Goal: Task Accomplishment & Management: Use online tool/utility

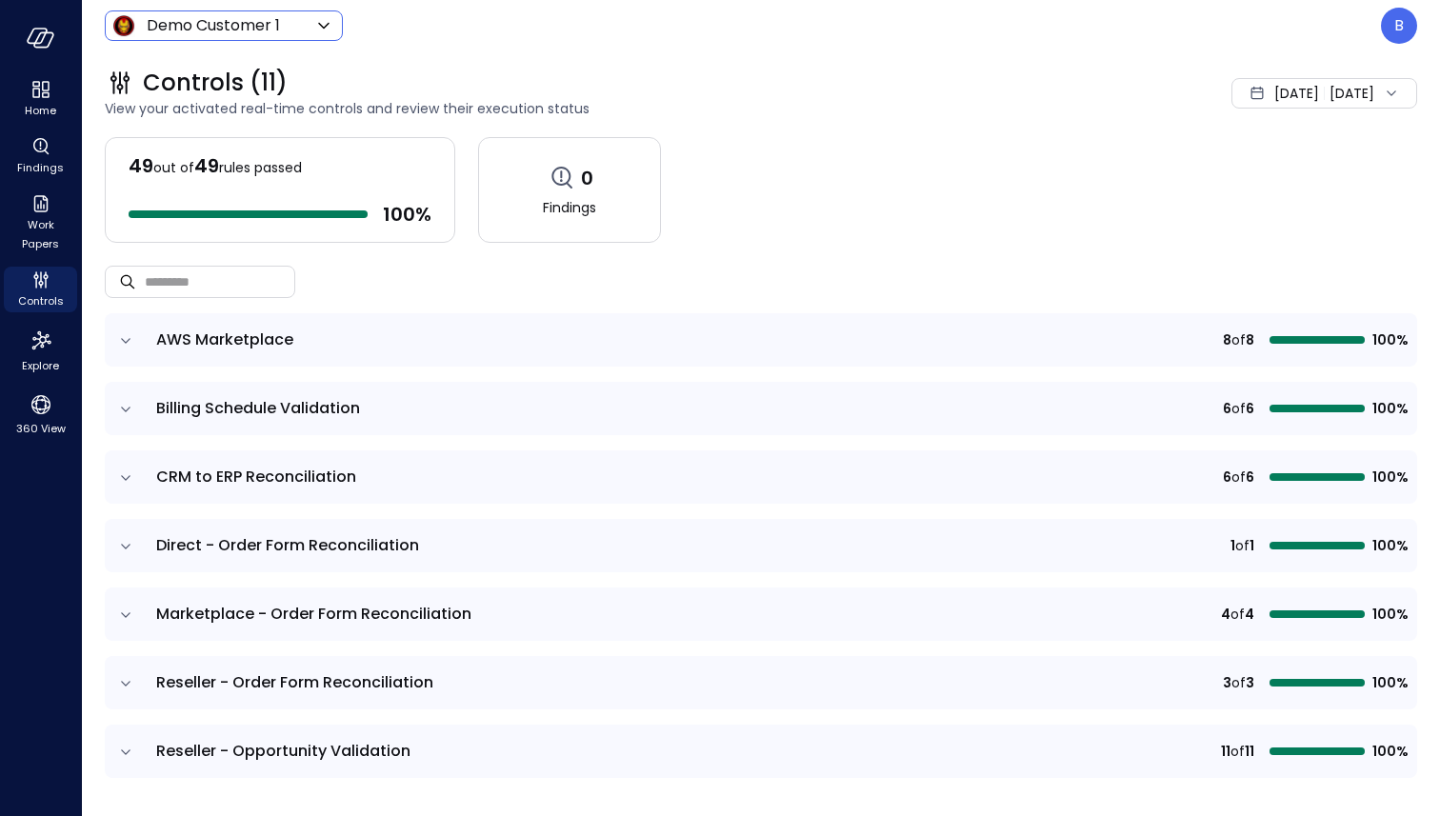
click at [286, 25] on body "Home Findings Work Papers Controls Explore 360 View Demo Customer 1 ***** ​ B C…" at bounding box center [720, 408] width 1440 height 816
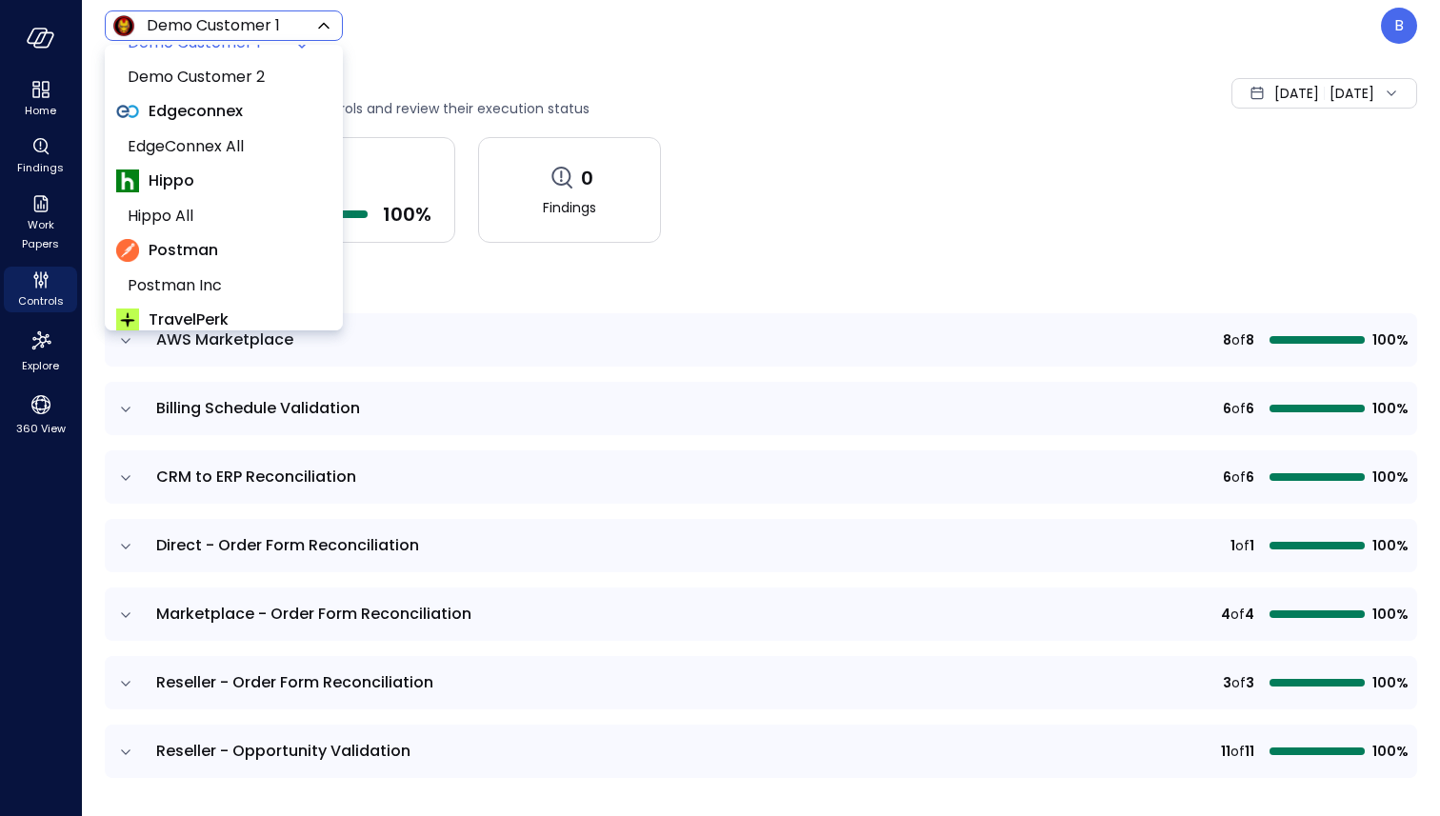
scroll to position [356, 0]
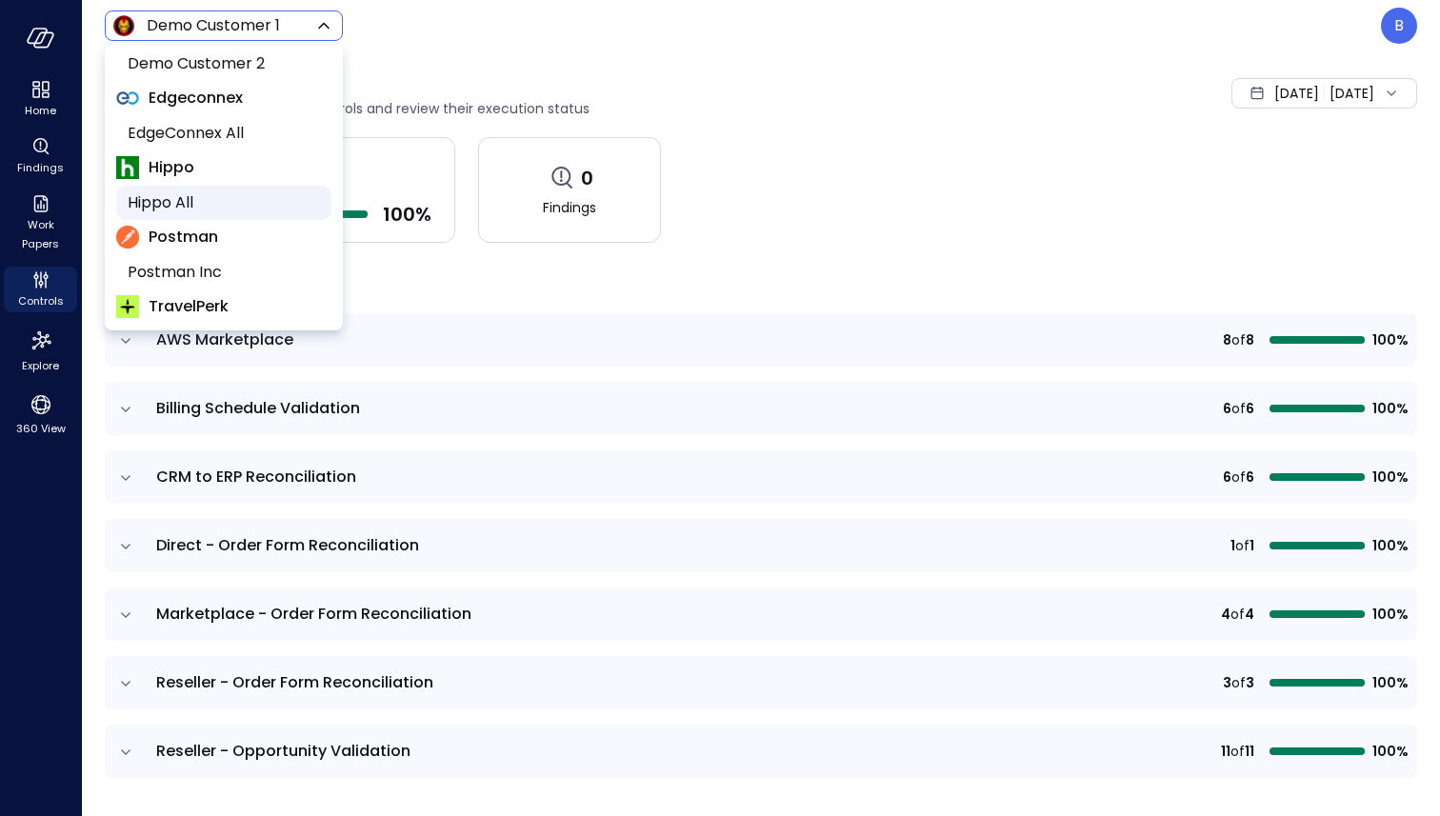
click at [231, 191] on span "Hippo All" at bounding box center [222, 202] width 189 height 23
type input "*******"
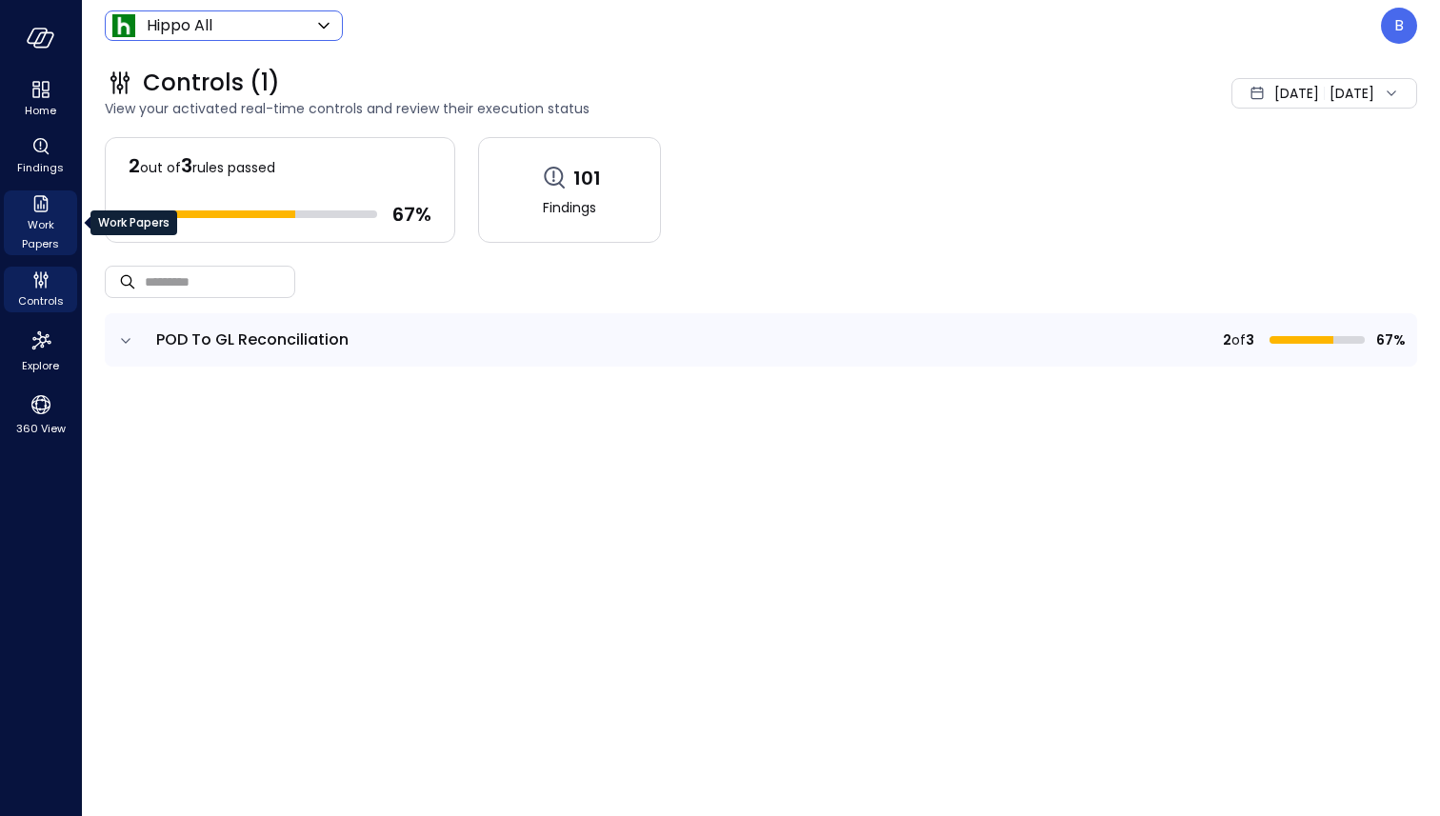
click at [50, 221] on span "Work Papers" at bounding box center [40, 234] width 58 height 38
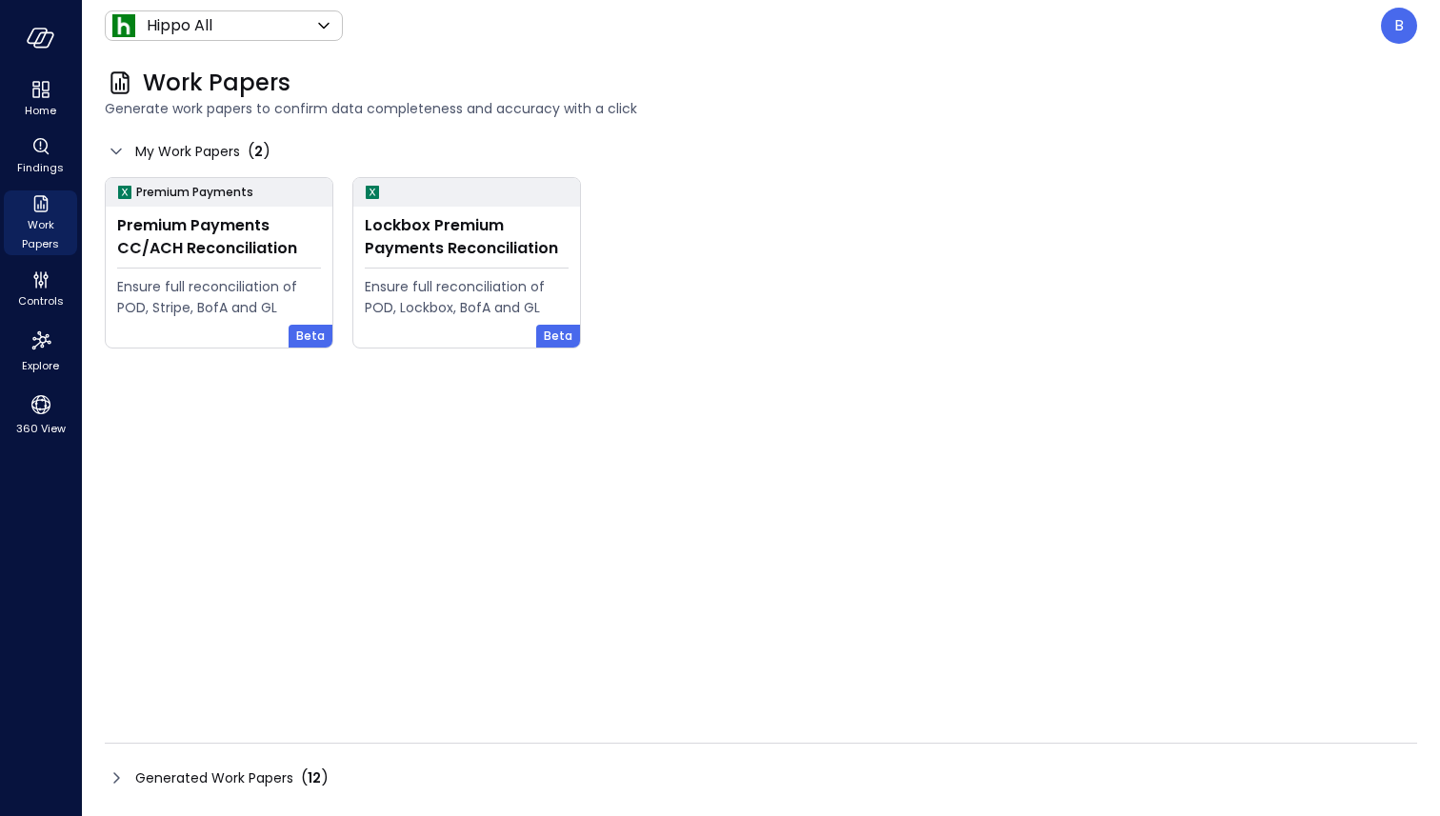
click at [118, 774] on icon at bounding box center [116, 778] width 23 height 23
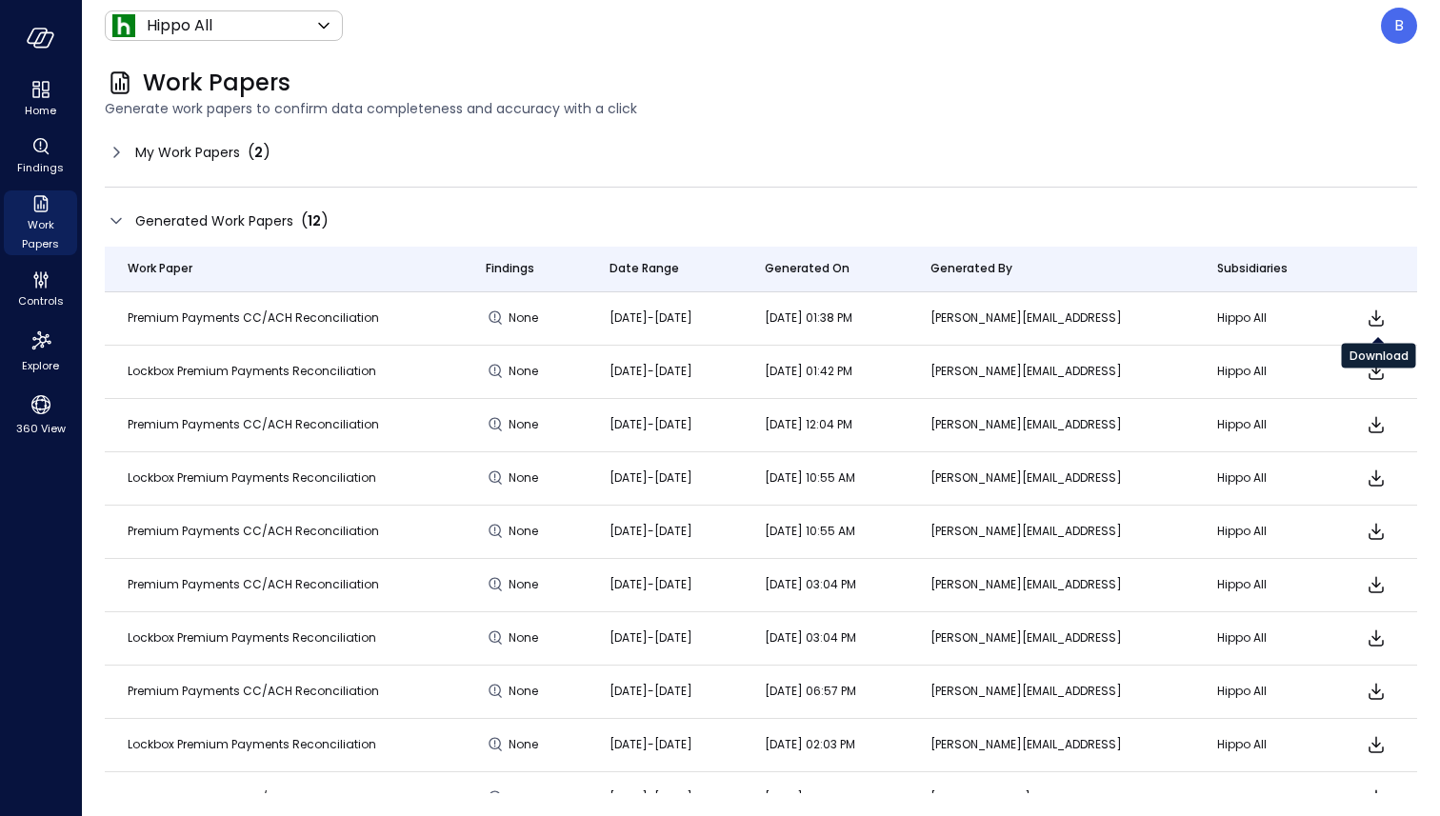
click at [1382, 315] on icon "Download" at bounding box center [1376, 318] width 23 height 23
click at [1337, 230] on div "Generated Work Papers ( 12 )" at bounding box center [761, 221] width 1312 height 29
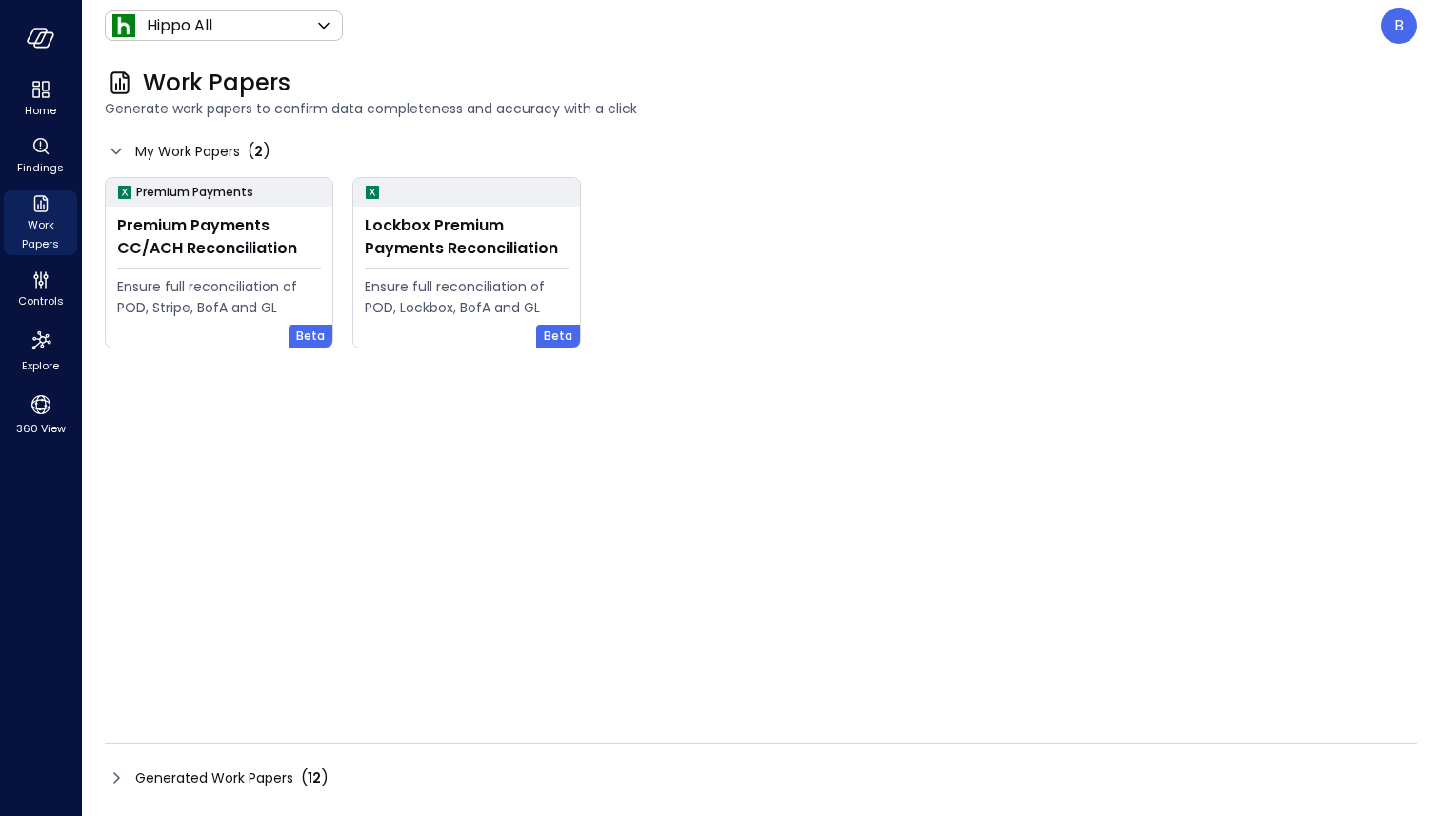
click at [114, 774] on icon at bounding box center [116, 778] width 23 height 23
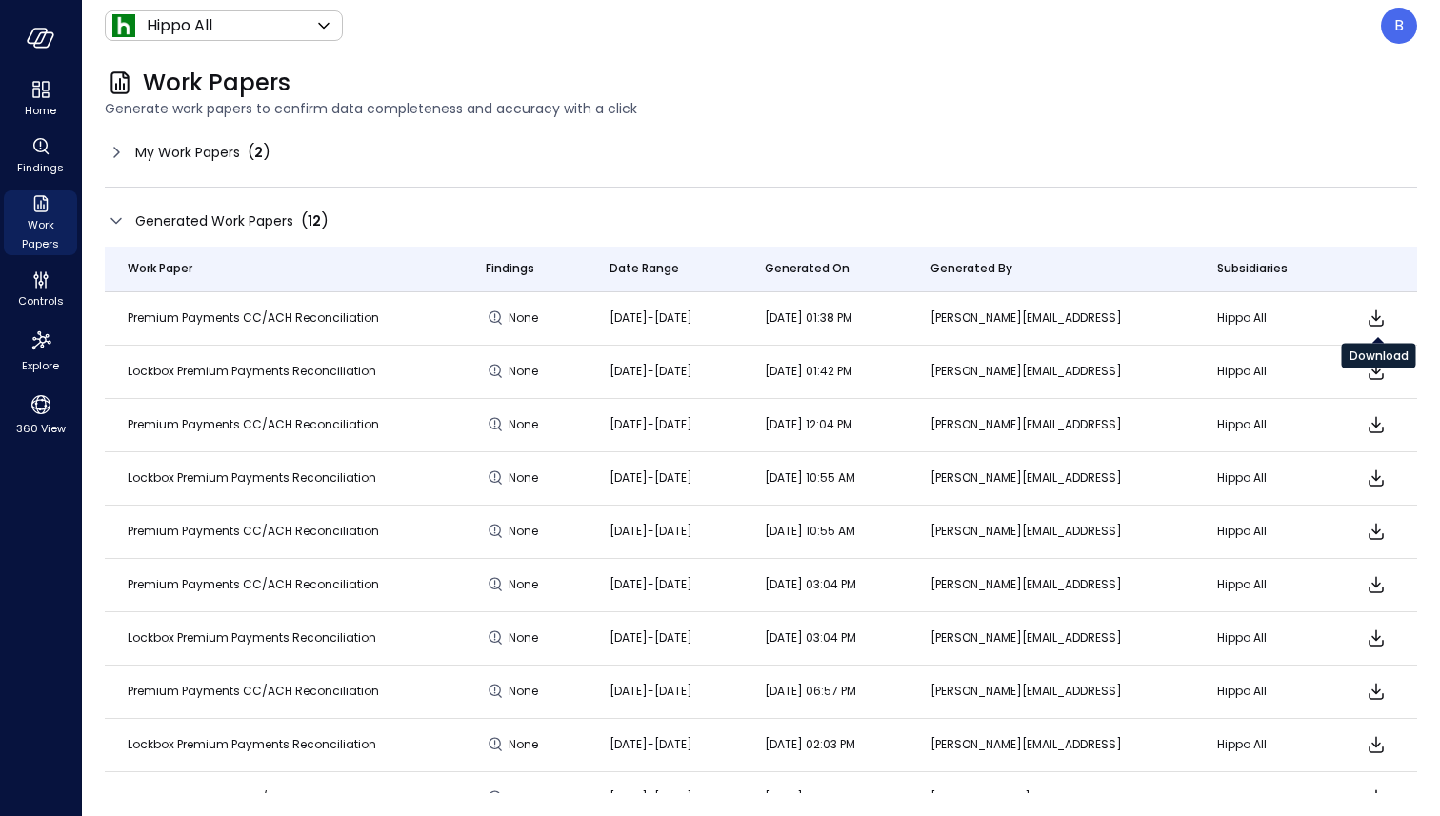
click at [1372, 315] on icon "Download" at bounding box center [1376, 318] width 23 height 23
click at [100, 160] on div "Work Papers Generate work papers to confirm data completeness and accuracy with…" at bounding box center [761, 433] width 1358 height 765
click at [111, 153] on icon at bounding box center [116, 152] width 23 height 23
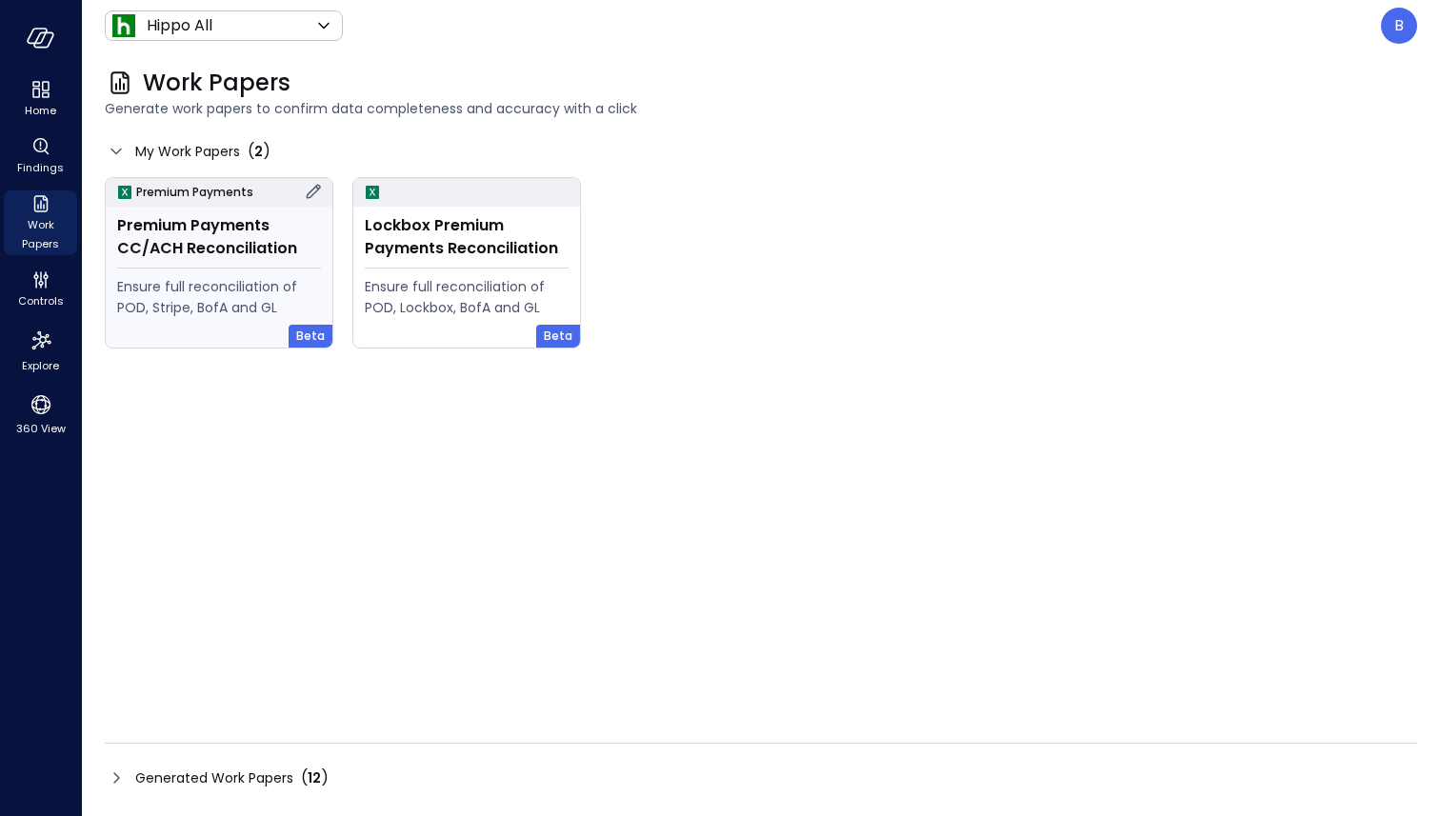
click at [313, 194] on icon at bounding box center [314, 192] width 14 height 14
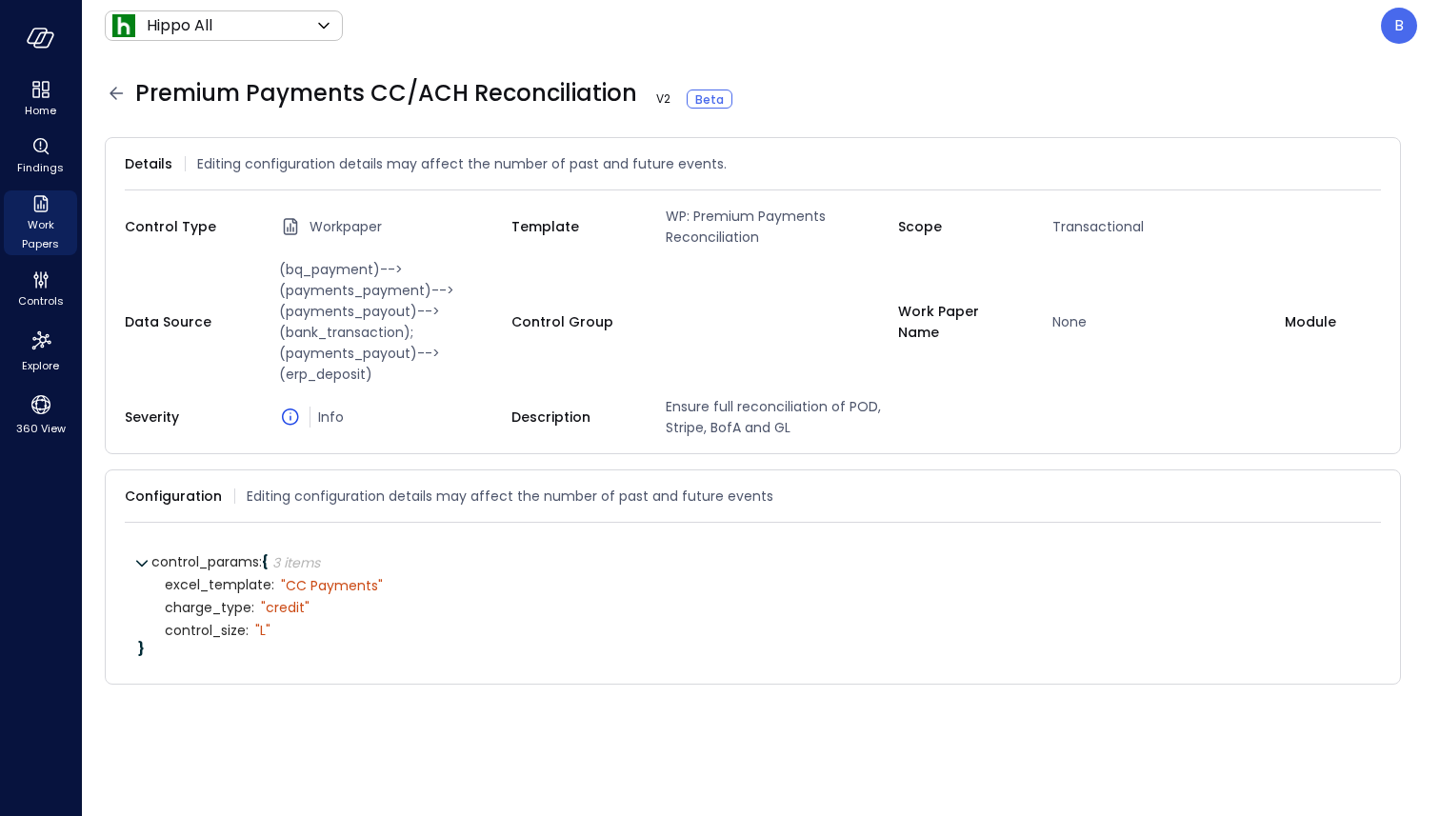
click at [114, 90] on icon at bounding box center [116, 93] width 13 height 12
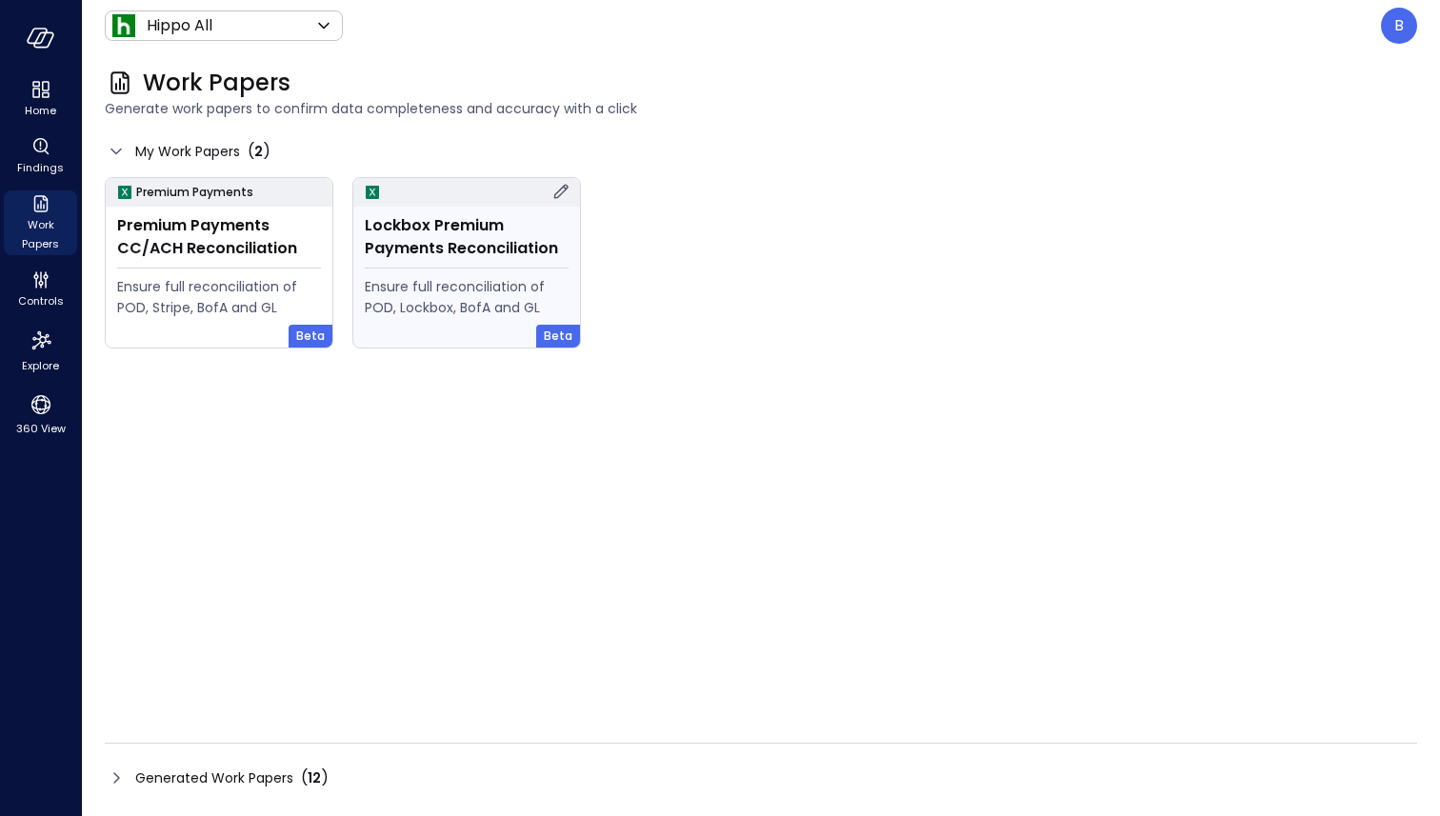
click at [562, 188] on icon at bounding box center [561, 192] width 14 height 14
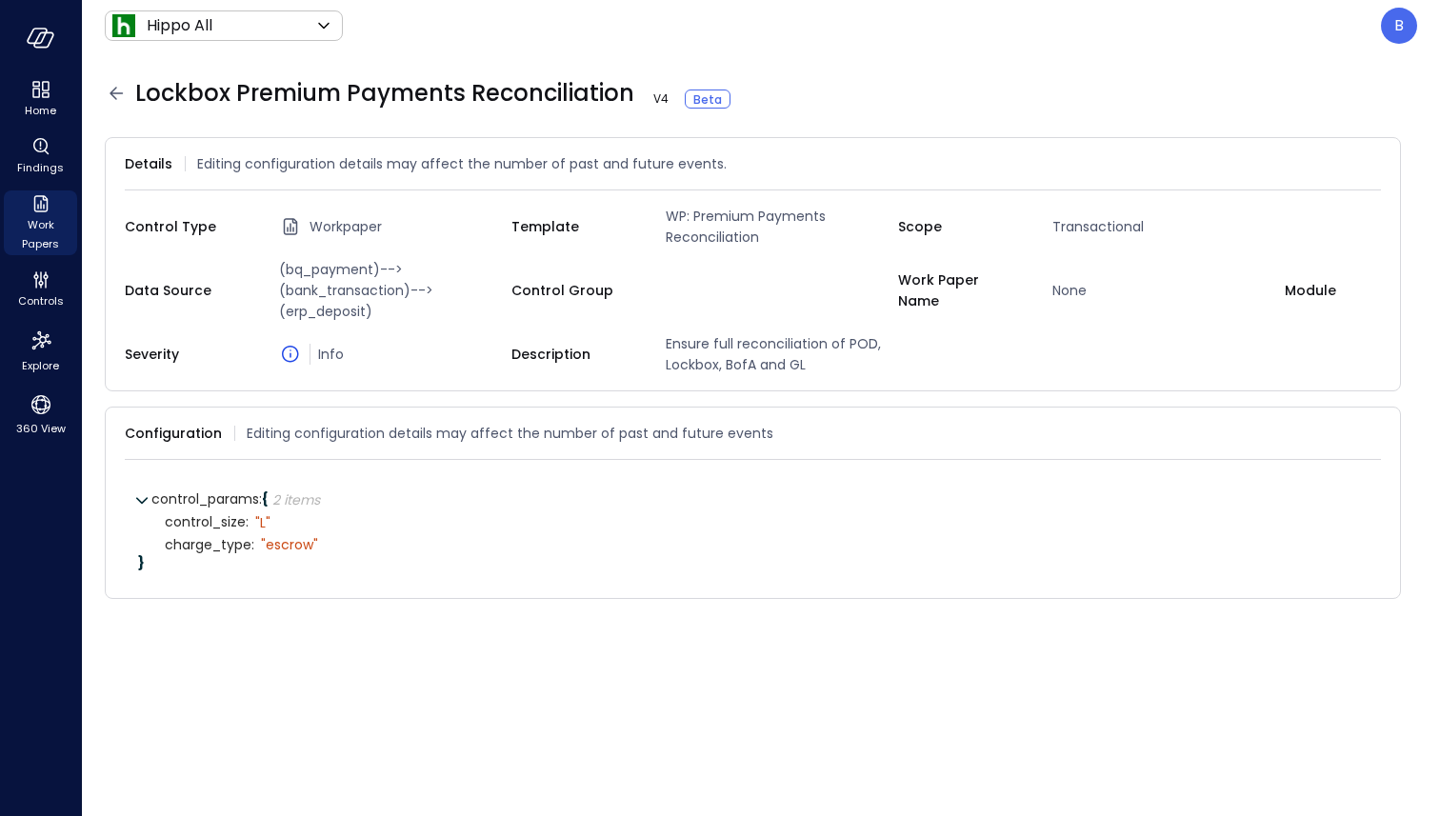
click at [121, 94] on icon at bounding box center [116, 93] width 23 height 23
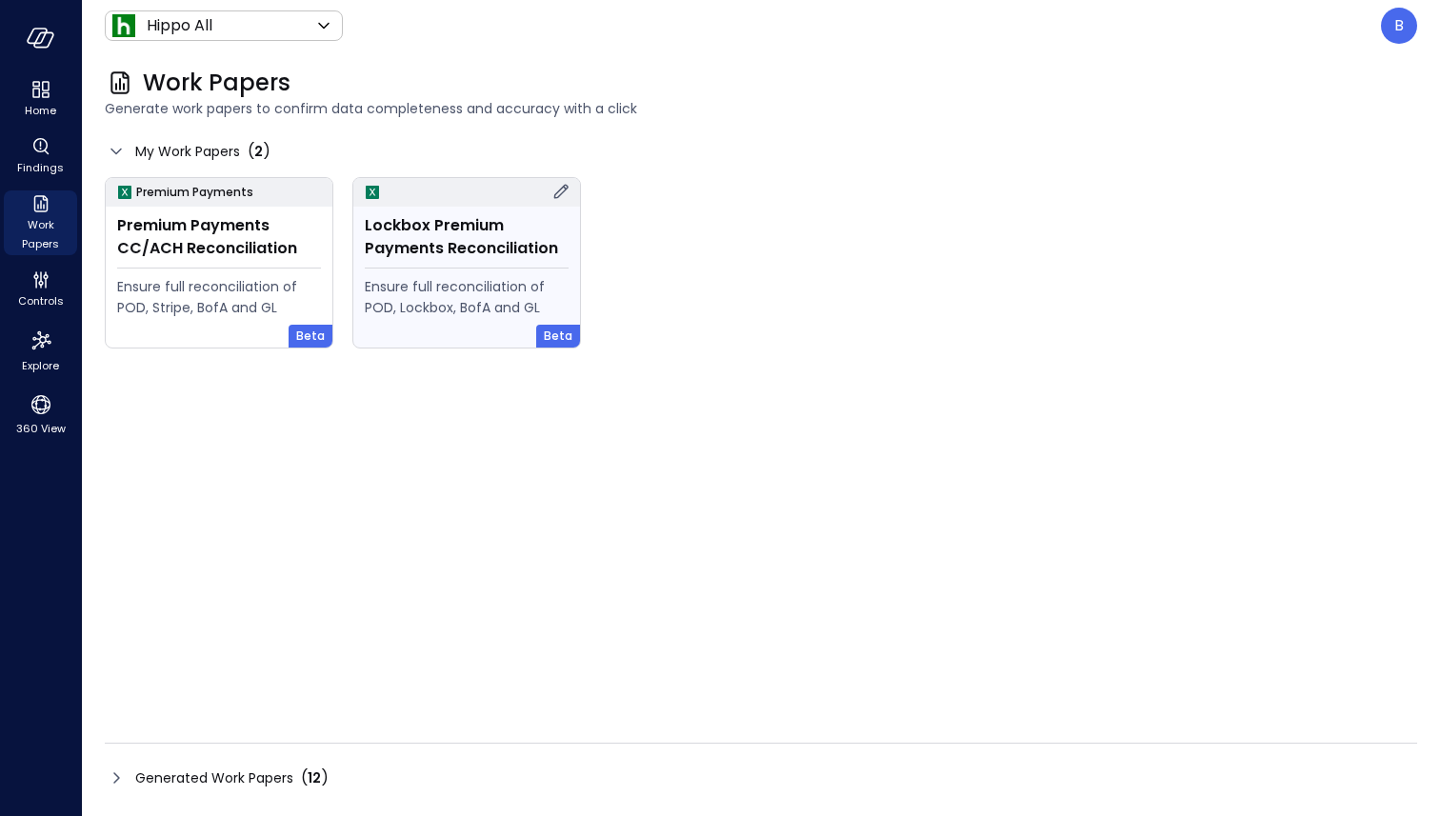
click at [563, 191] on icon at bounding box center [561, 191] width 23 height 23
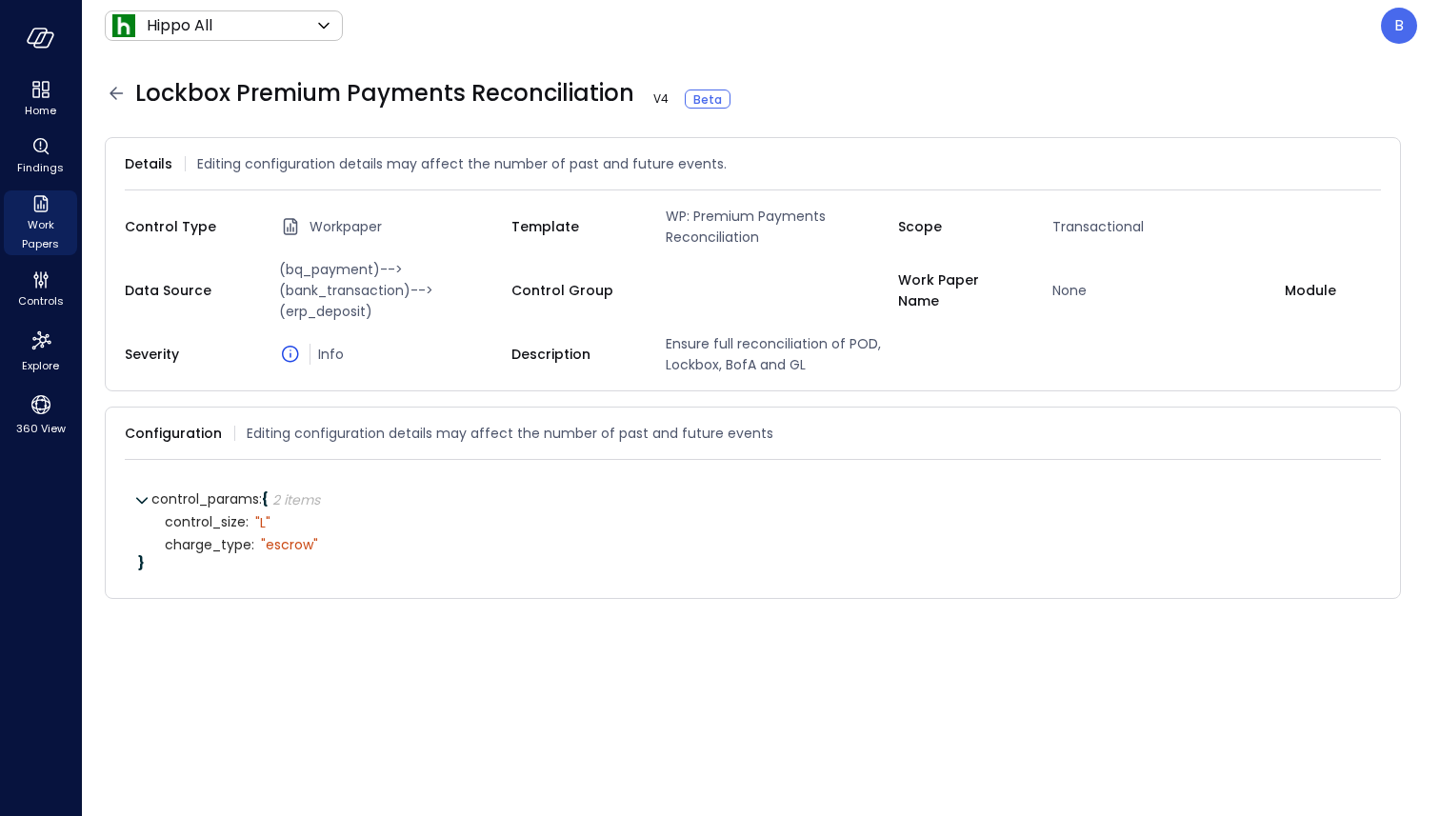
click at [123, 92] on icon at bounding box center [116, 93] width 23 height 23
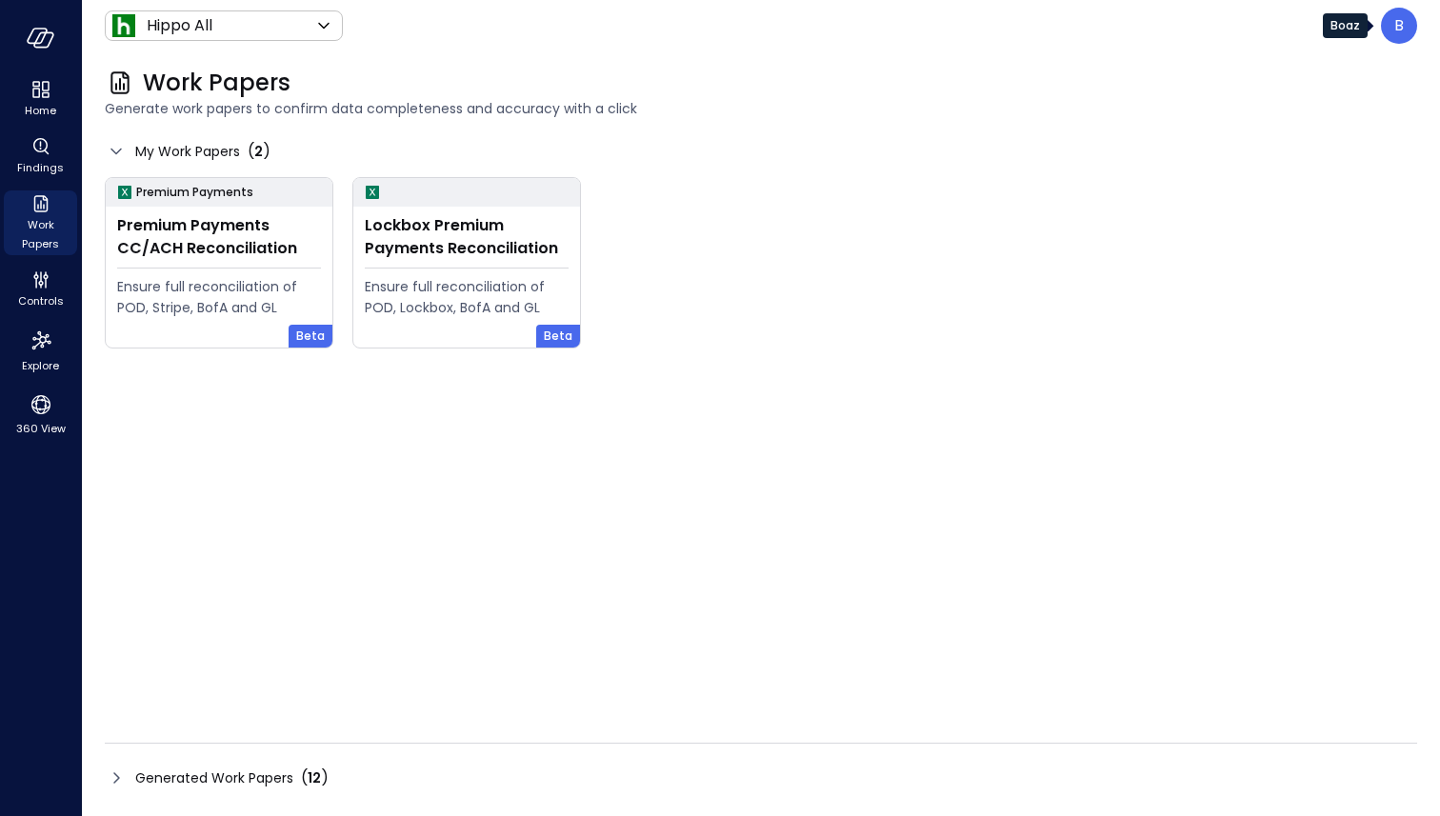
click at [1401, 30] on p "B" at bounding box center [1399, 25] width 10 height 23
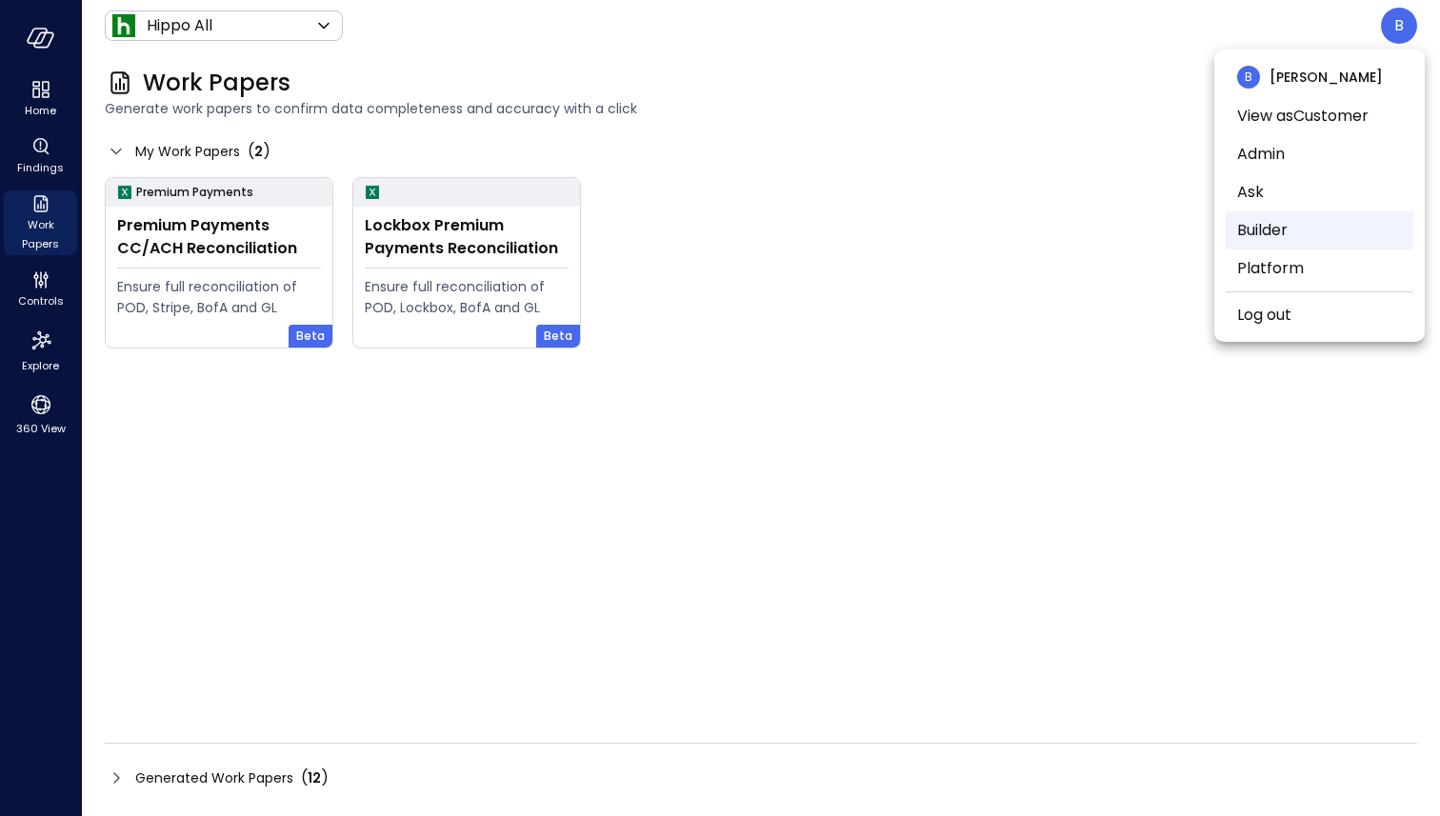
click at [1335, 228] on li "Builder" at bounding box center [1320, 230] width 188 height 38
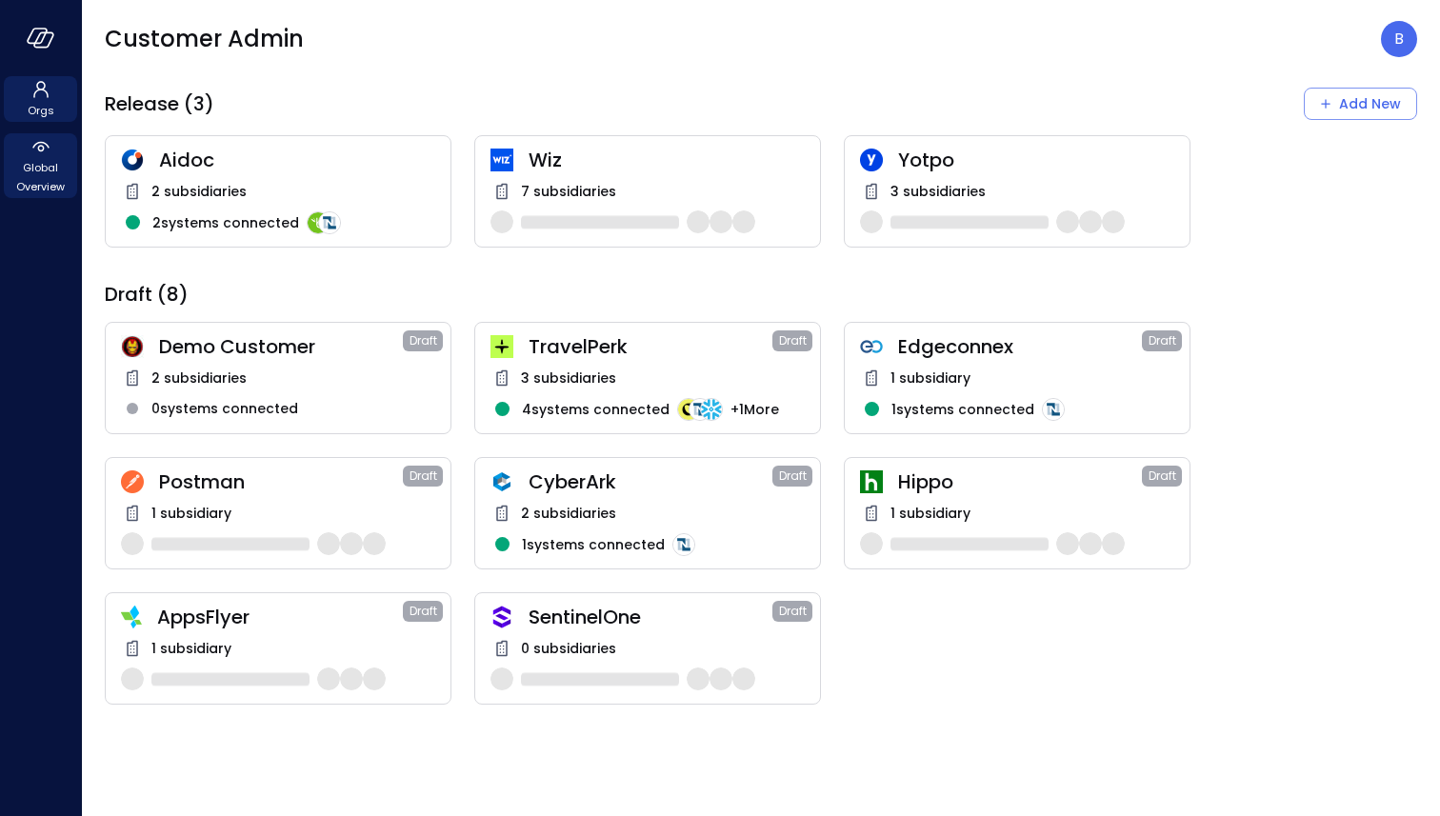
click at [51, 152] on icon at bounding box center [41, 146] width 23 height 23
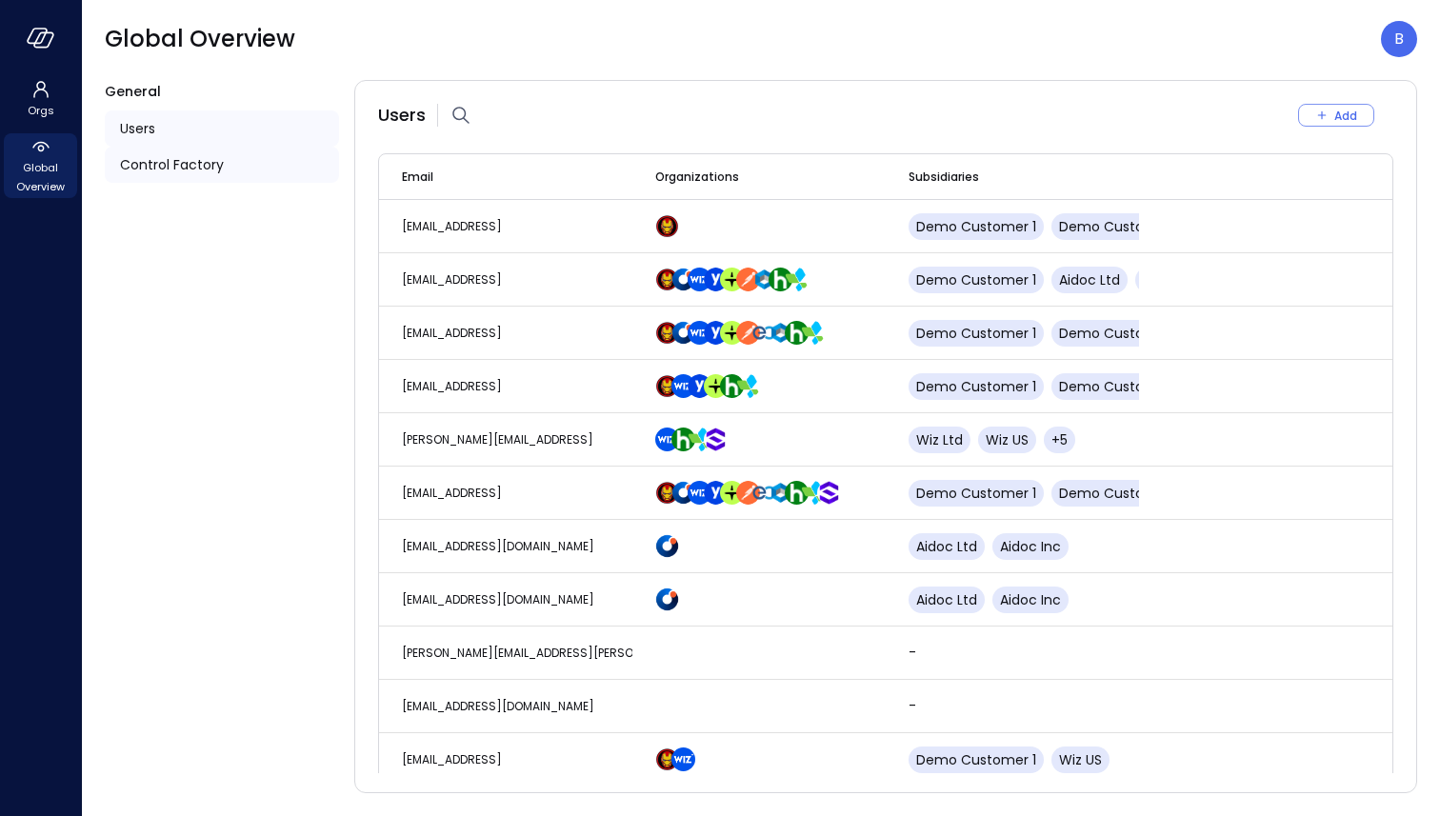
click at [225, 176] on div "Control Factory" at bounding box center [222, 165] width 234 height 36
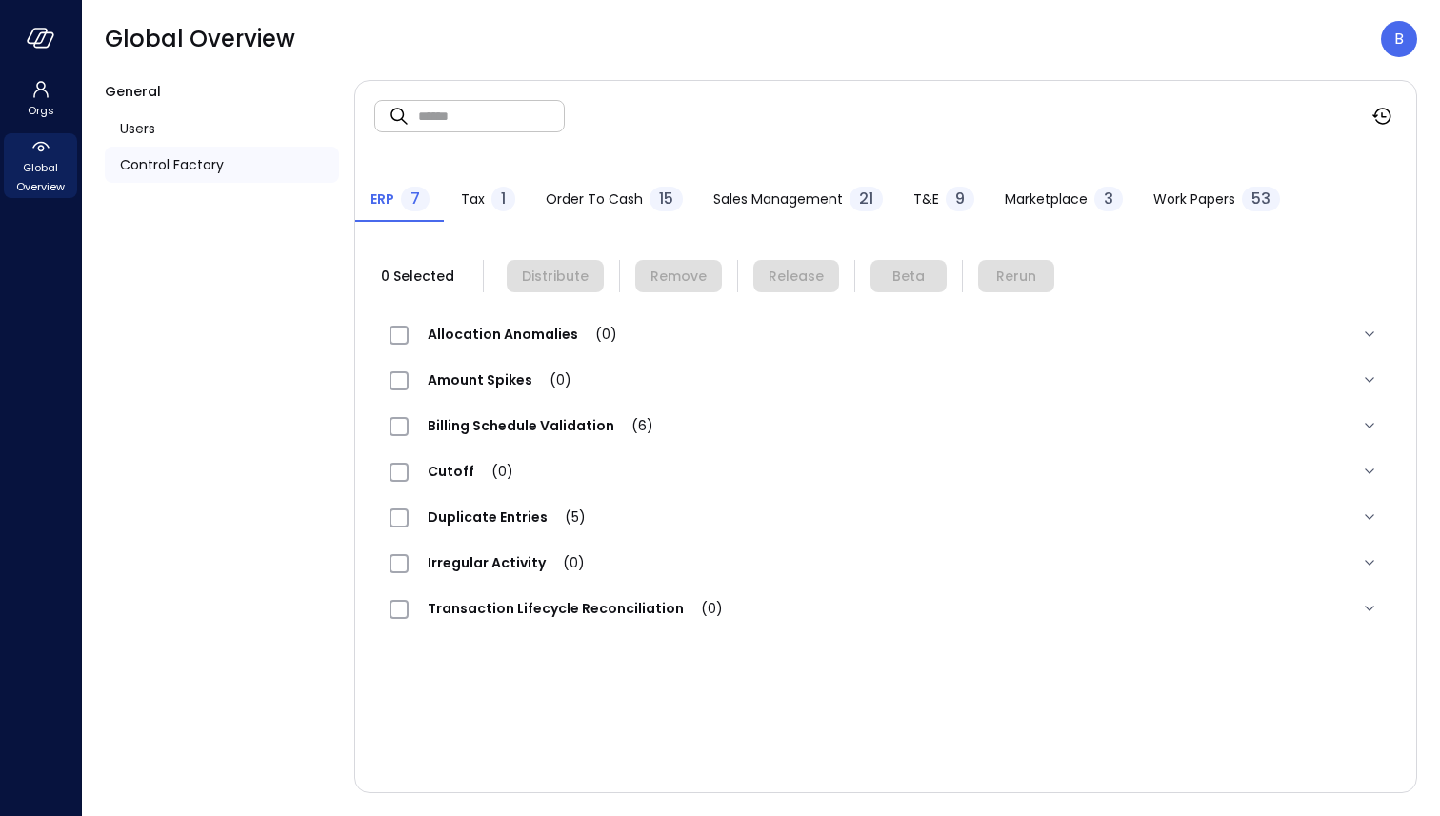
click at [1215, 185] on button "Work Papers 53" at bounding box center [1216, 201] width 157 height 42
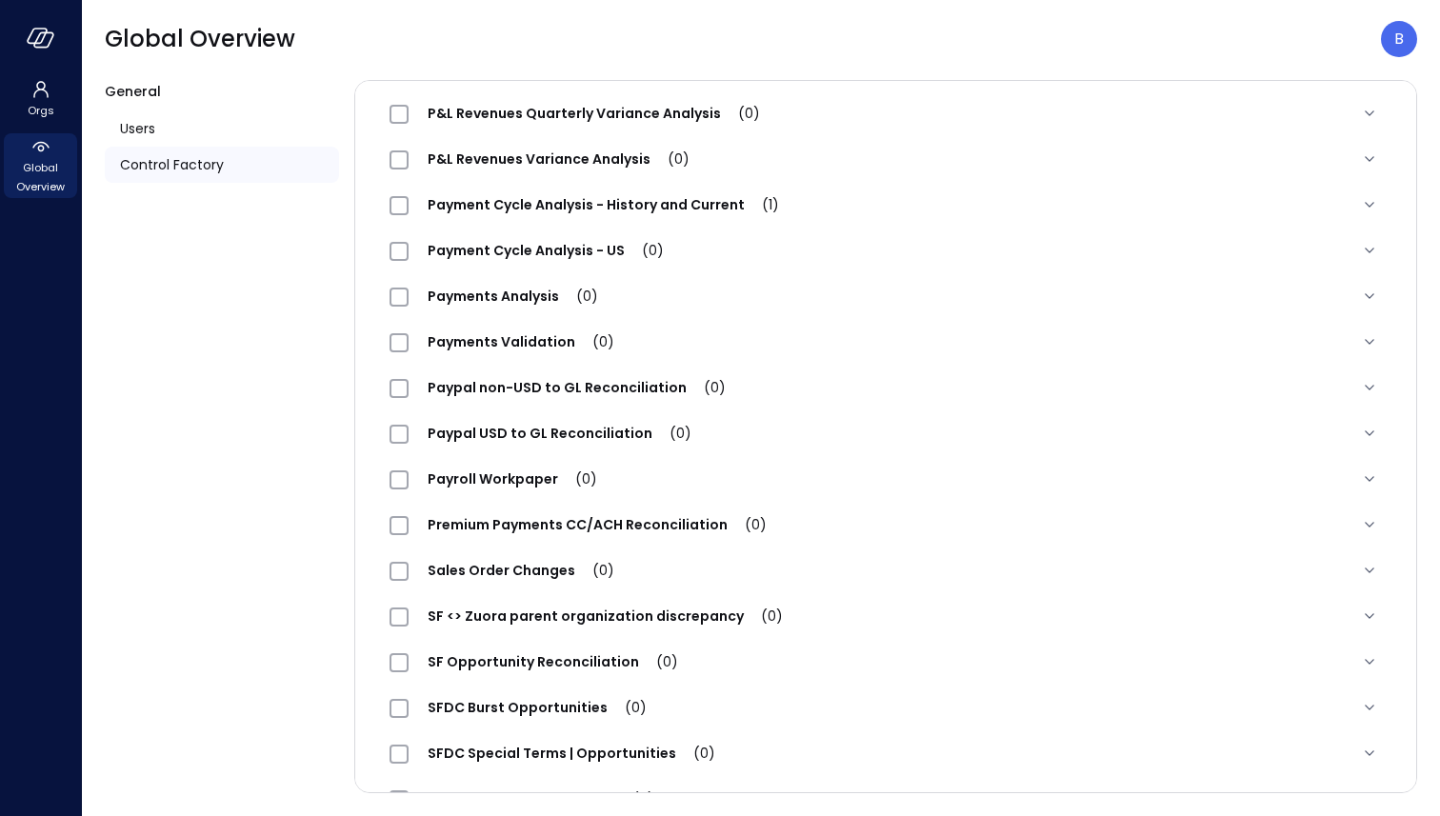
scroll to position [1570, 0]
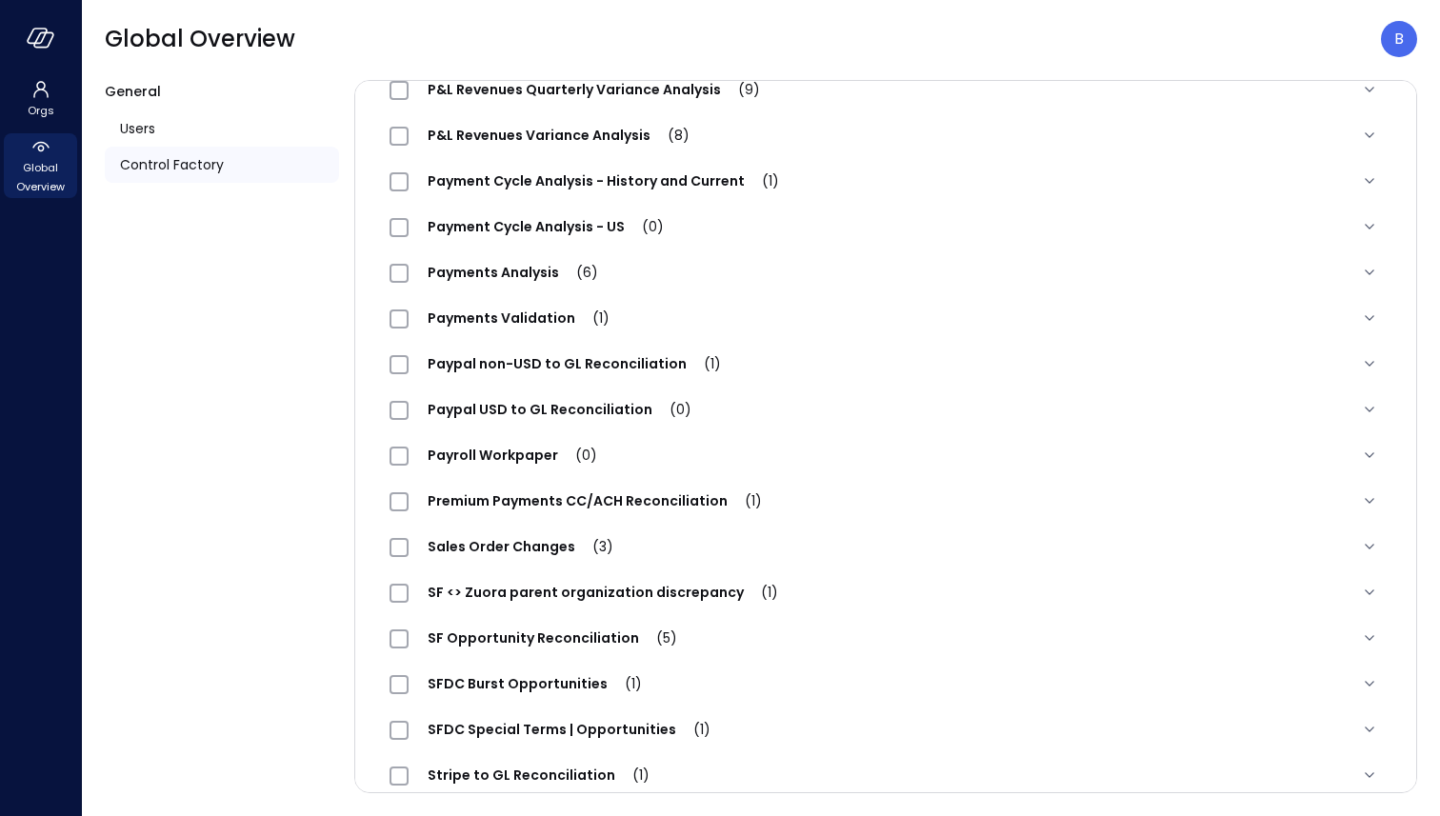
click at [690, 490] on div "Premium Payments CC/ACH Reconciliation (1)" at bounding box center [585, 501] width 391 height 23
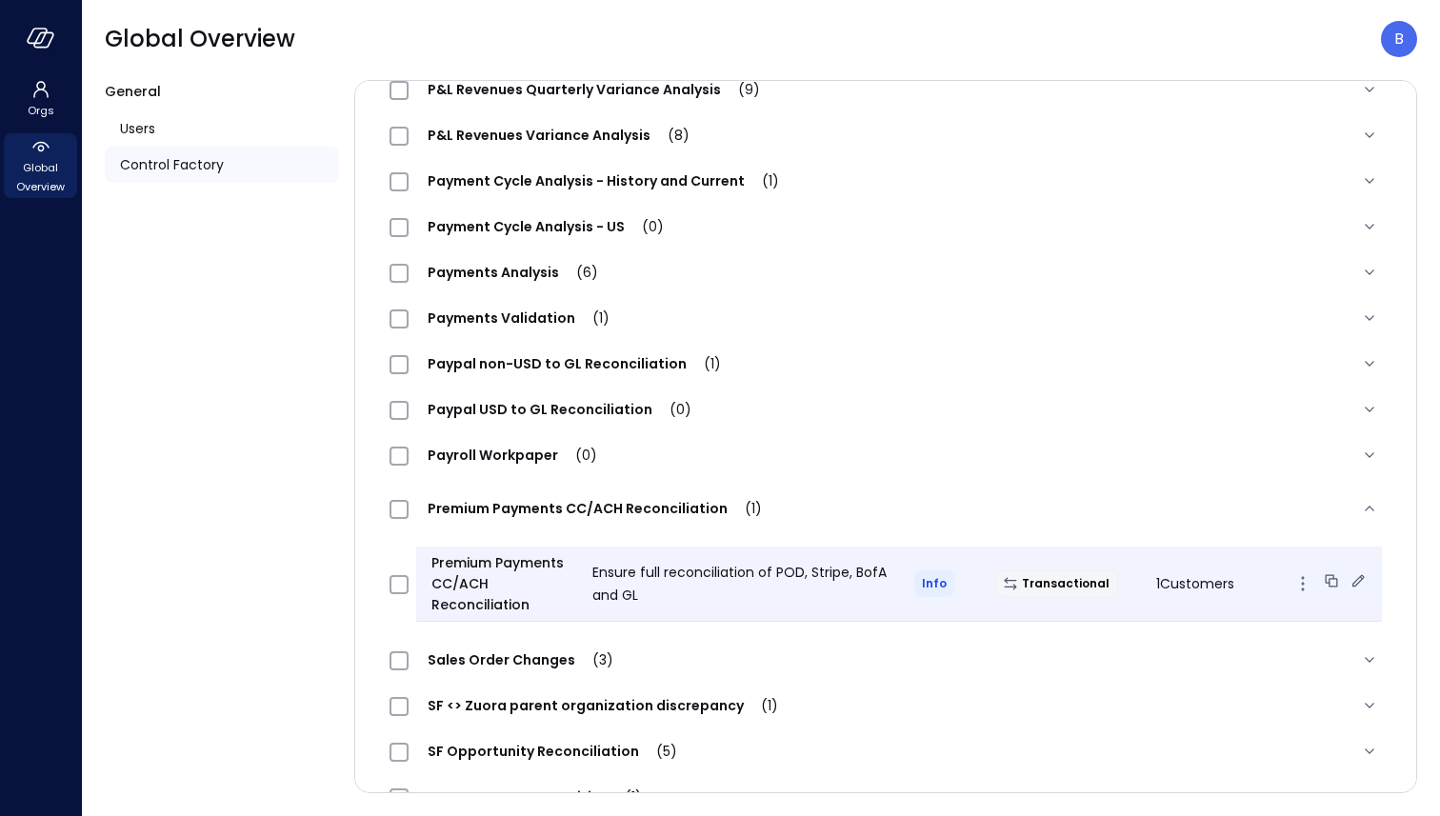
click at [1353, 582] on icon at bounding box center [1358, 580] width 12 height 12
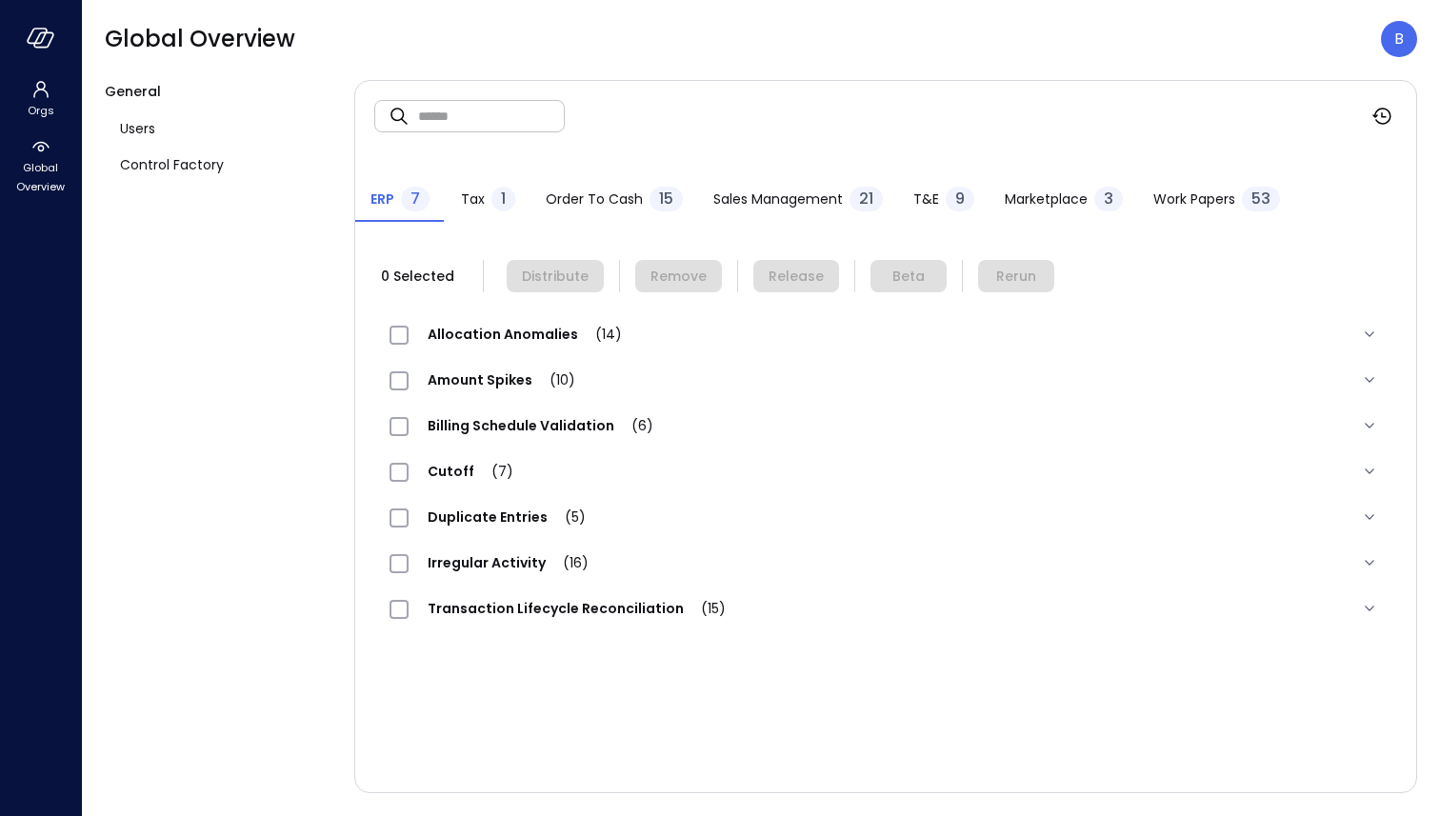
click at [1206, 197] on span "Work Papers" at bounding box center [1194, 199] width 82 height 21
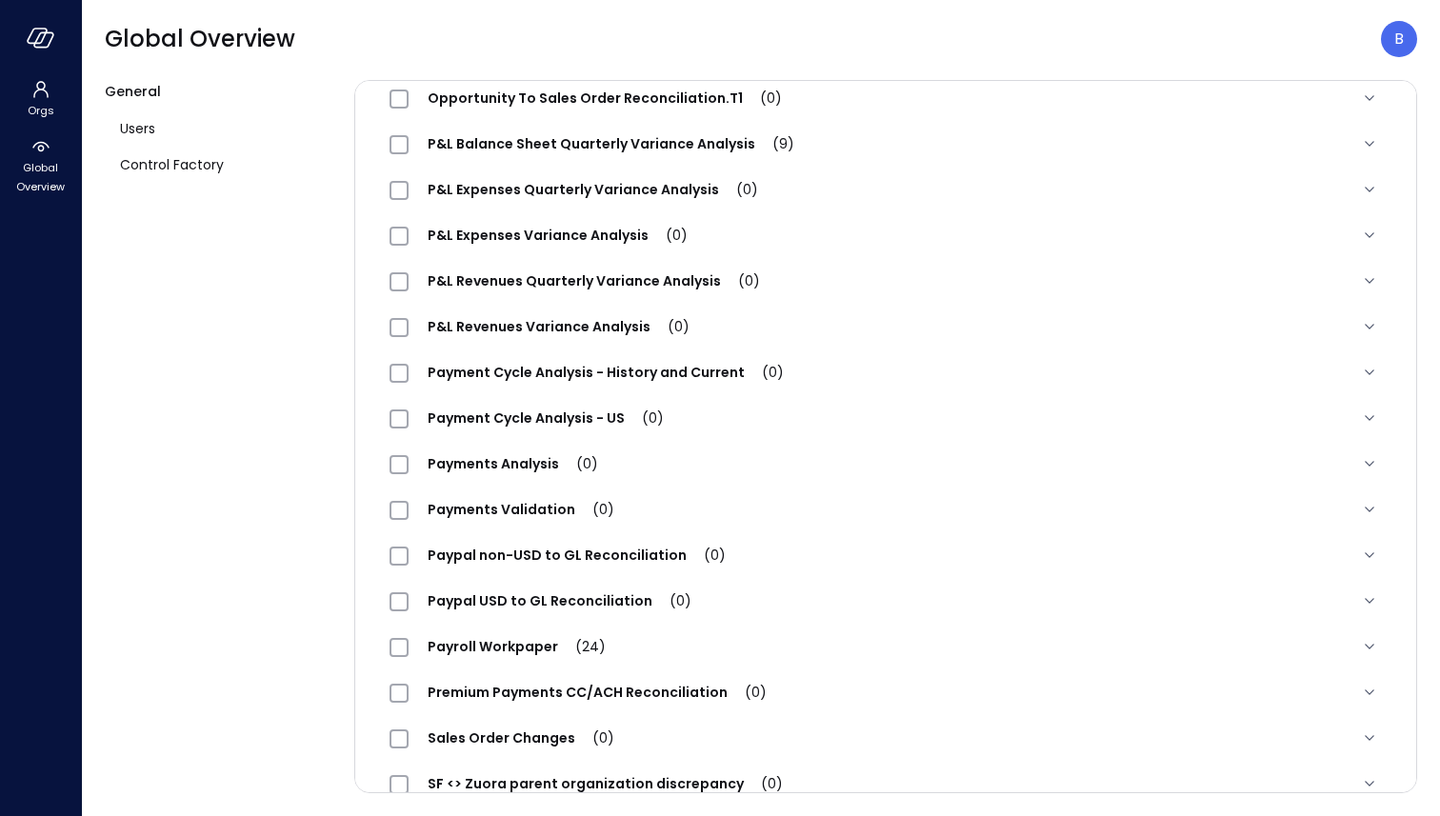
scroll to position [1389, 0]
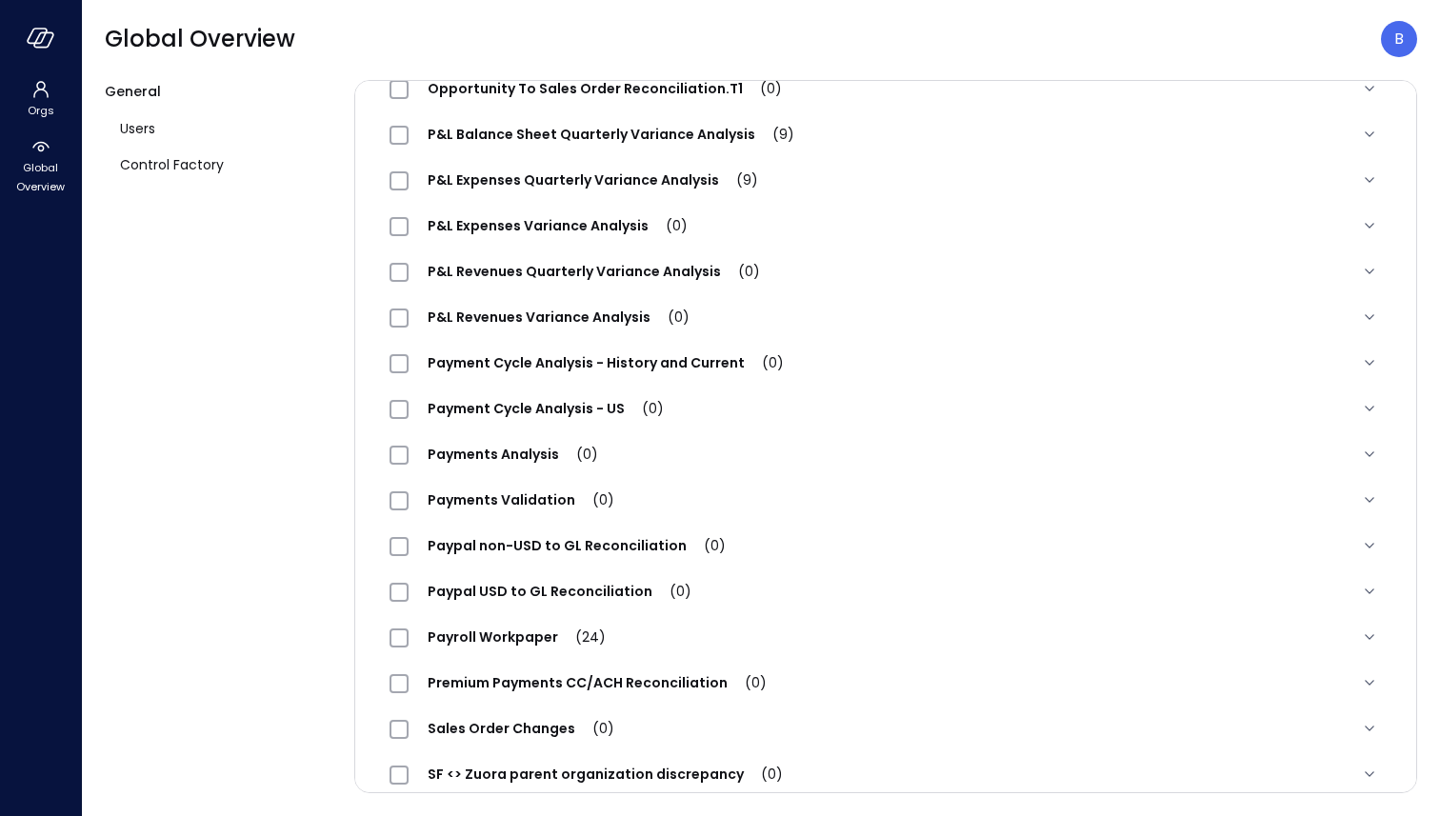
click at [718, 681] on span "Premium Payments CC/ACH Reconciliation (0)" at bounding box center [597, 682] width 377 height 19
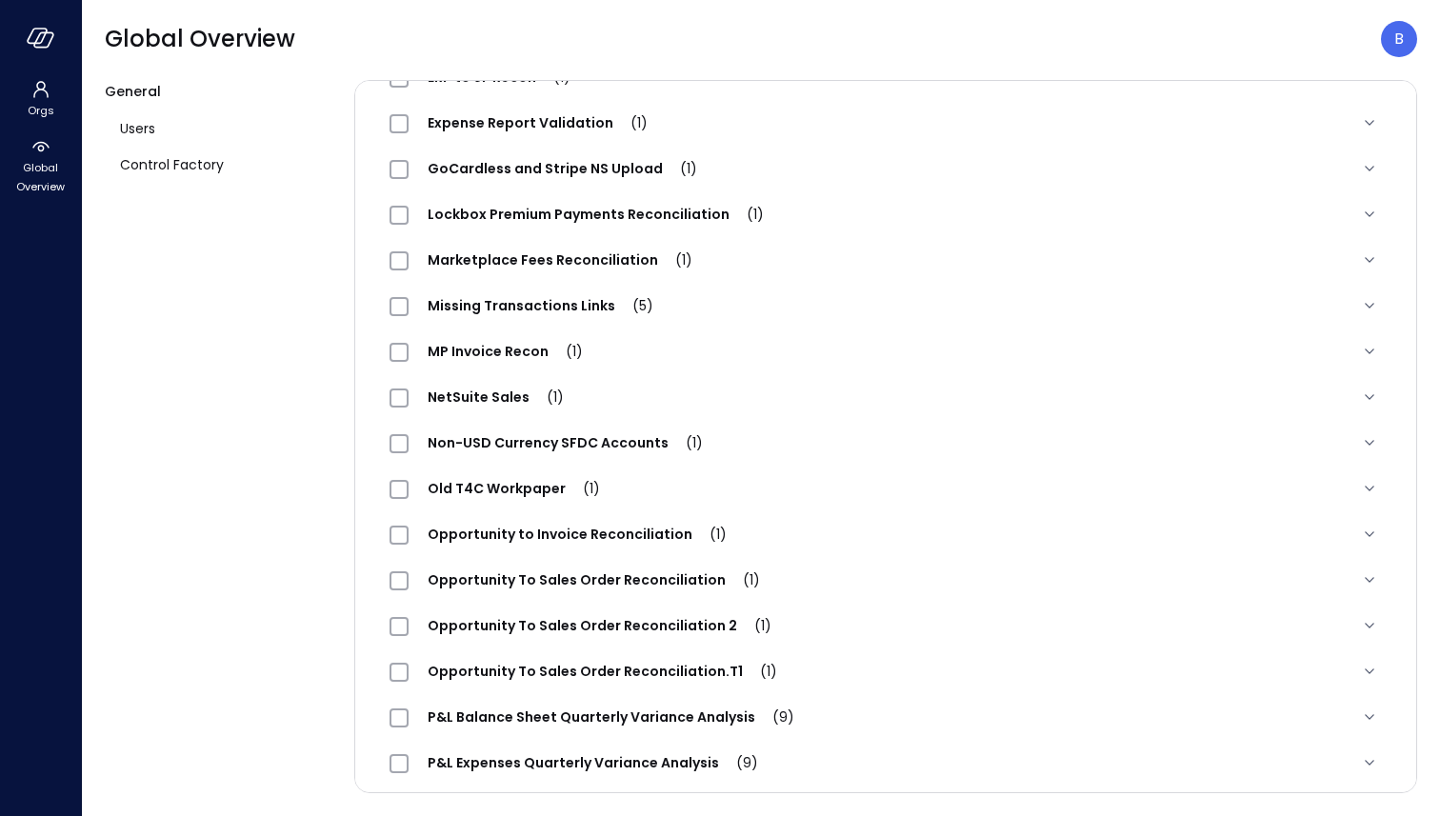
scroll to position [802, 0]
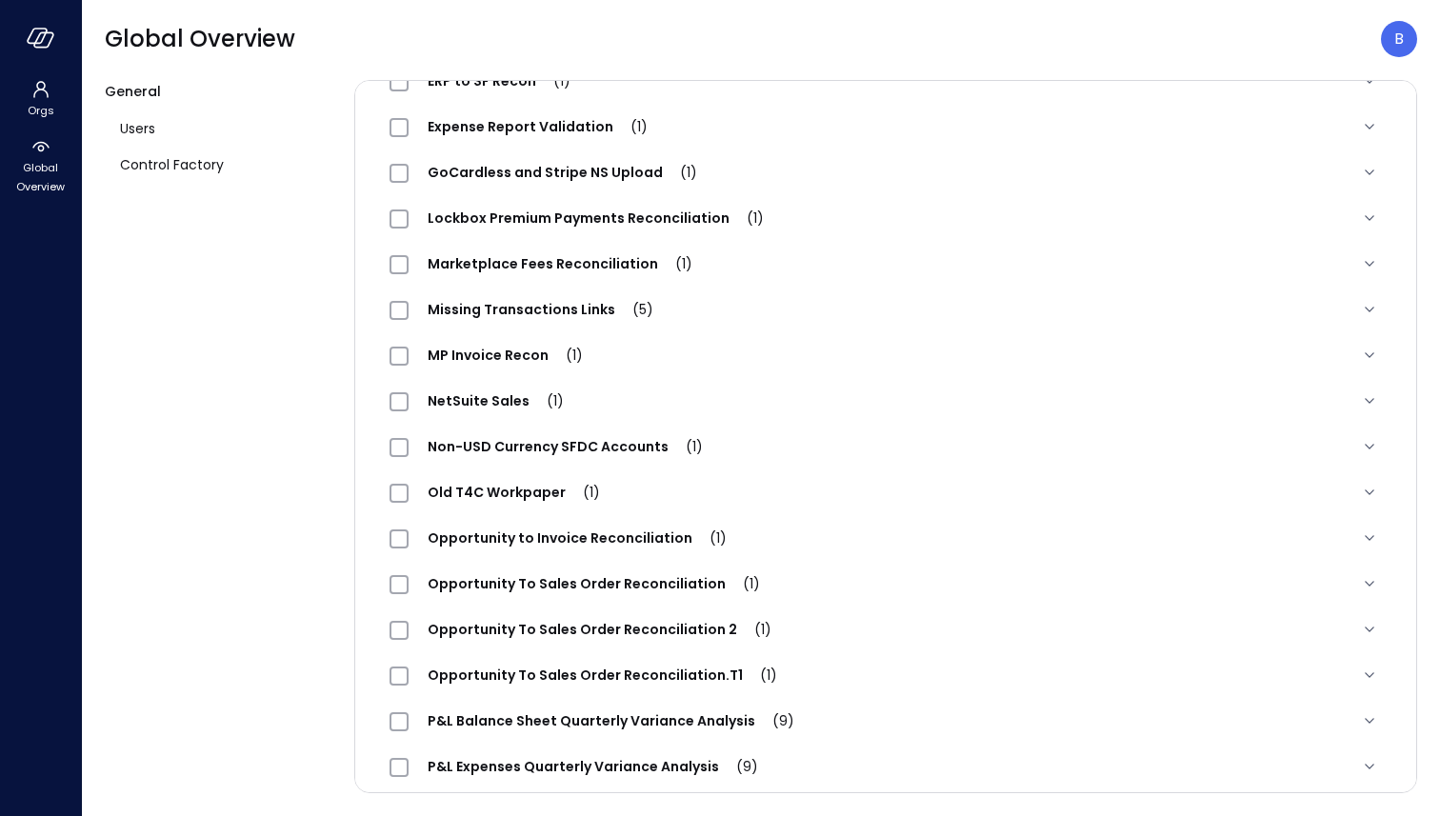
click at [748, 210] on span "(1)" at bounding box center [747, 218] width 34 height 19
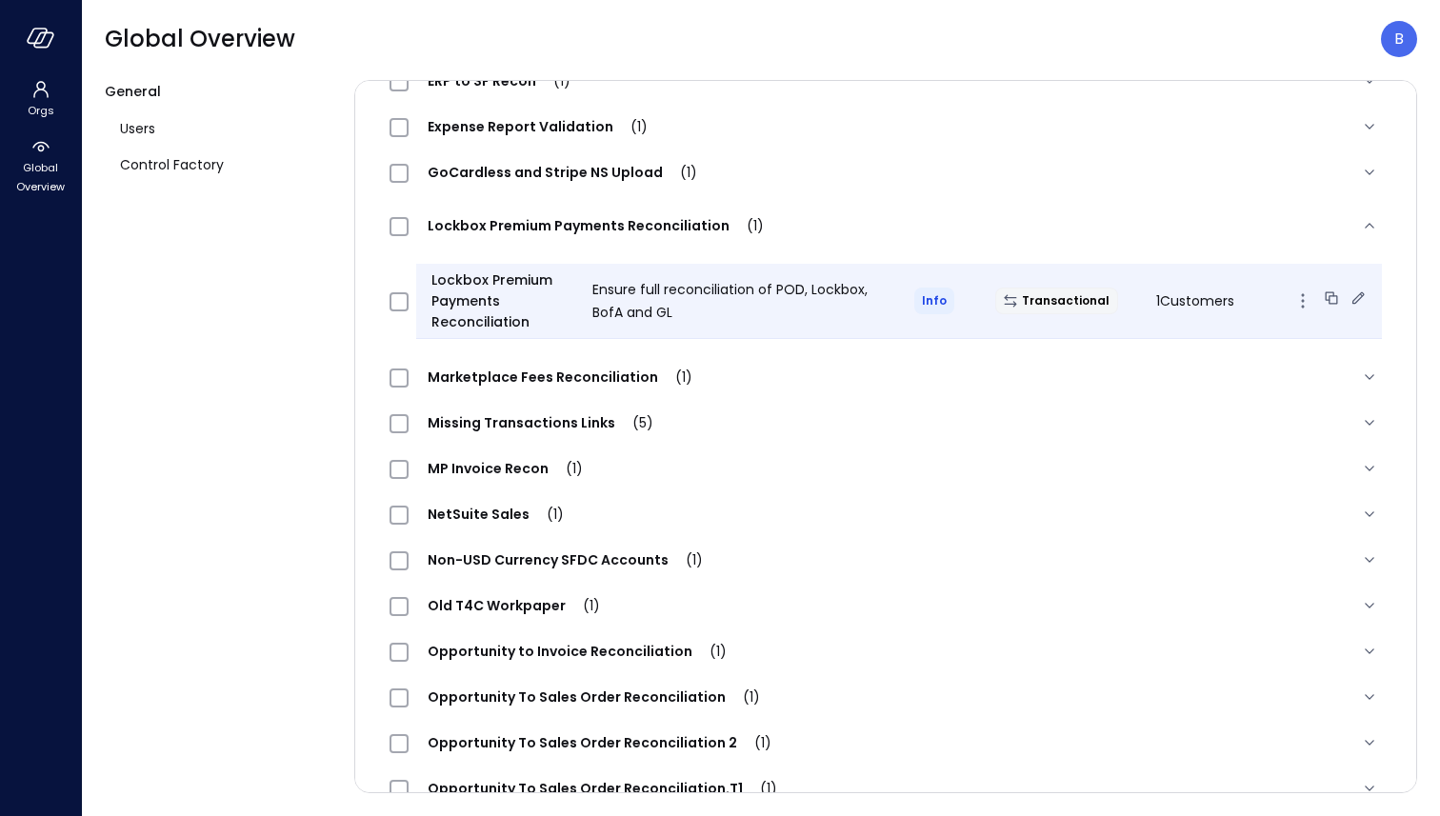
click at [1355, 300] on icon at bounding box center [1358, 298] width 19 height 19
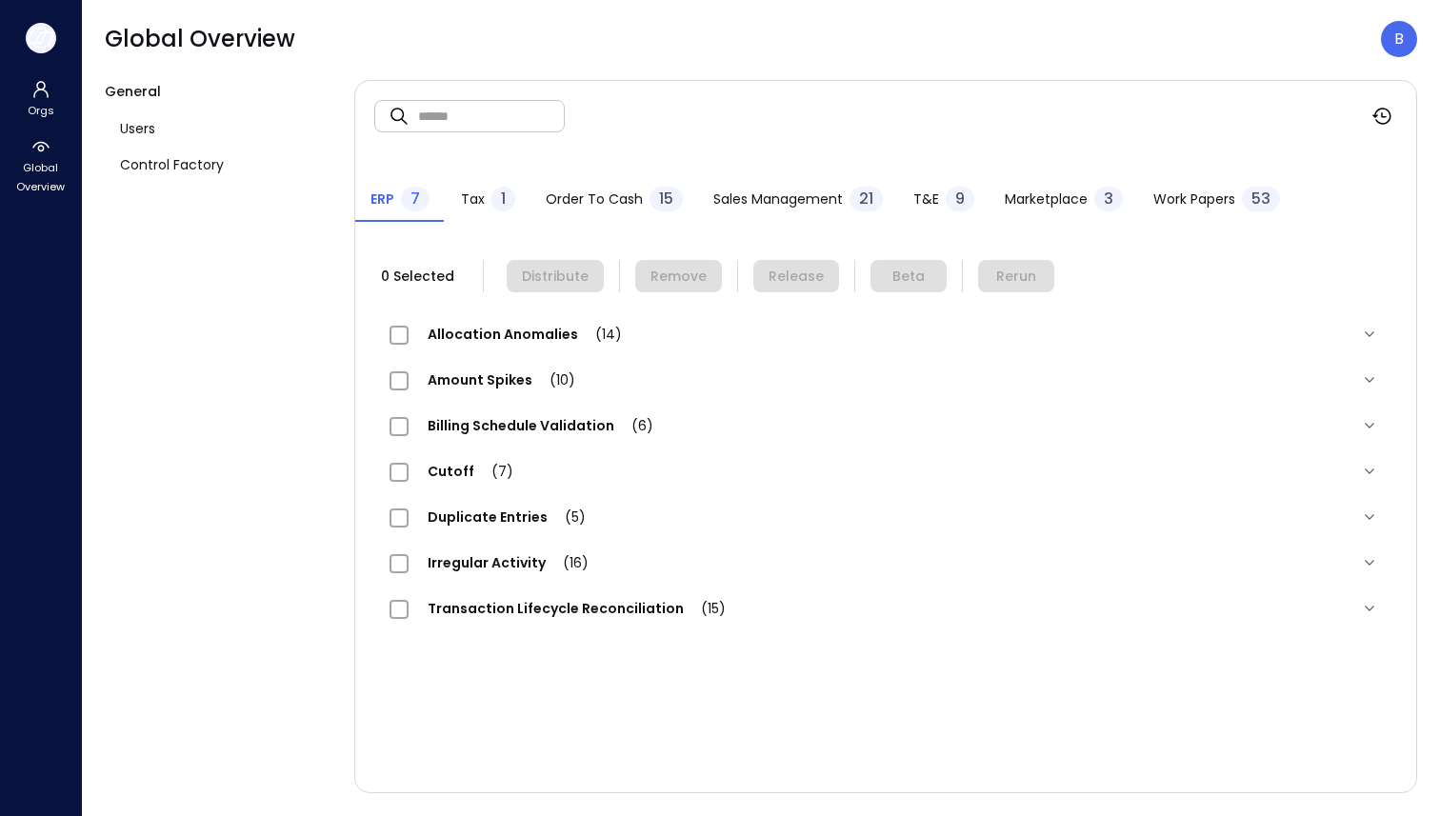
click at [32, 34] on icon "button" at bounding box center [41, 38] width 29 height 21
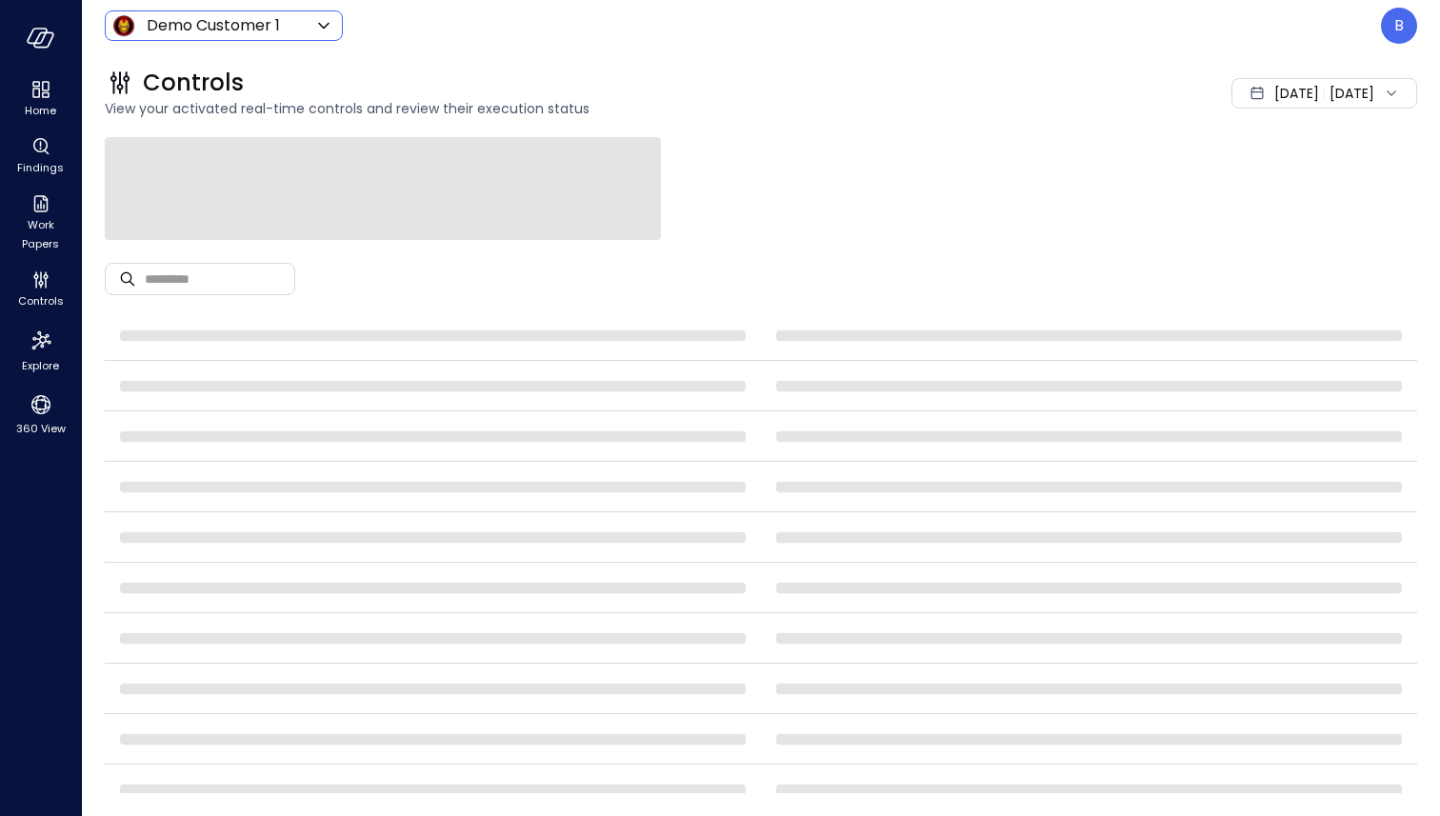
click at [233, 24] on body "Home Findings Work Papers Controls Explore 360 View Demo Customer 1 ***** ​ B C…" at bounding box center [720, 408] width 1440 height 816
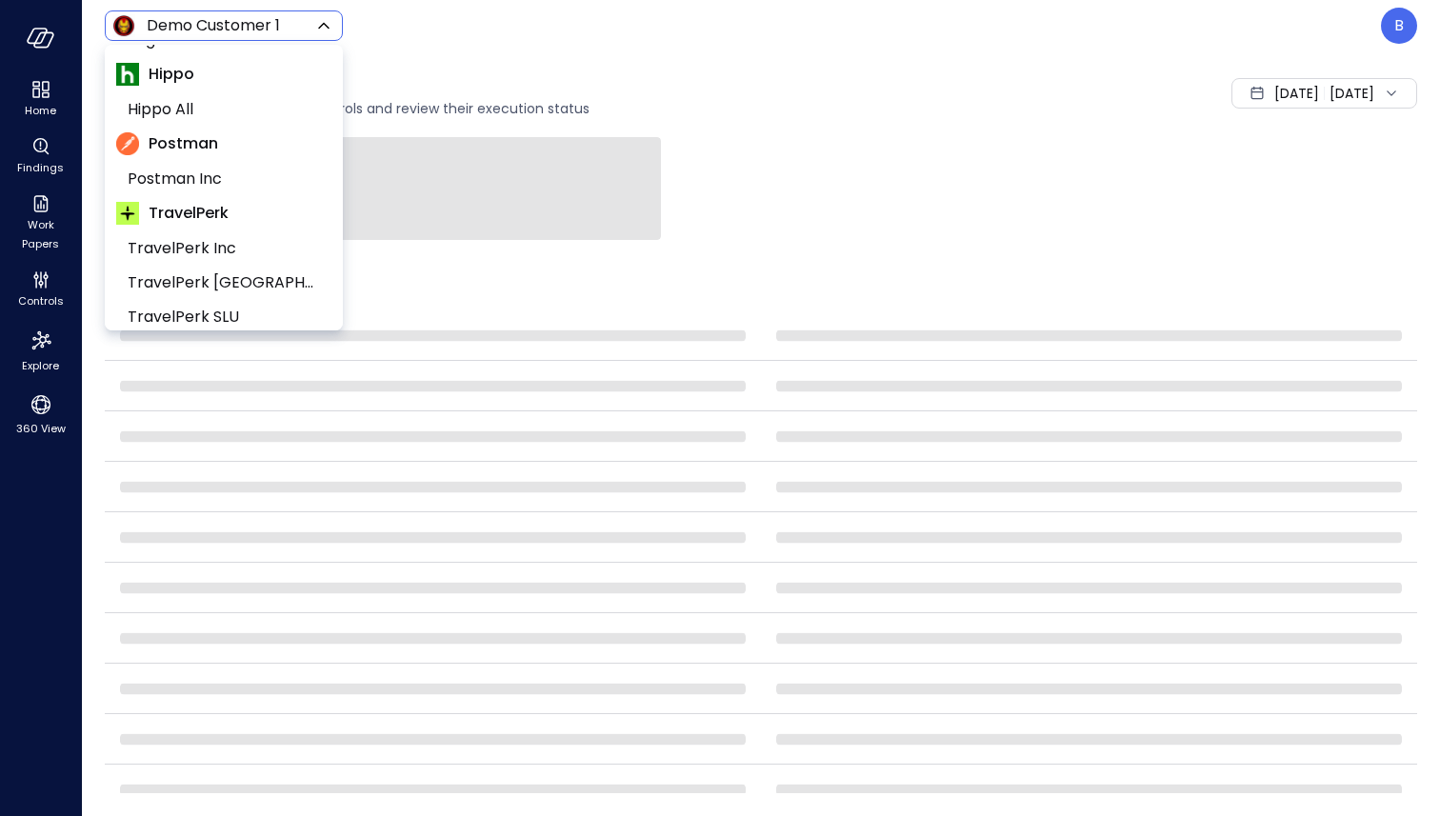
scroll to position [424, 0]
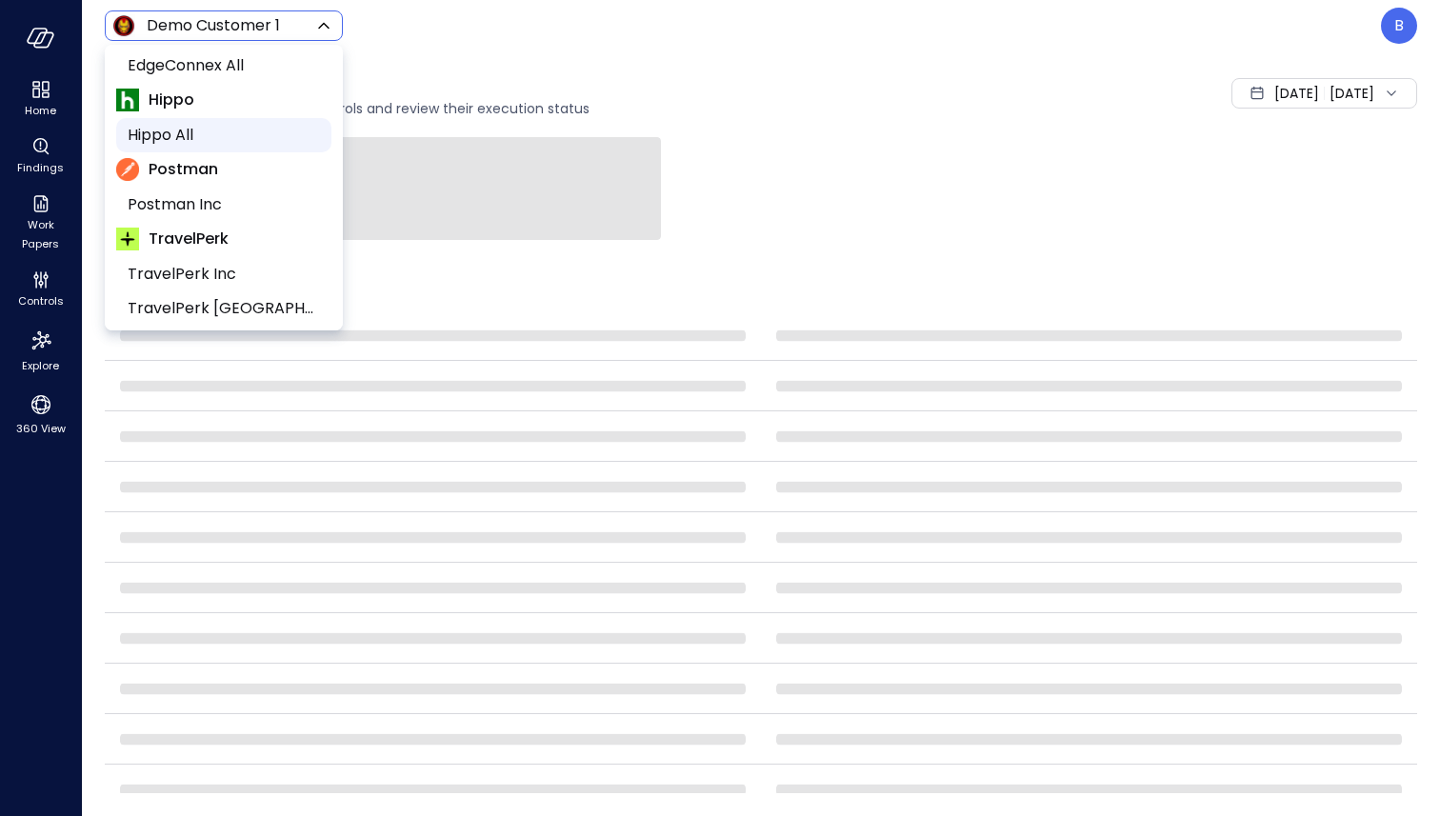
click at [233, 126] on span "Hippo All" at bounding box center [222, 135] width 189 height 23
type input "*******"
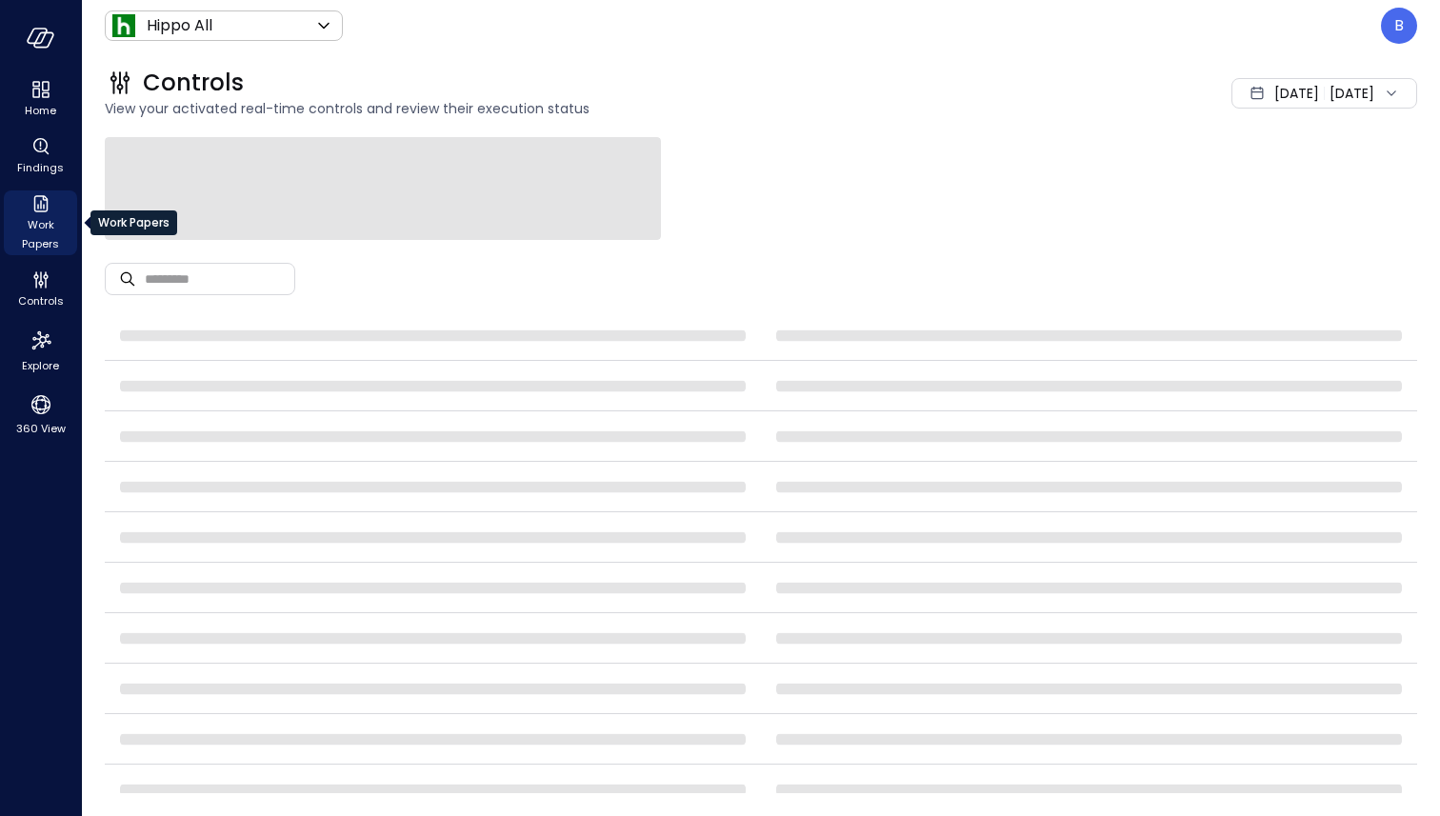
click at [50, 206] on icon "Work Papers" at bounding box center [41, 203] width 23 height 23
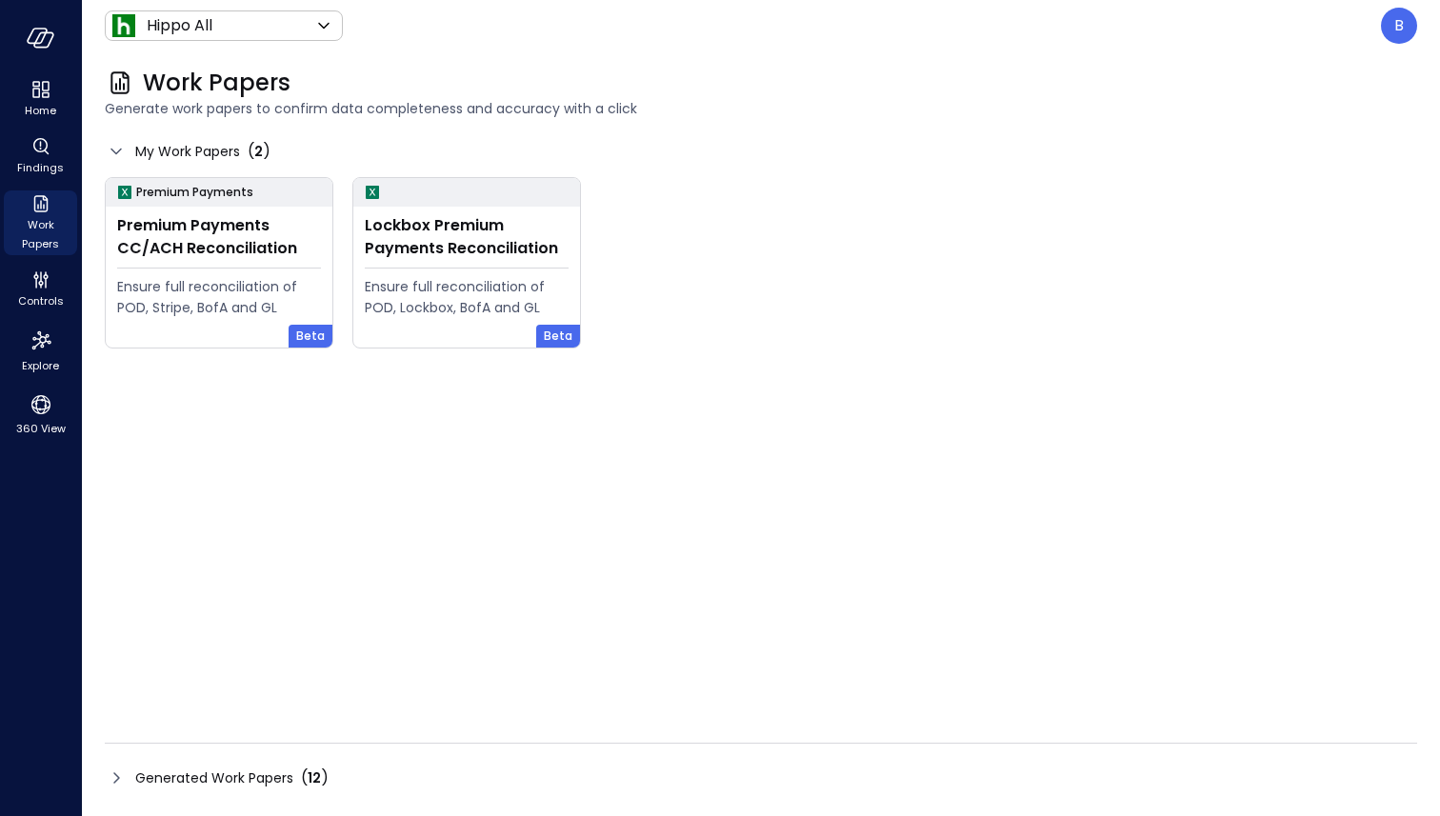
click at [112, 774] on icon at bounding box center [116, 778] width 23 height 23
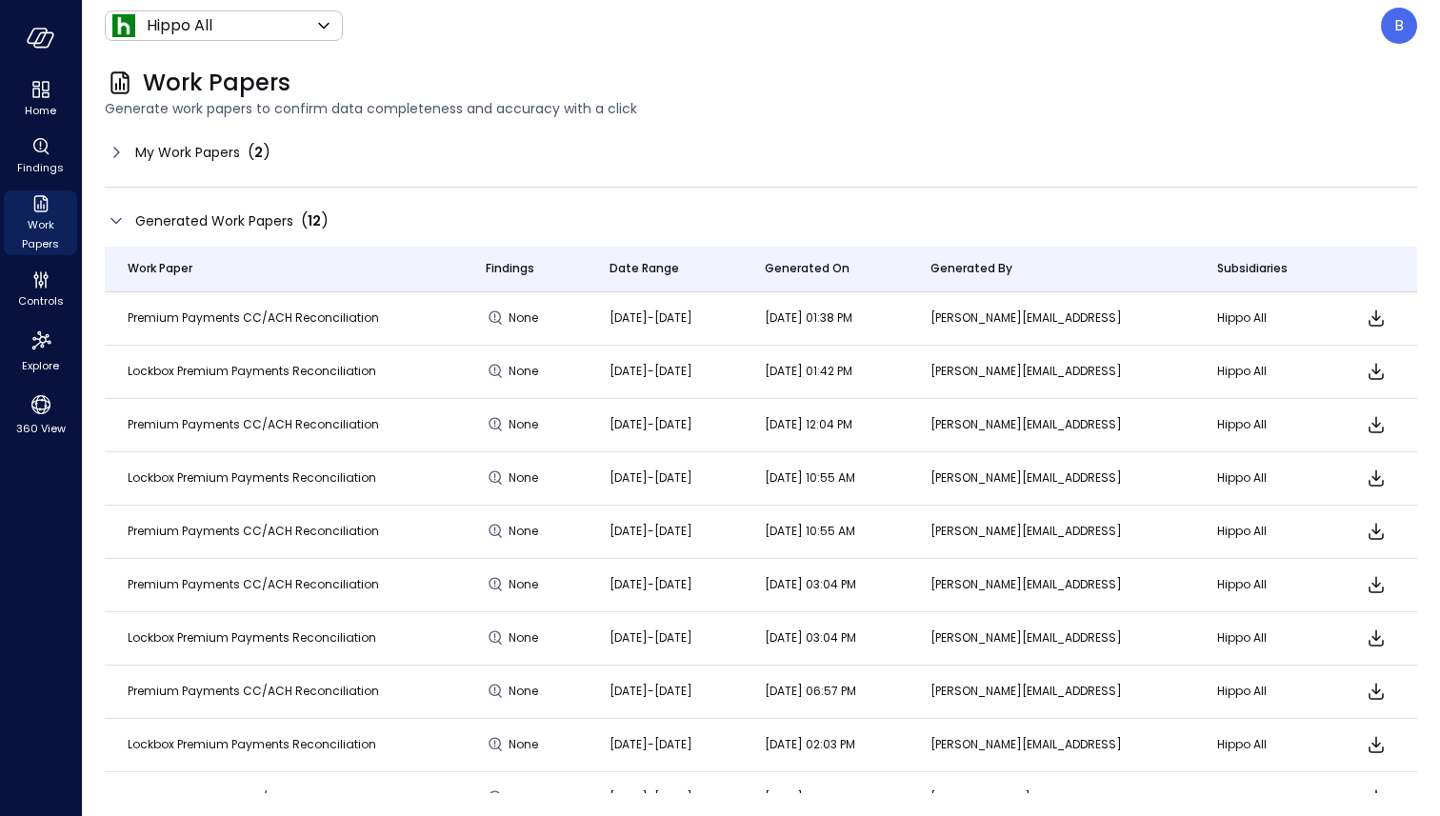
click at [113, 150] on icon at bounding box center [116, 152] width 23 height 23
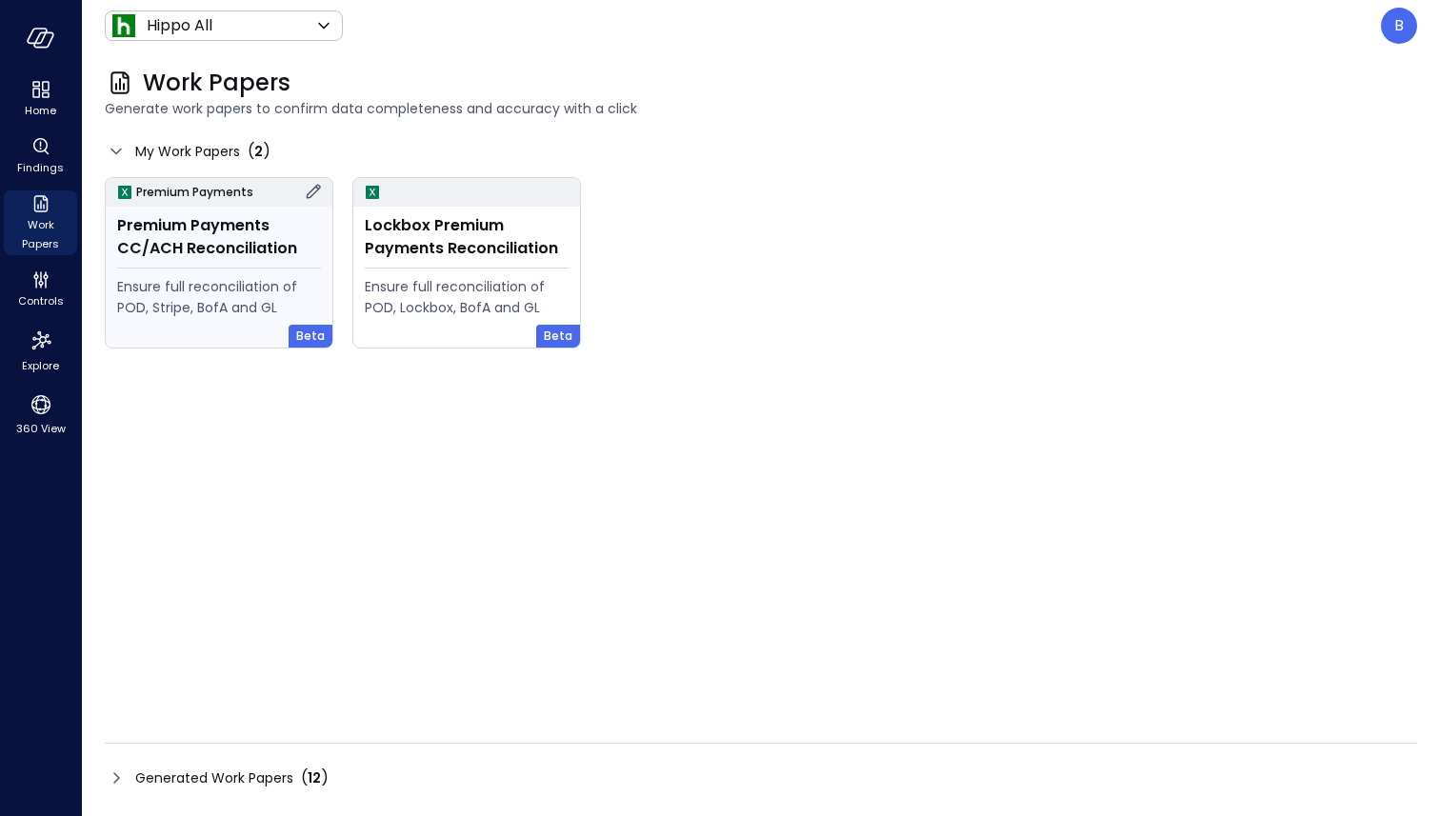
click at [309, 189] on icon at bounding box center [313, 191] width 23 height 23
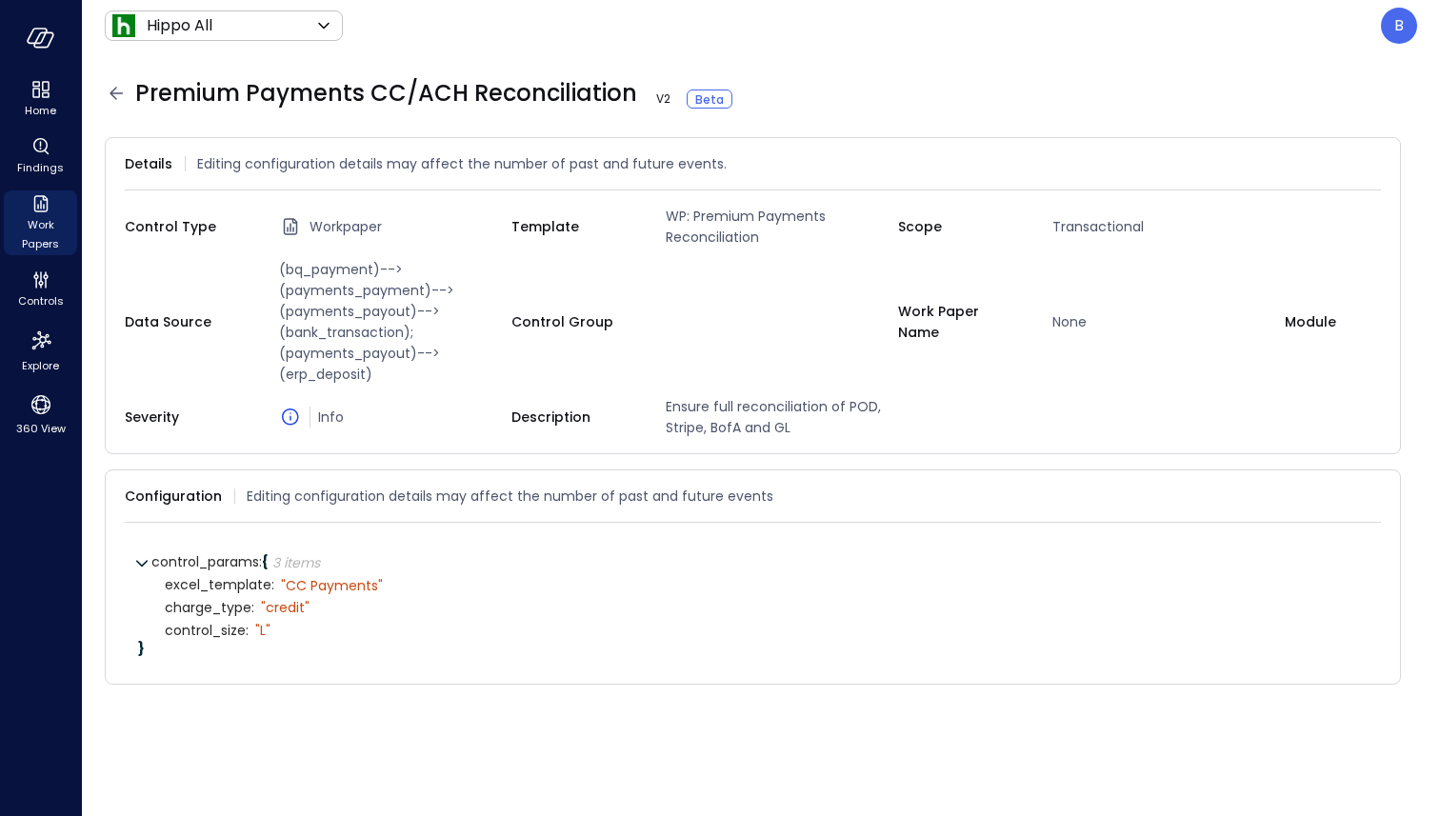
click at [116, 95] on icon at bounding box center [116, 93] width 23 height 23
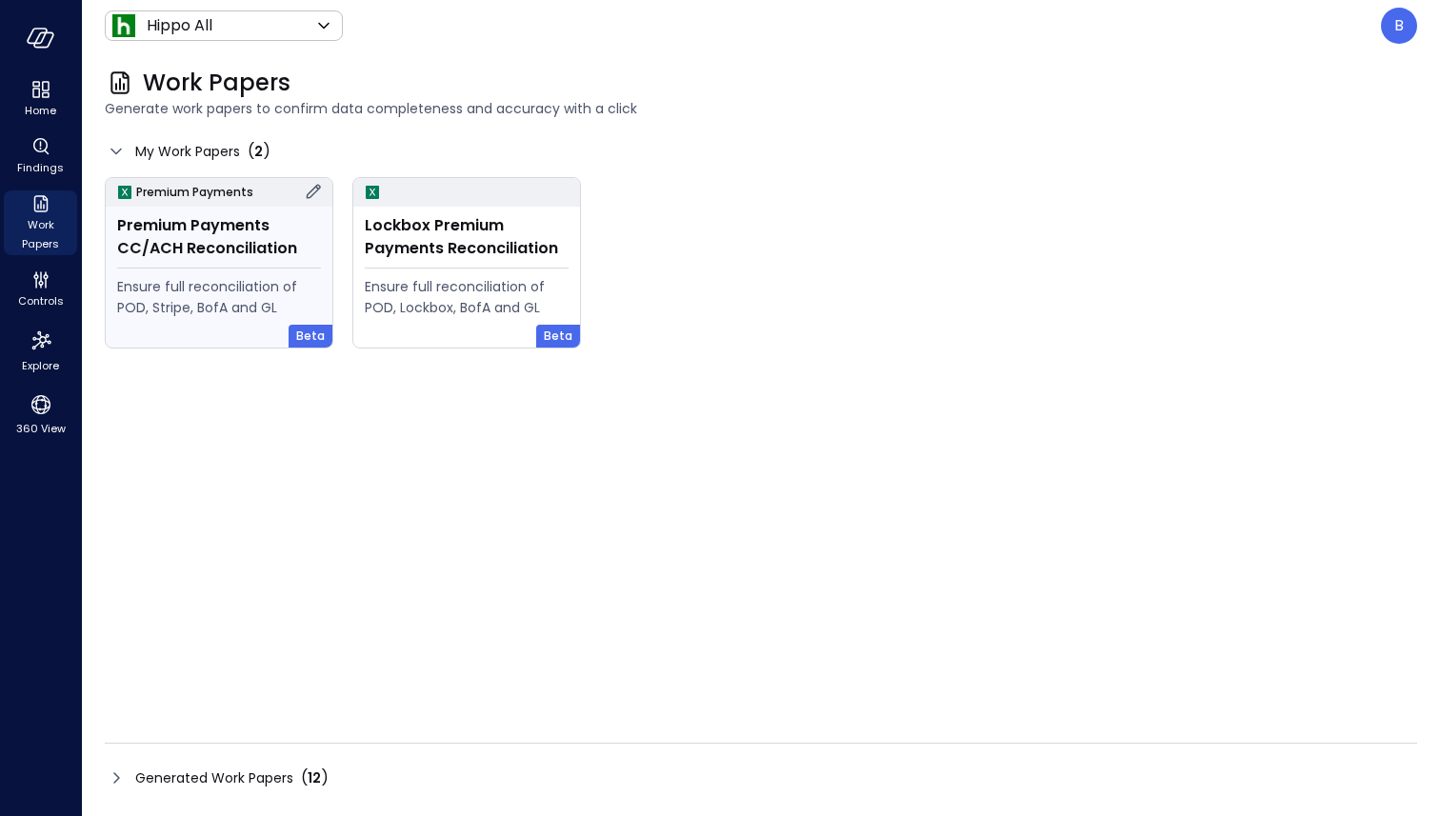
click at [231, 268] on hr at bounding box center [219, 268] width 204 height 1
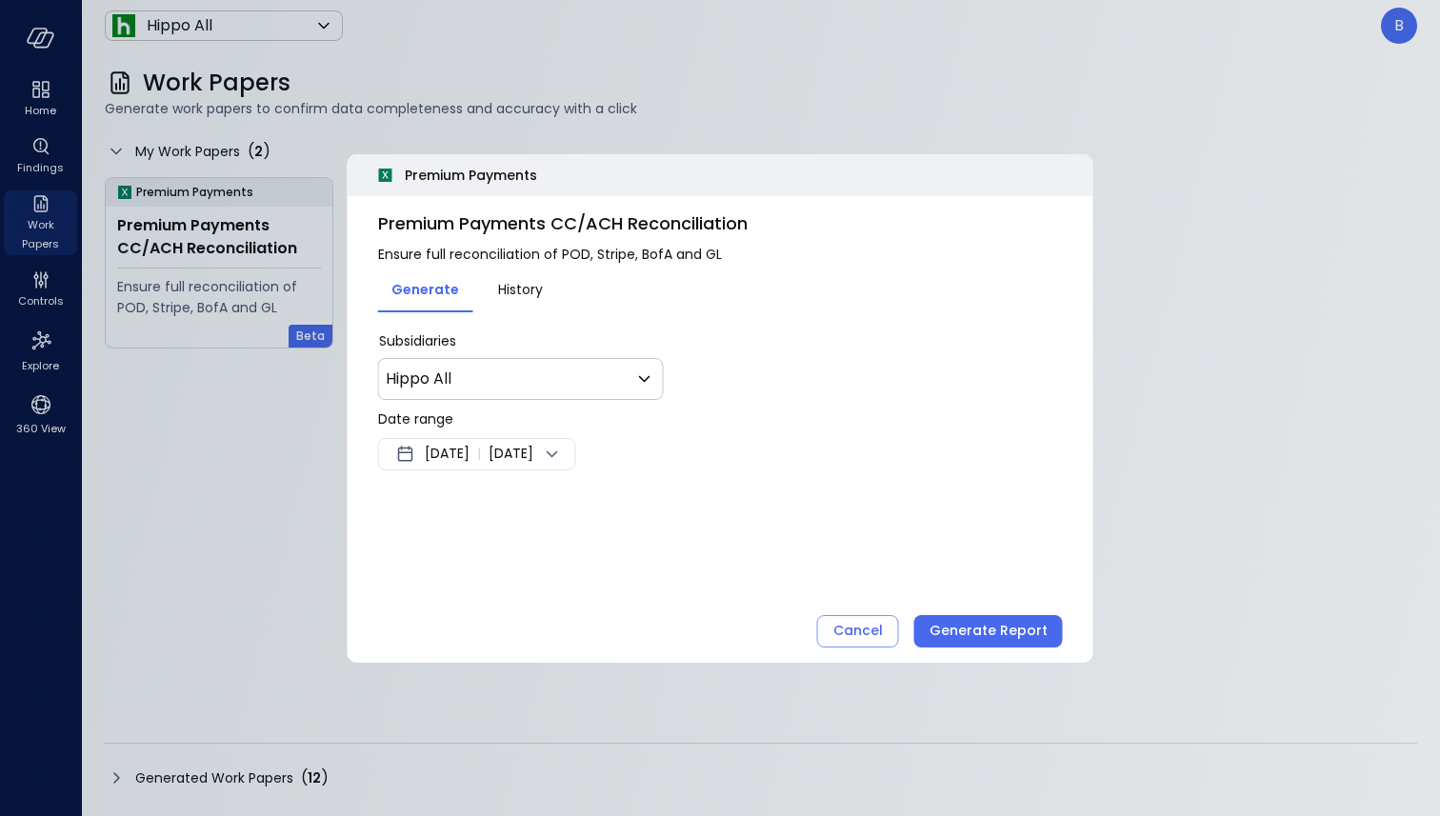
click at [470, 452] on span "Aug 9, 2025" at bounding box center [447, 454] width 45 height 23
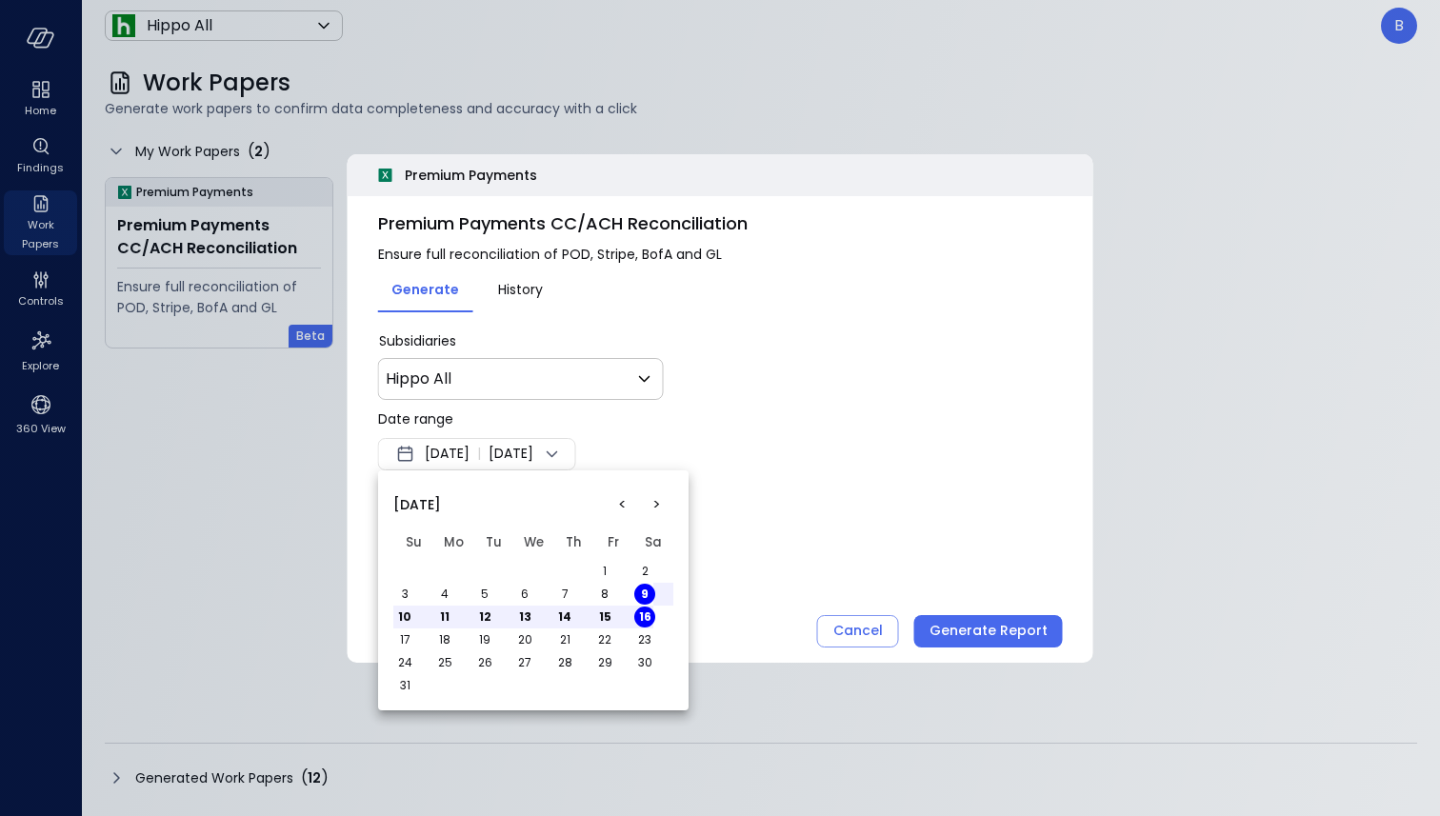
click at [864, 101] on div at bounding box center [720, 408] width 1440 height 816
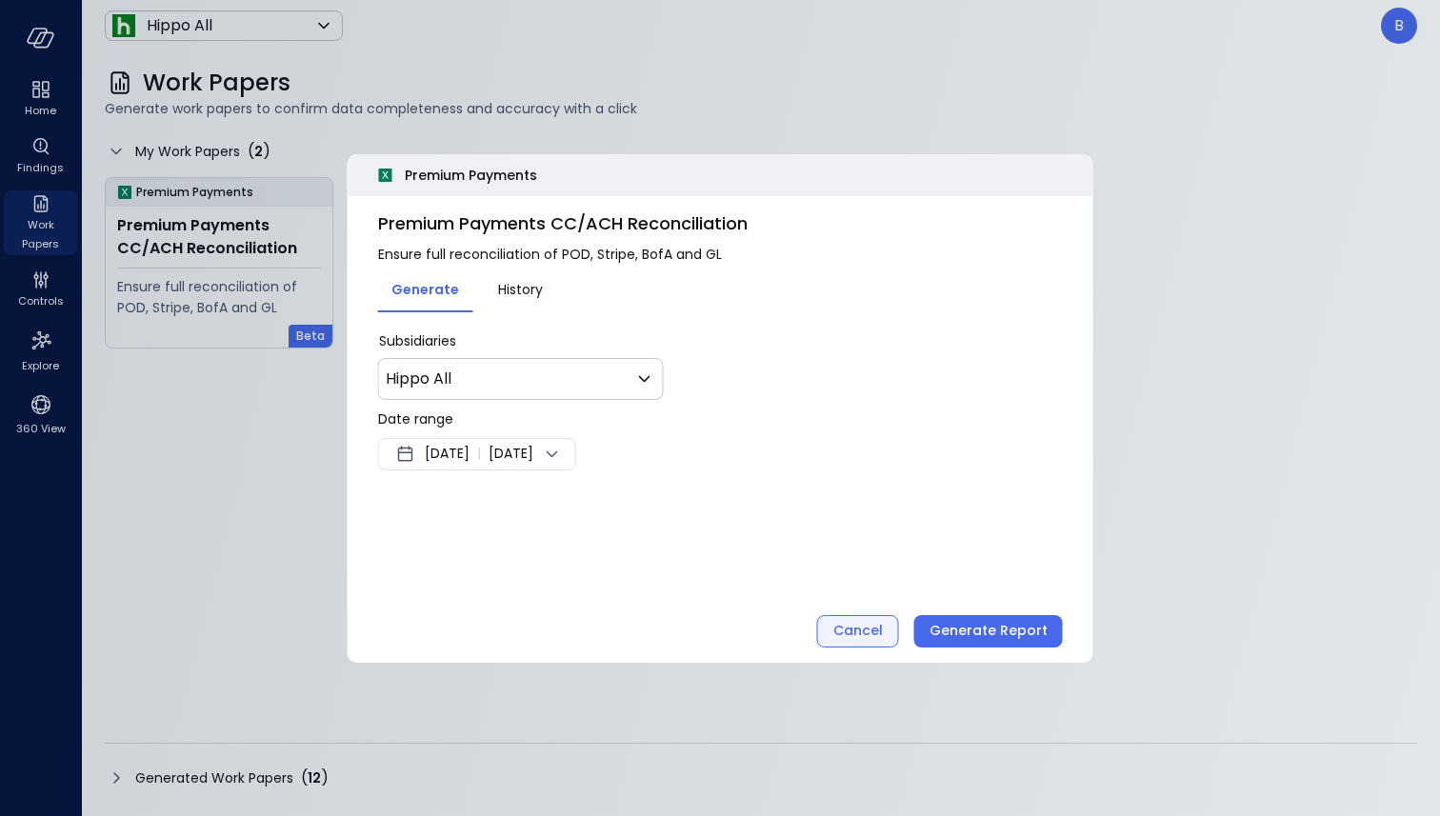
click at [868, 622] on div "Cancel" at bounding box center [858, 631] width 50 height 24
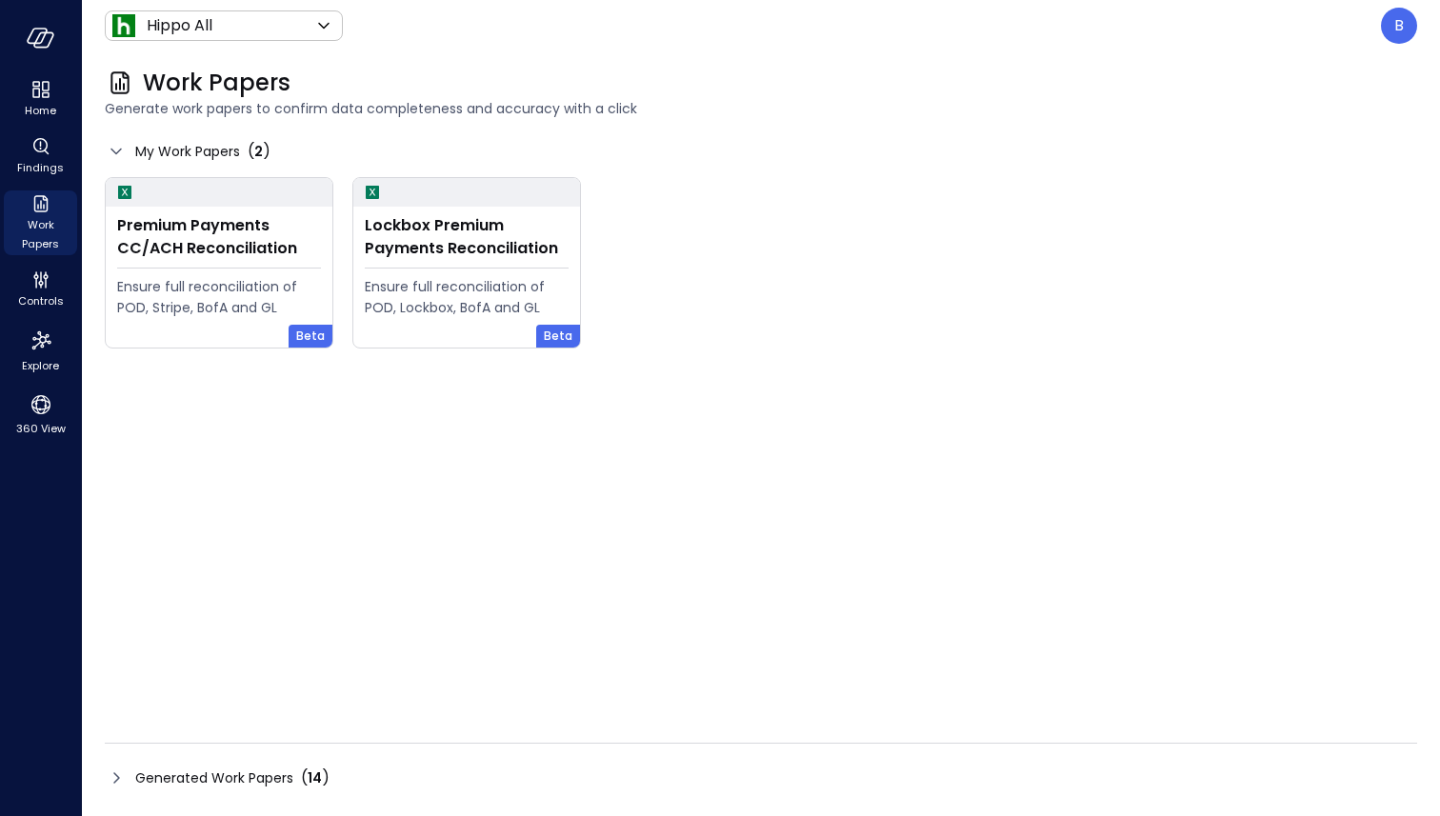
click at [130, 774] on div "Generated Work Papers ( 14 )" at bounding box center [217, 778] width 225 height 23
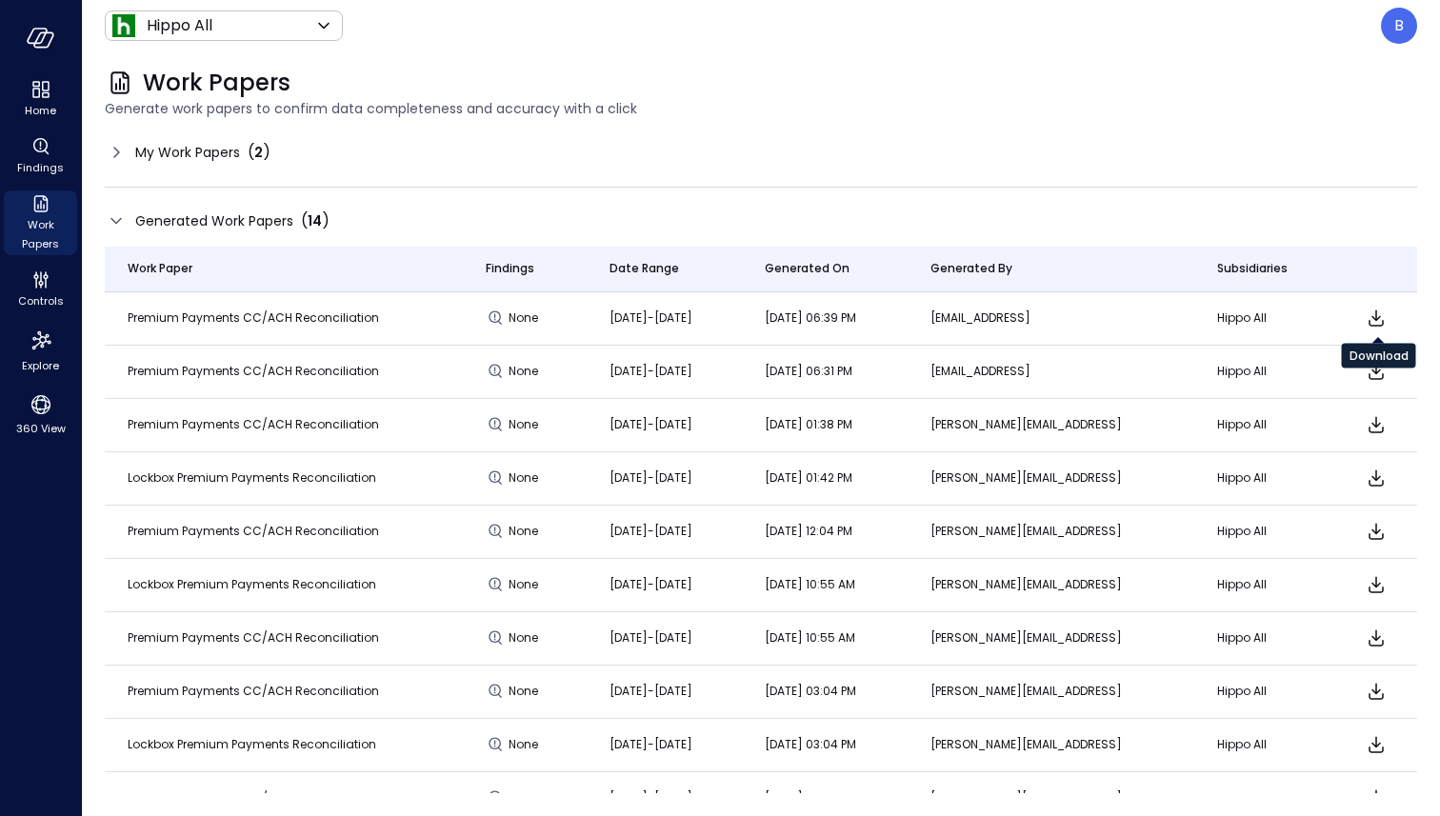
click at [1379, 315] on icon "Download" at bounding box center [1376, 318] width 23 height 23
click at [119, 154] on icon at bounding box center [116, 152] width 23 height 23
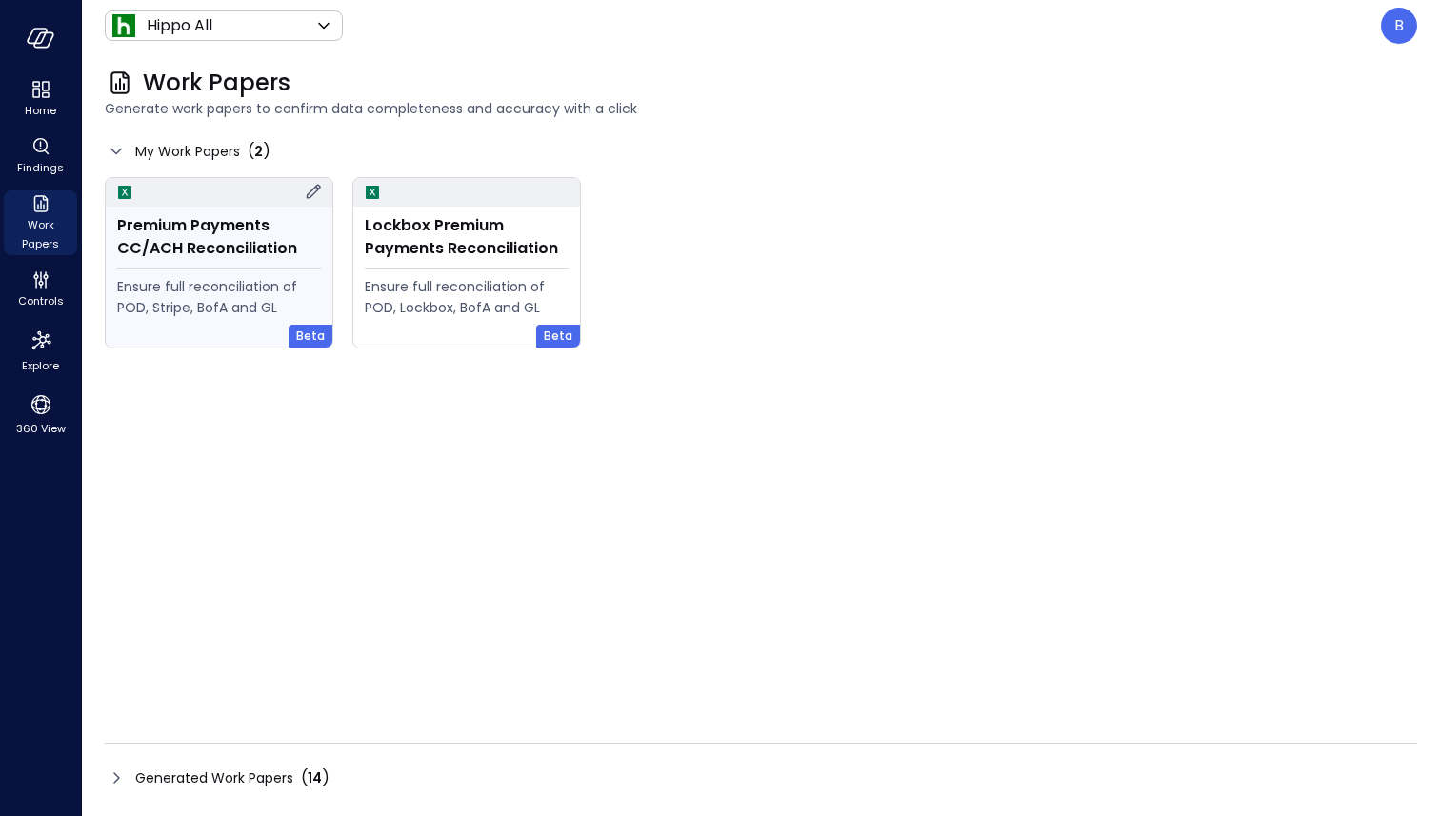
click at [203, 231] on div "Premium Payments CC/ACH Reconciliation" at bounding box center [219, 237] width 204 height 46
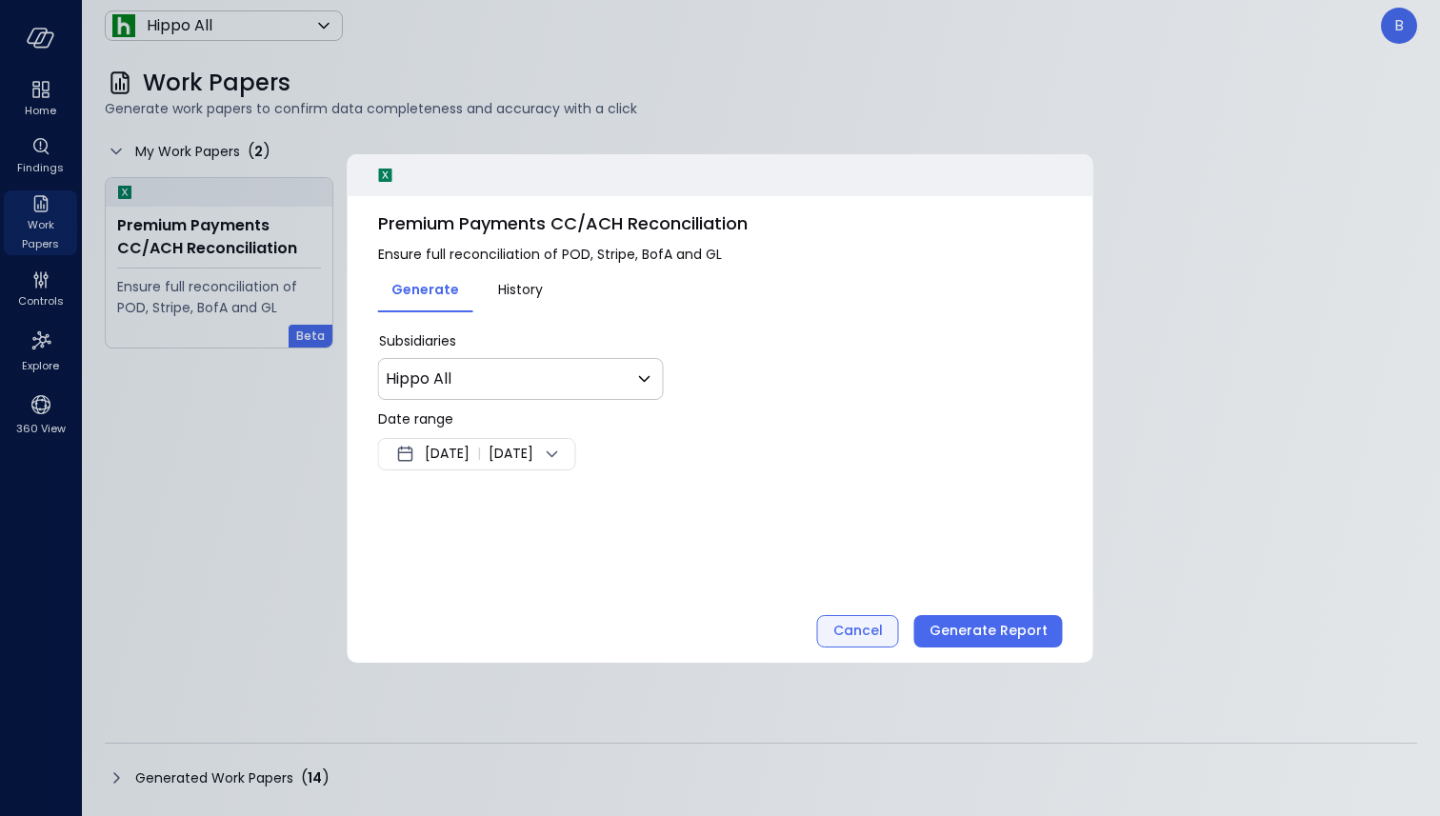
click at [858, 624] on div "Cancel" at bounding box center [858, 631] width 50 height 24
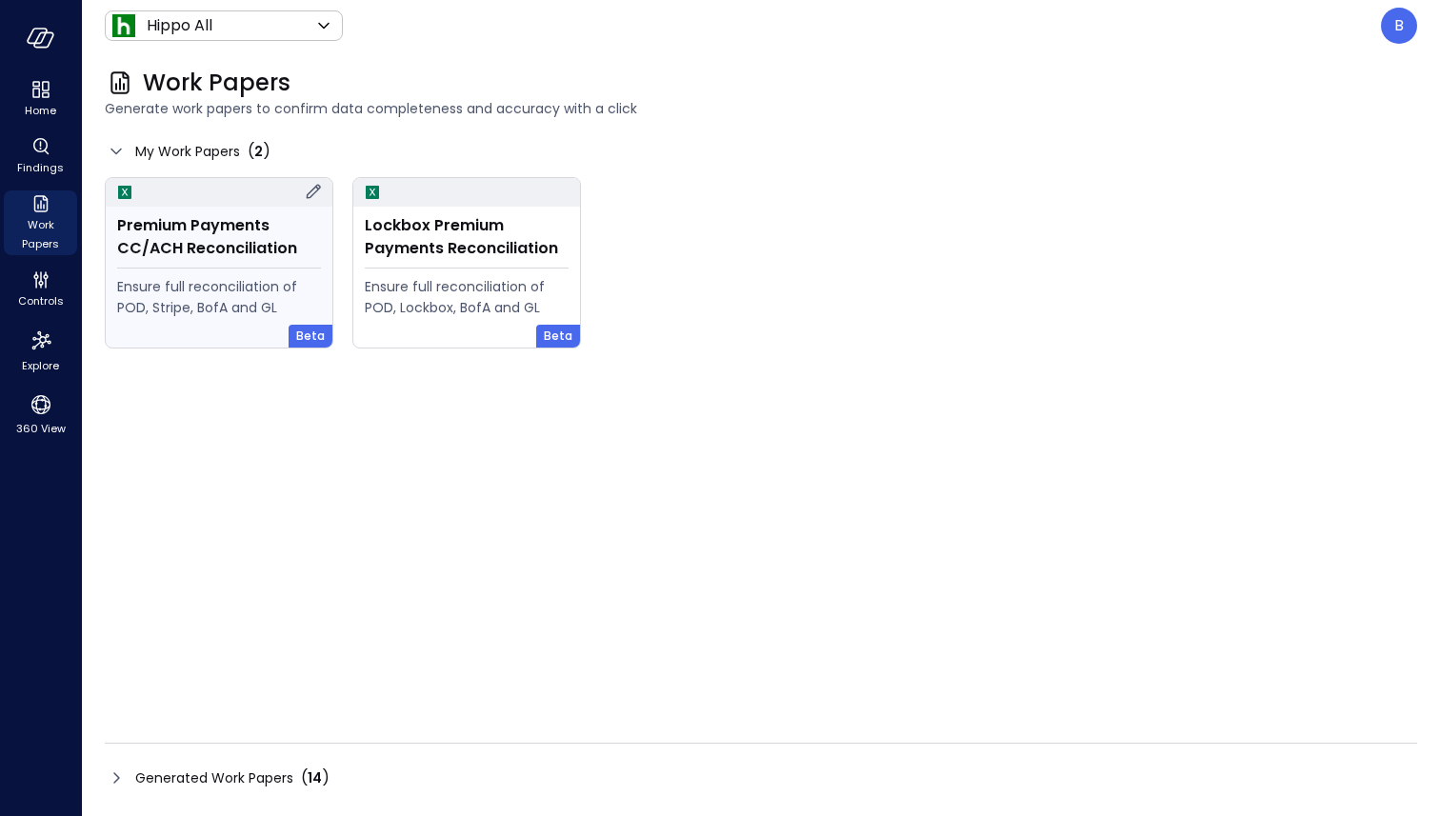
click at [261, 290] on div "Ensure full reconciliation of POD, Stripe, BofA and GL" at bounding box center [219, 297] width 204 height 42
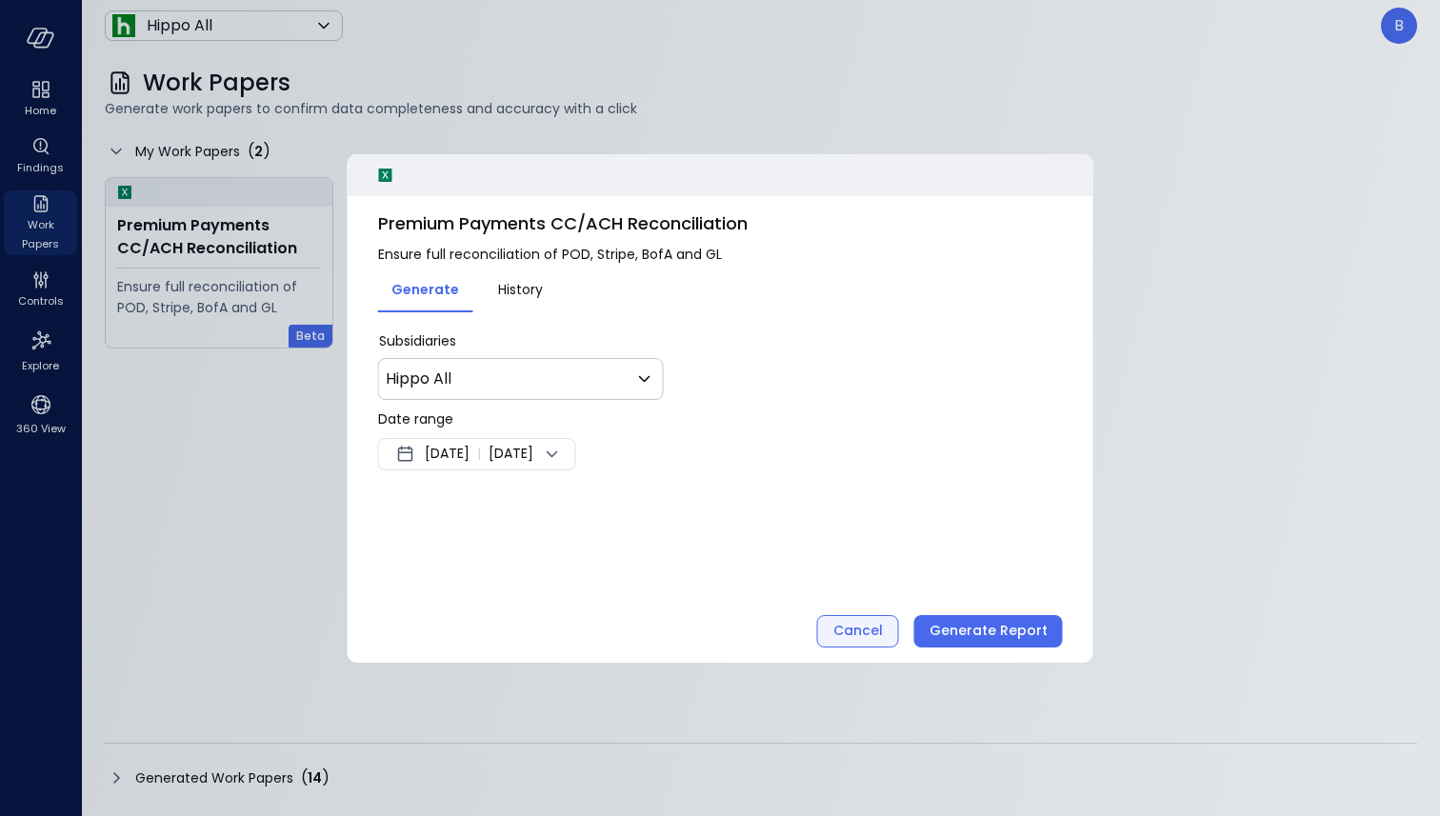
click at [852, 624] on div "Cancel" at bounding box center [858, 631] width 50 height 24
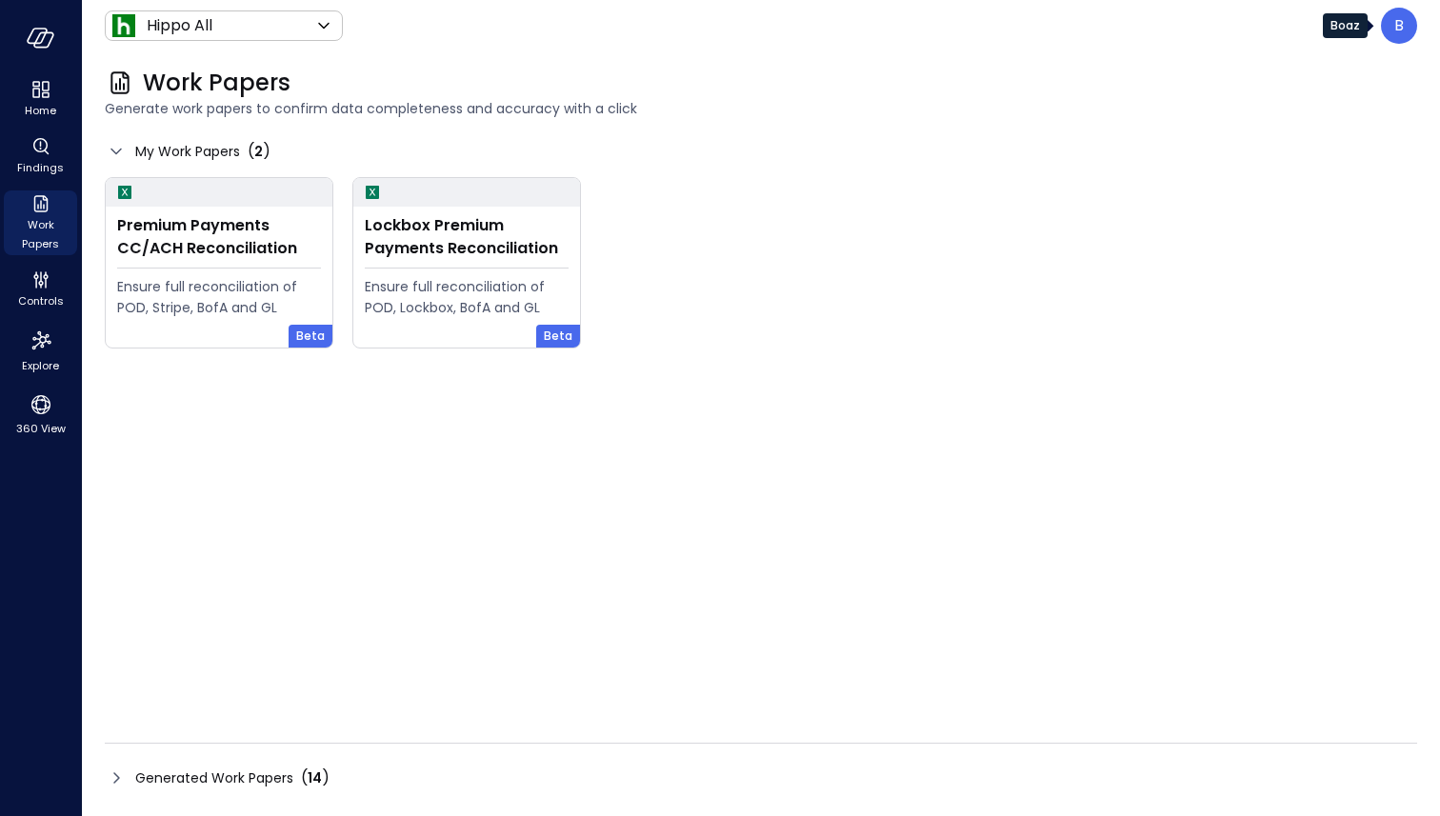
click at [1398, 26] on p "B" at bounding box center [1399, 25] width 10 height 23
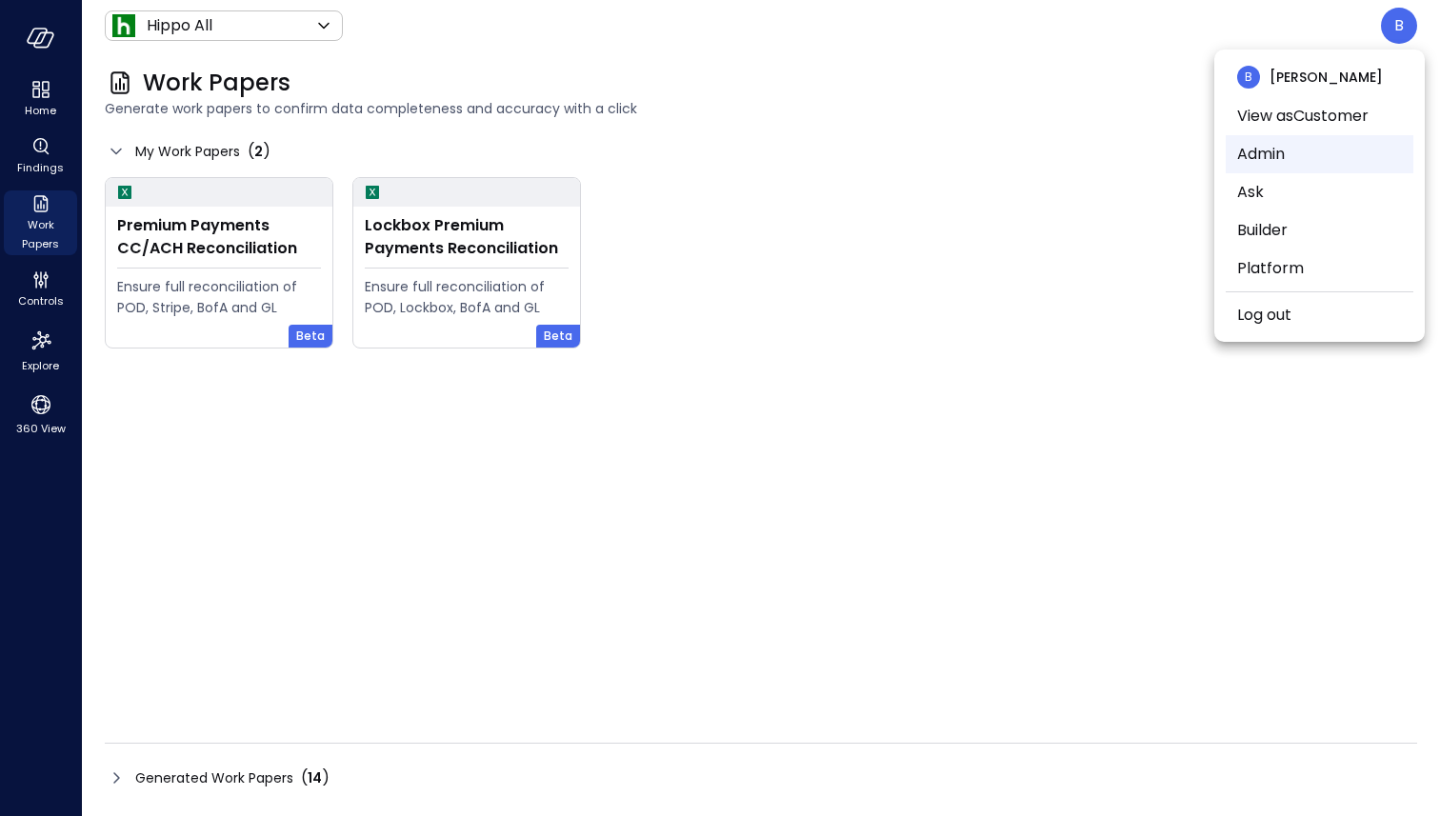
click at [1263, 148] on li "Admin" at bounding box center [1320, 154] width 188 height 38
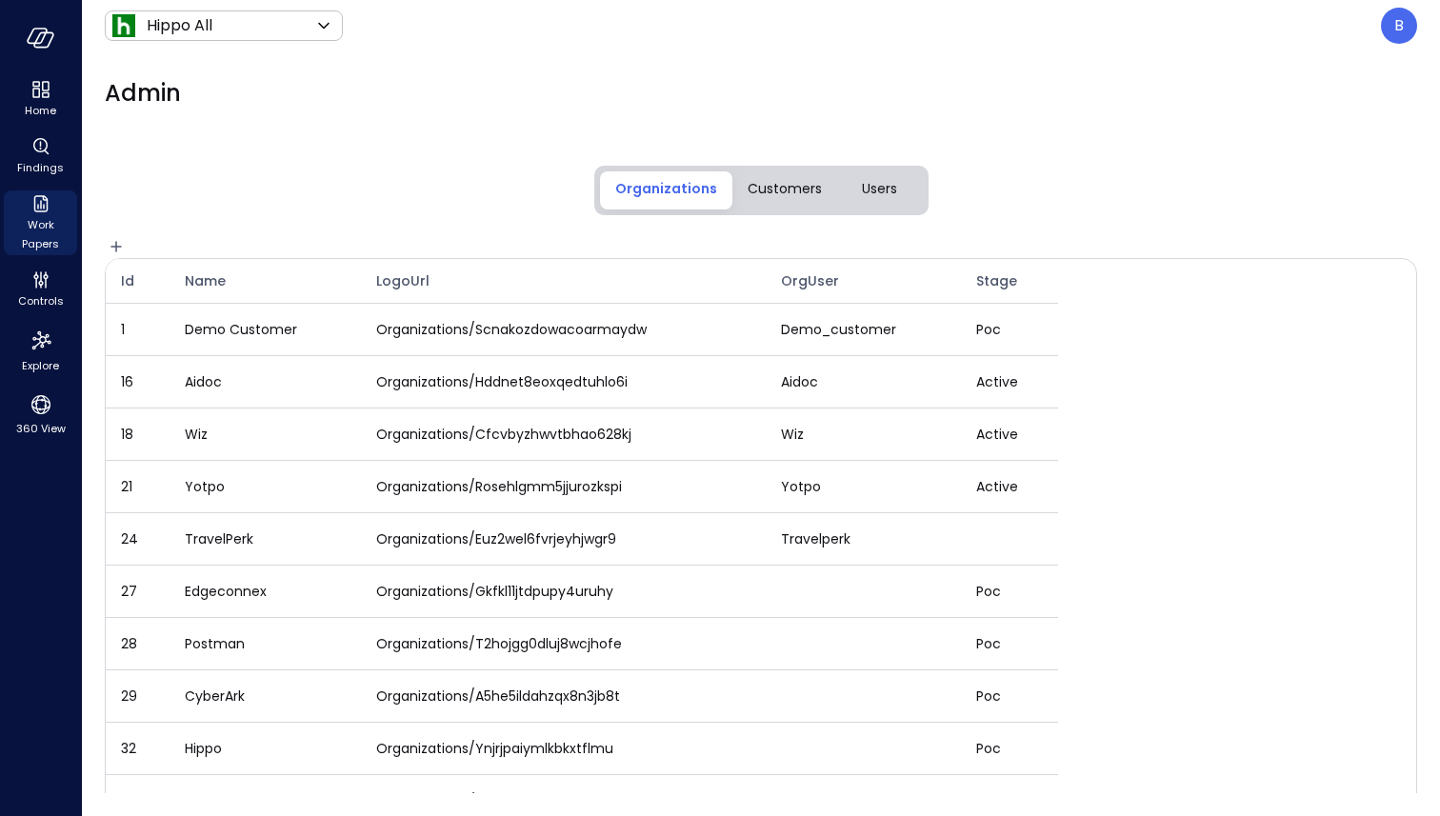
click at [791, 192] on span "Customers" at bounding box center [785, 188] width 74 height 21
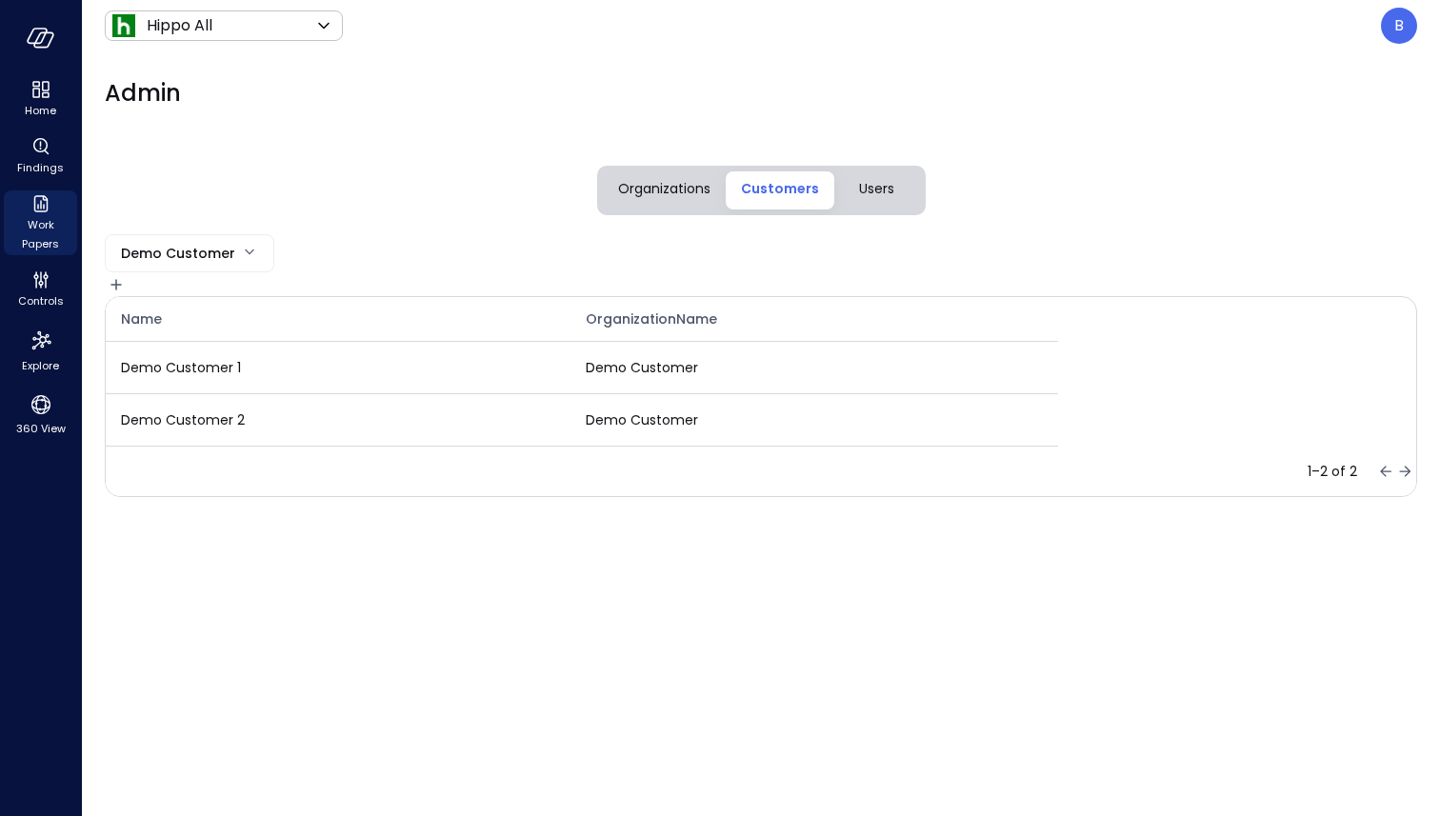
click at [195, 248] on body "Home Findings Work Papers Controls Explore 360 View Hippo All ******* ​ B Admin…" at bounding box center [720, 408] width 1440 height 816
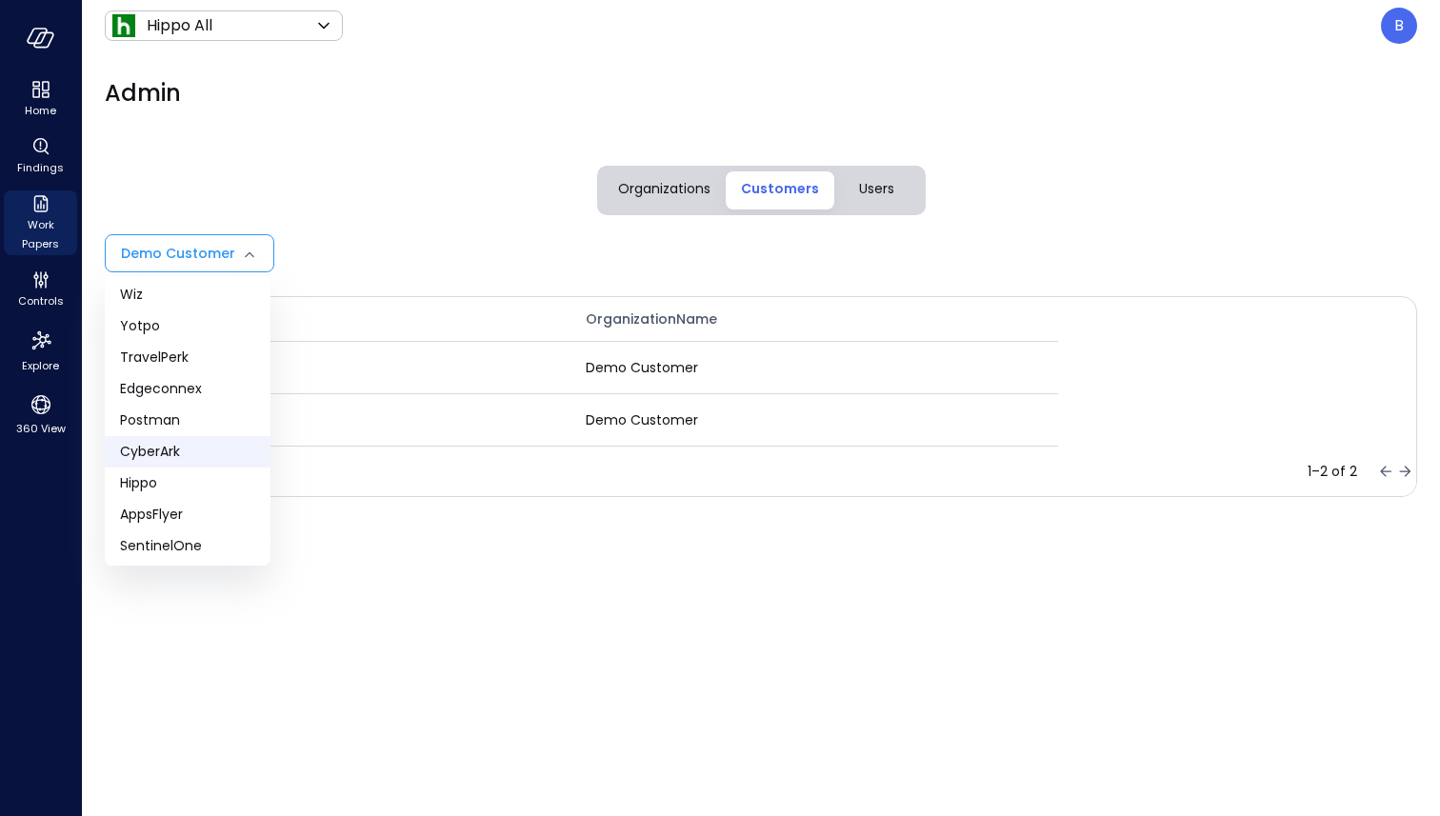
scroll to position [71, 0]
click at [194, 481] on span "Hippo" at bounding box center [187, 480] width 135 height 20
type input "**"
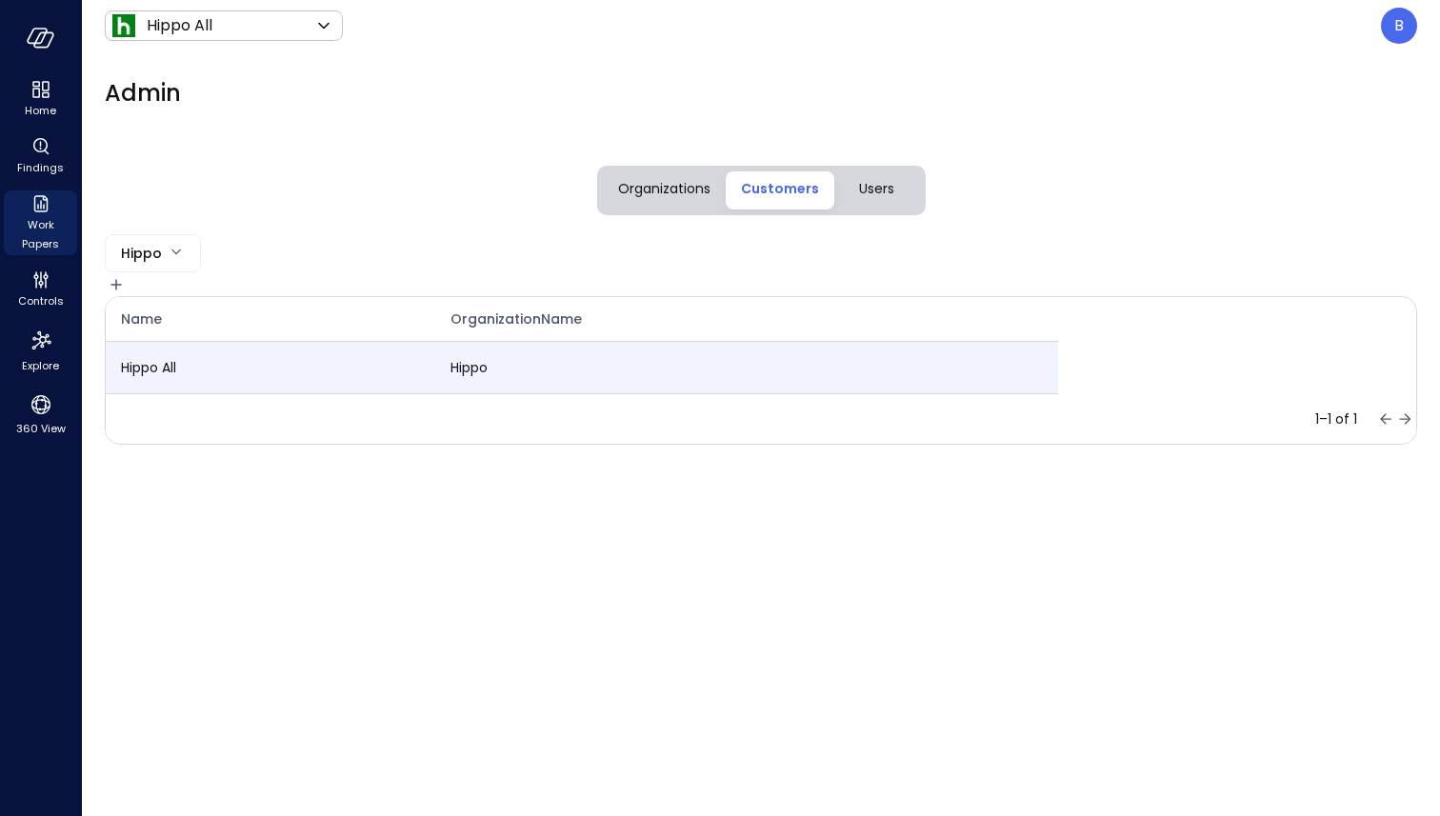
click at [239, 370] on td "Hippo All" at bounding box center [271, 368] width 330 height 52
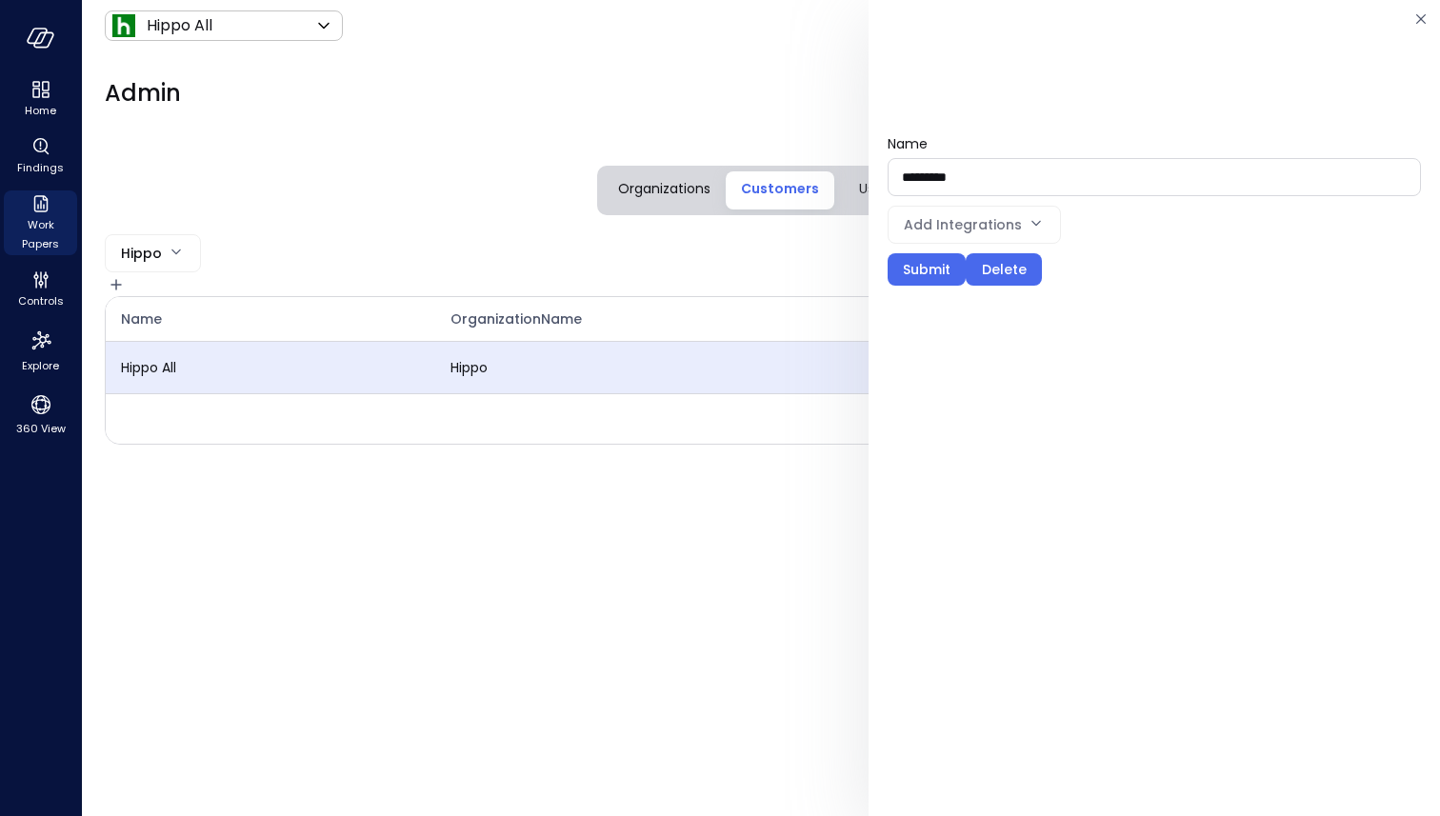
type input "**********"
click at [502, 282] on div "Name OrganizationName Hippo All Hippo 1–1 of 1" at bounding box center [761, 358] width 1312 height 172
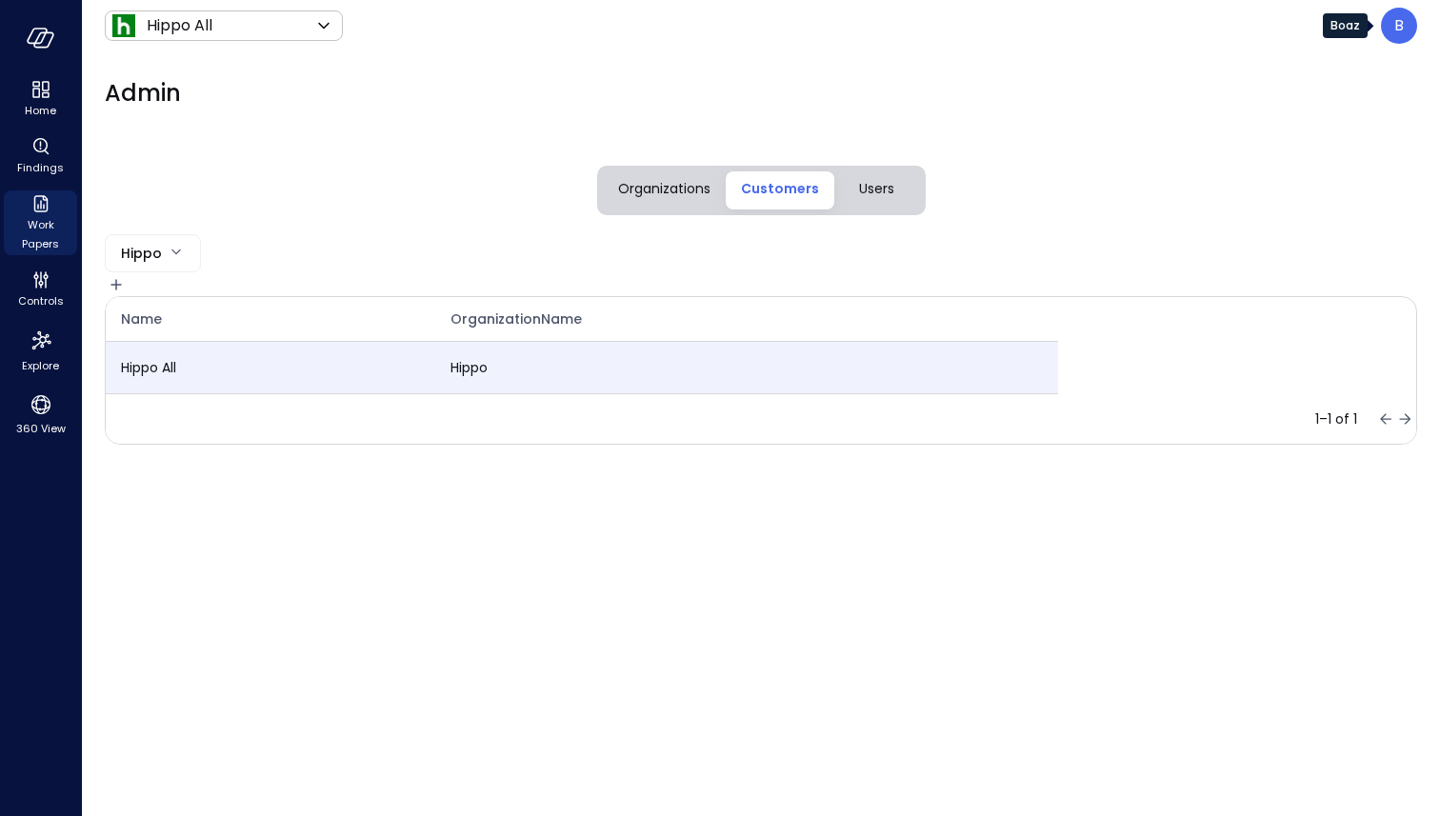
click at [1399, 23] on p "B" at bounding box center [1399, 25] width 10 height 23
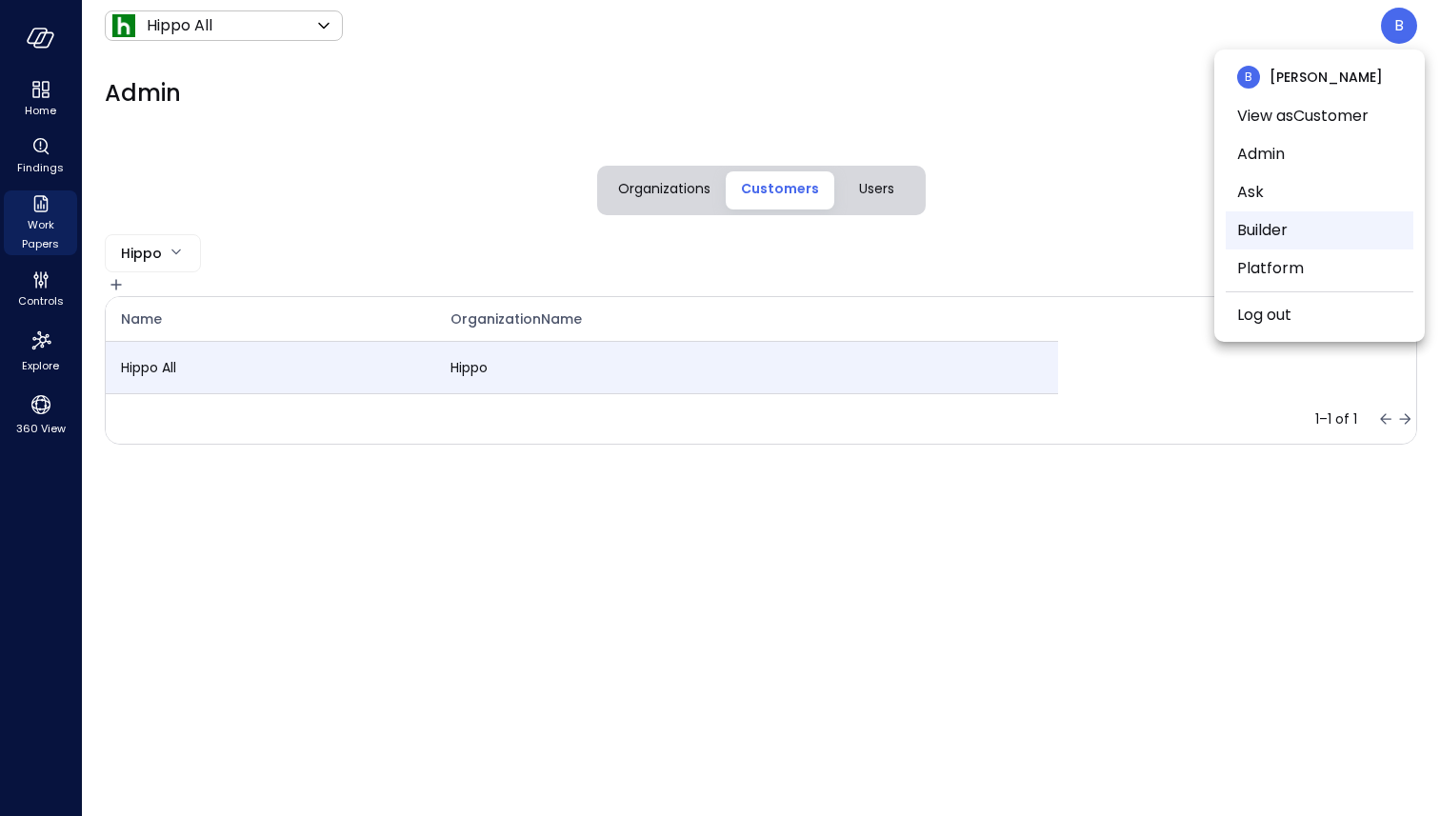
click at [1334, 234] on li "Builder" at bounding box center [1320, 230] width 188 height 38
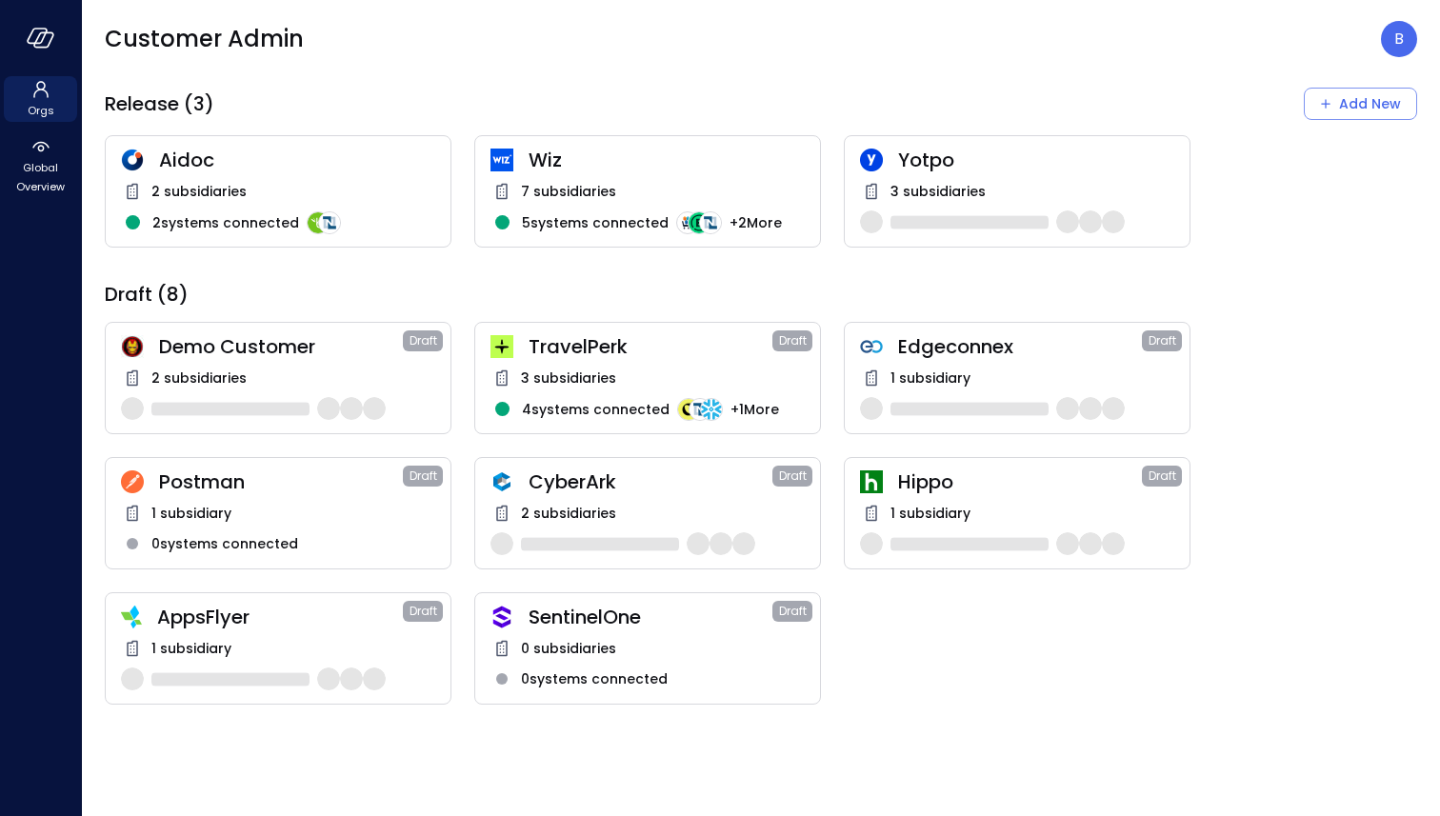
click at [1009, 498] on div "Hippo Draft 1 subsidiary" at bounding box center [1017, 513] width 347 height 112
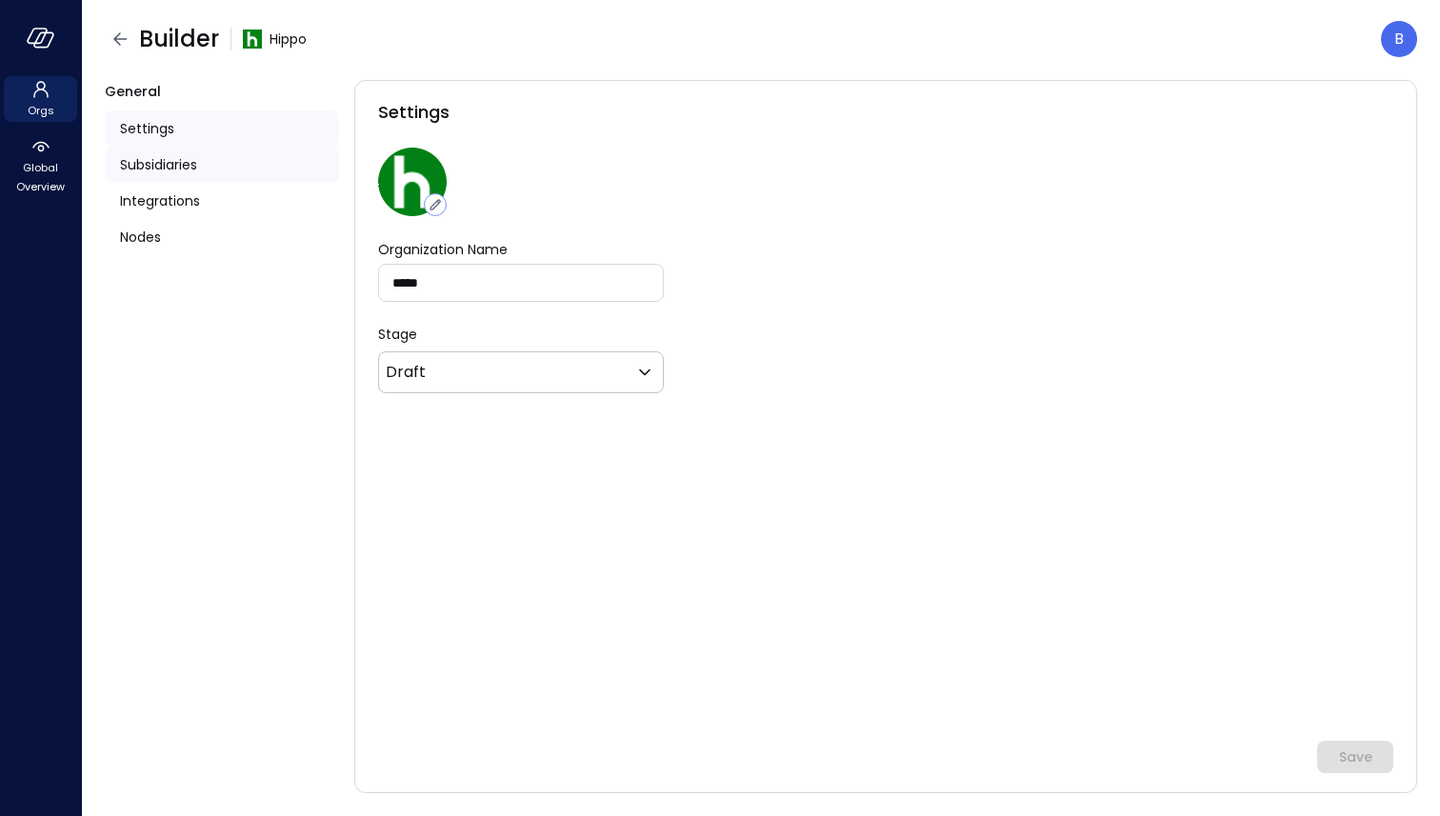
click at [178, 158] on span "Subsidiaries" at bounding box center [158, 164] width 77 height 21
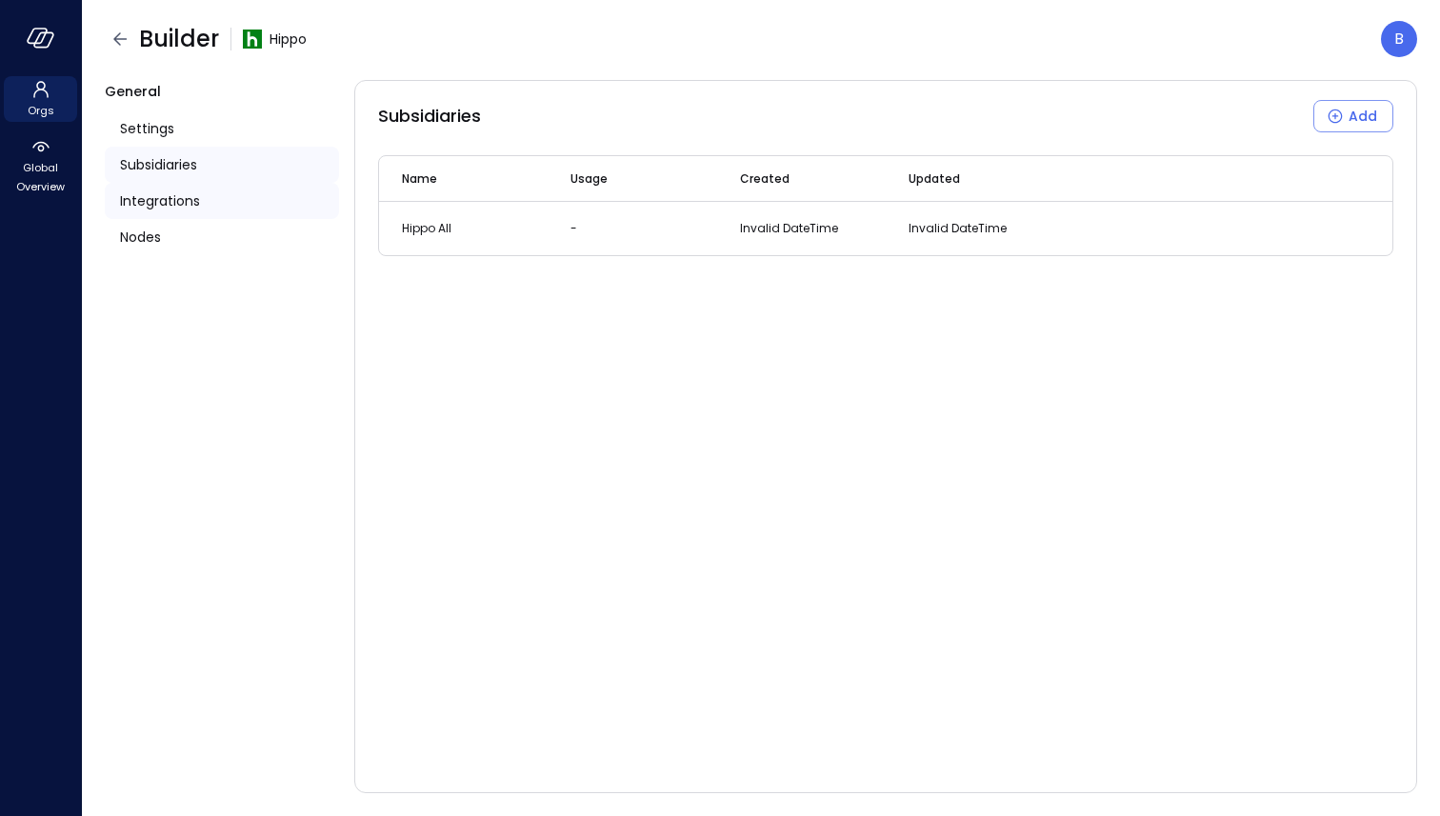
click at [180, 195] on span "Integrations" at bounding box center [160, 200] width 80 height 21
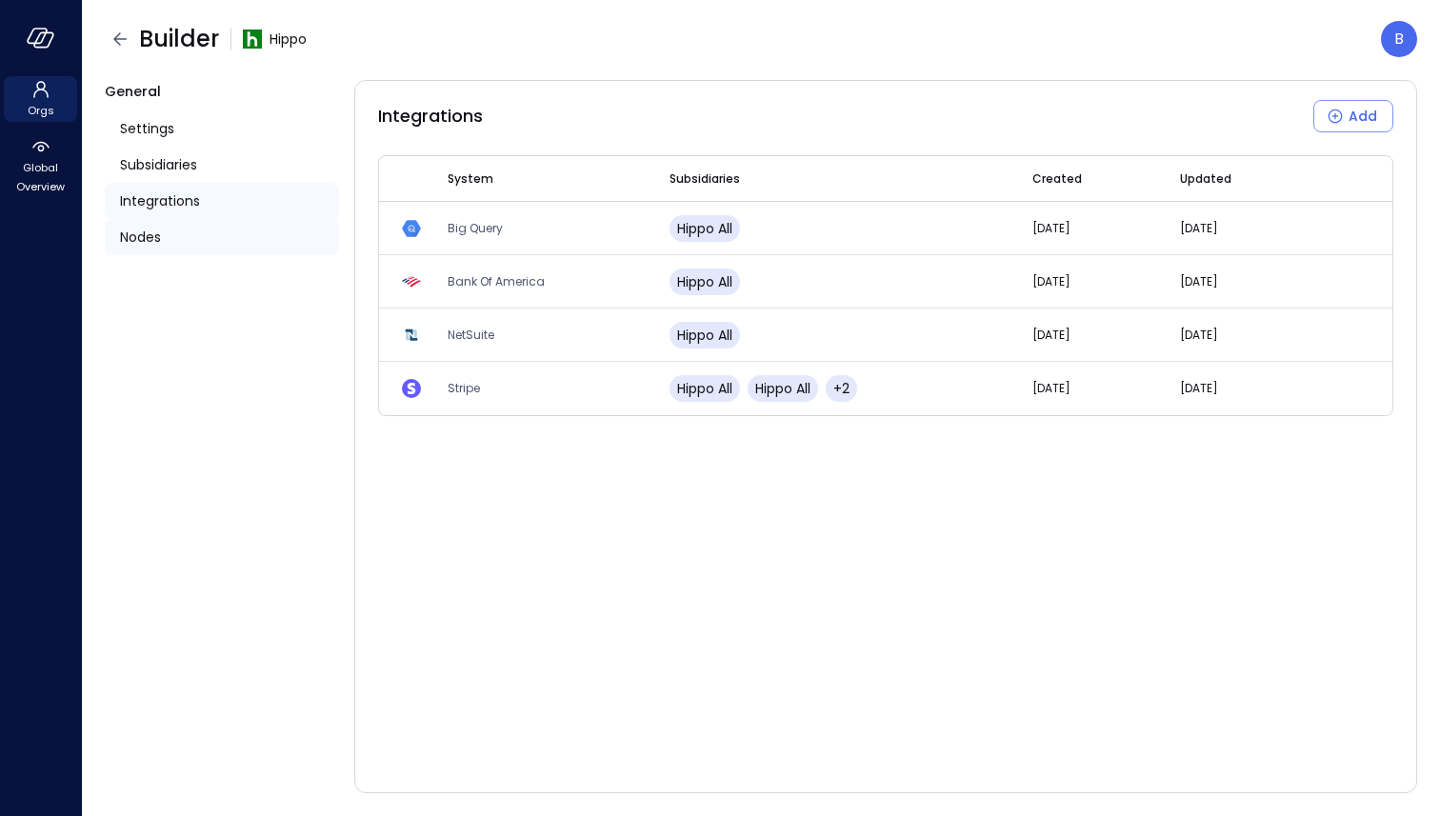
click at [154, 233] on span "Nodes" at bounding box center [140, 237] width 41 height 21
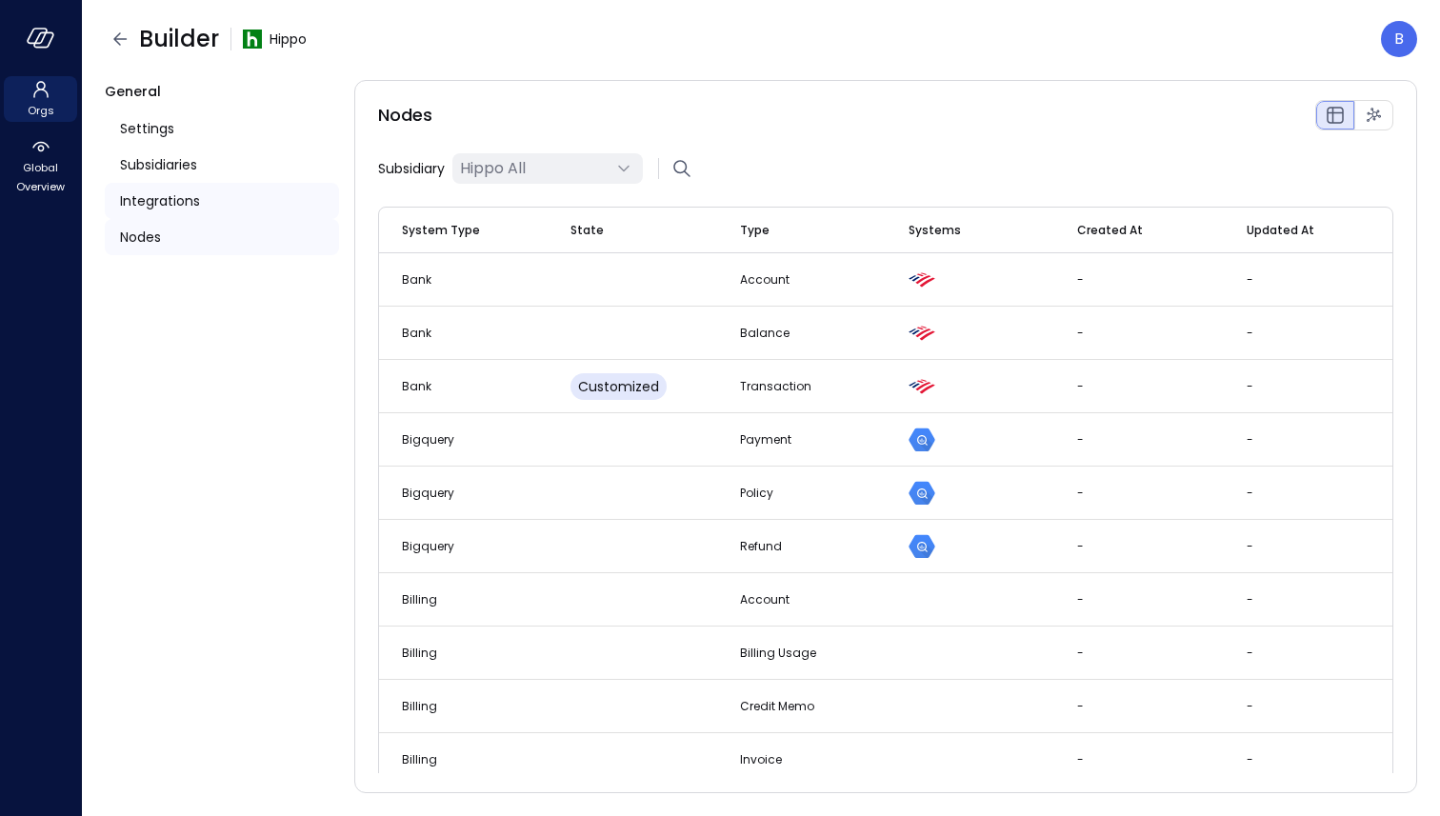
click at [179, 187] on div "Integrations" at bounding box center [222, 201] width 234 height 36
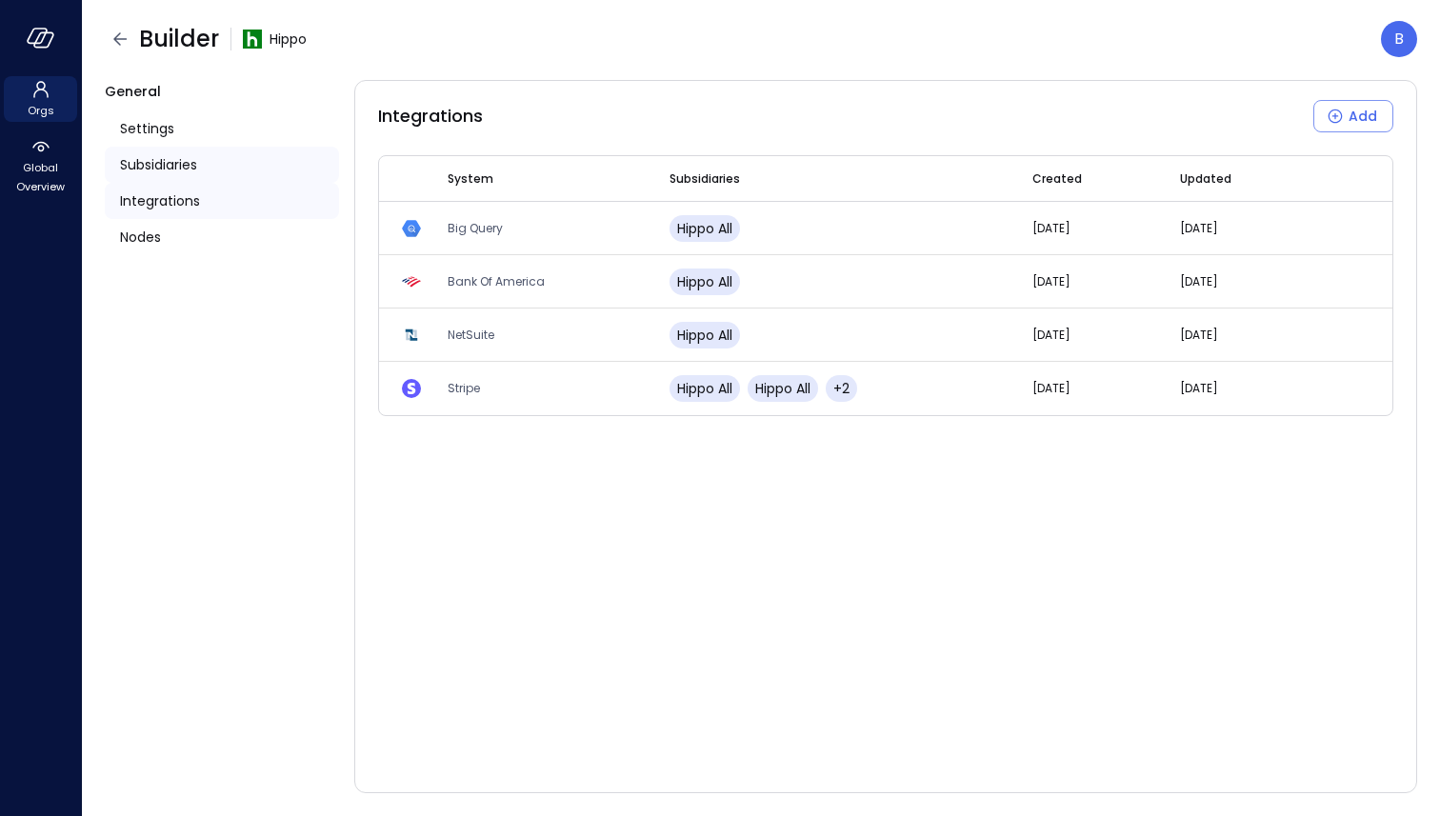
click at [193, 163] on span "Subsidiaries" at bounding box center [158, 164] width 77 height 21
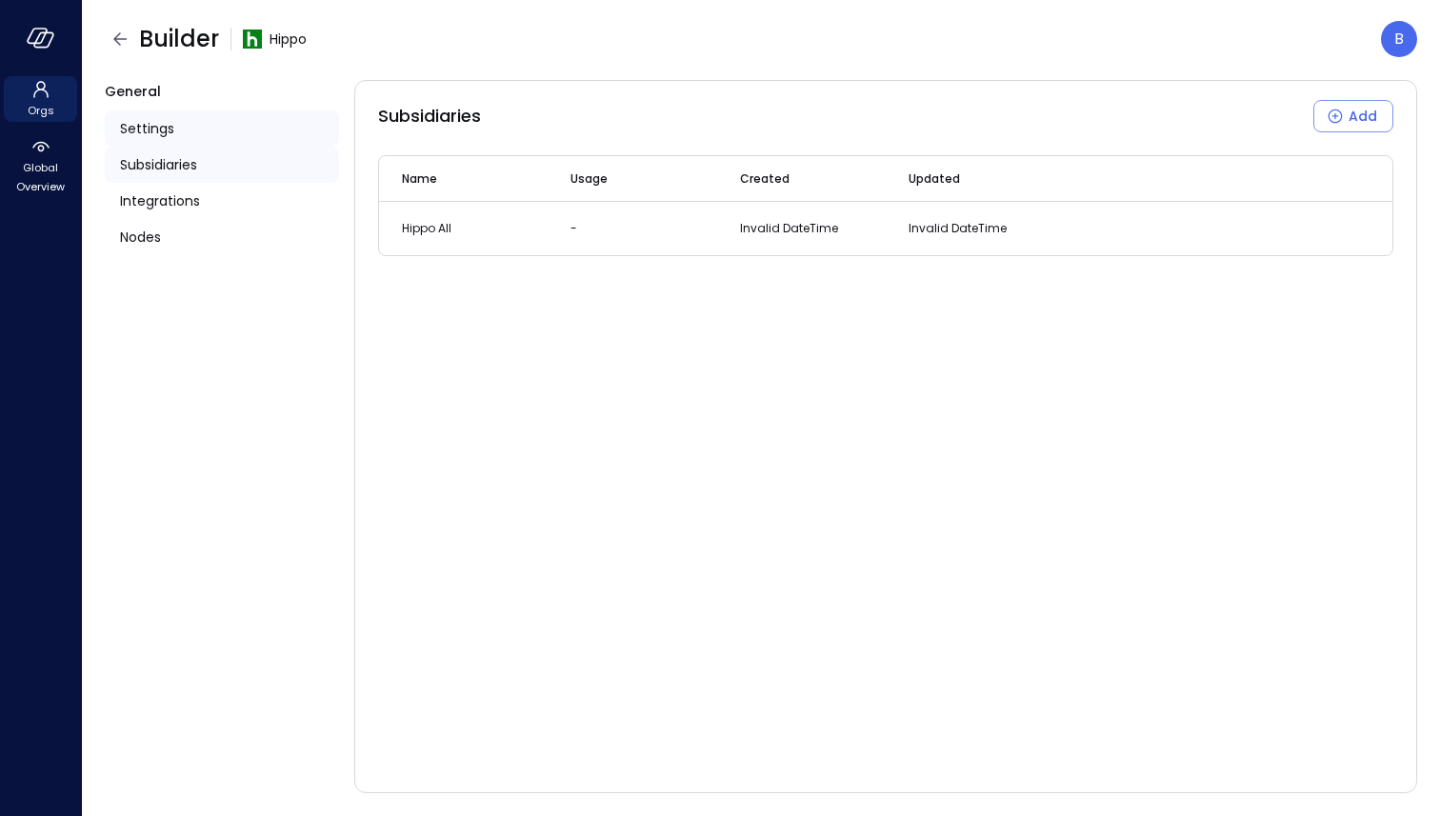
click at [179, 124] on div "Settings" at bounding box center [222, 128] width 234 height 36
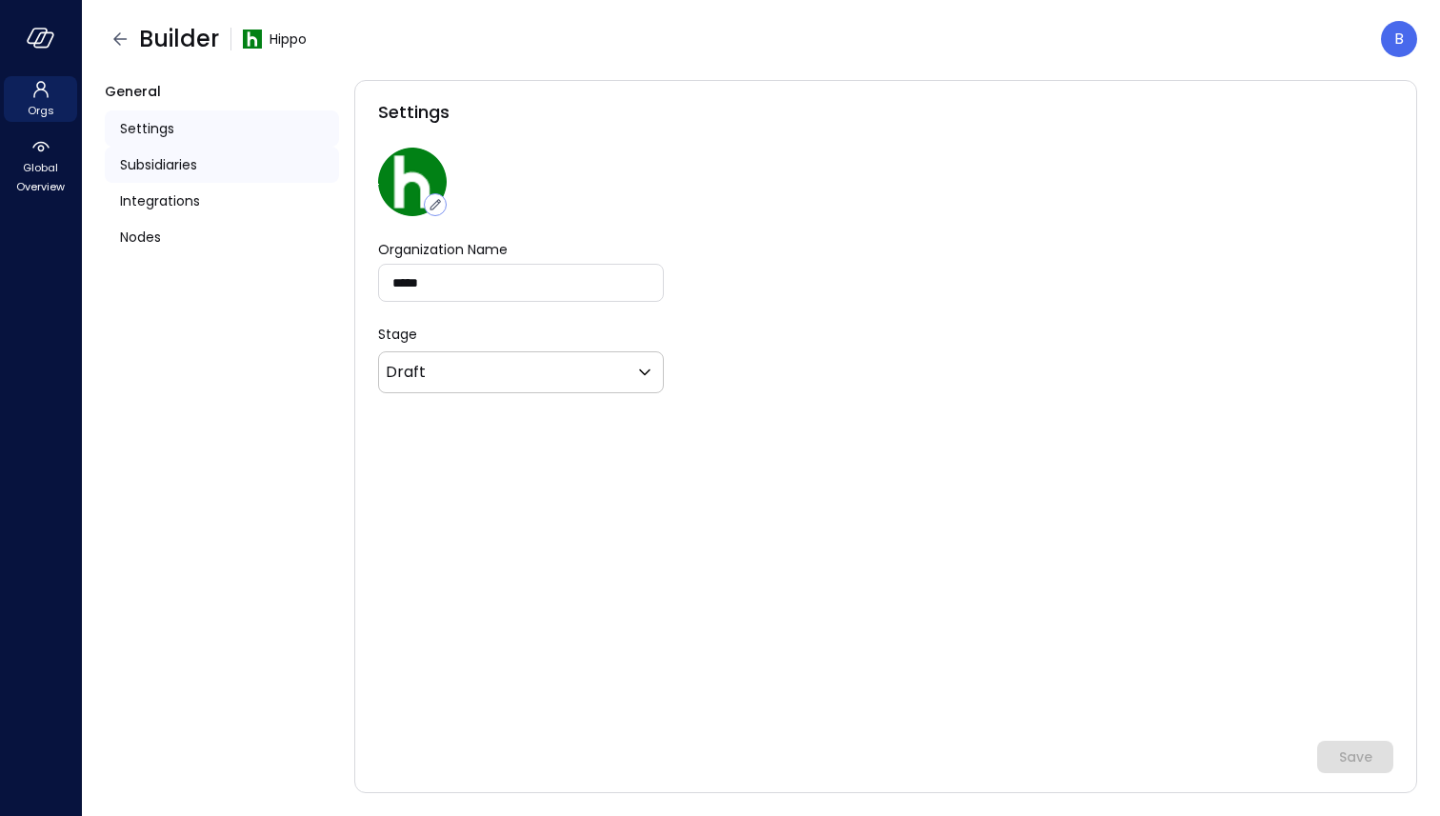
click at [185, 162] on span "Subsidiaries" at bounding box center [158, 164] width 77 height 21
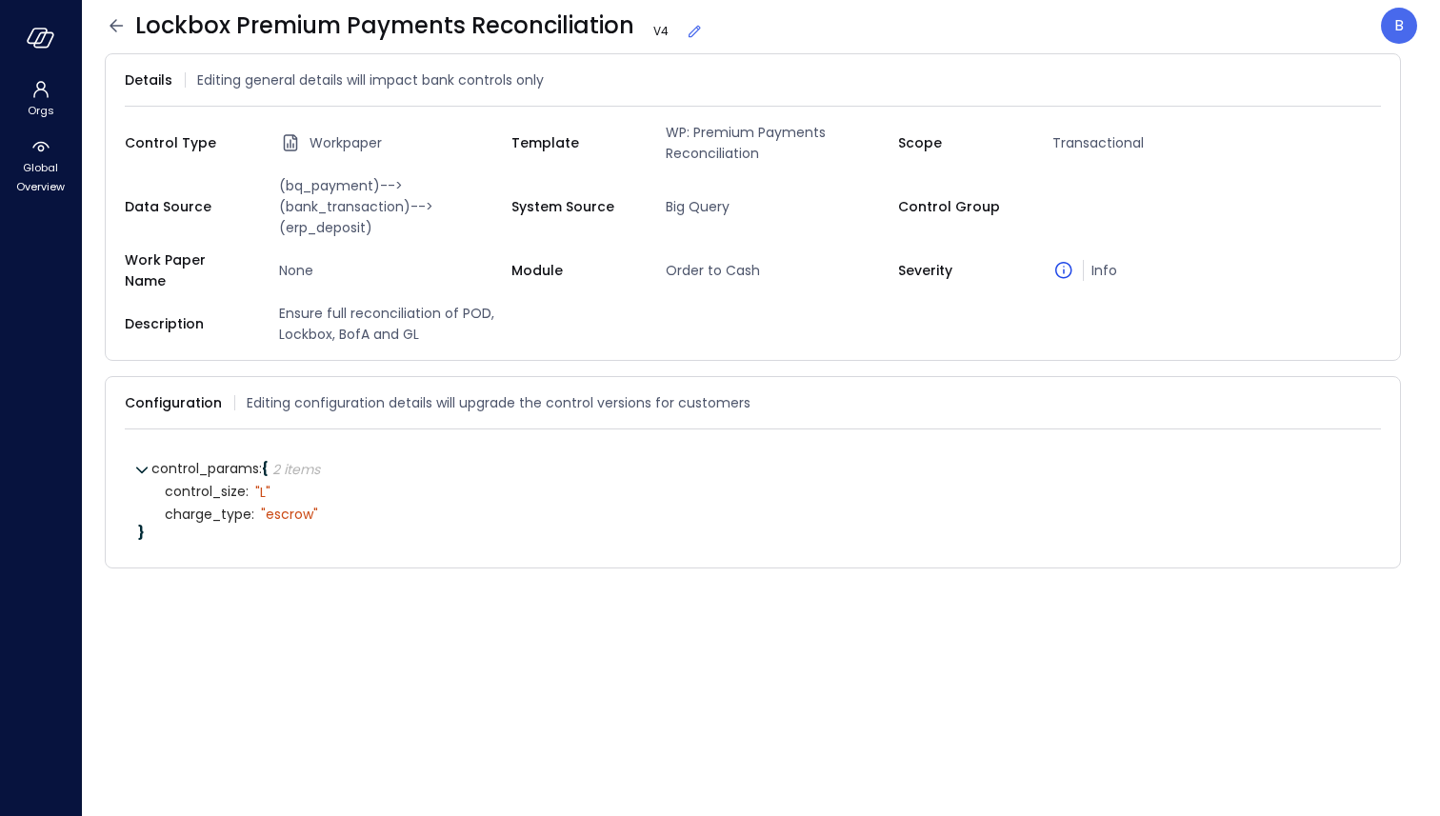
click at [689, 29] on icon at bounding box center [695, 32] width 12 height 12
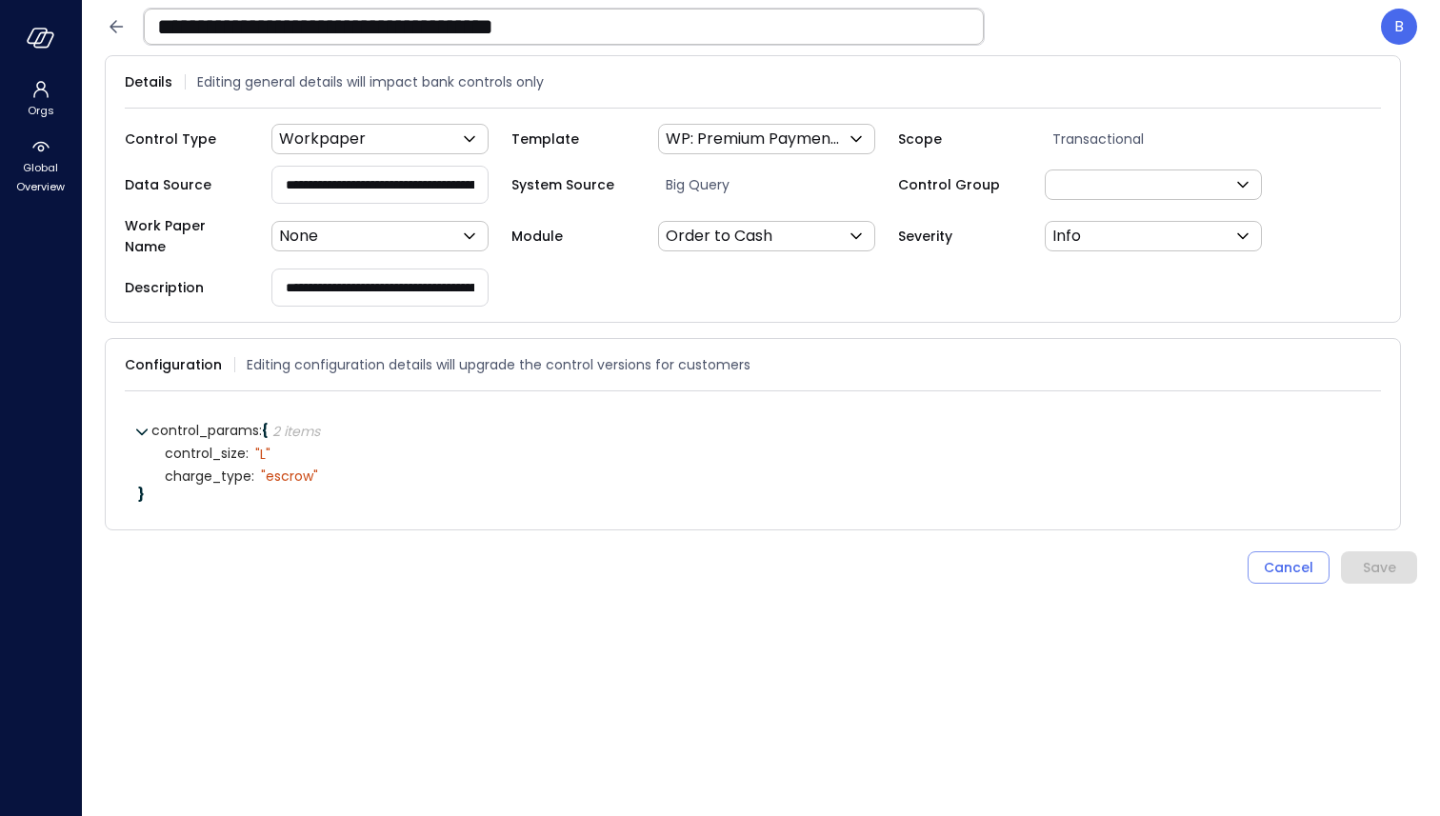
click at [699, 27] on input "**********" at bounding box center [564, 27] width 840 height 50
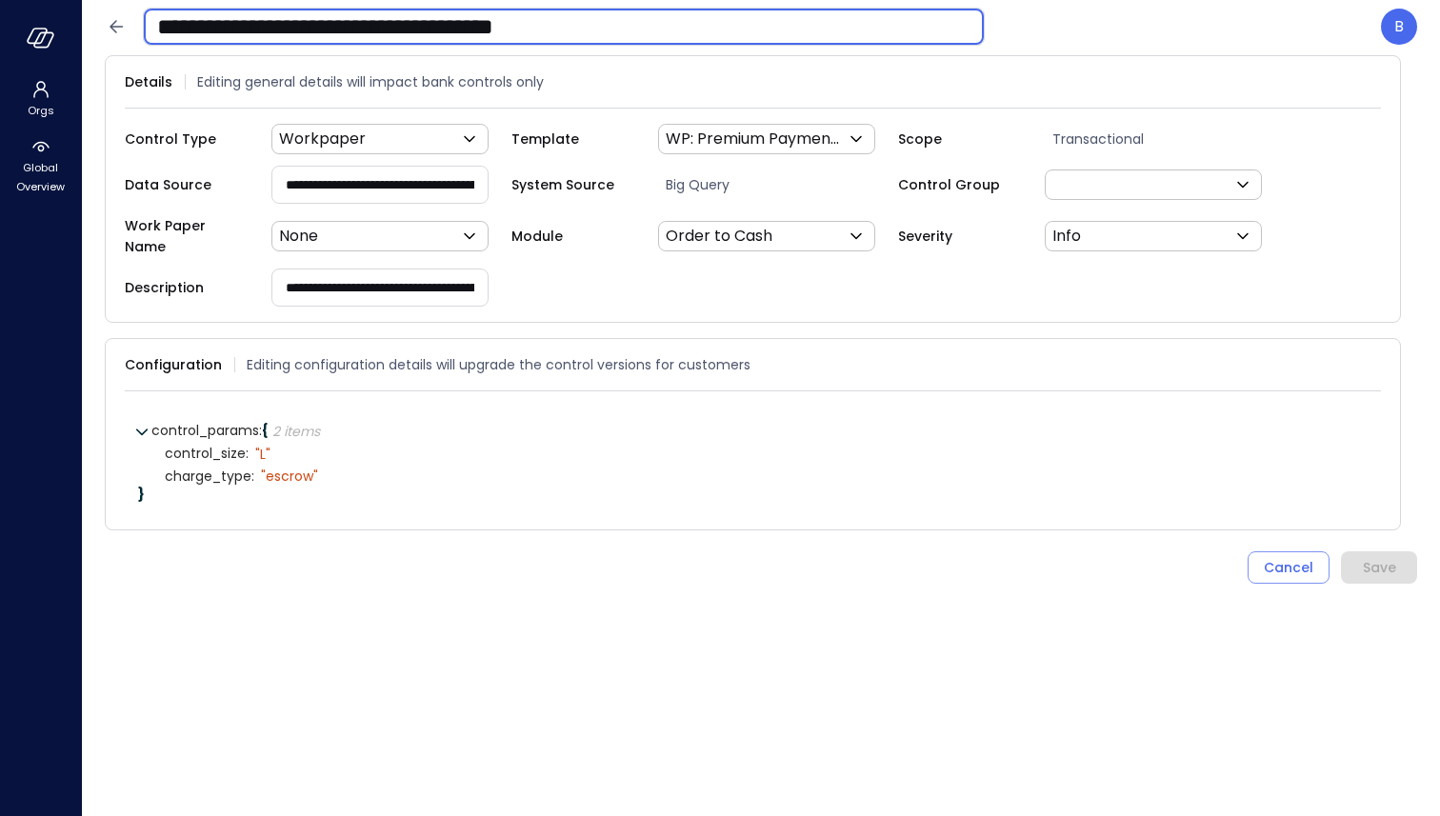
click at [699, 27] on input "**********" at bounding box center [564, 27] width 840 height 50
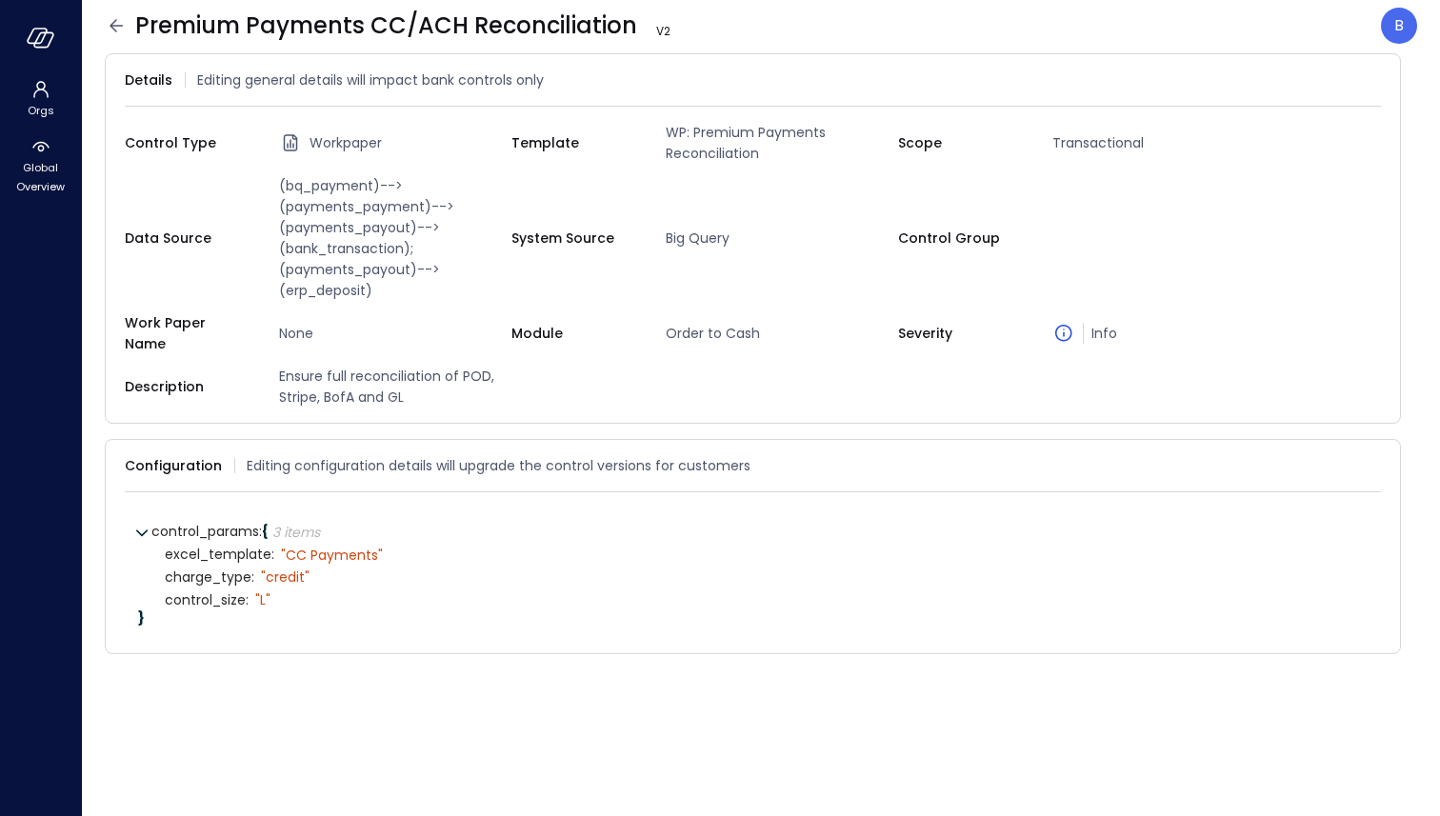
click at [187, 550] on span "excel_template :" at bounding box center [220, 555] width 110 height 14
copy span "excel_template :"
drag, startPoint x: 372, startPoint y: 544, endPoint x: 282, endPoint y: 544, distance: 90.5
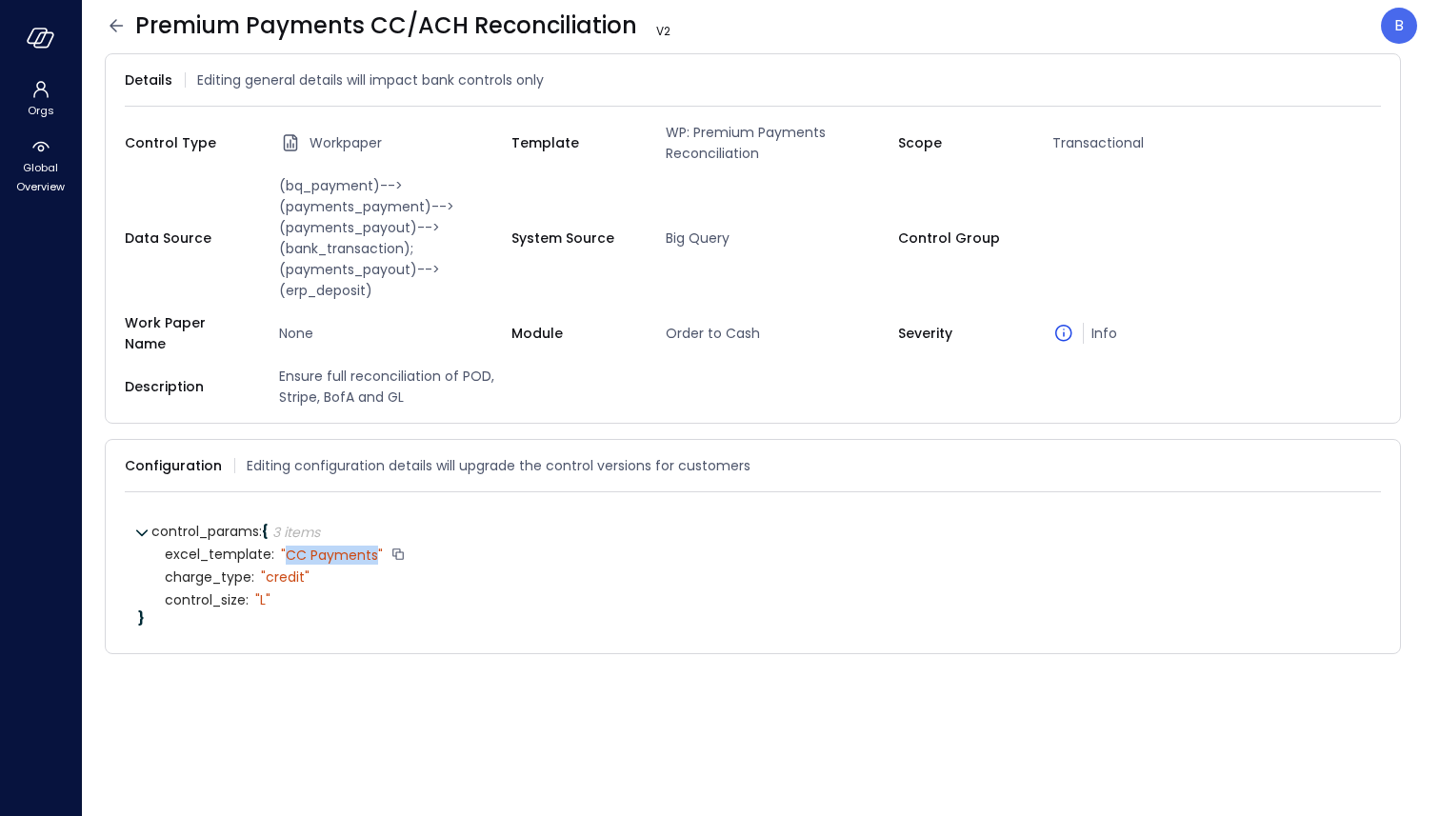
click at [282, 547] on div "" CC Payments"" at bounding box center [332, 555] width 102 height 17
copy div "CC Payments"
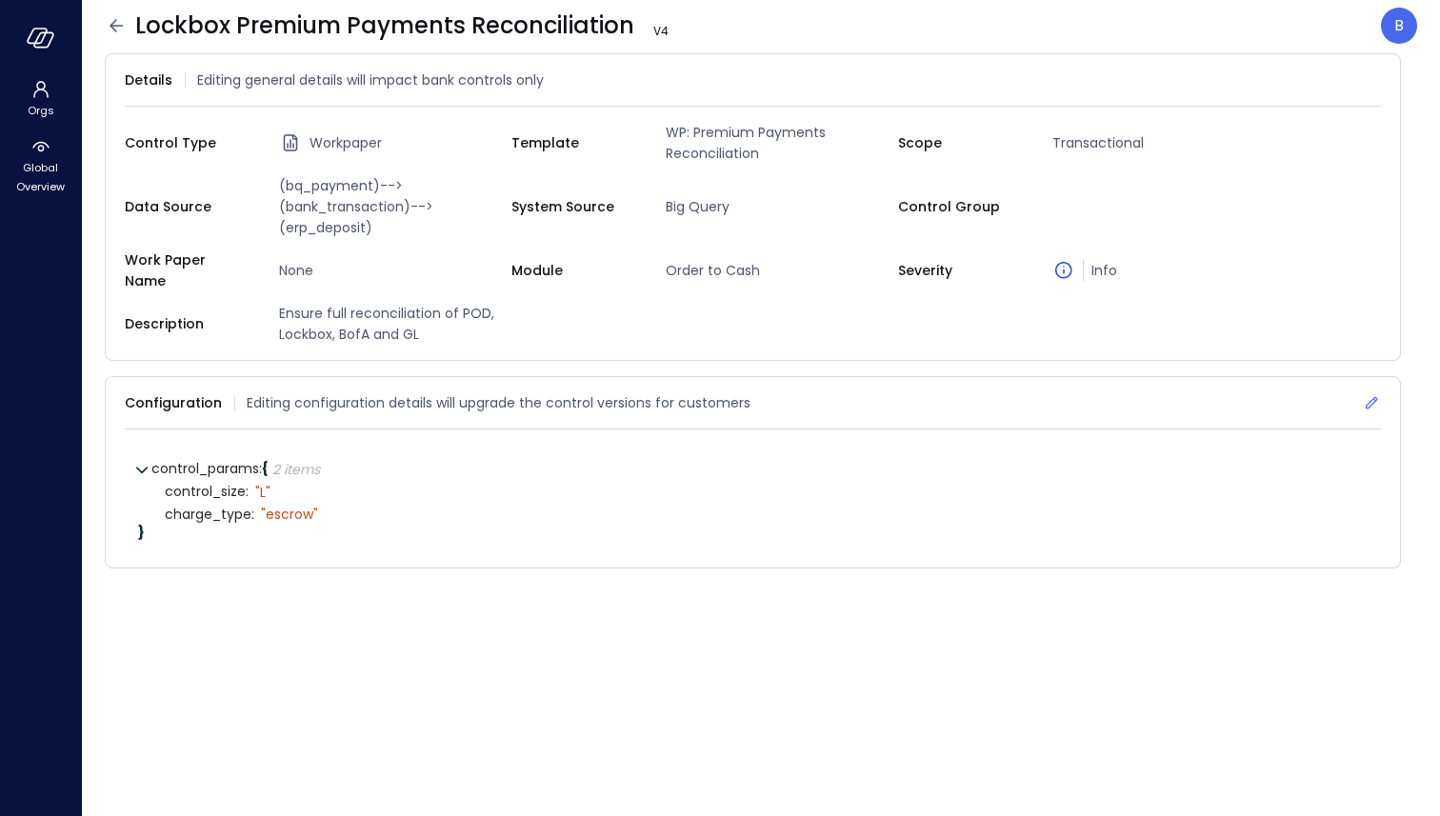
click at [1372, 393] on icon at bounding box center [1371, 402] width 19 height 19
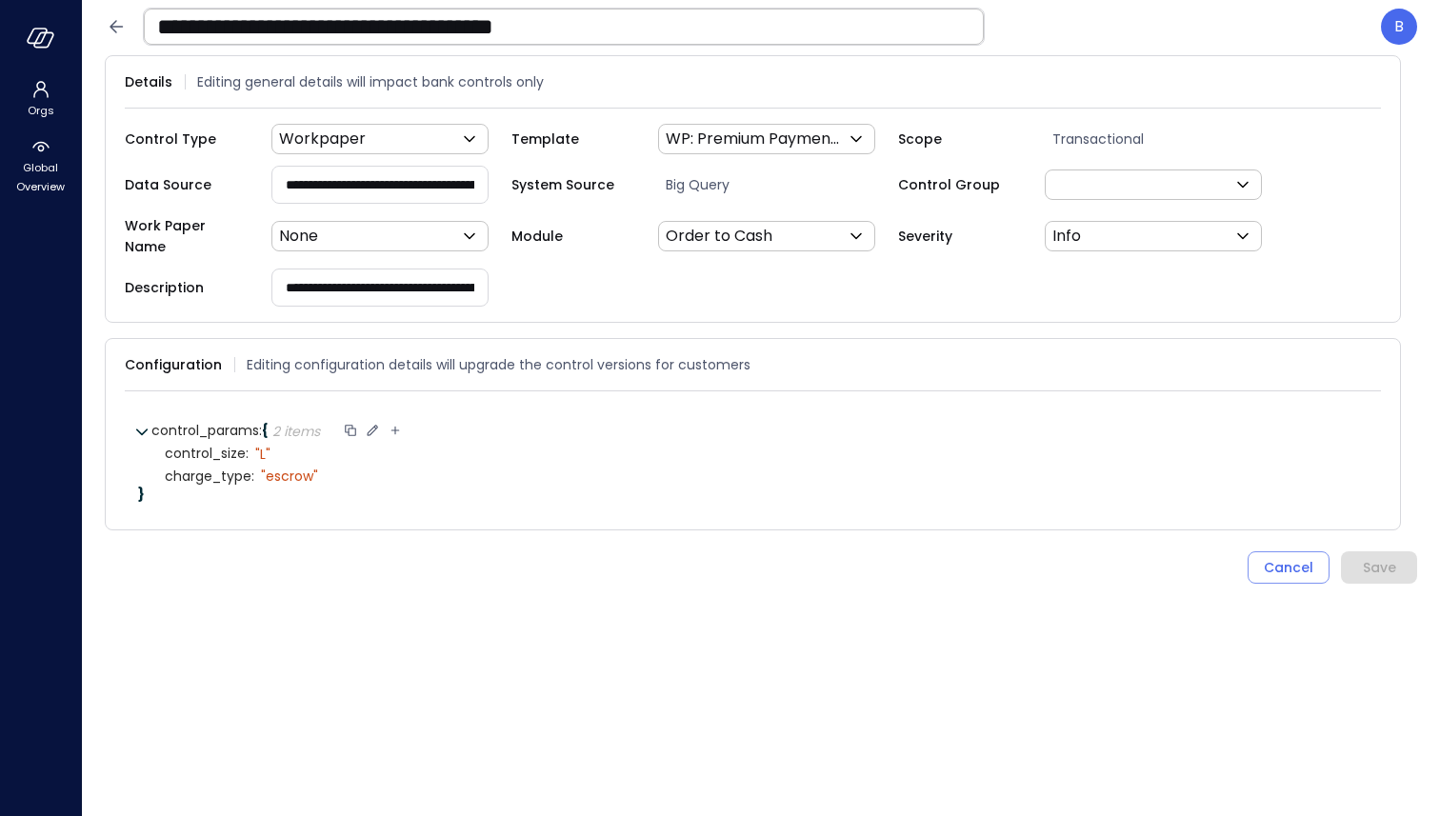
click at [398, 422] on icon at bounding box center [395, 430] width 17 height 17
type input "**********"
click at [564, 422] on icon at bounding box center [561, 430] width 17 height 17
click at [344, 490] on icon at bounding box center [343, 498] width 17 height 17
click at [403, 493] on select "****** ****** ******* **** ****** *****" at bounding box center [399, 498] width 88 height 11
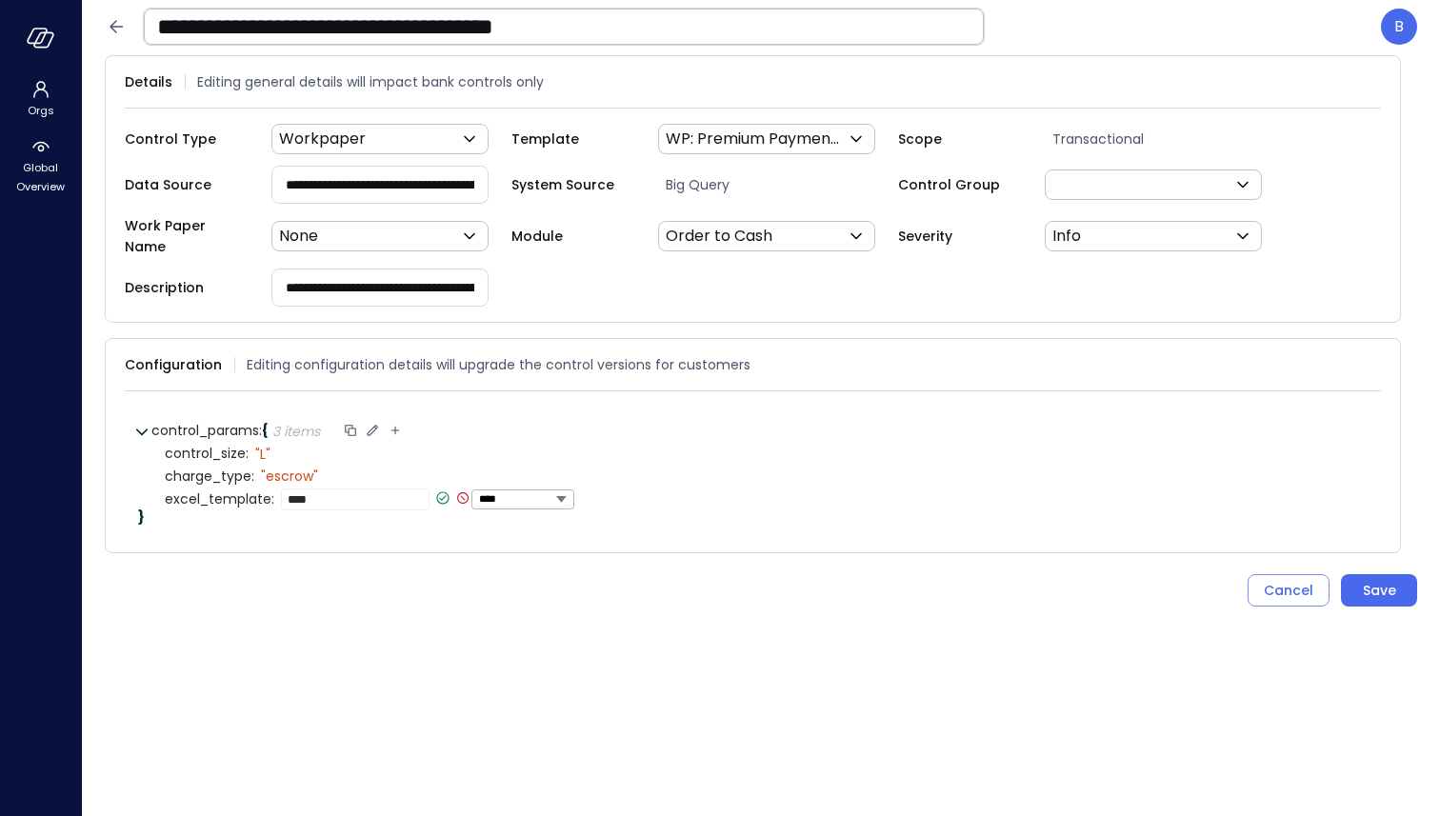
select select "******"
type textarea "**********"
click at [438, 496] on icon at bounding box center [439, 498] width 7 height 5
click at [1366, 580] on div "Save" at bounding box center [1379, 591] width 33 height 24
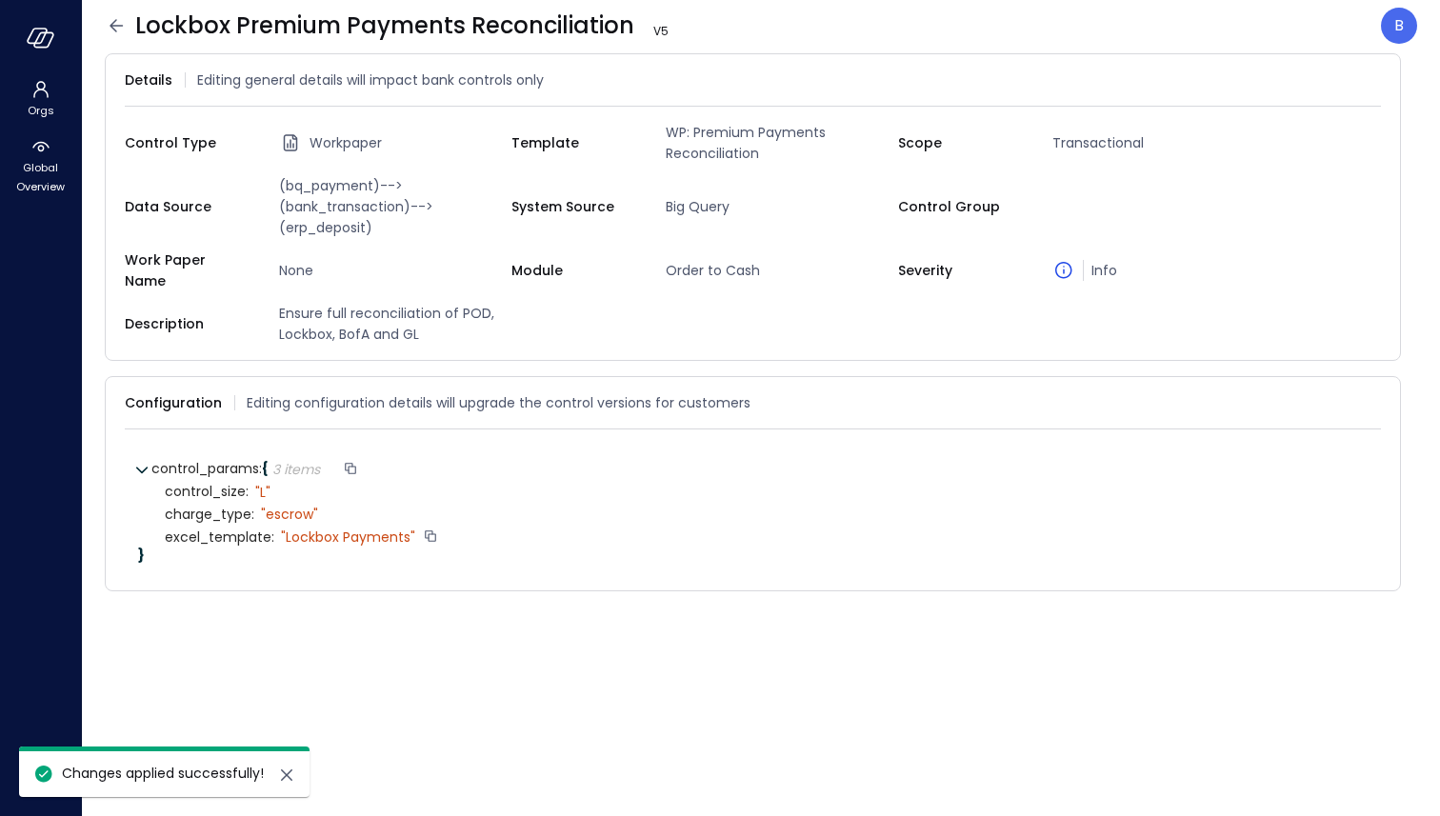
click at [120, 25] on icon at bounding box center [116, 25] width 13 height 12
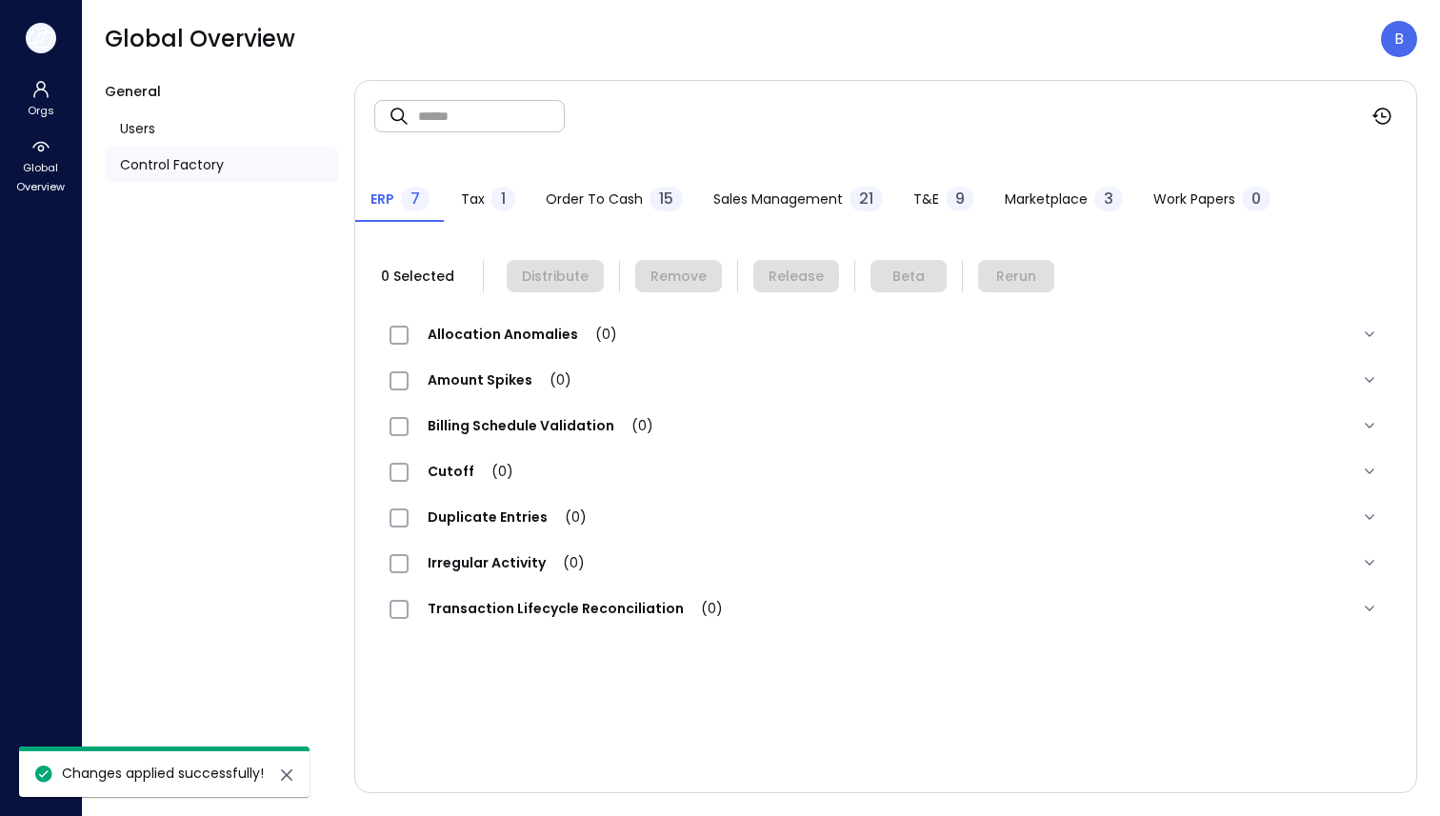
click at [42, 41] on icon "button" at bounding box center [41, 38] width 29 height 21
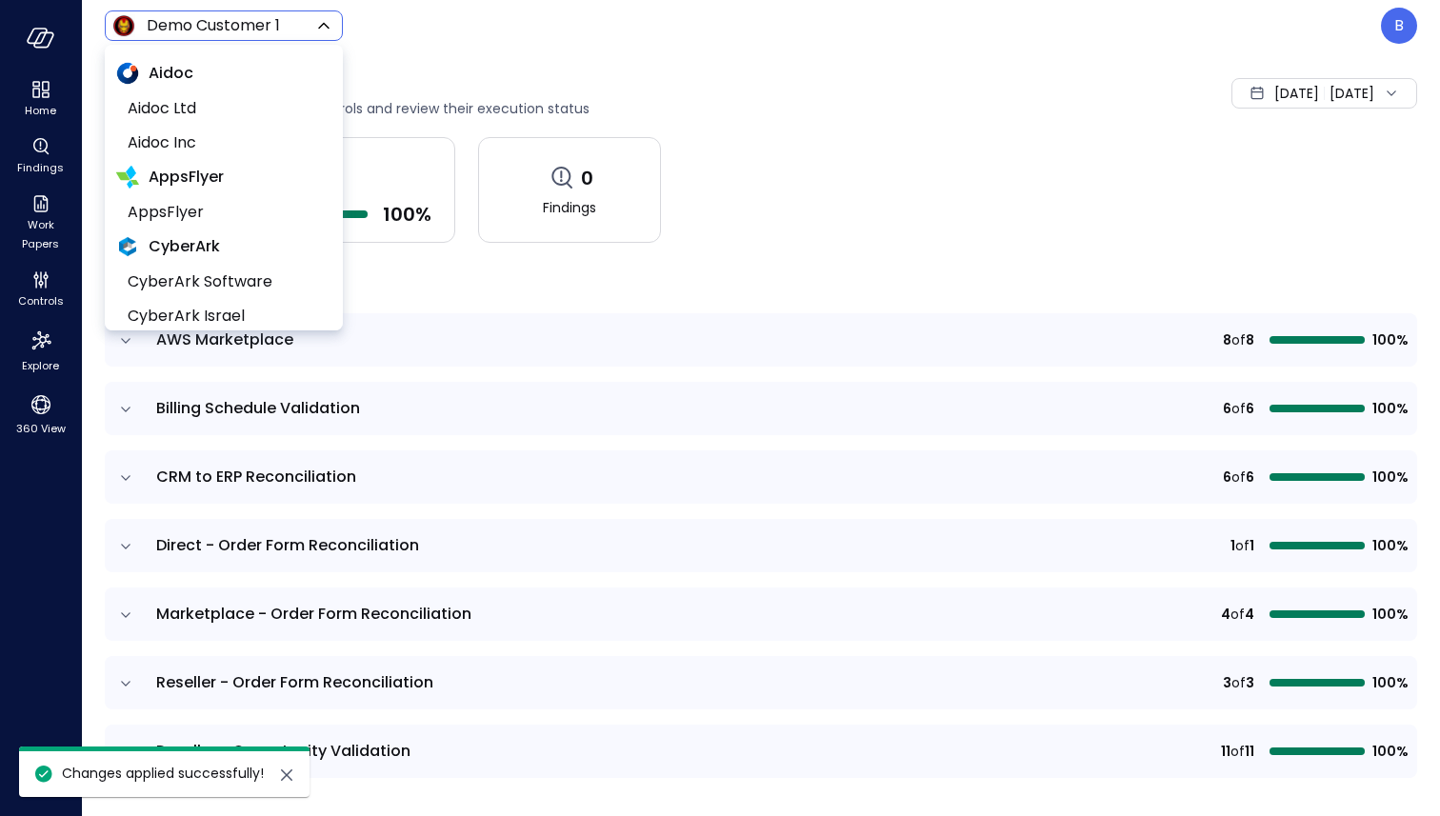
click at [206, 24] on body "Home Findings Work Papers Controls Explore 360 View Demo Customer 1 ***** ​ B C…" at bounding box center [720, 408] width 1440 height 816
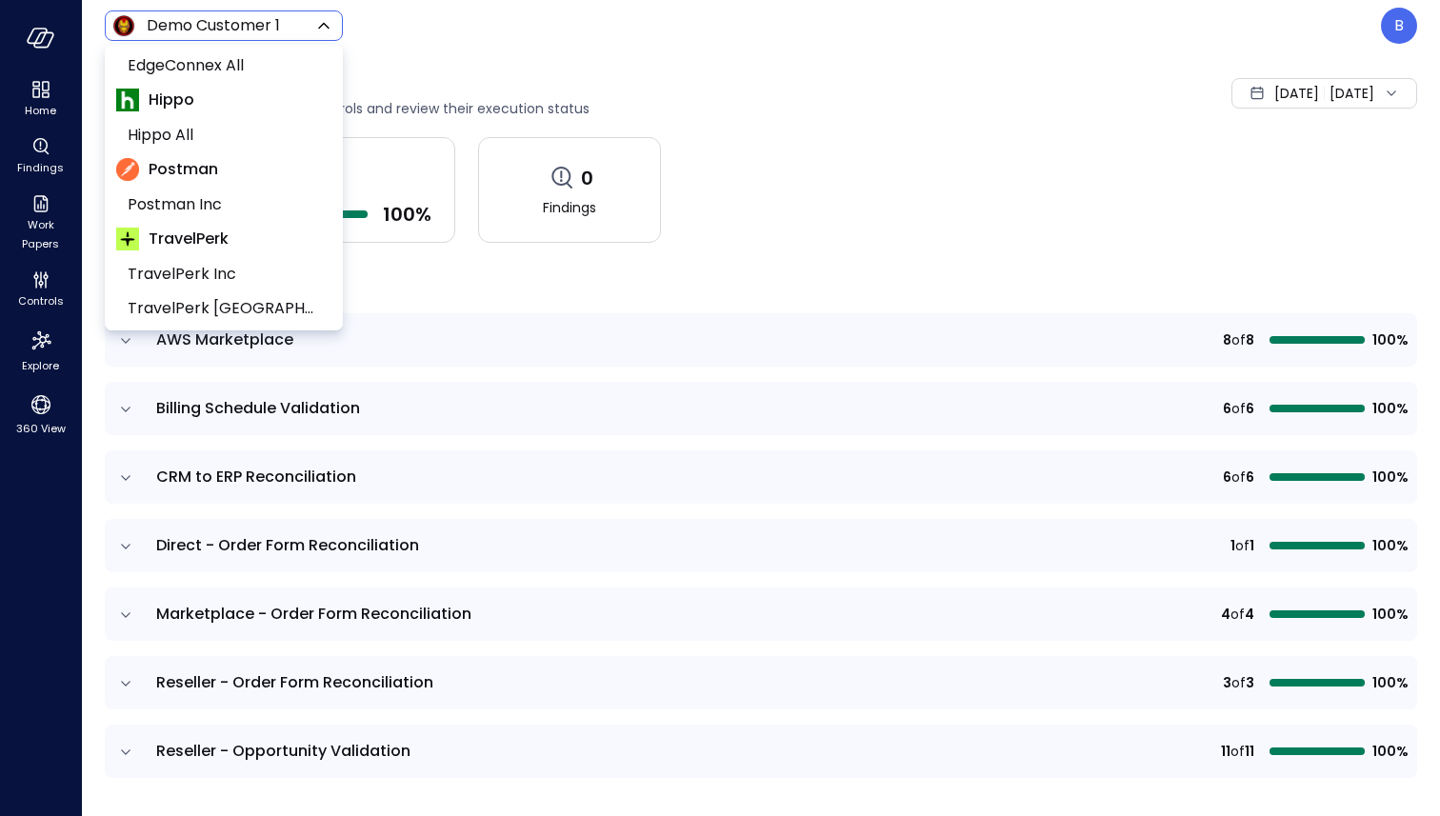
scroll to position [375, 0]
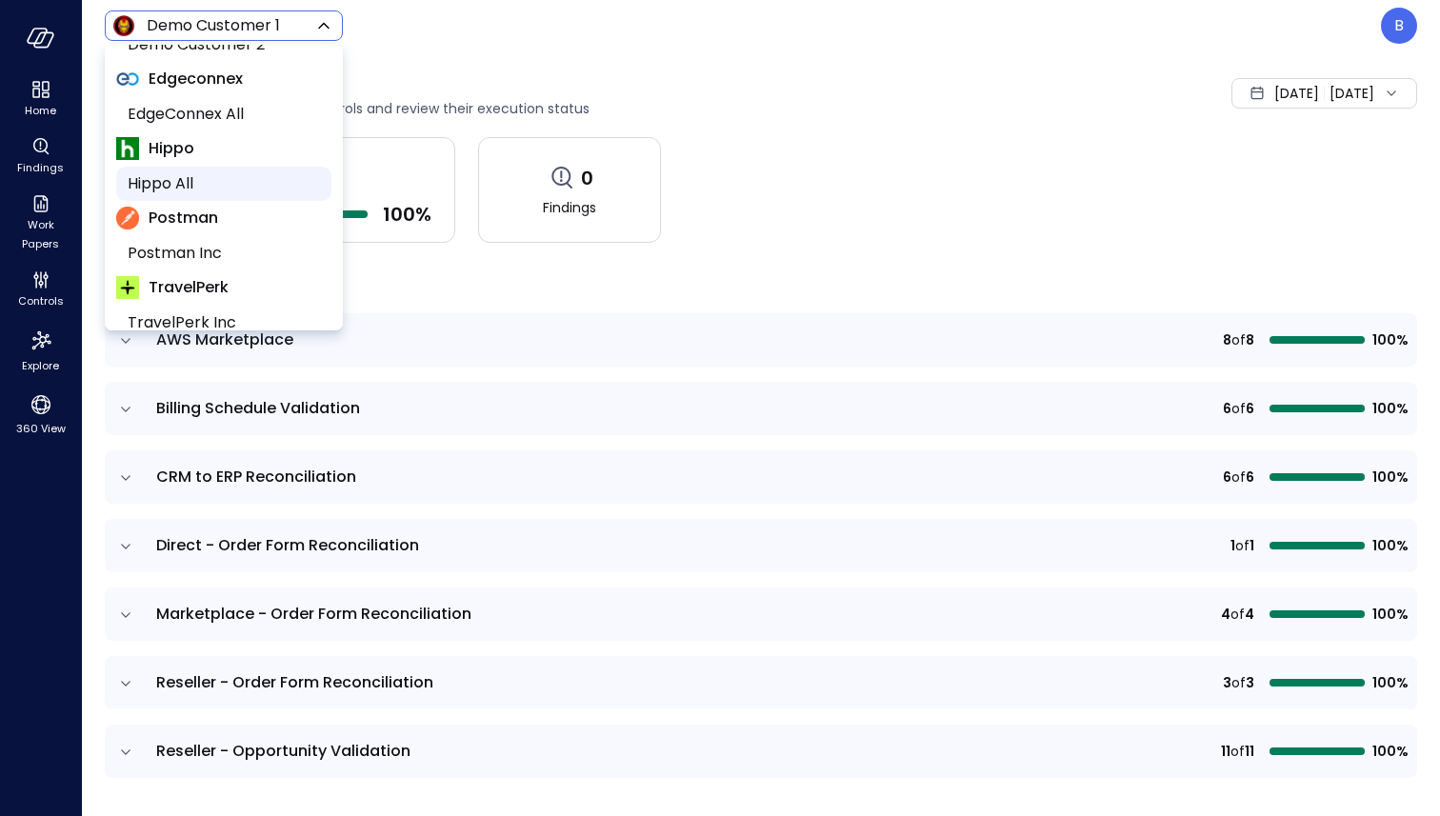
click at [241, 190] on span "Hippo All" at bounding box center [222, 183] width 189 height 23
type input "*******"
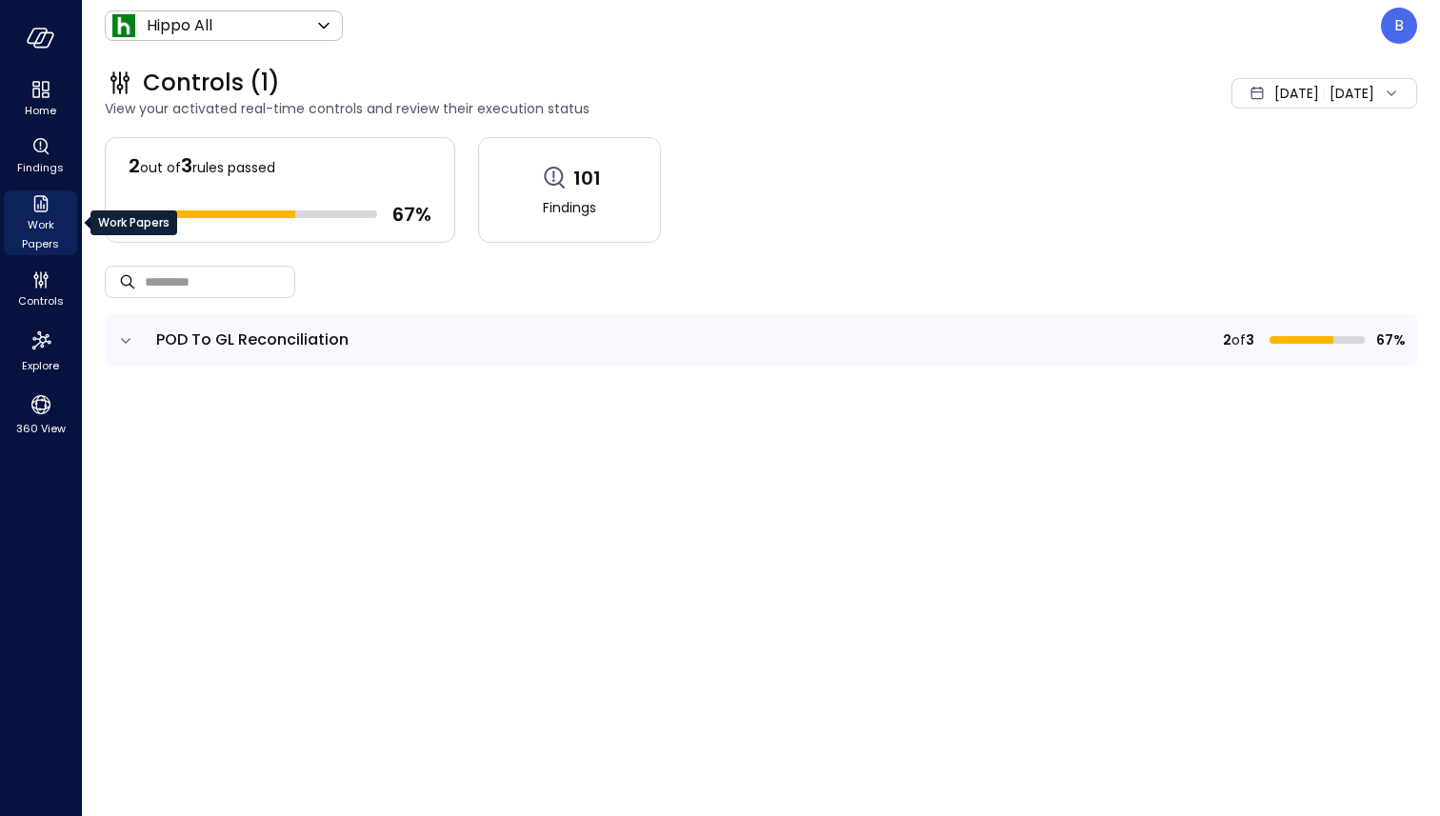
click at [36, 217] on span "Work Papers" at bounding box center [40, 234] width 58 height 38
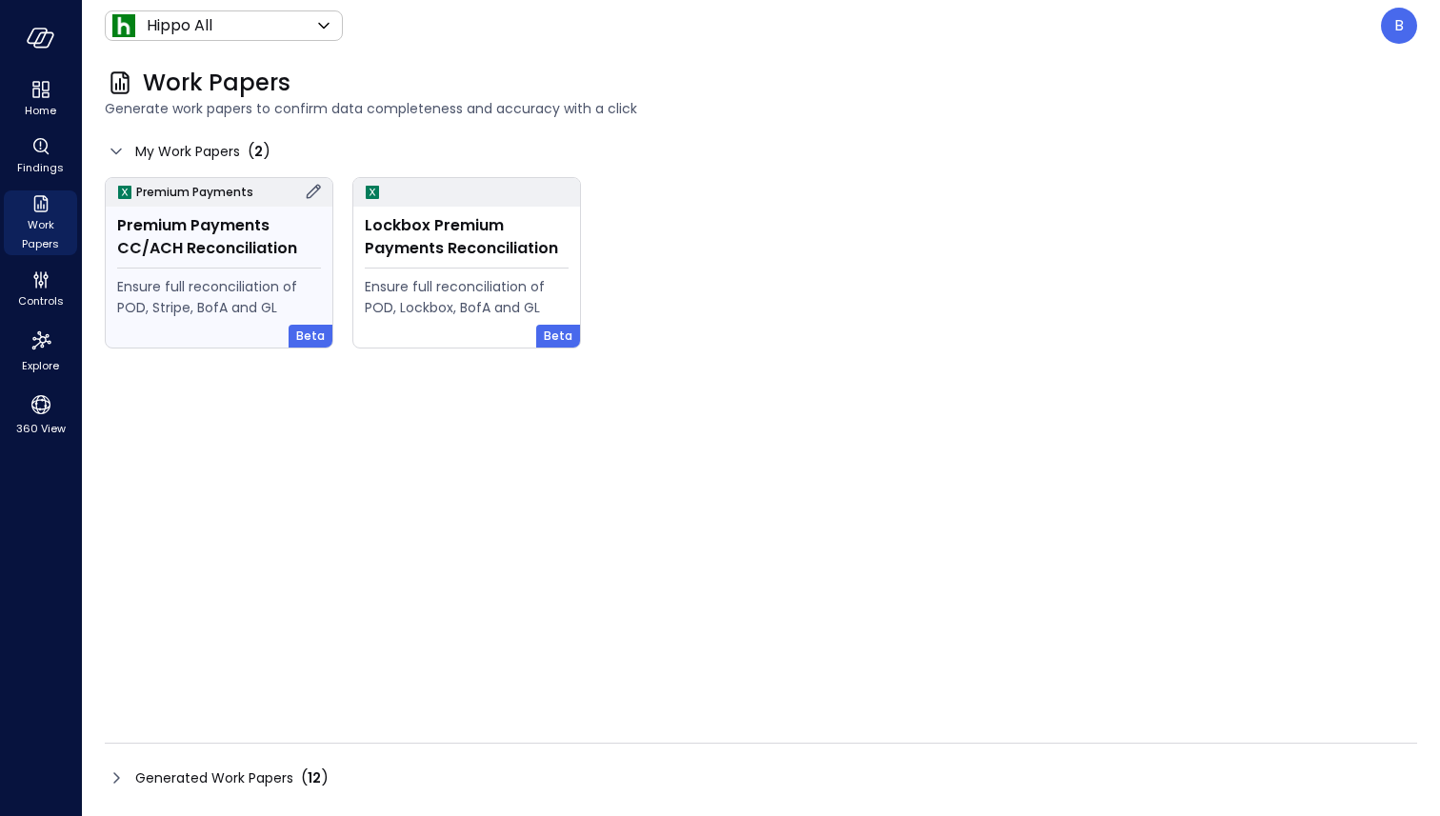
click at [311, 189] on icon at bounding box center [313, 191] width 23 height 23
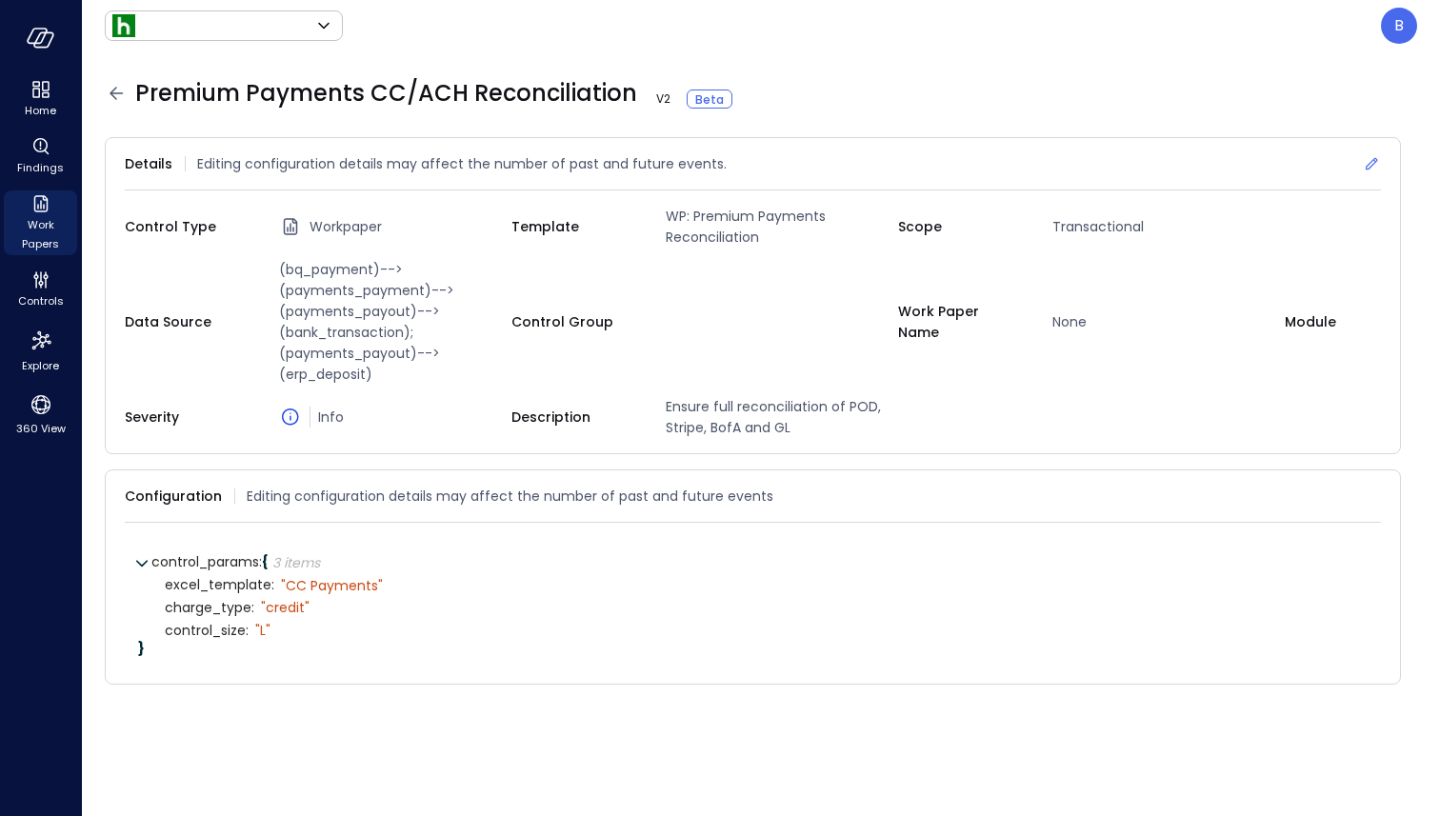
type input "*******"
click at [112, 86] on icon at bounding box center [116, 93] width 23 height 23
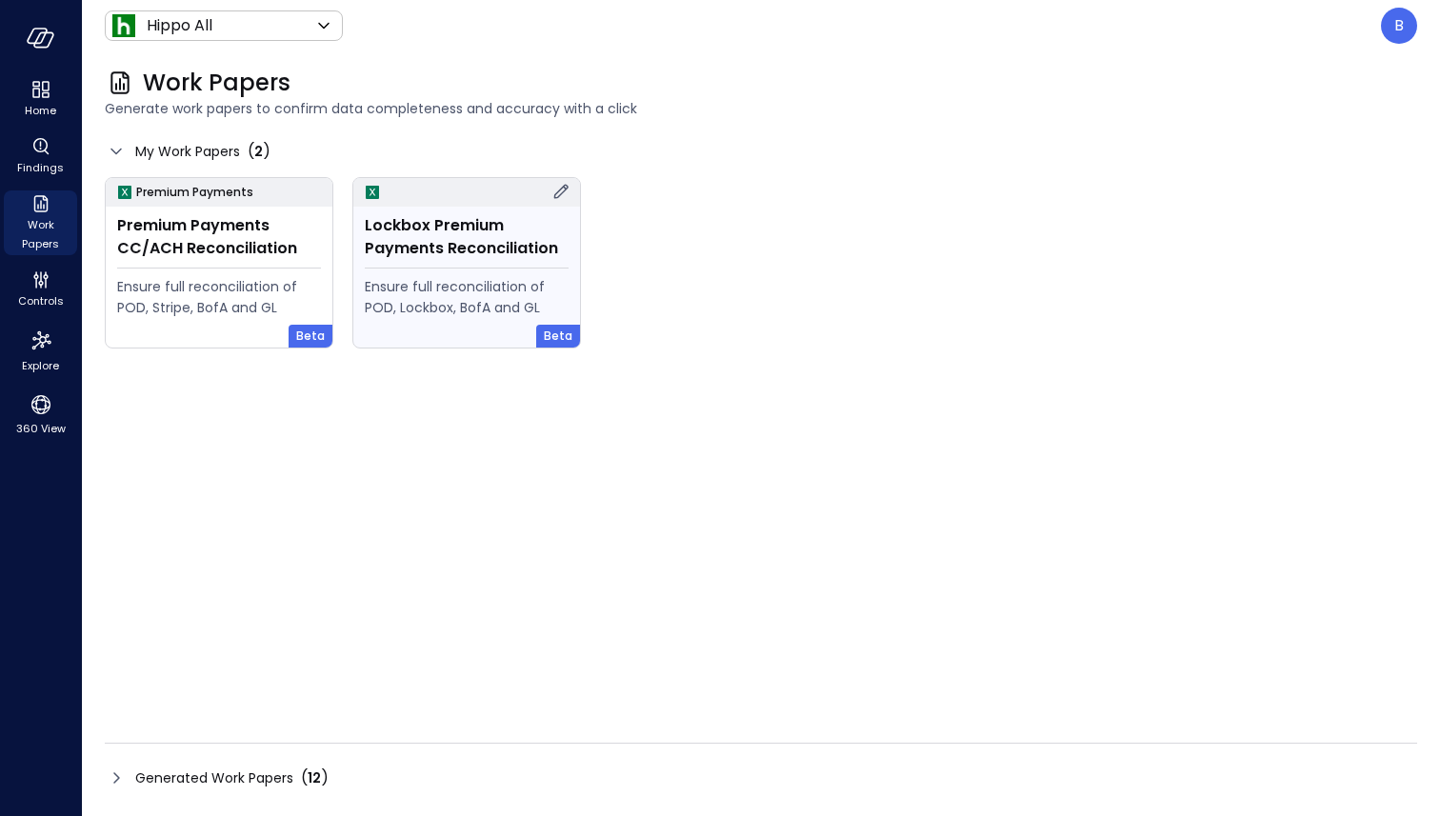
click at [561, 187] on icon at bounding box center [561, 191] width 23 height 23
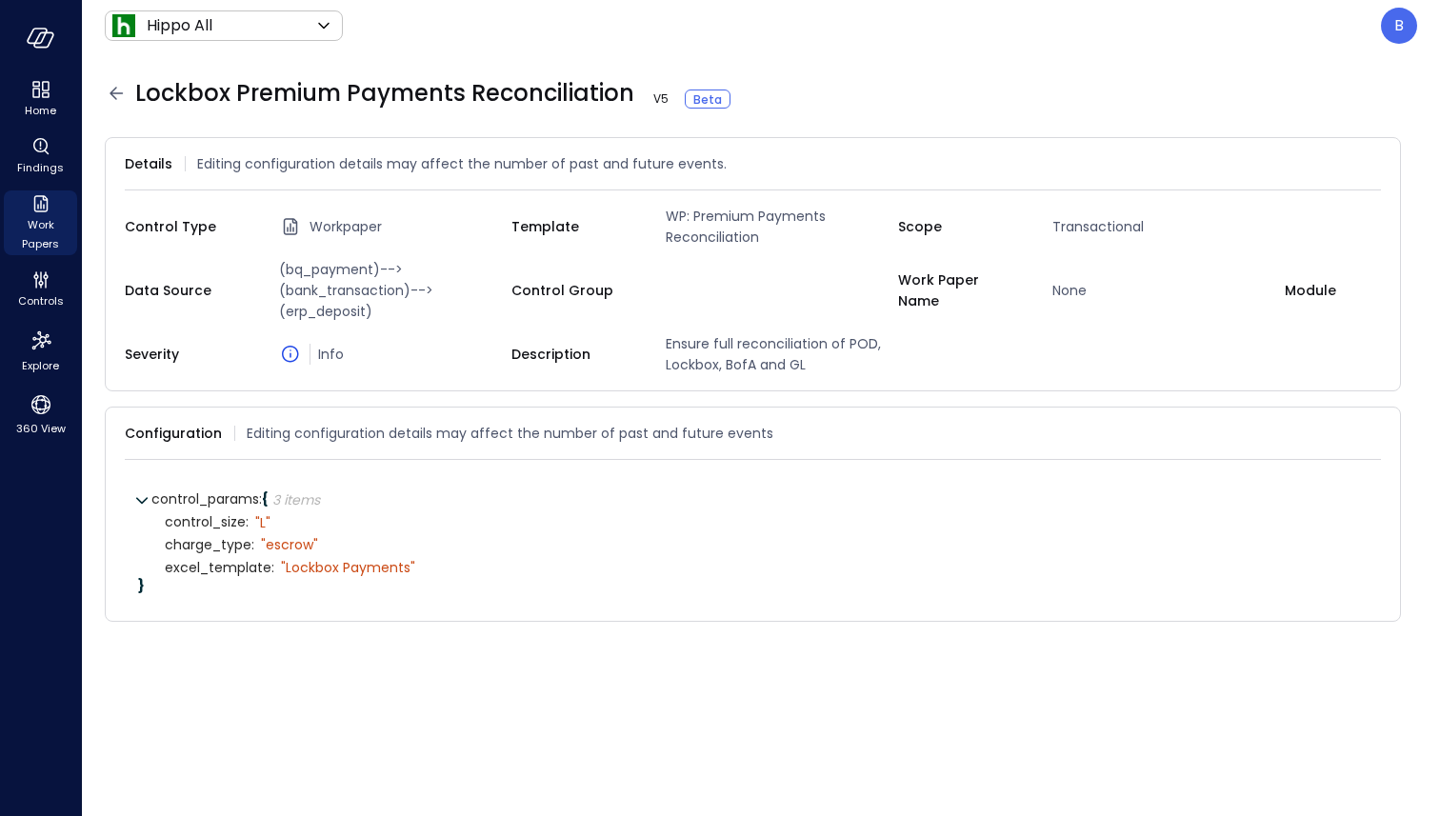
click at [115, 90] on icon at bounding box center [116, 93] width 23 height 23
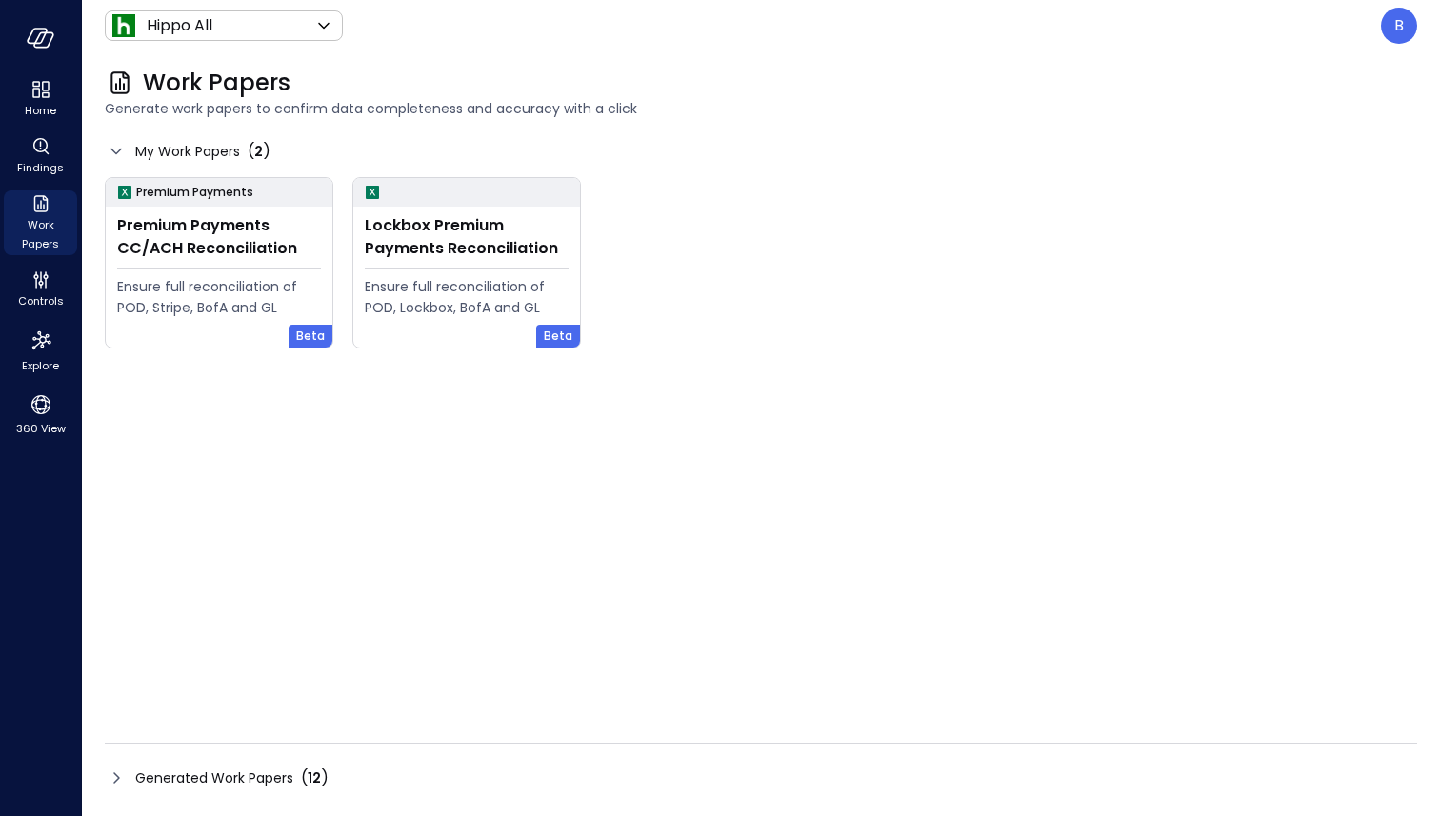
click at [119, 778] on icon at bounding box center [116, 777] width 6 height 11
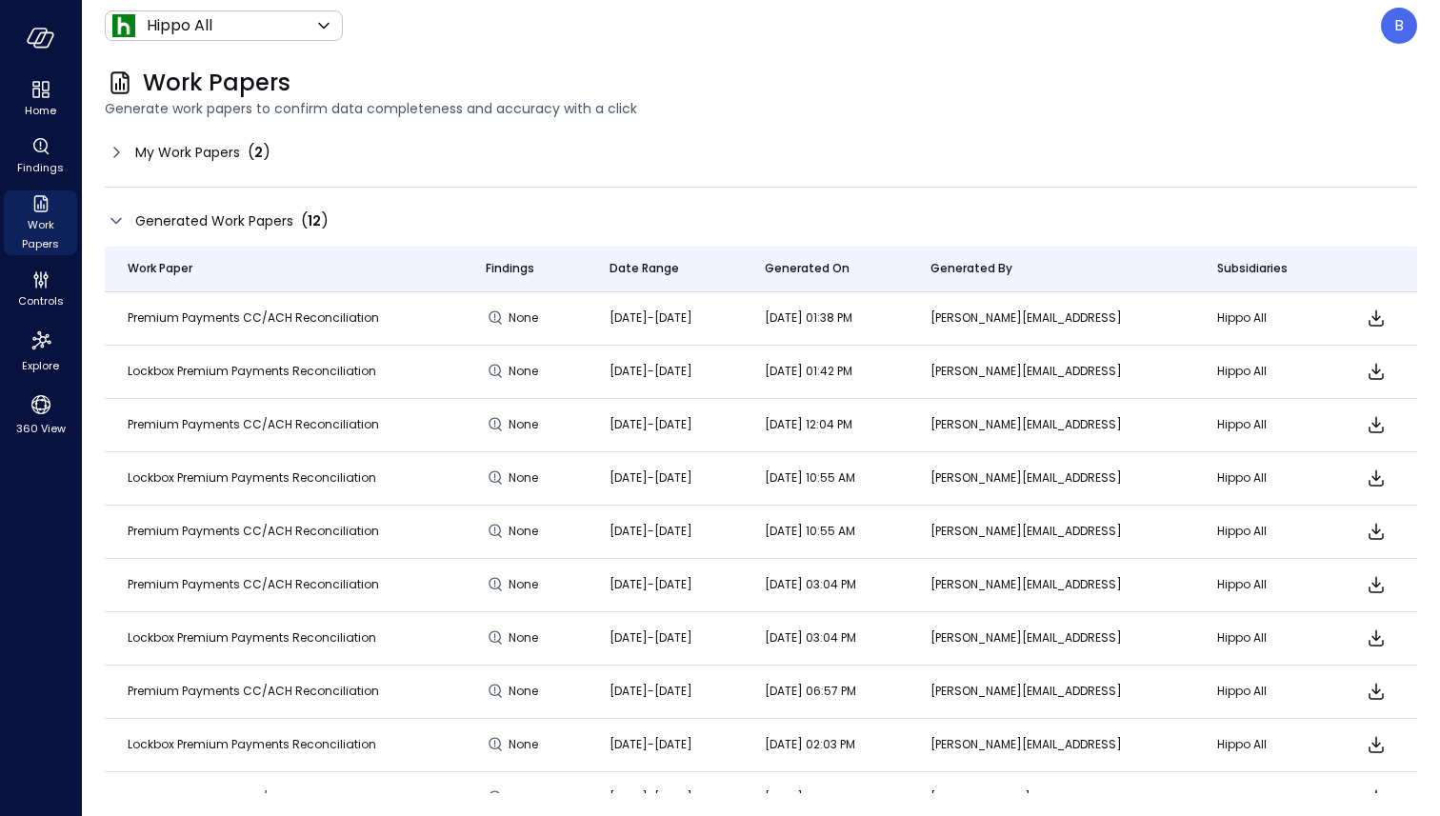
click at [110, 150] on icon at bounding box center [116, 152] width 23 height 23
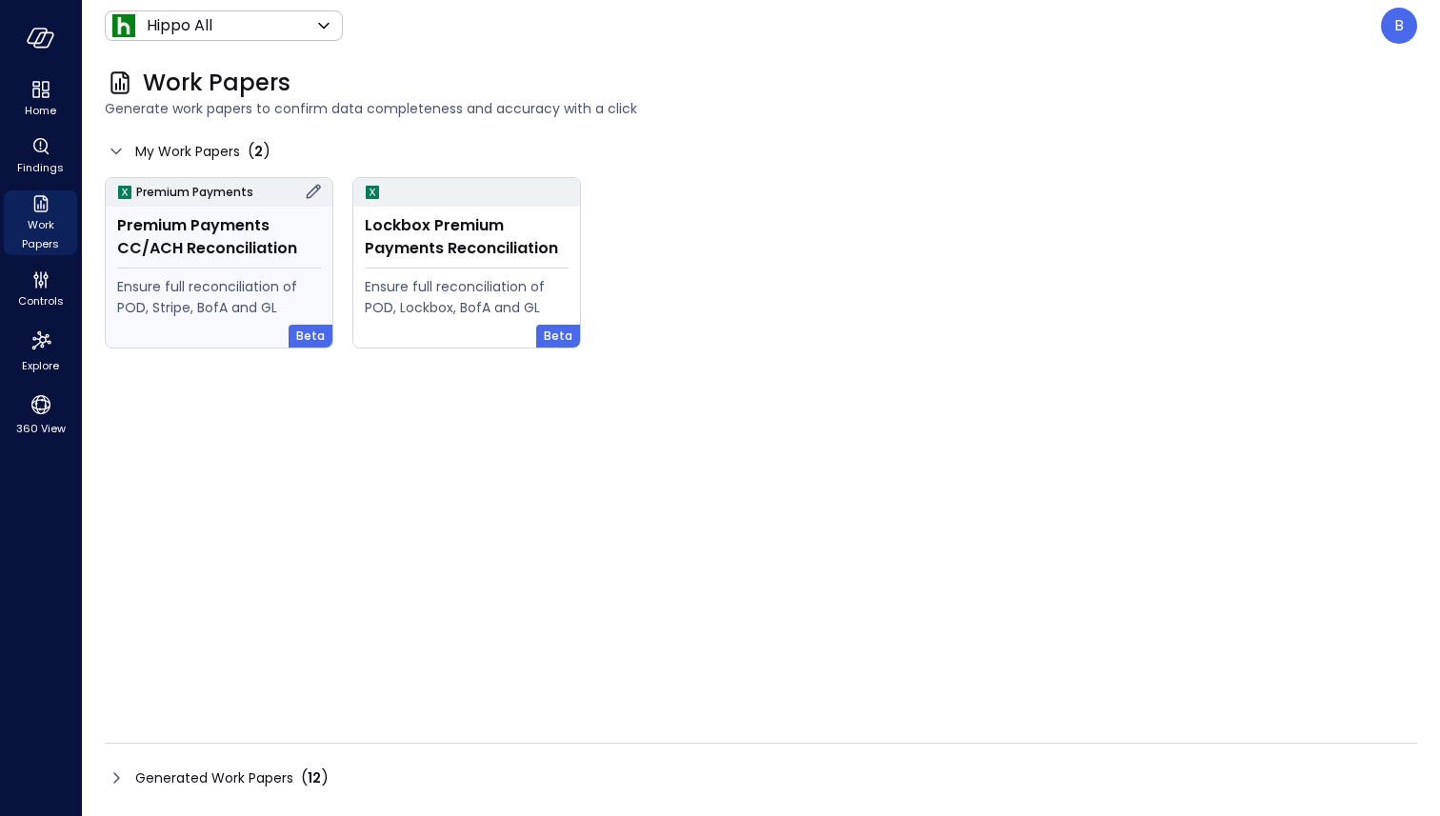
click at [215, 253] on div "Premium Payments CC/ACH Reconciliation" at bounding box center [219, 237] width 204 height 46
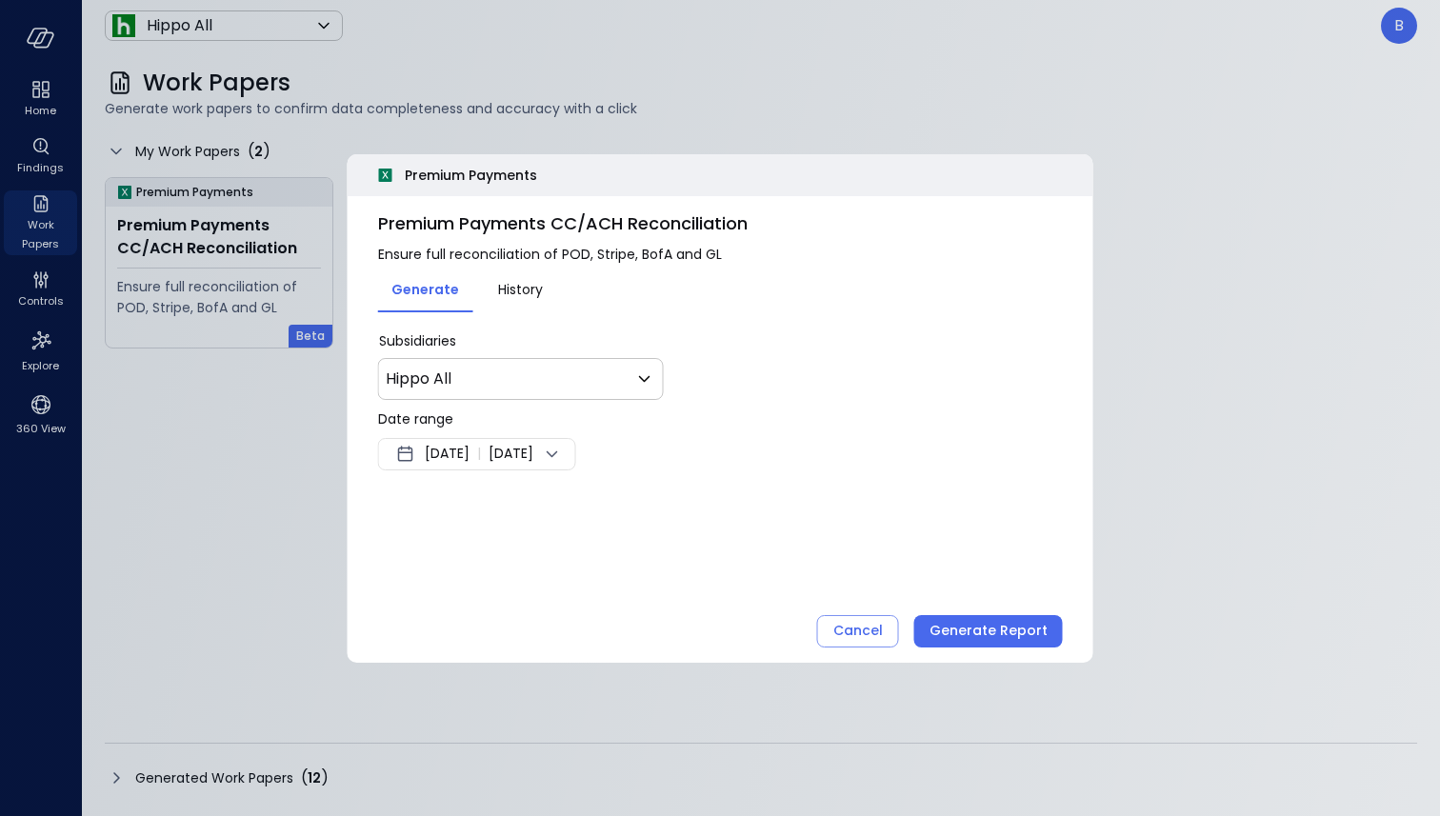
click at [470, 451] on span "[DATE]" at bounding box center [447, 454] width 45 height 23
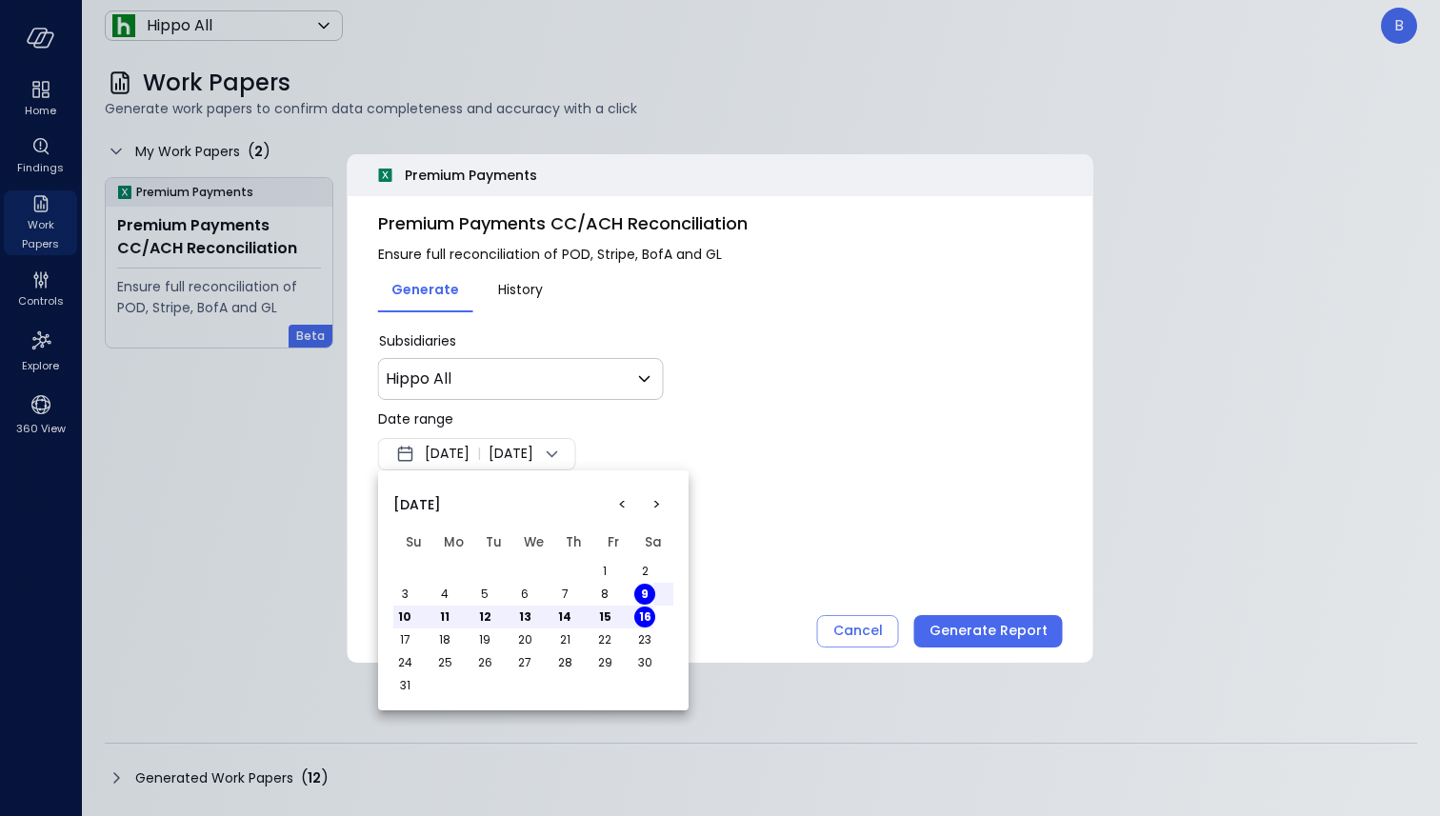
click at [618, 503] on button "<" at bounding box center [622, 505] width 34 height 34
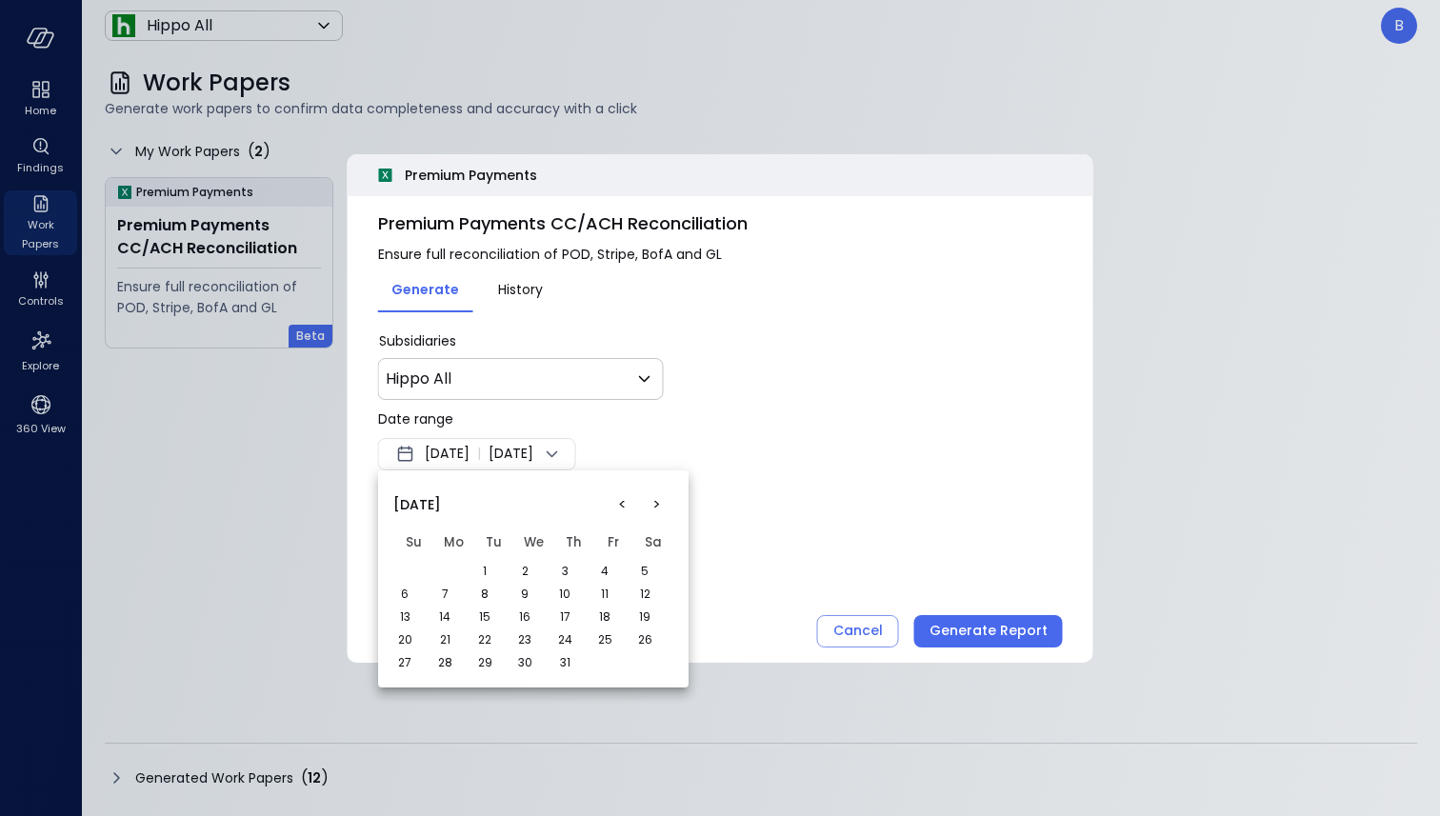
click at [477, 563] on button "1" at bounding box center [484, 571] width 21 height 21
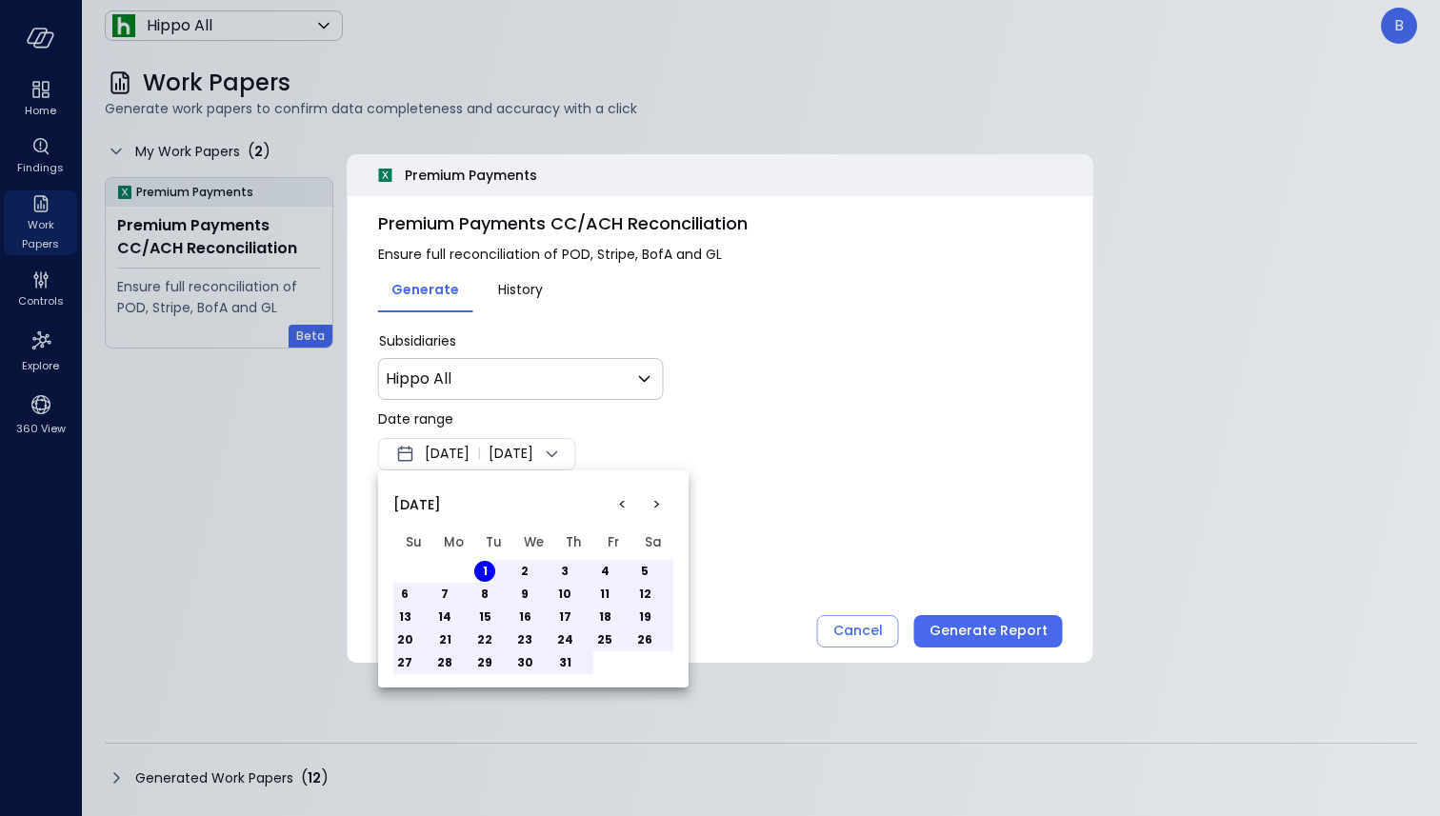
click at [650, 570] on button "5" at bounding box center [644, 571] width 21 height 21
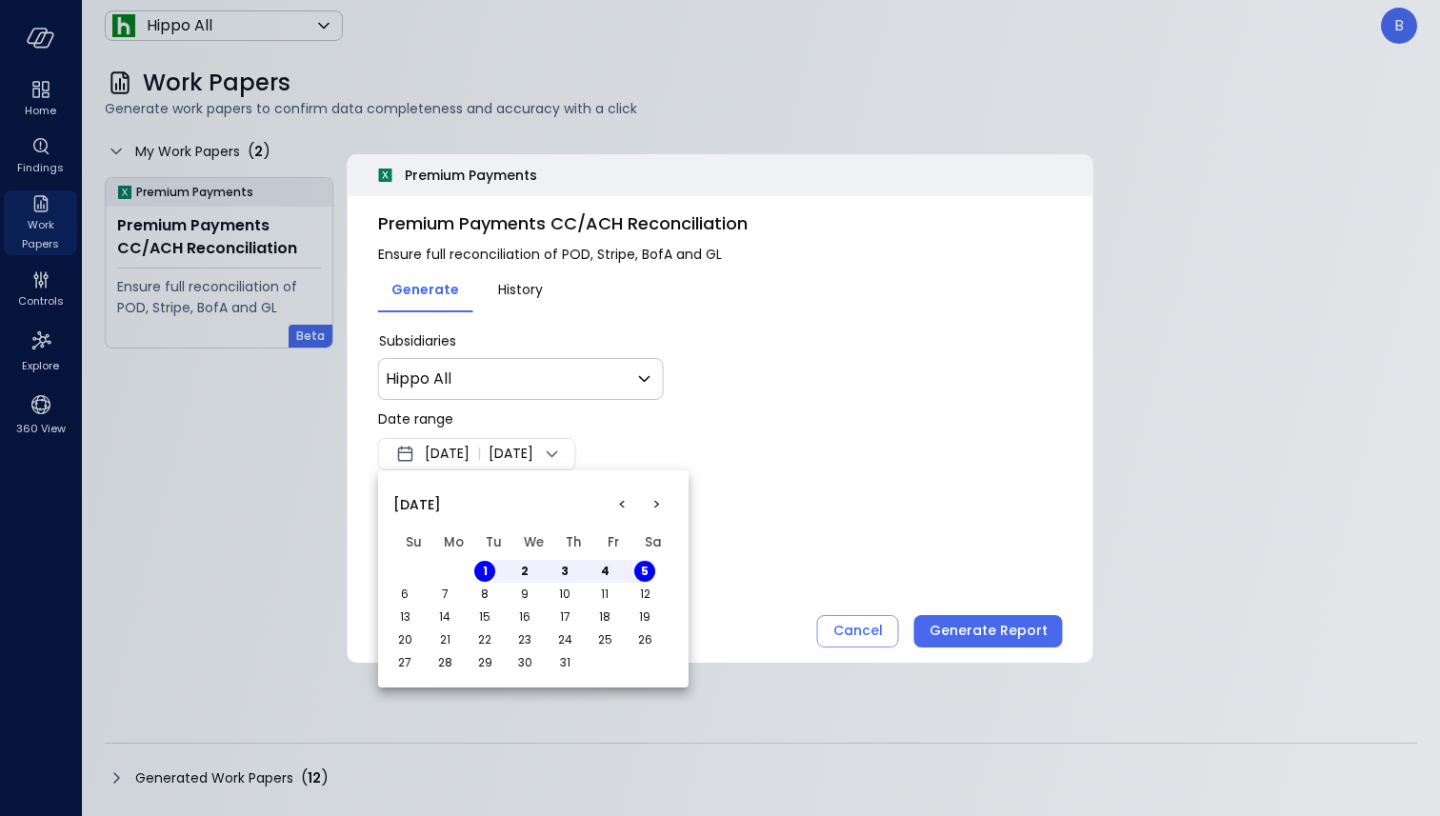
click at [746, 536] on div at bounding box center [720, 408] width 1440 height 816
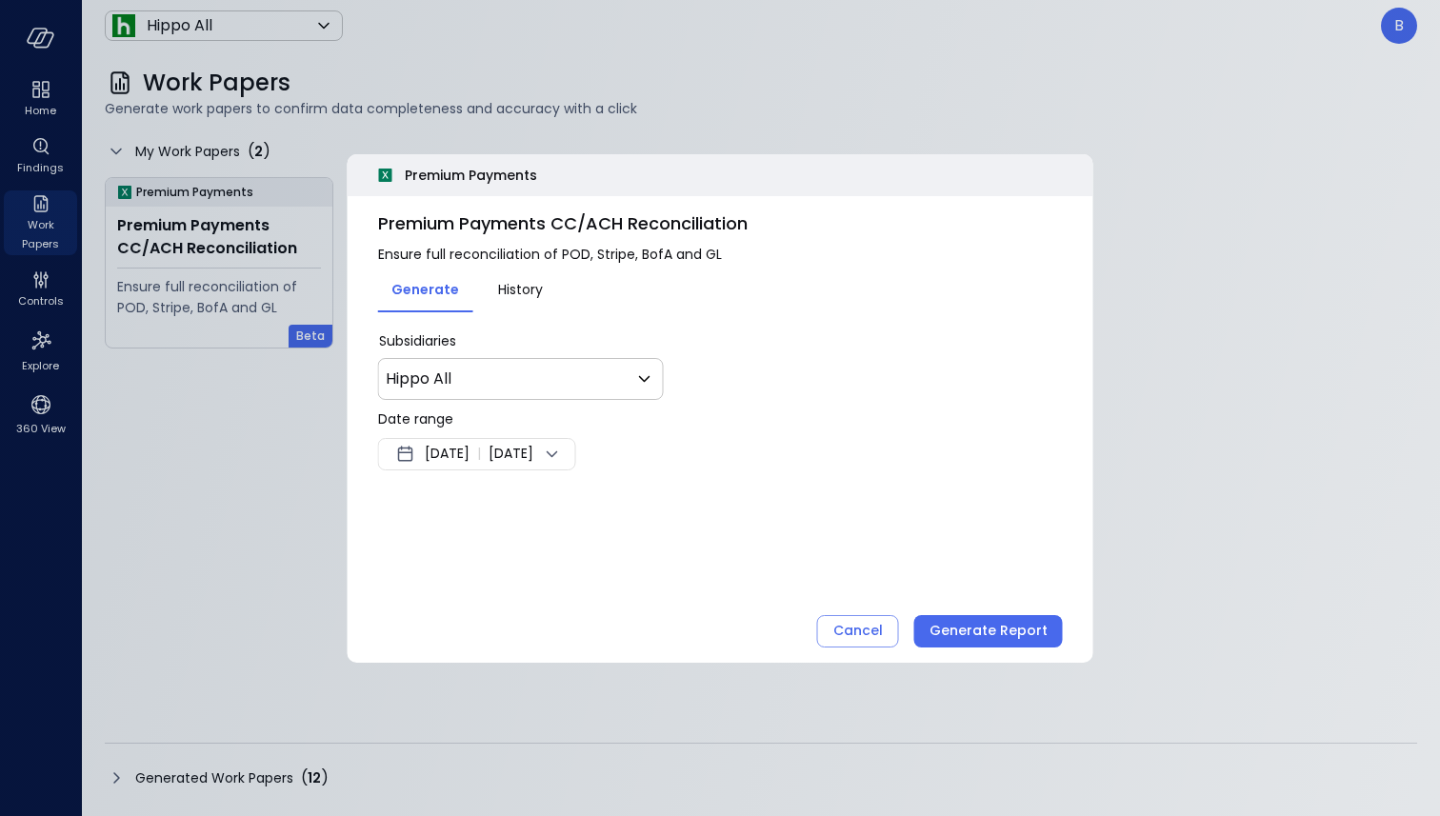
click at [518, 300] on div "History" at bounding box center [520, 291] width 45 height 25
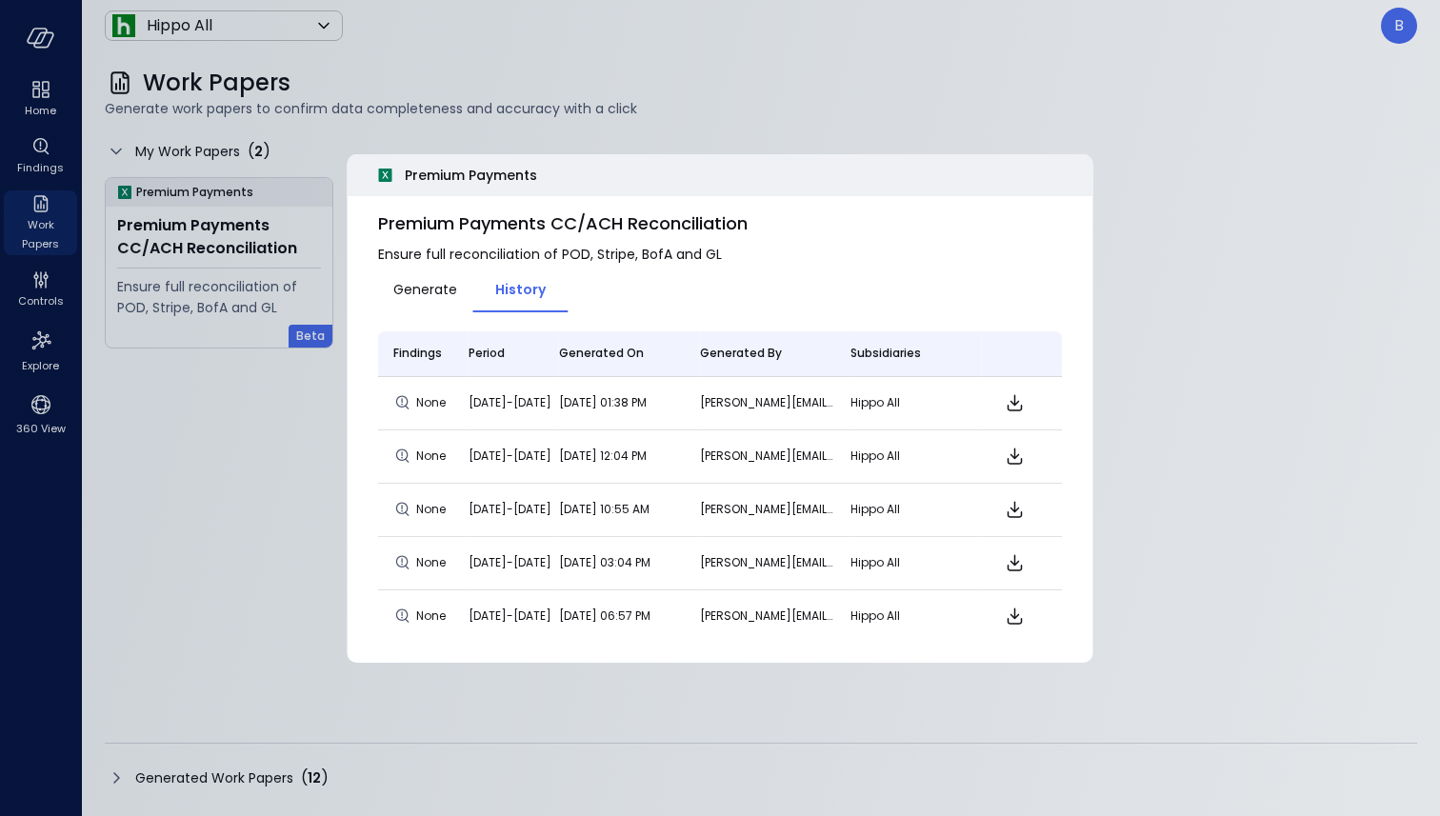
click at [417, 293] on span "Generate" at bounding box center [425, 289] width 64 height 21
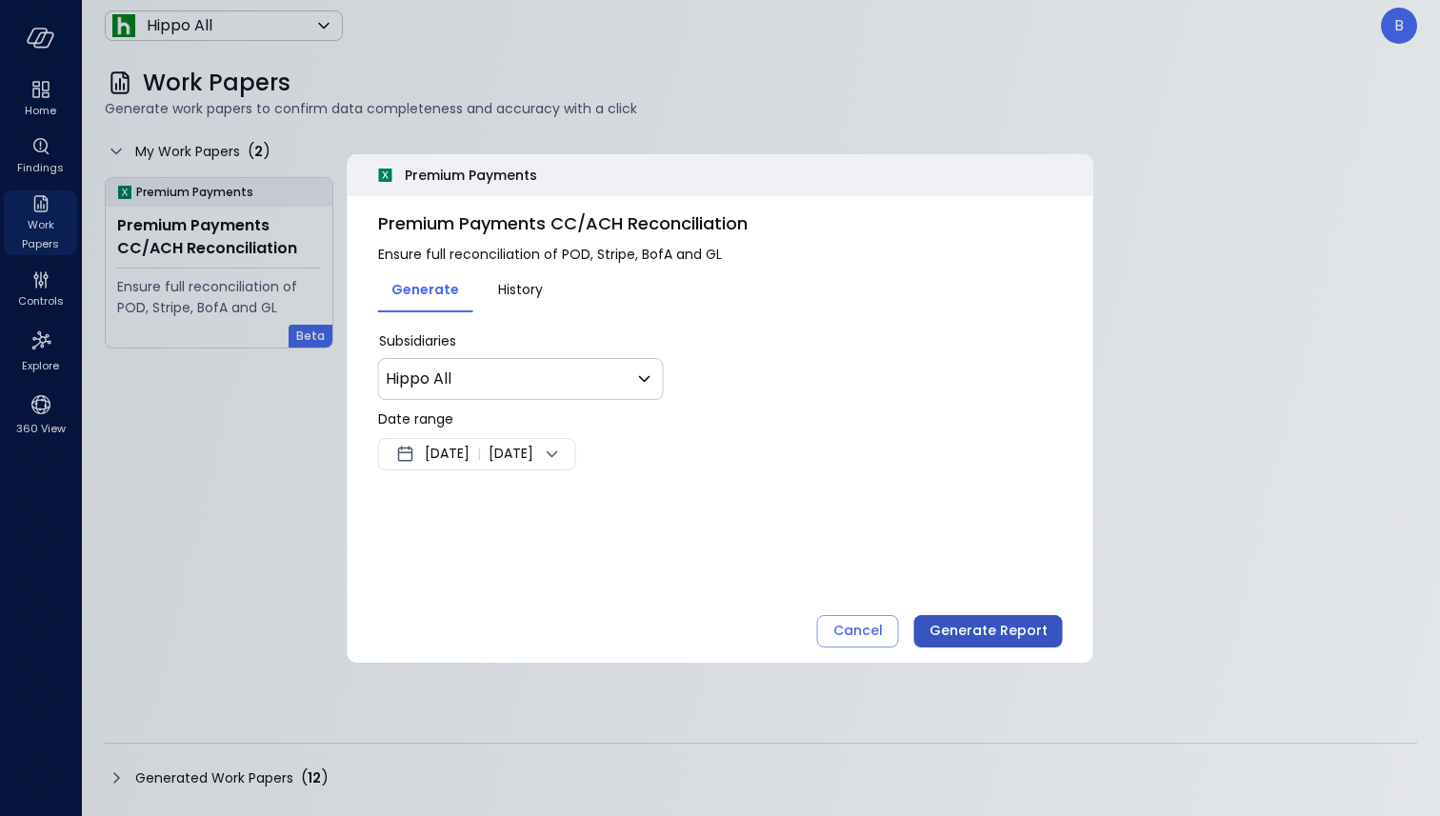
click at [999, 623] on div "Generate Report" at bounding box center [989, 631] width 118 height 24
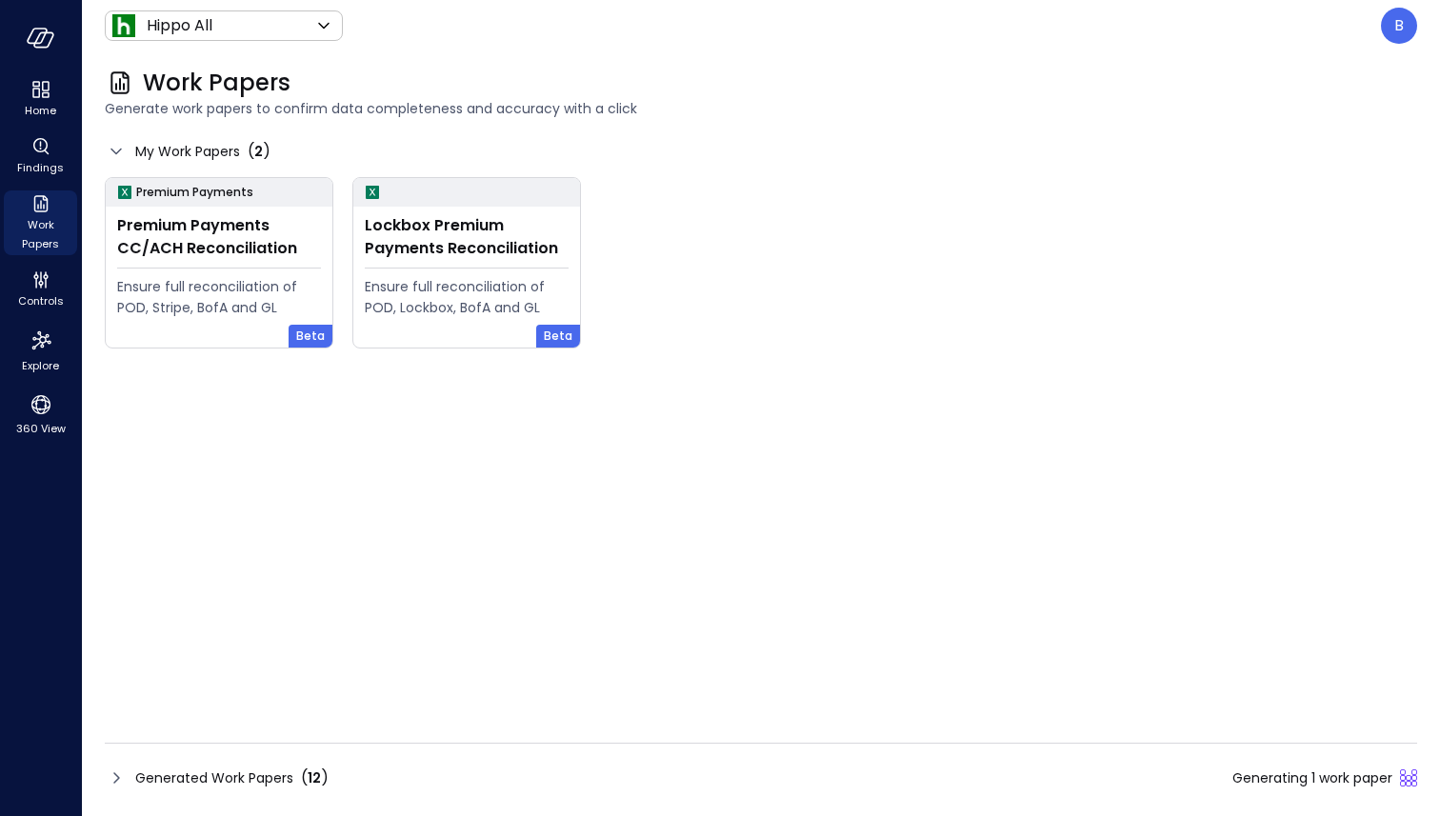
click at [114, 775] on icon at bounding box center [116, 778] width 23 height 23
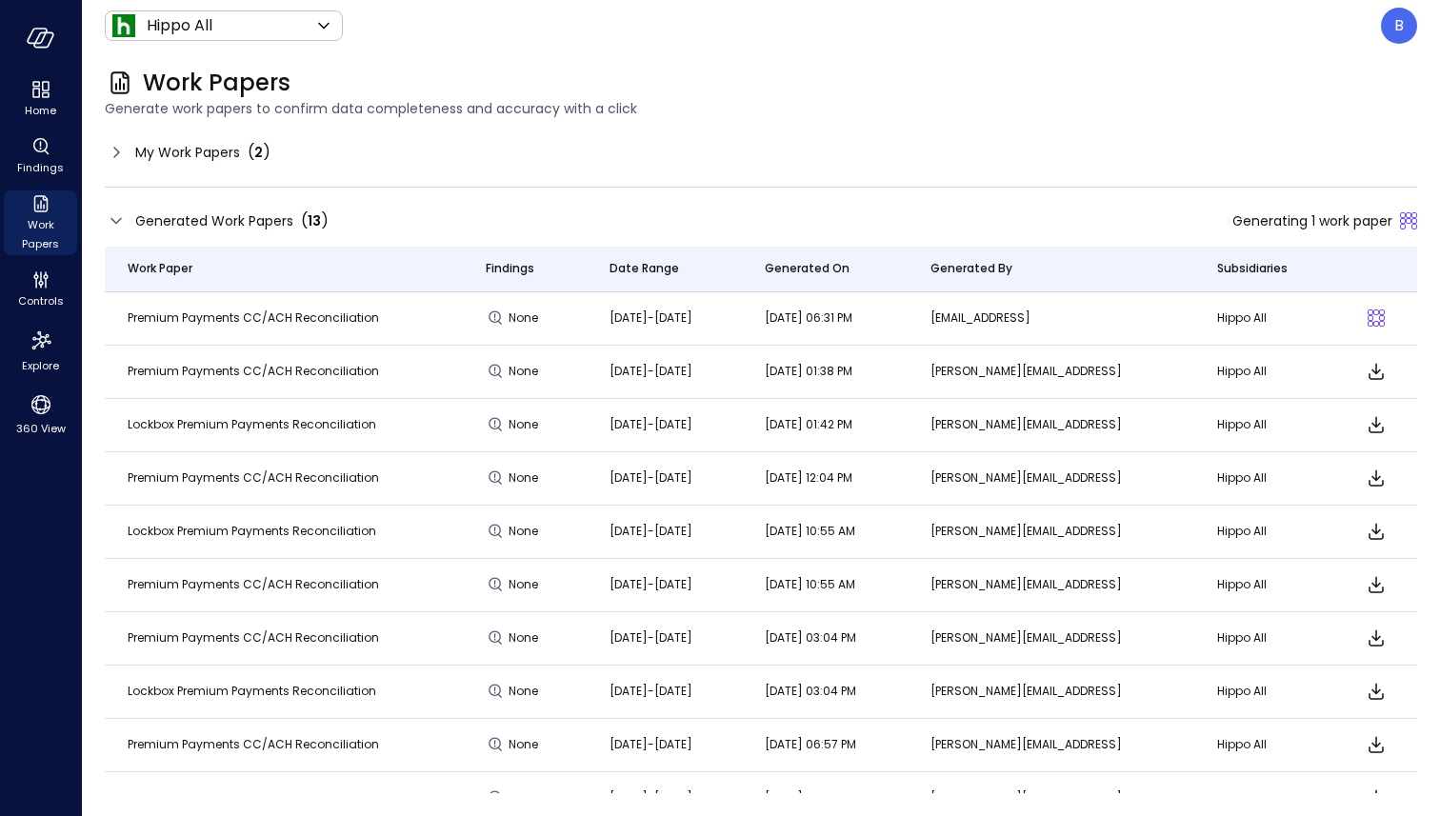
click at [110, 148] on icon at bounding box center [116, 152] width 23 height 23
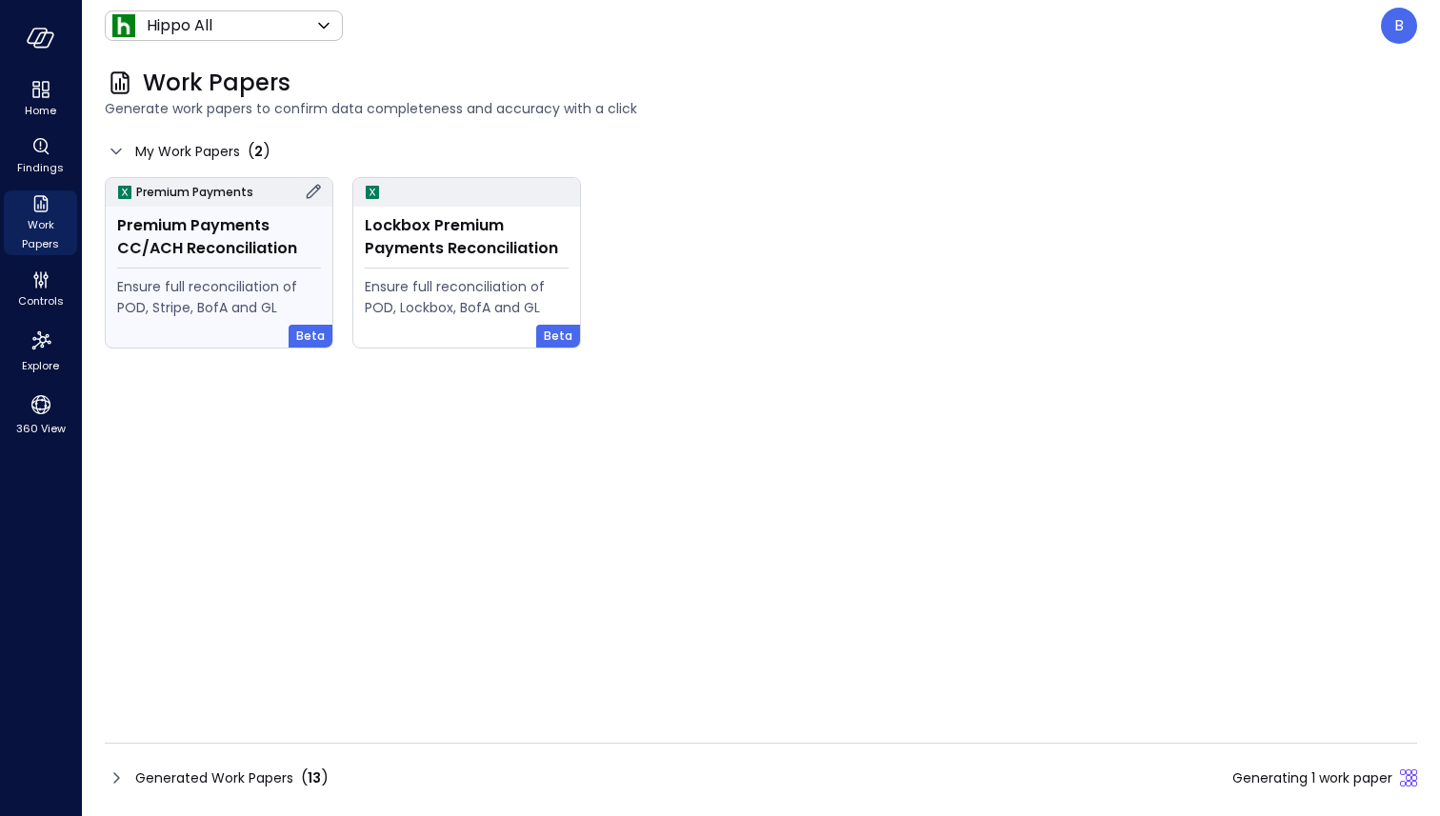
click at [310, 188] on icon at bounding box center [313, 191] width 23 height 23
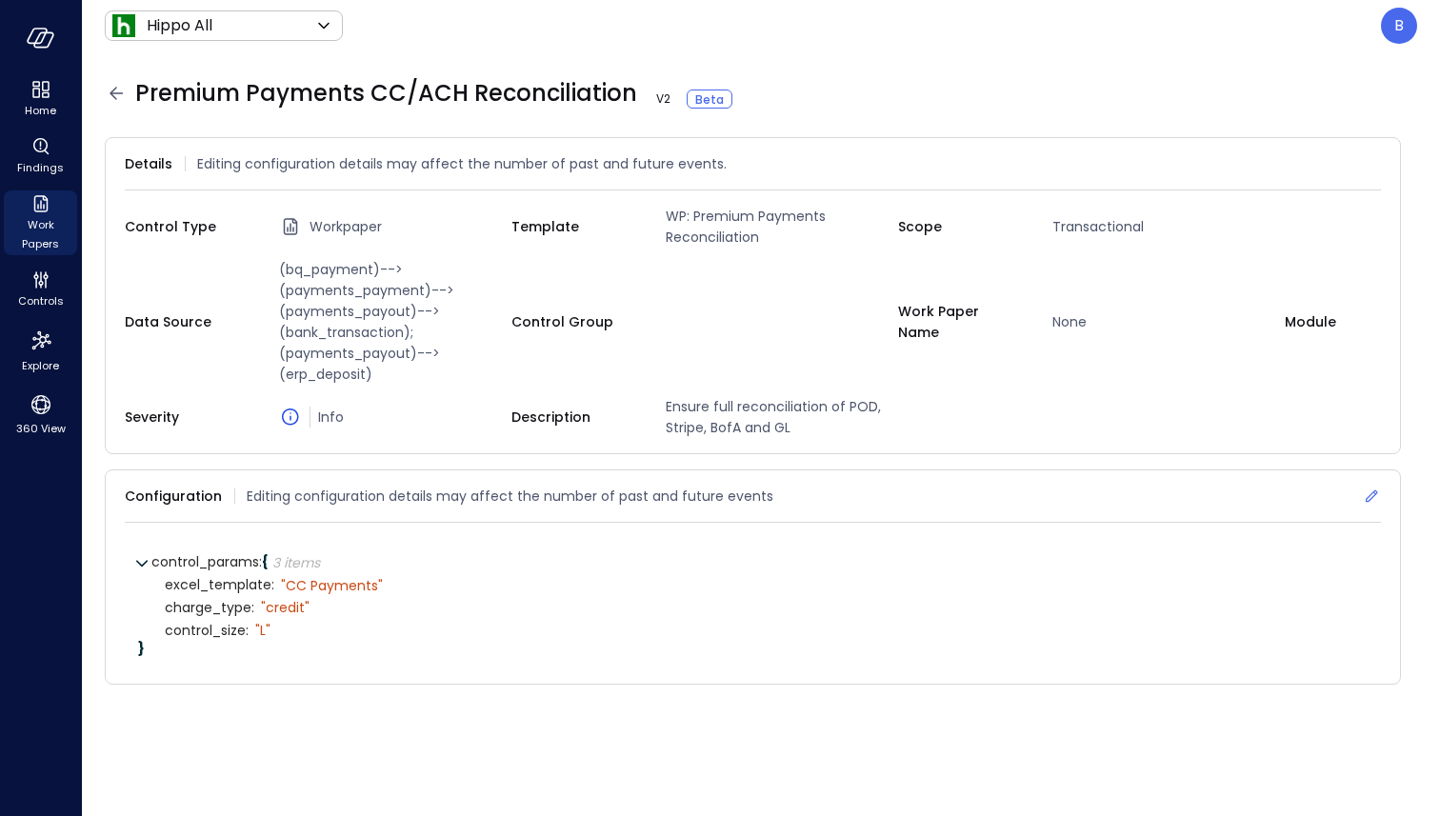
click at [1369, 493] on icon at bounding box center [1371, 496] width 19 height 19
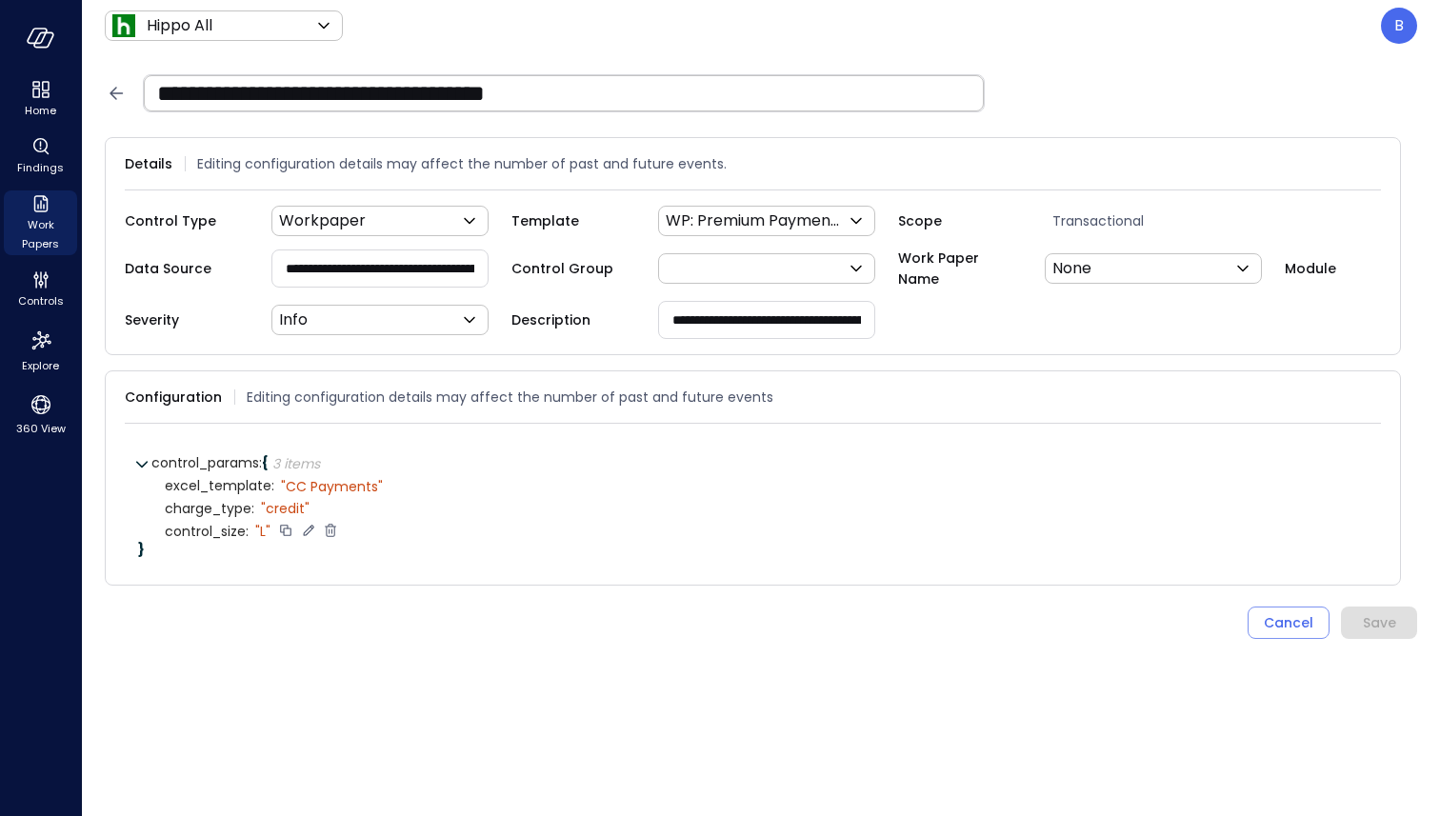
click at [331, 524] on icon at bounding box center [330, 530] width 17 height 17
click at [1370, 598] on div "Save" at bounding box center [1379, 601] width 33 height 24
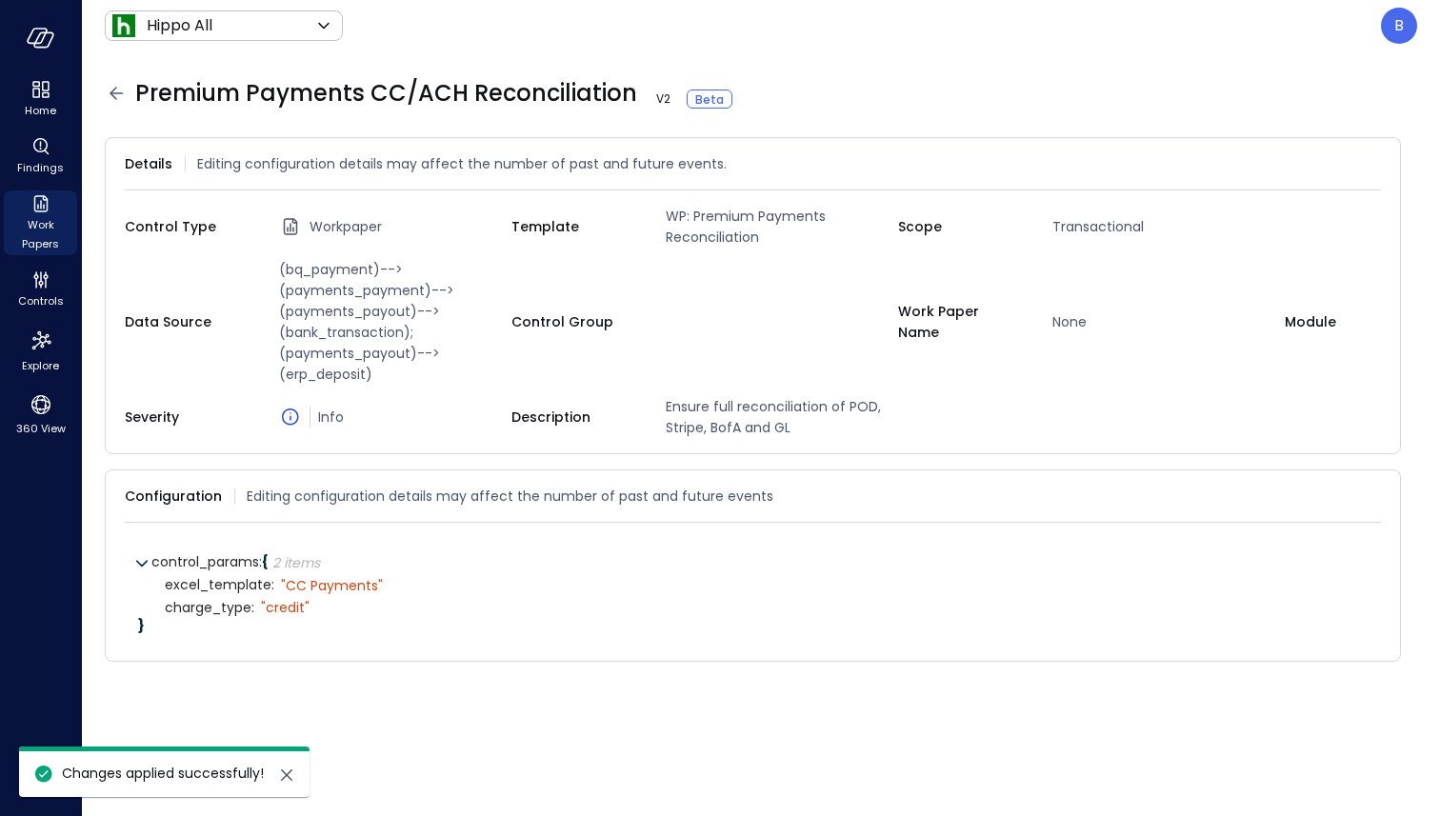
click at [115, 84] on icon at bounding box center [116, 93] width 23 height 23
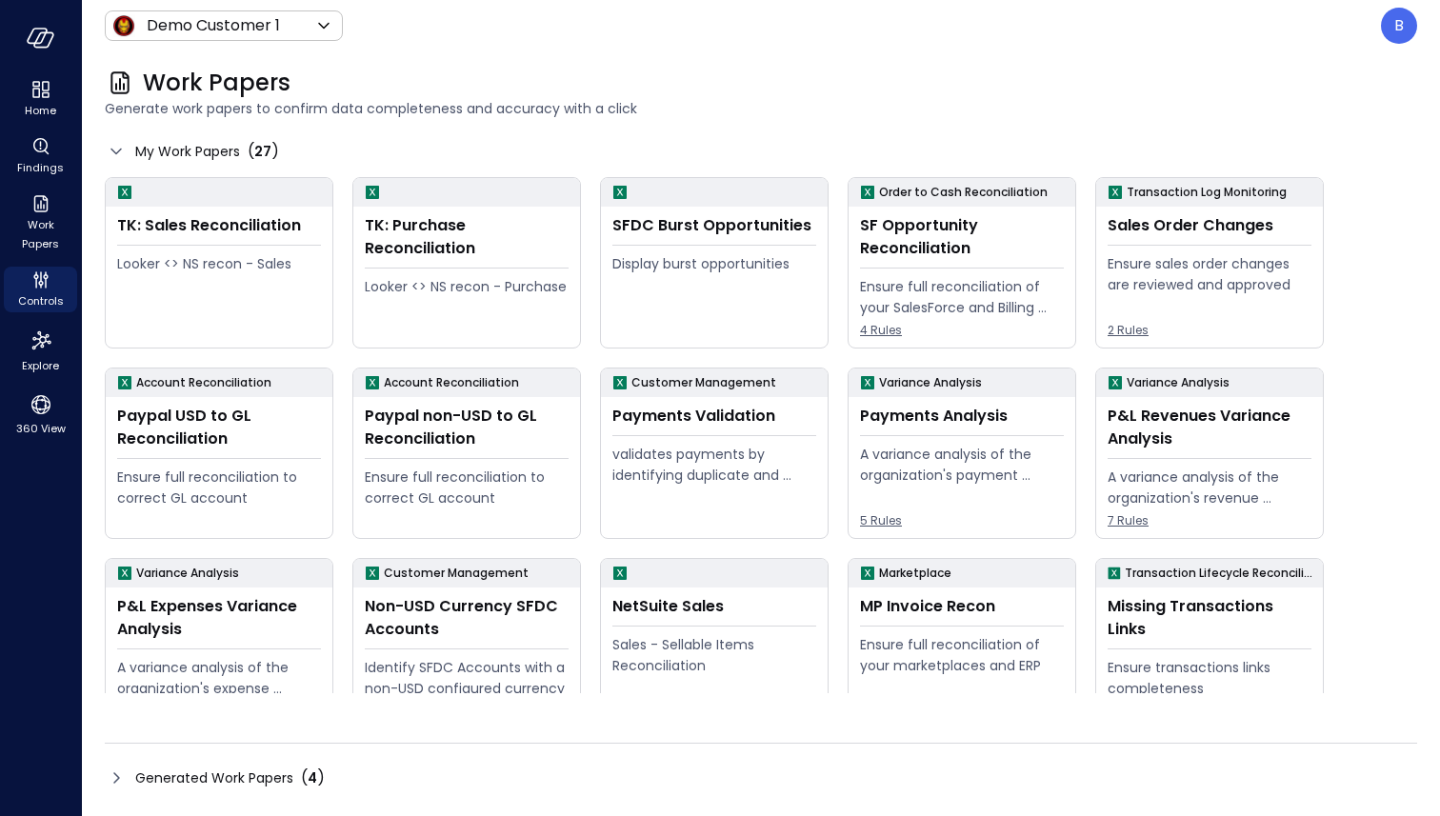
click at [122, 771] on icon at bounding box center [116, 778] width 23 height 23
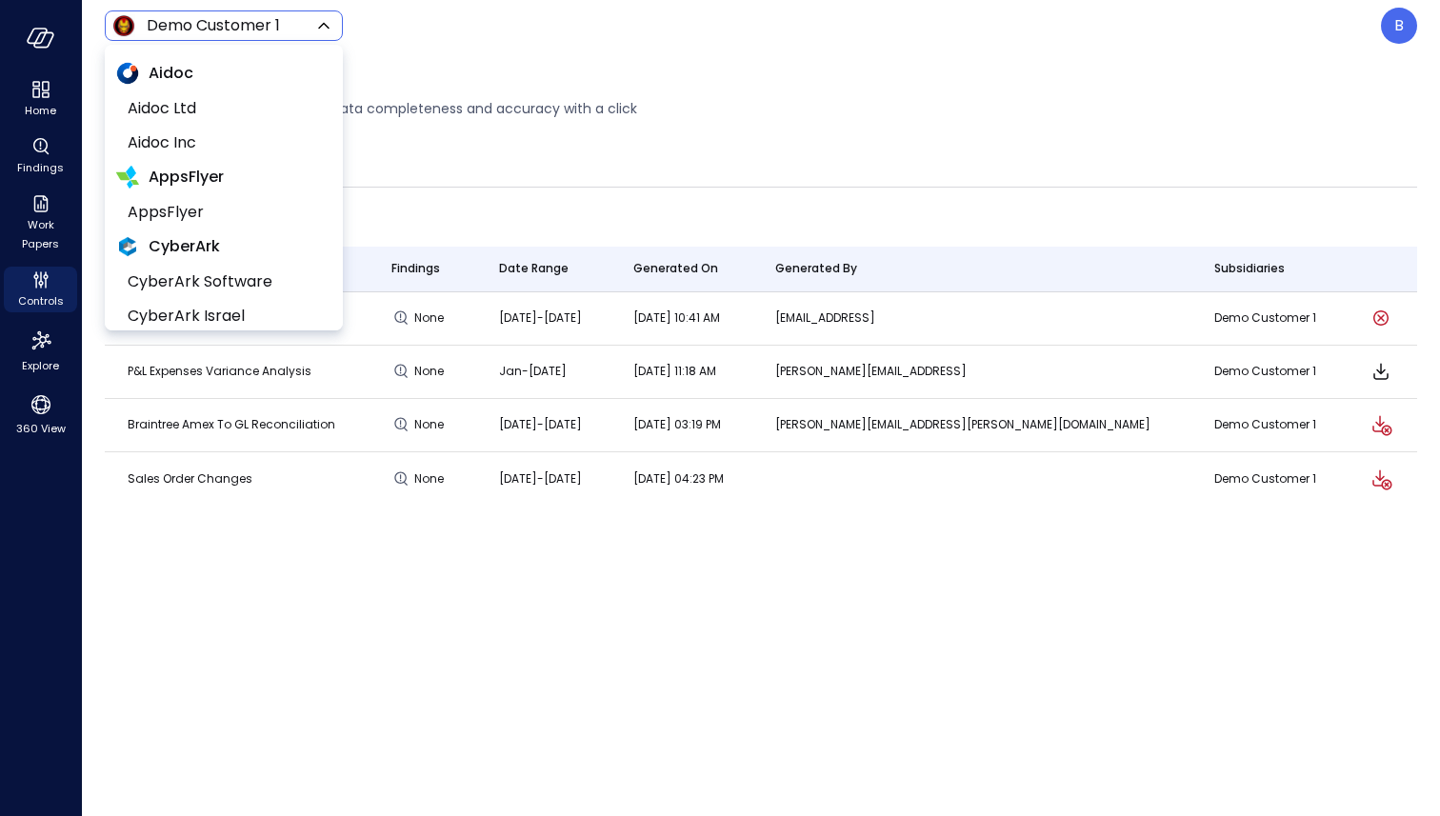
click at [270, 19] on body "Home Findings Work Papers Controls Explore 360 View Demo Customer 1 ***** ​ B W…" at bounding box center [720, 408] width 1440 height 816
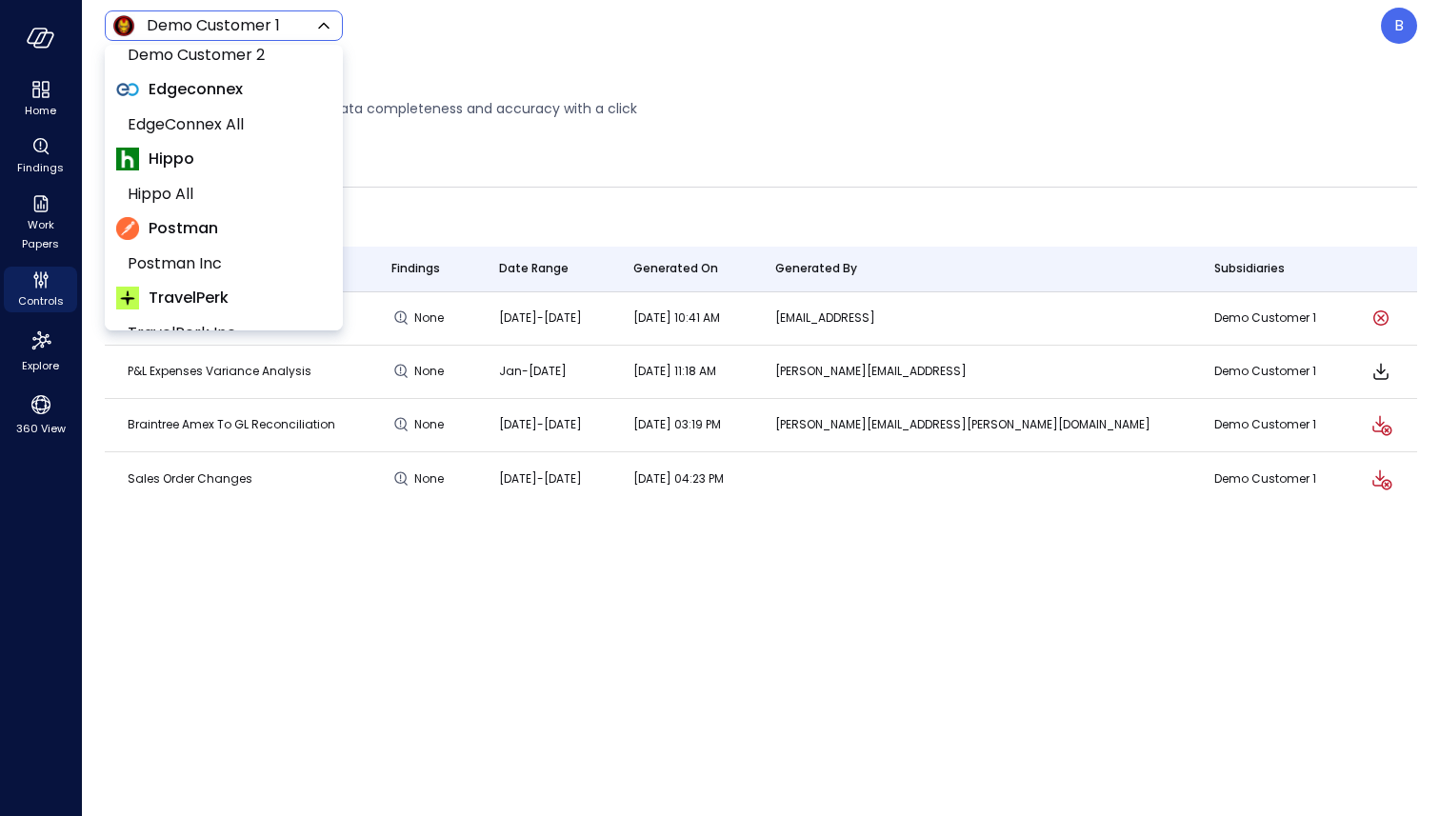
scroll to position [326, 0]
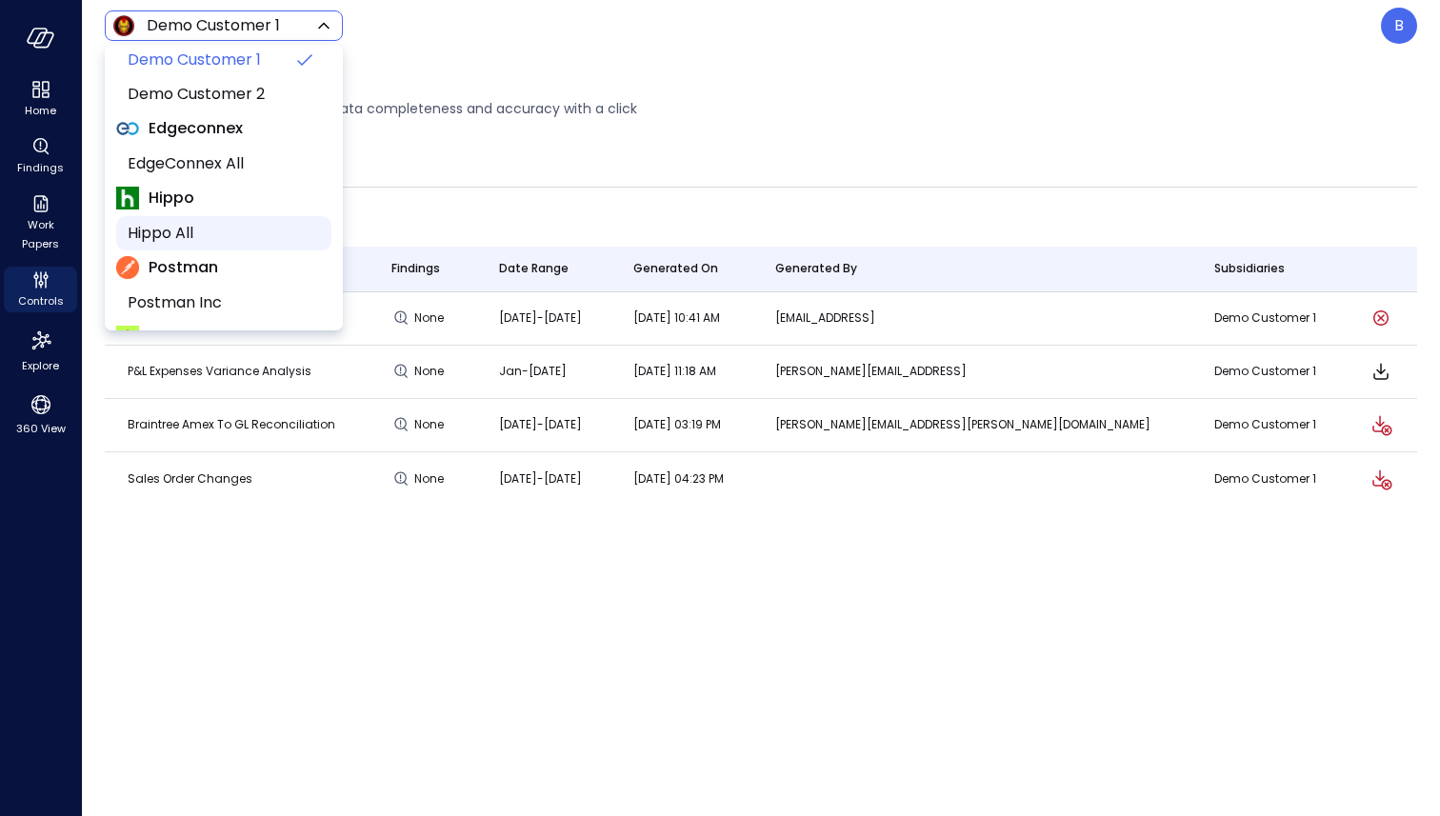
click at [228, 225] on span "Hippo All" at bounding box center [222, 233] width 189 height 23
type input "*******"
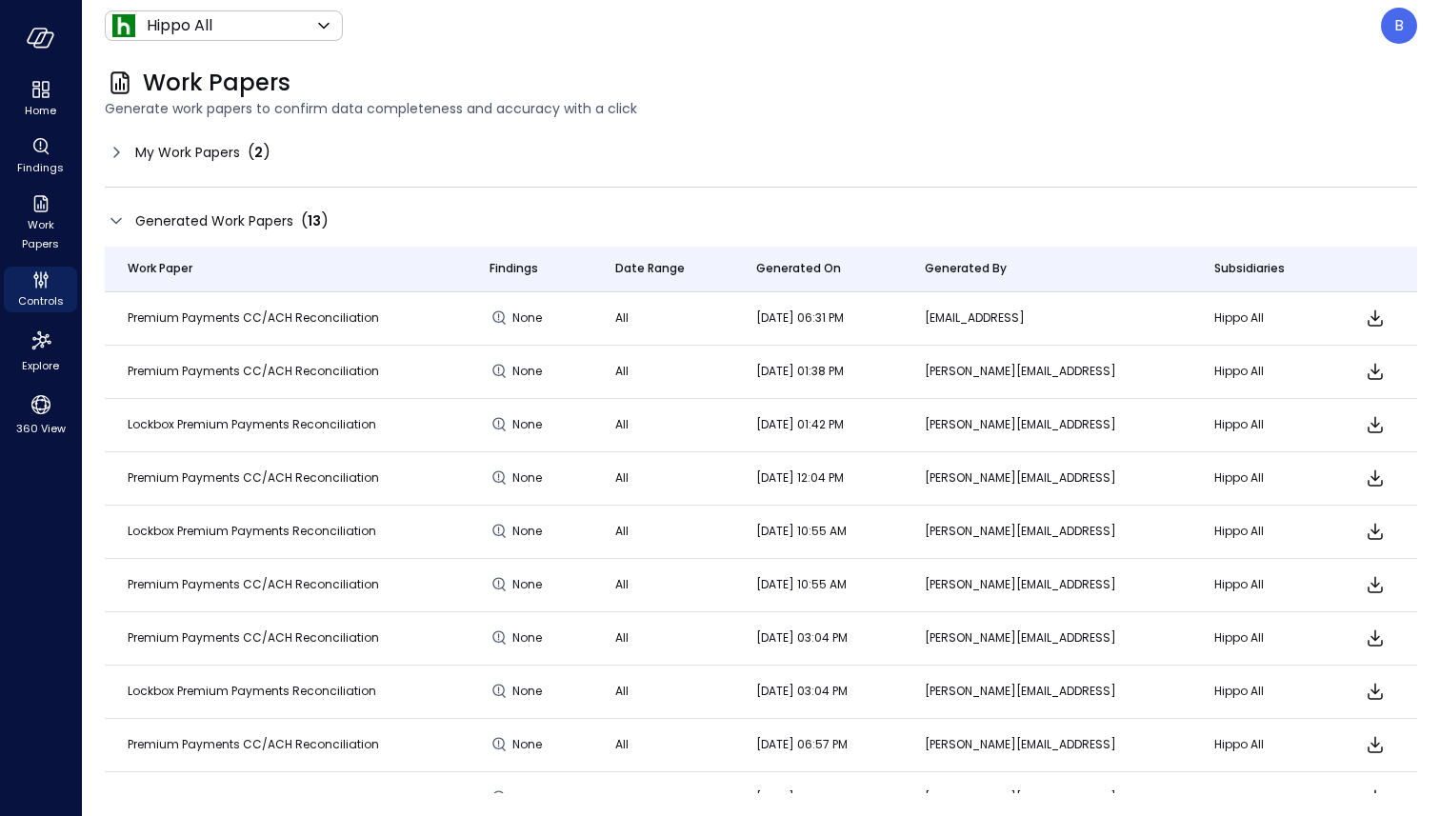
click at [111, 147] on icon at bounding box center [116, 152] width 23 height 23
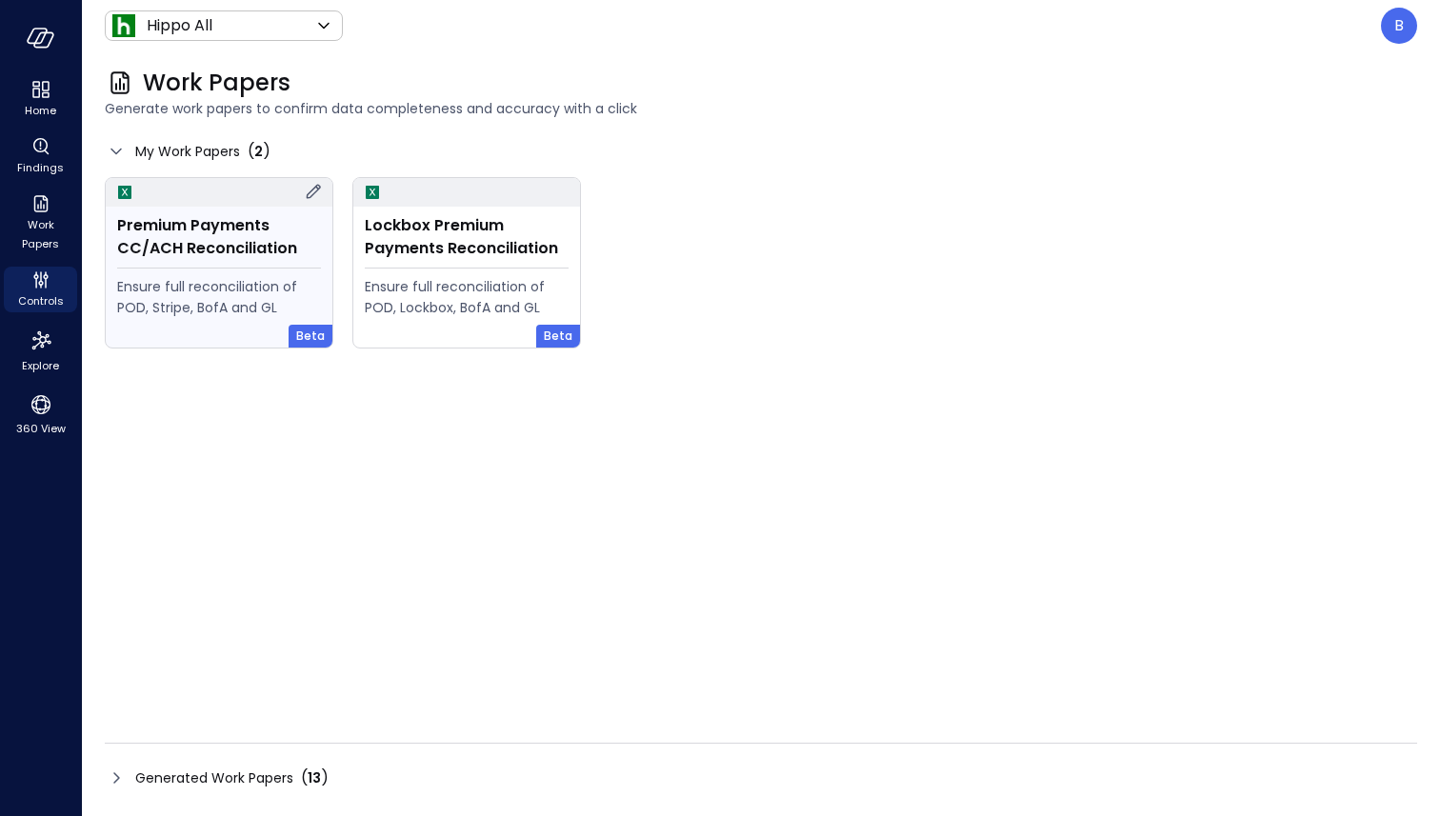
click at [215, 261] on div "Premium Payments CC/ACH Reconciliation Ensure full reconciliation of POD, Strip…" at bounding box center [219, 277] width 227 height 141
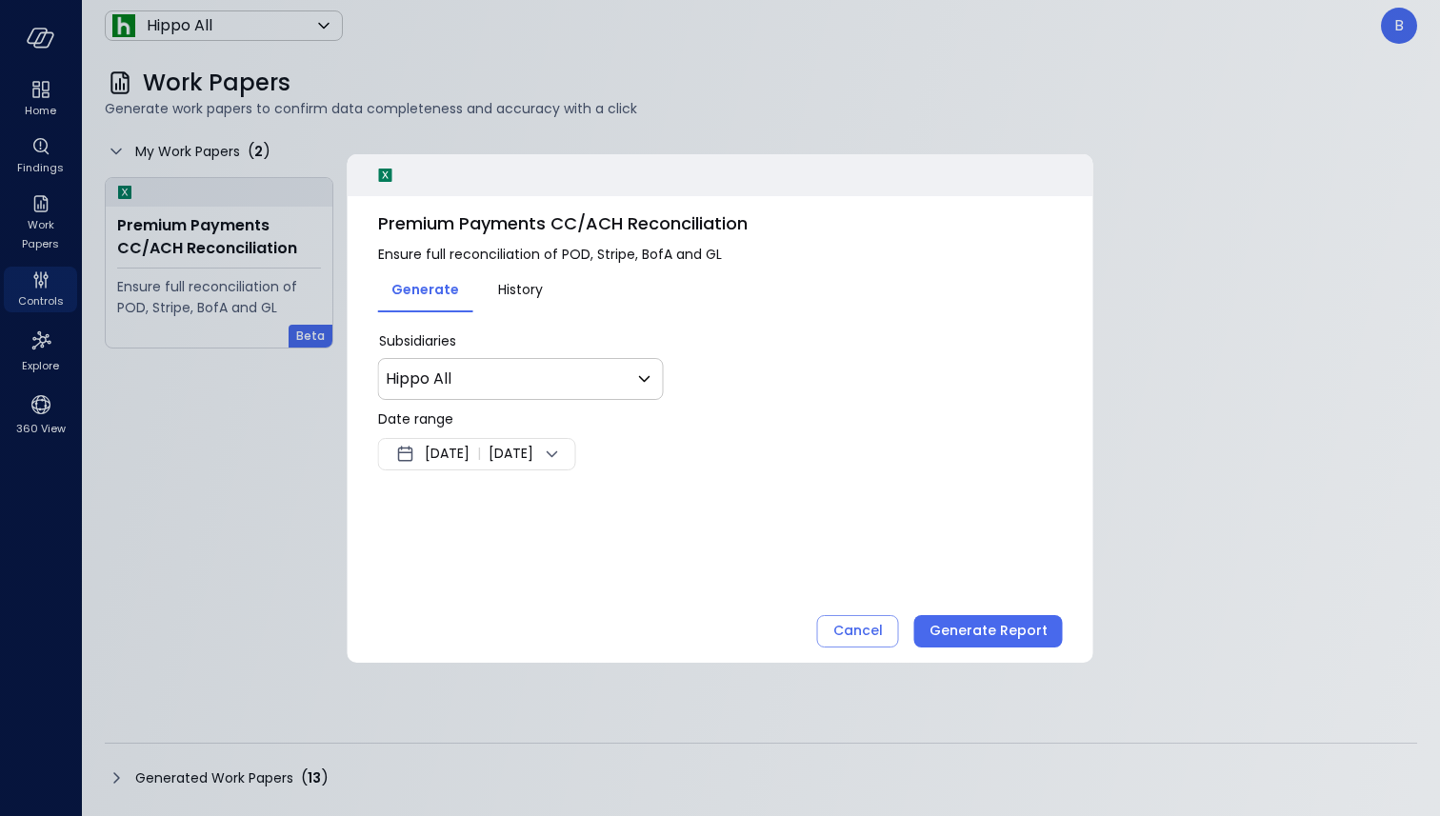
click at [470, 445] on span "[DATE]" at bounding box center [447, 454] width 45 height 23
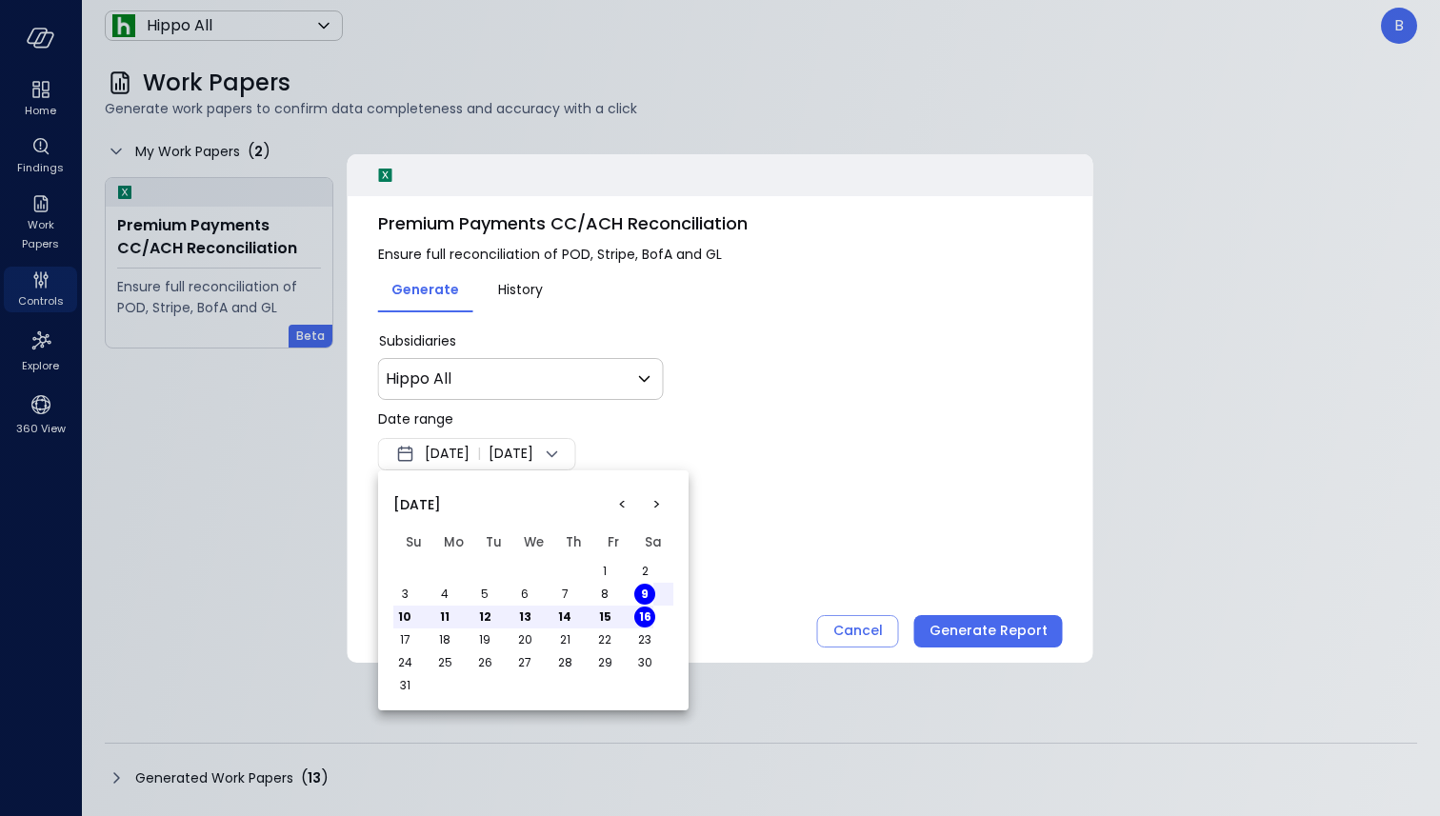
click at [618, 490] on button "<" at bounding box center [622, 505] width 34 height 34
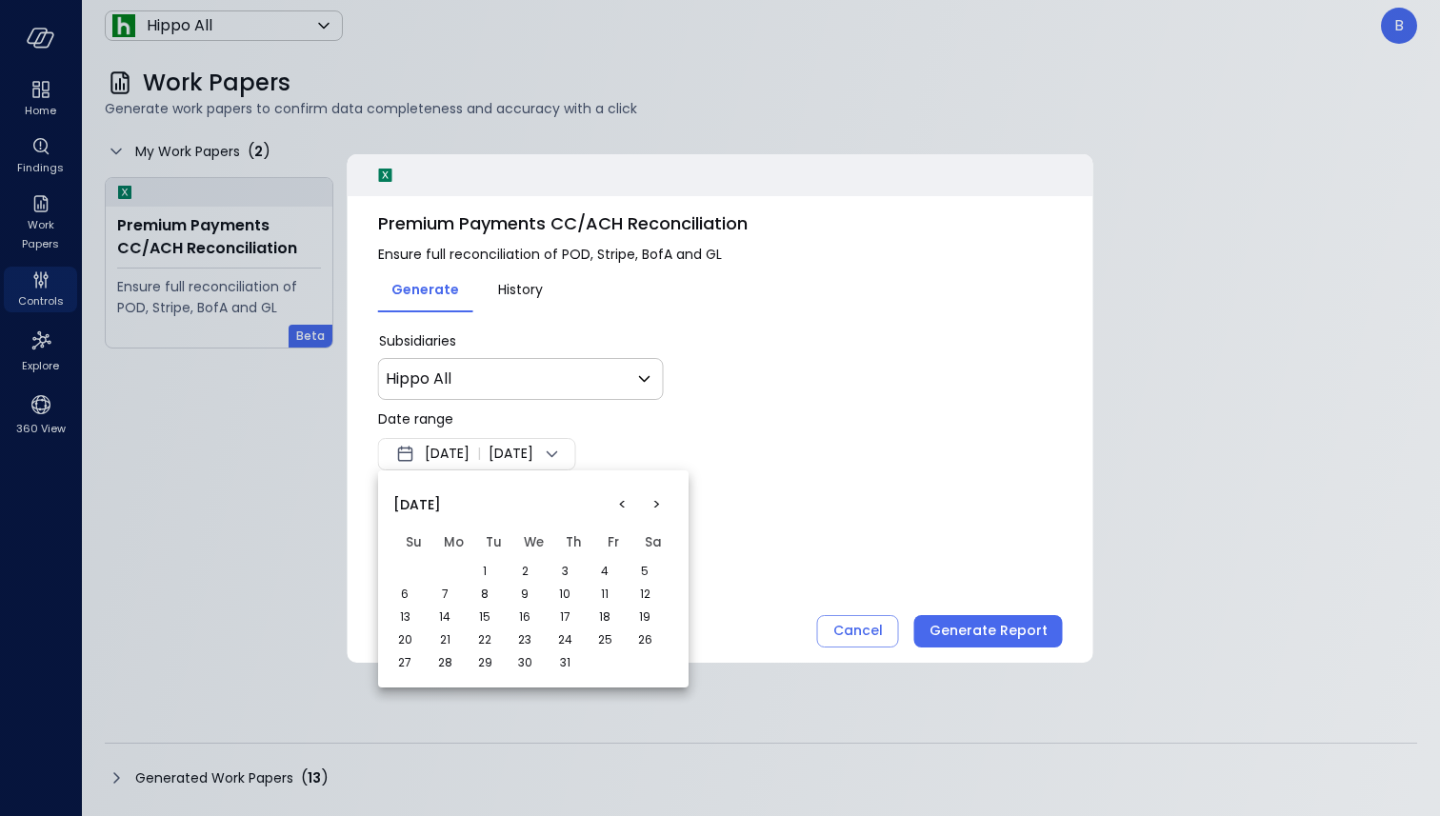
click at [491, 562] on td "1" at bounding box center [493, 571] width 40 height 23
click at [479, 564] on button "1" at bounding box center [484, 571] width 21 height 21
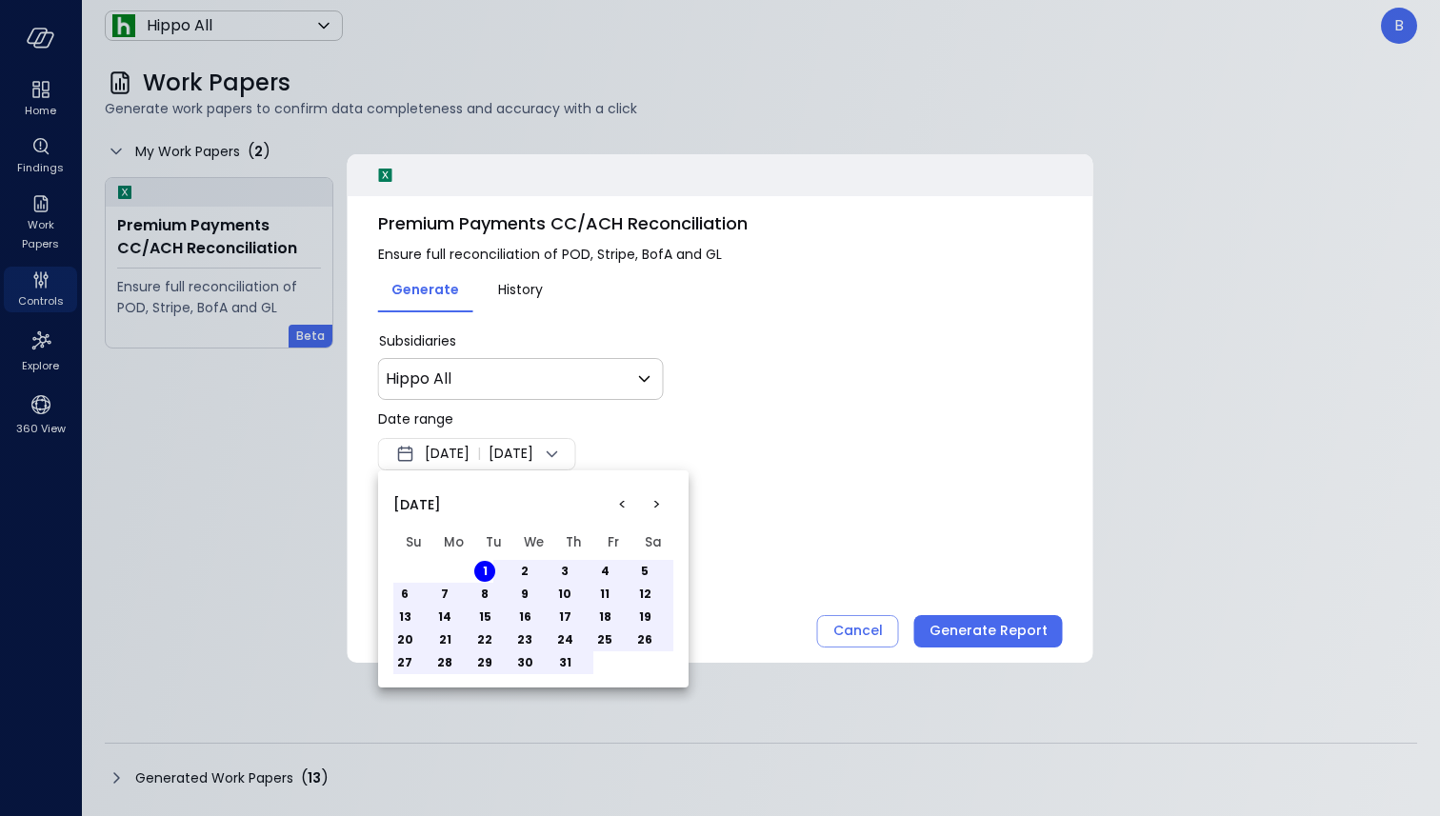
click at [639, 569] on button "5" at bounding box center [644, 571] width 21 height 21
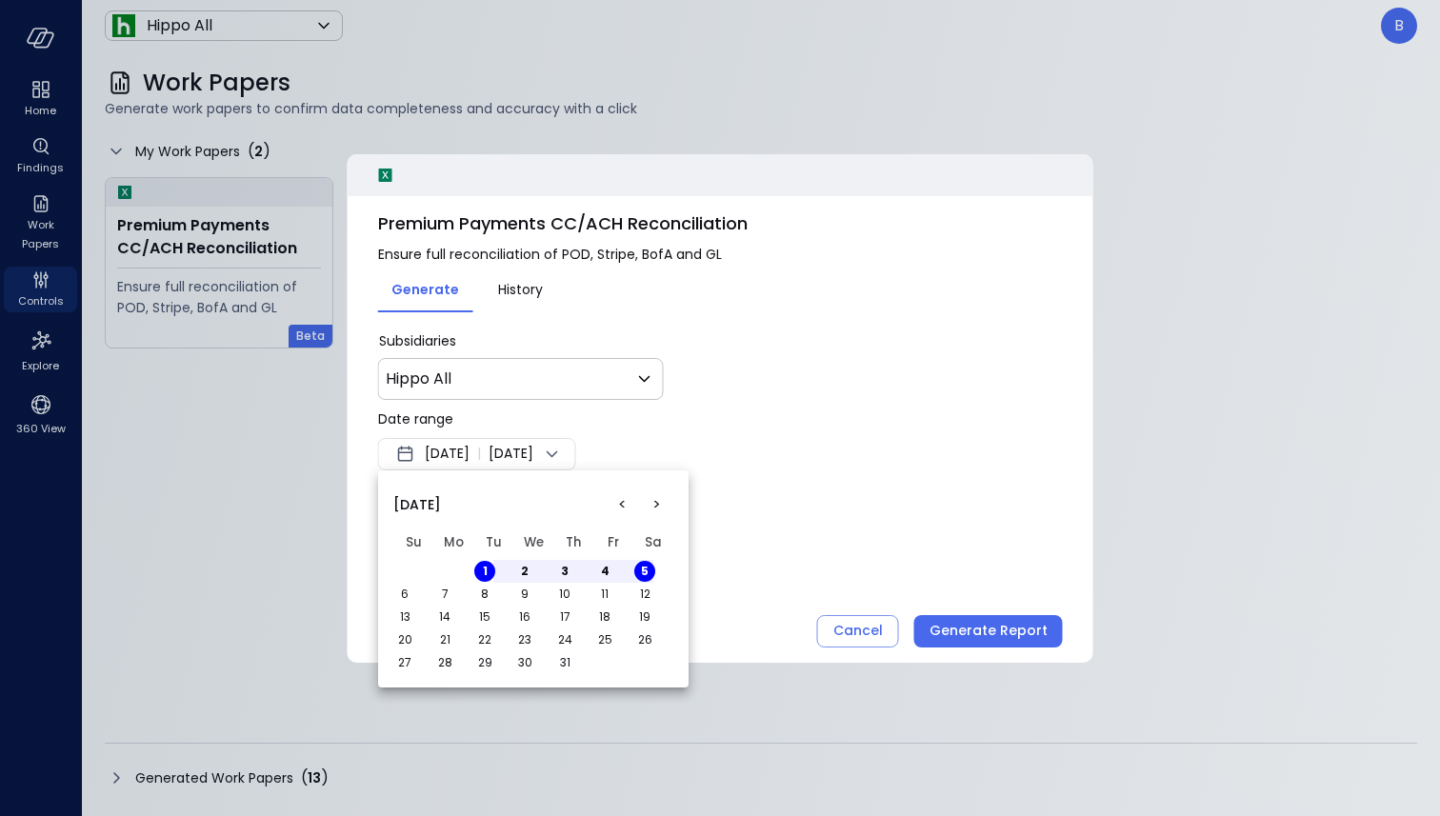
click at [832, 521] on div at bounding box center [720, 408] width 1440 height 816
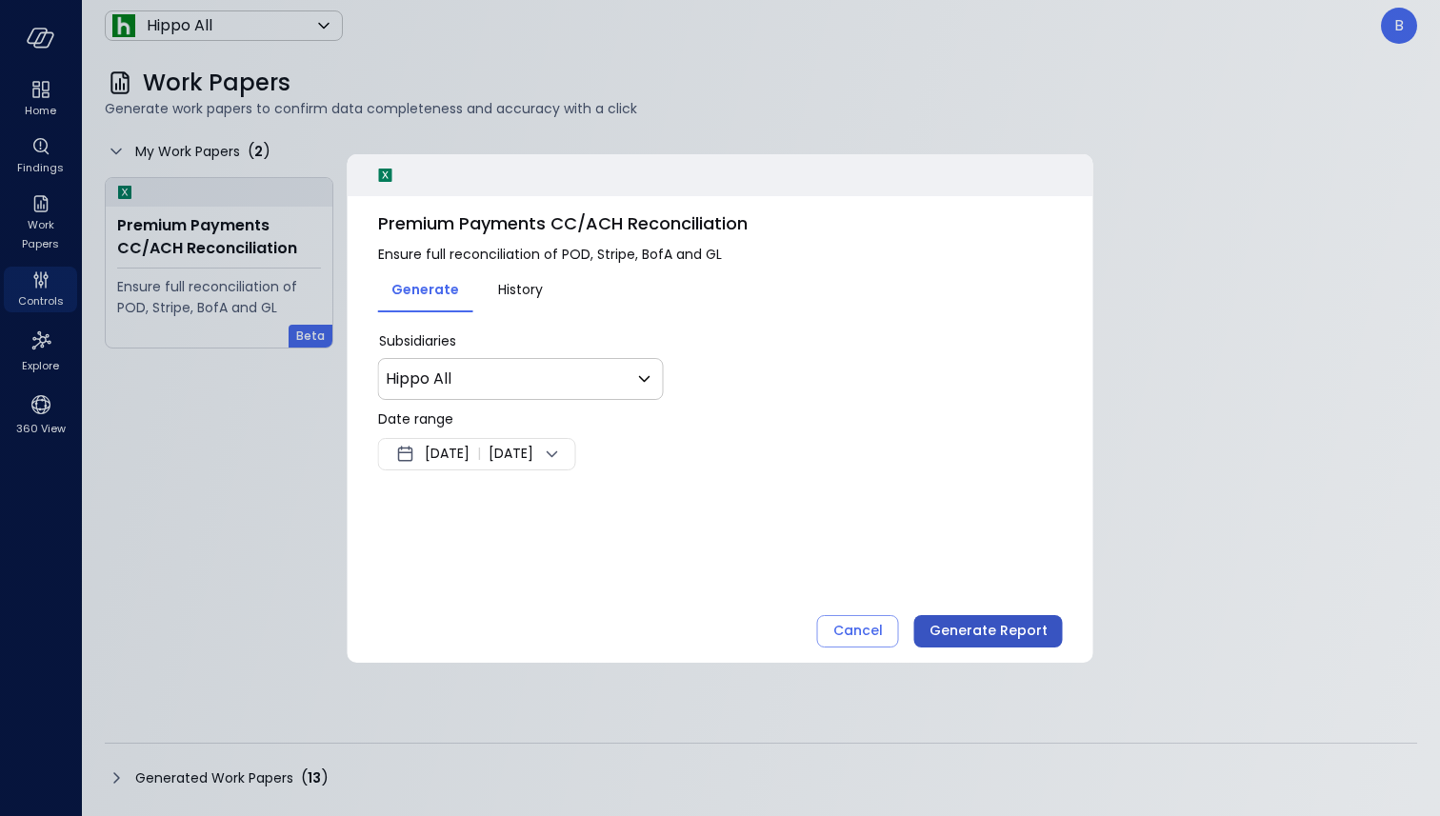
click at [974, 636] on div "Generate Report" at bounding box center [989, 631] width 118 height 24
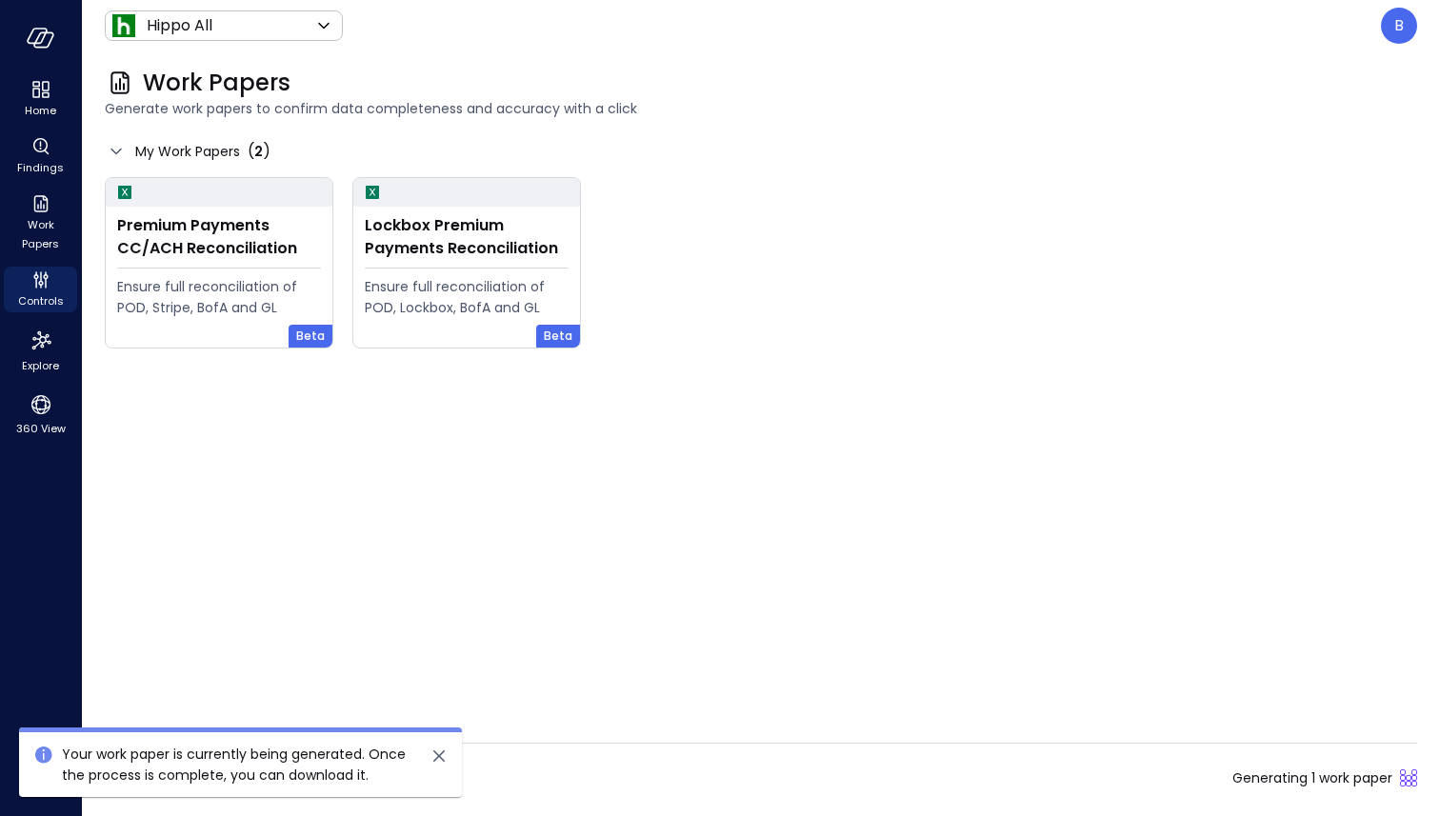
click at [443, 753] on icon "close" at bounding box center [439, 756] width 23 height 23
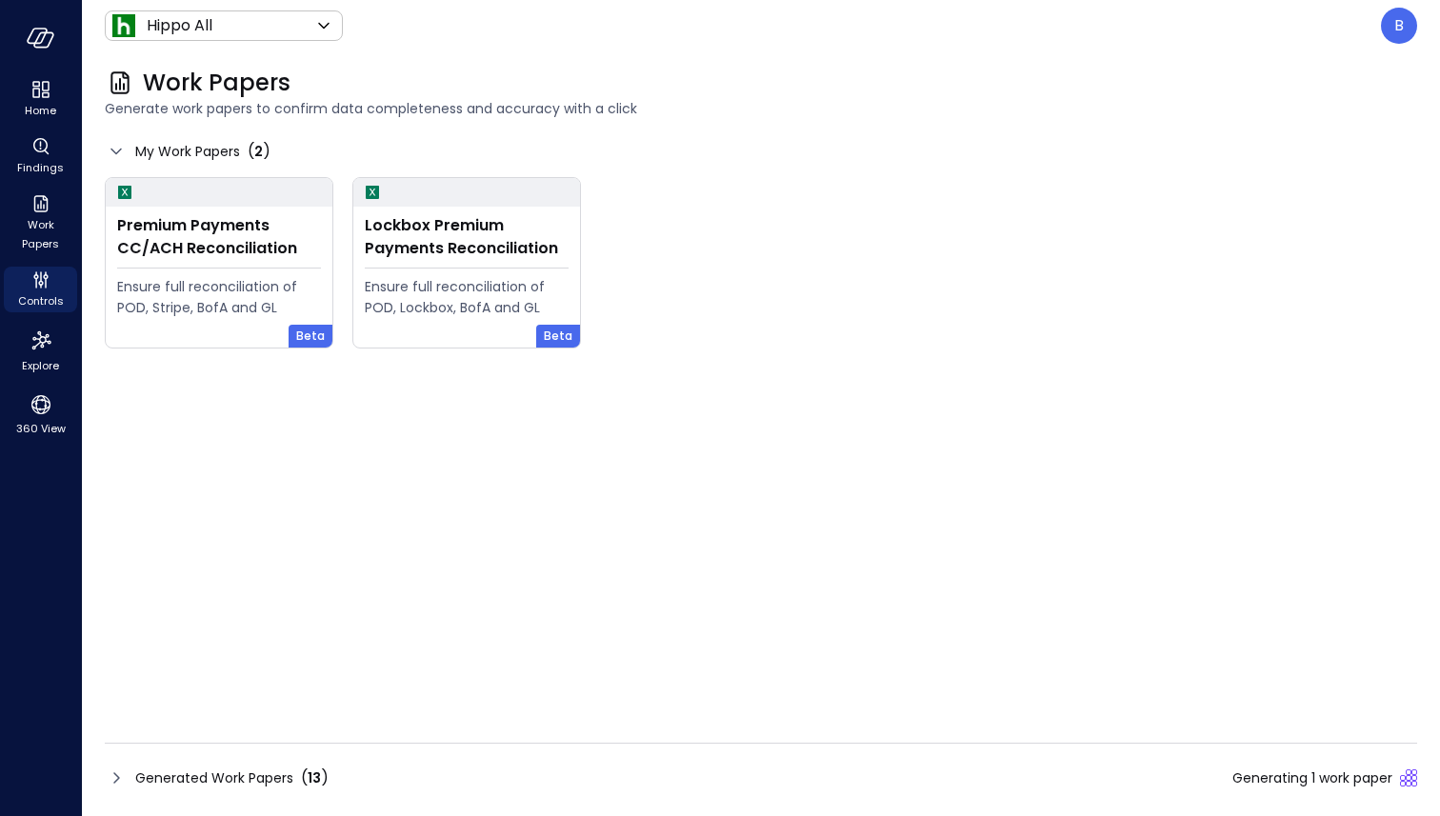
click at [112, 767] on icon at bounding box center [116, 778] width 23 height 23
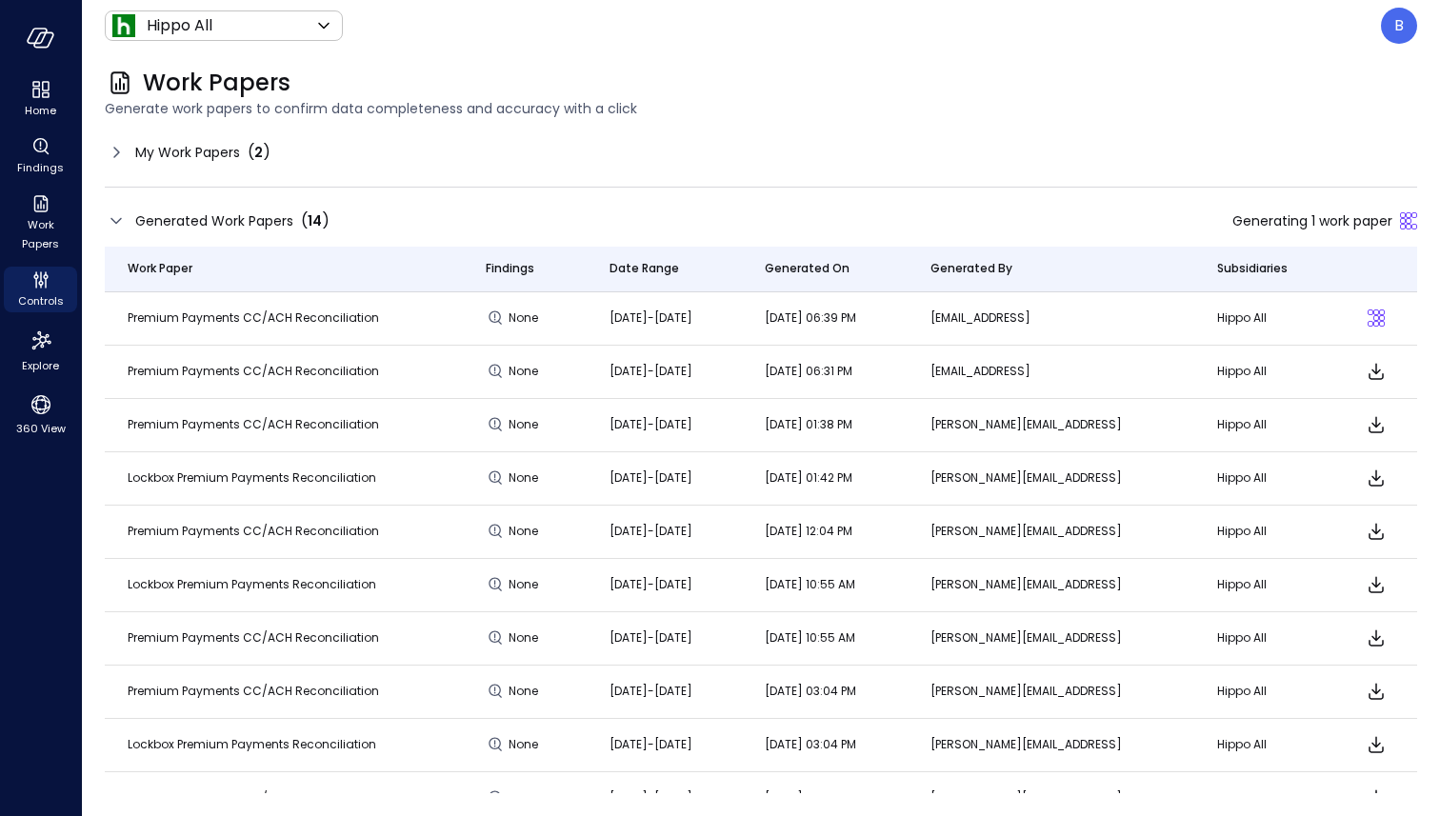
click at [116, 149] on icon at bounding box center [116, 152] width 23 height 23
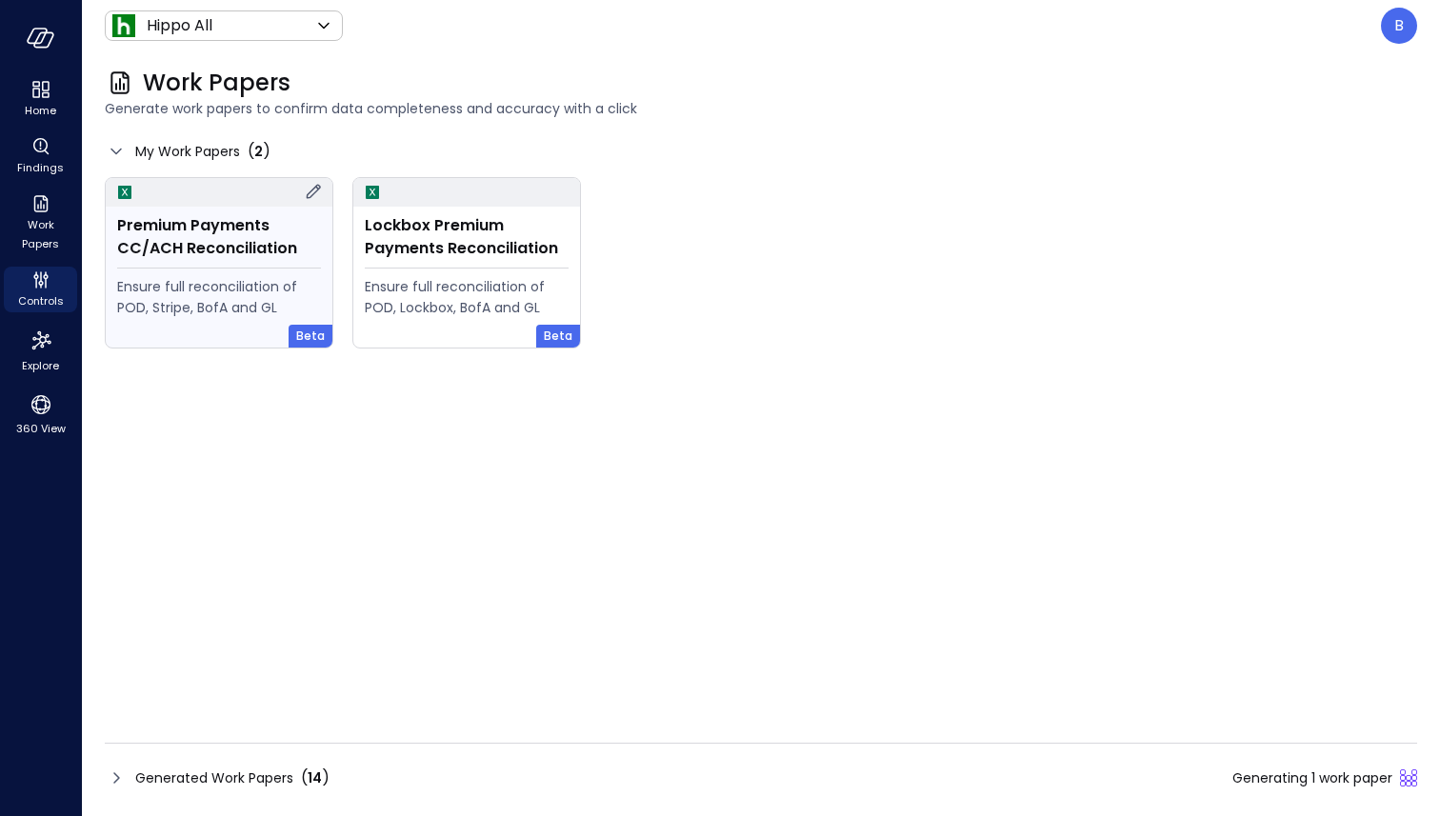
click at [198, 241] on div "Premium Payments CC/ACH Reconciliation" at bounding box center [219, 237] width 204 height 46
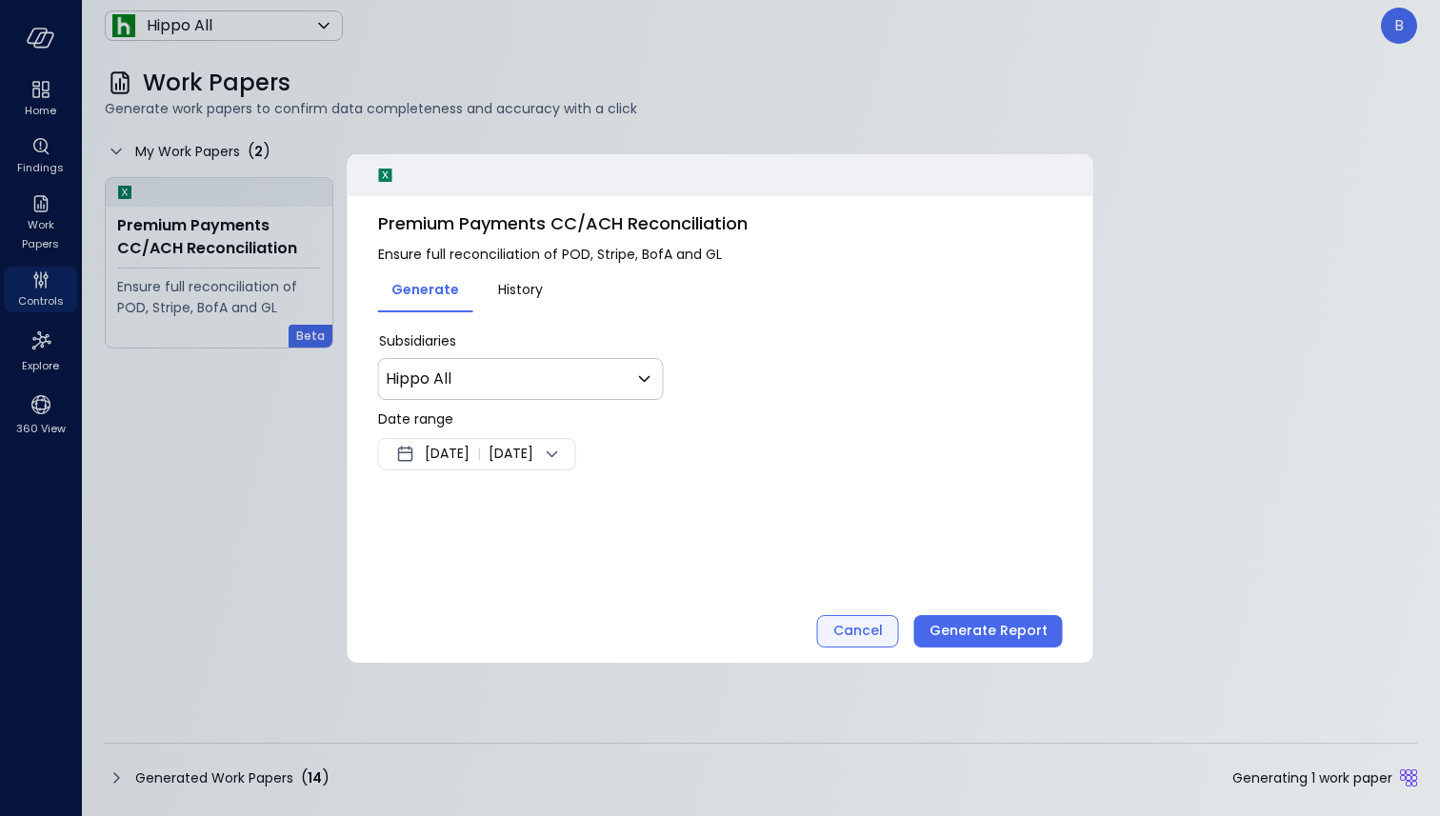
click at [867, 626] on div "Cancel" at bounding box center [858, 631] width 50 height 24
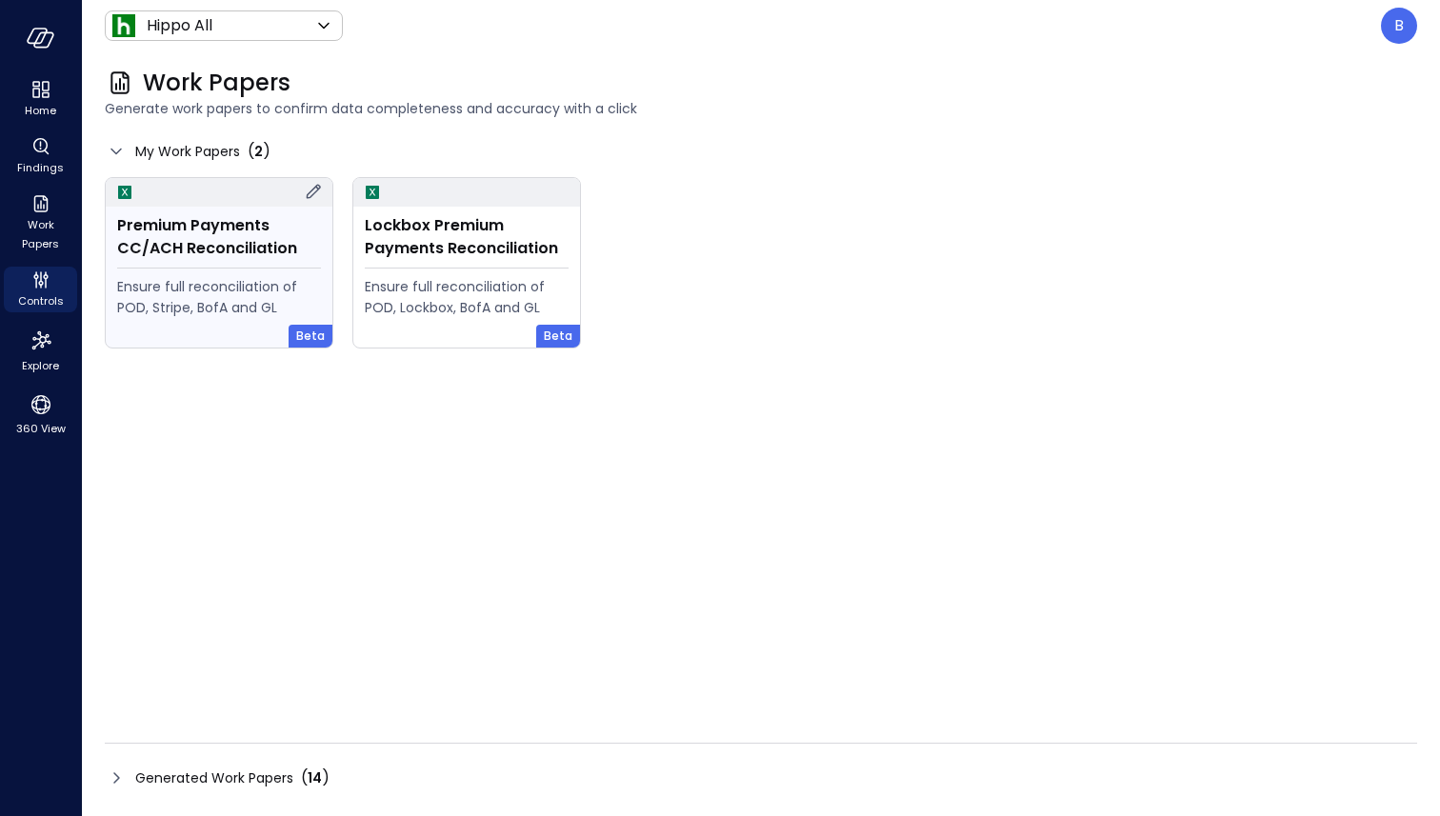
click at [190, 231] on div "Premium Payments CC/ACH Reconciliation" at bounding box center [219, 237] width 204 height 46
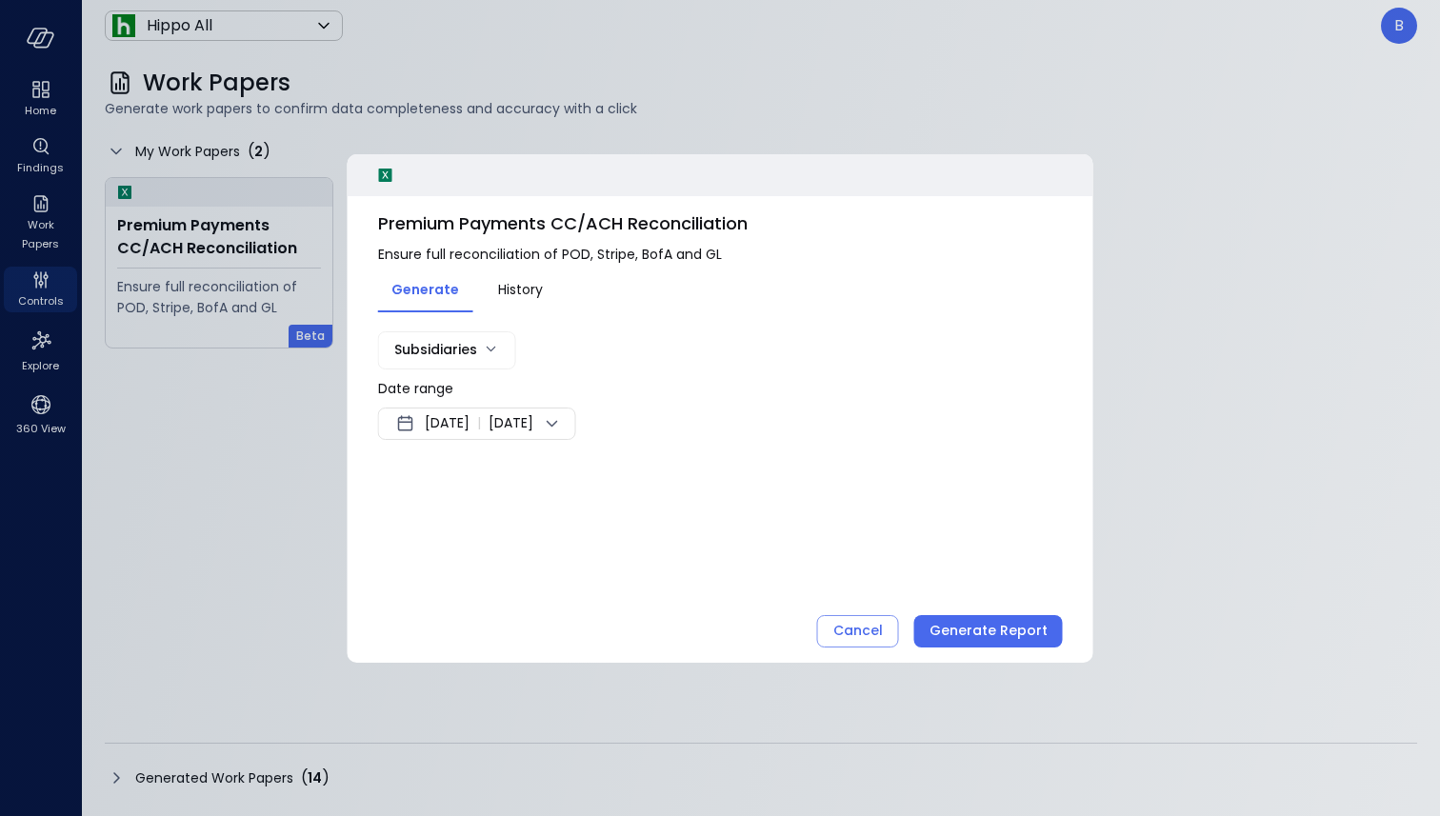
click at [486, 356] on body "Home Findings Work Papers Controls Explore 360 View Hippo All ******* ​ B Work …" at bounding box center [720, 408] width 1440 height 816
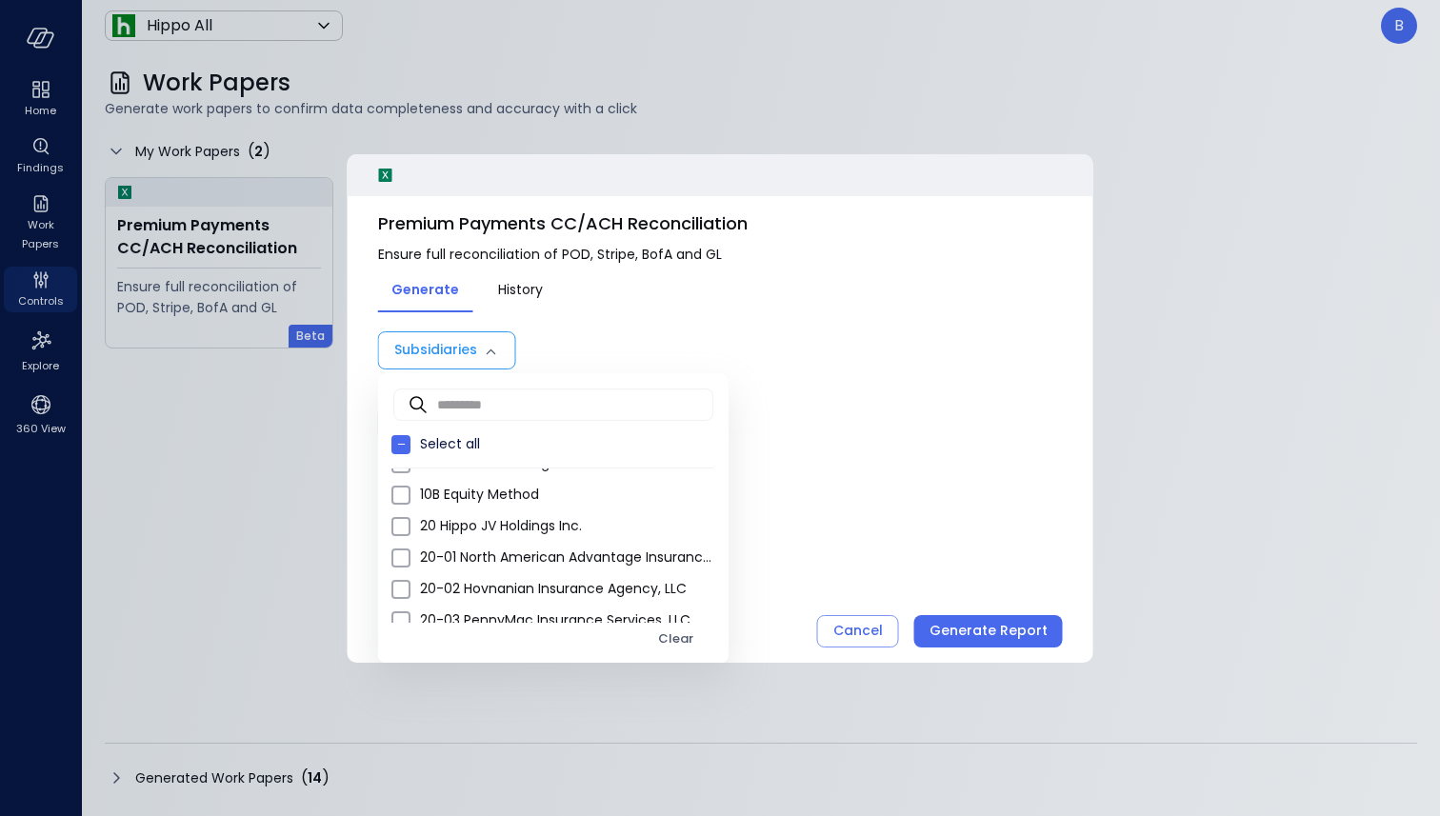
scroll to position [482, 0]
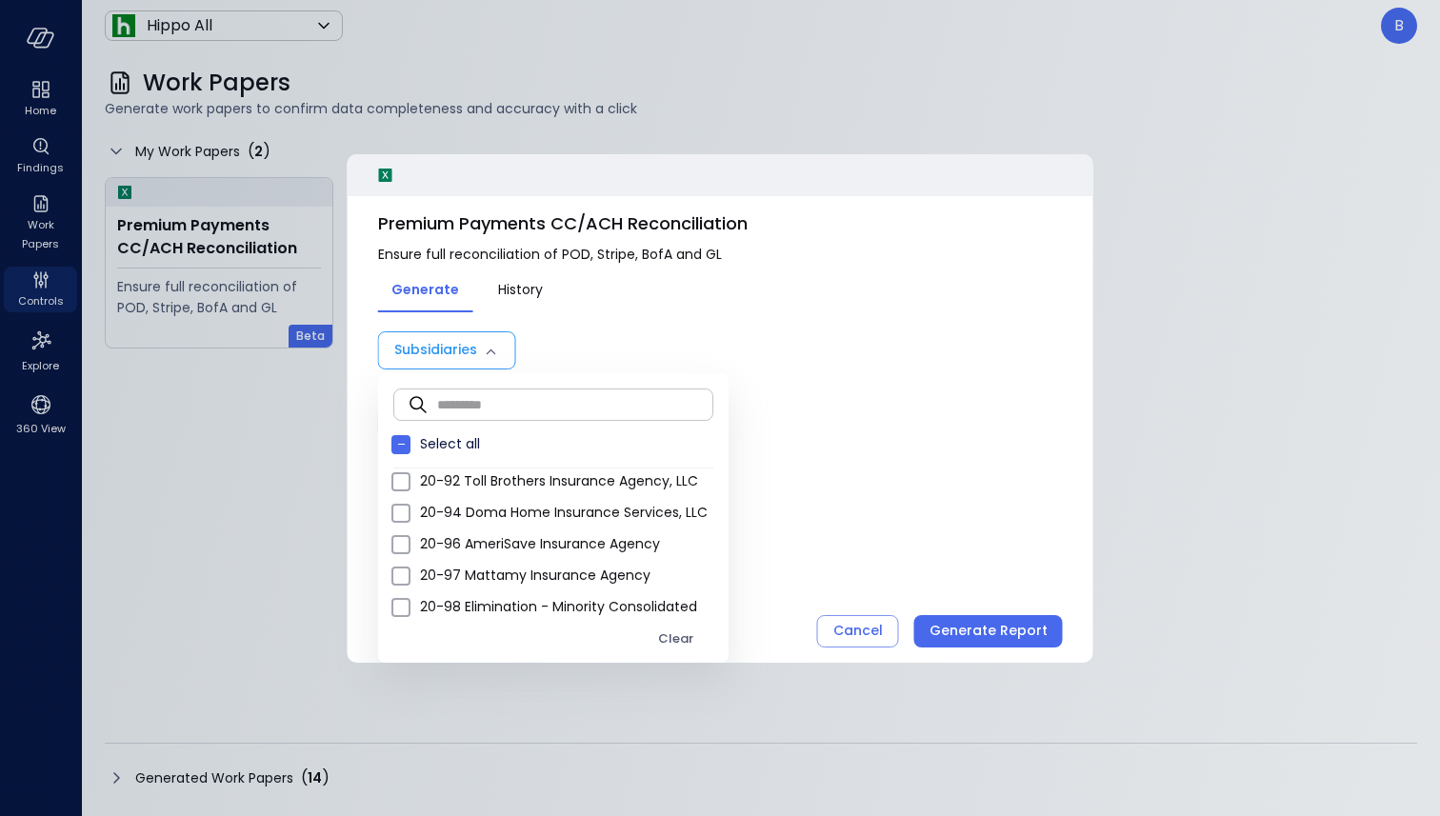
click at [643, 408] on input "text" at bounding box center [575, 404] width 276 height 50
click at [872, 640] on div at bounding box center [720, 408] width 1440 height 816
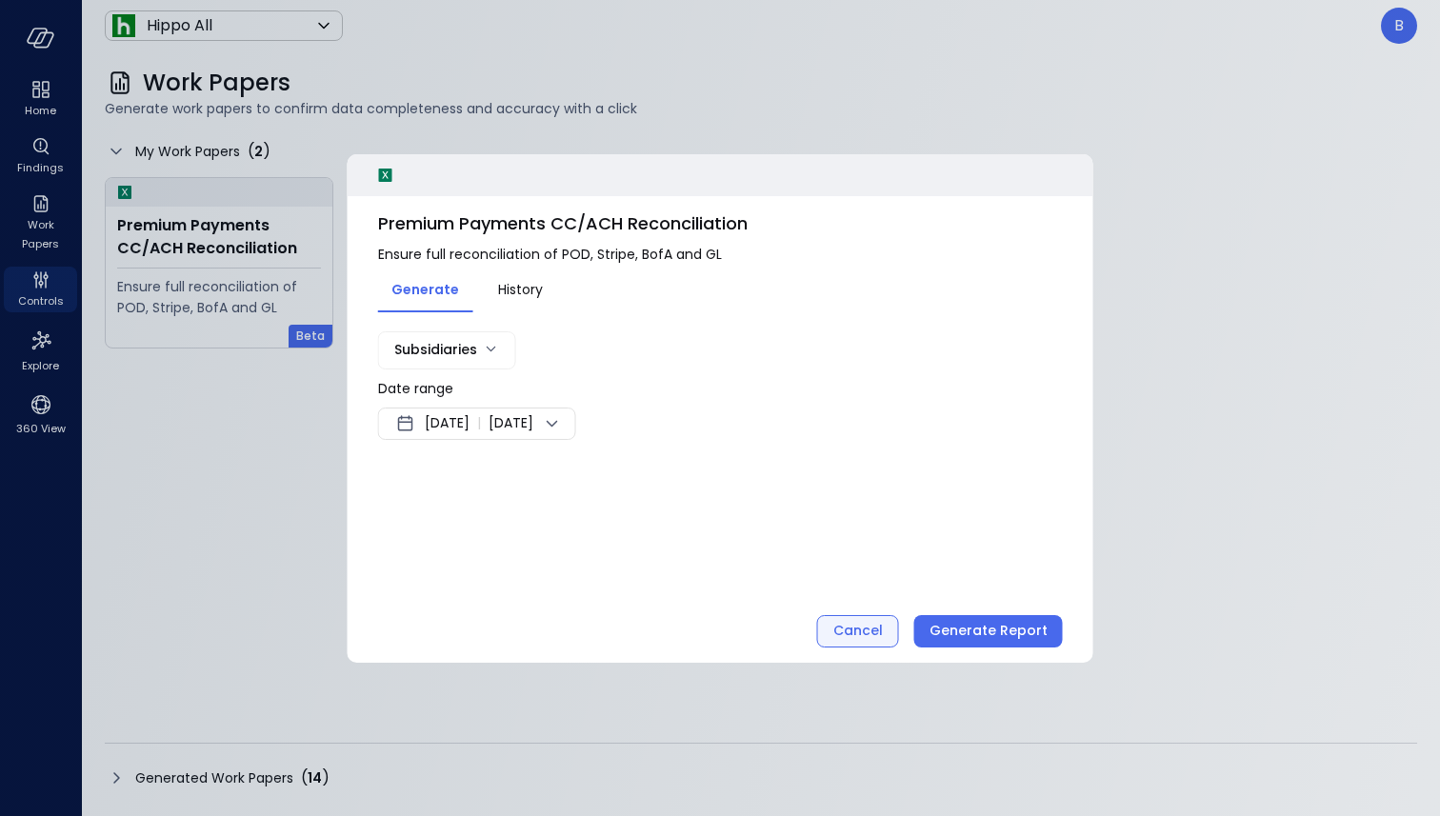
click at [874, 634] on div "Cancel" at bounding box center [858, 631] width 50 height 24
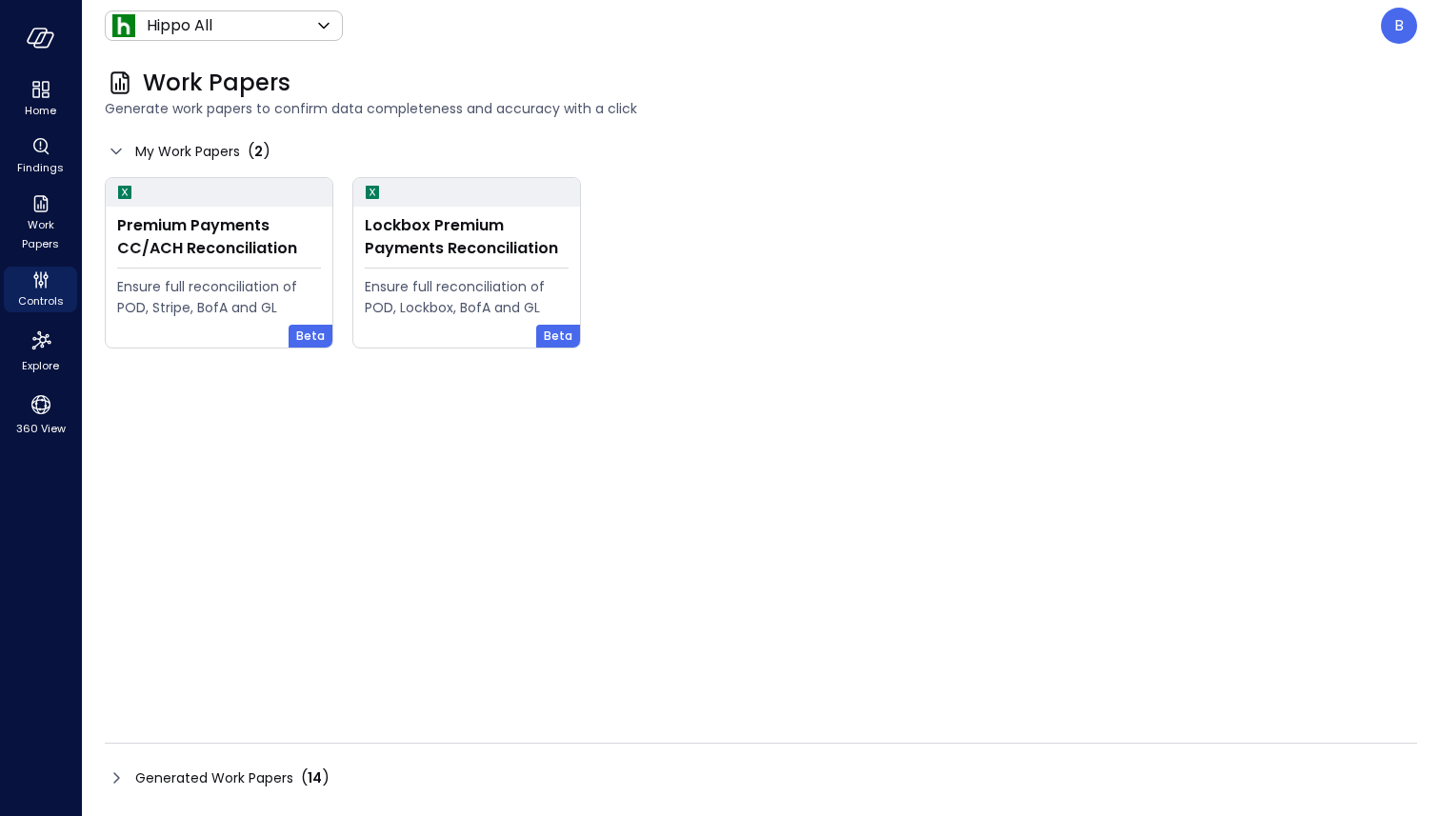
click at [120, 770] on icon at bounding box center [116, 778] width 23 height 23
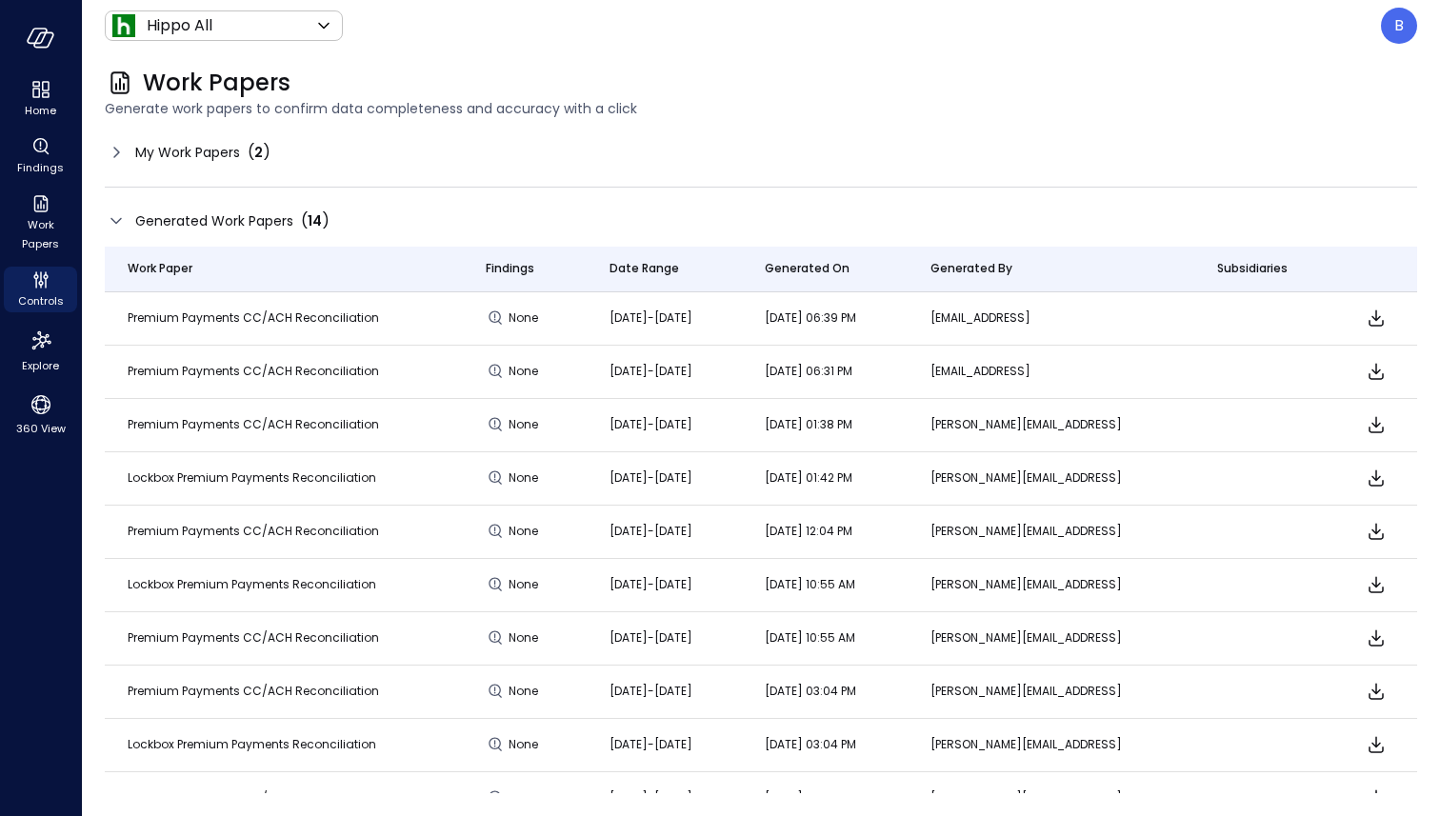
click at [120, 224] on icon at bounding box center [116, 221] width 23 height 23
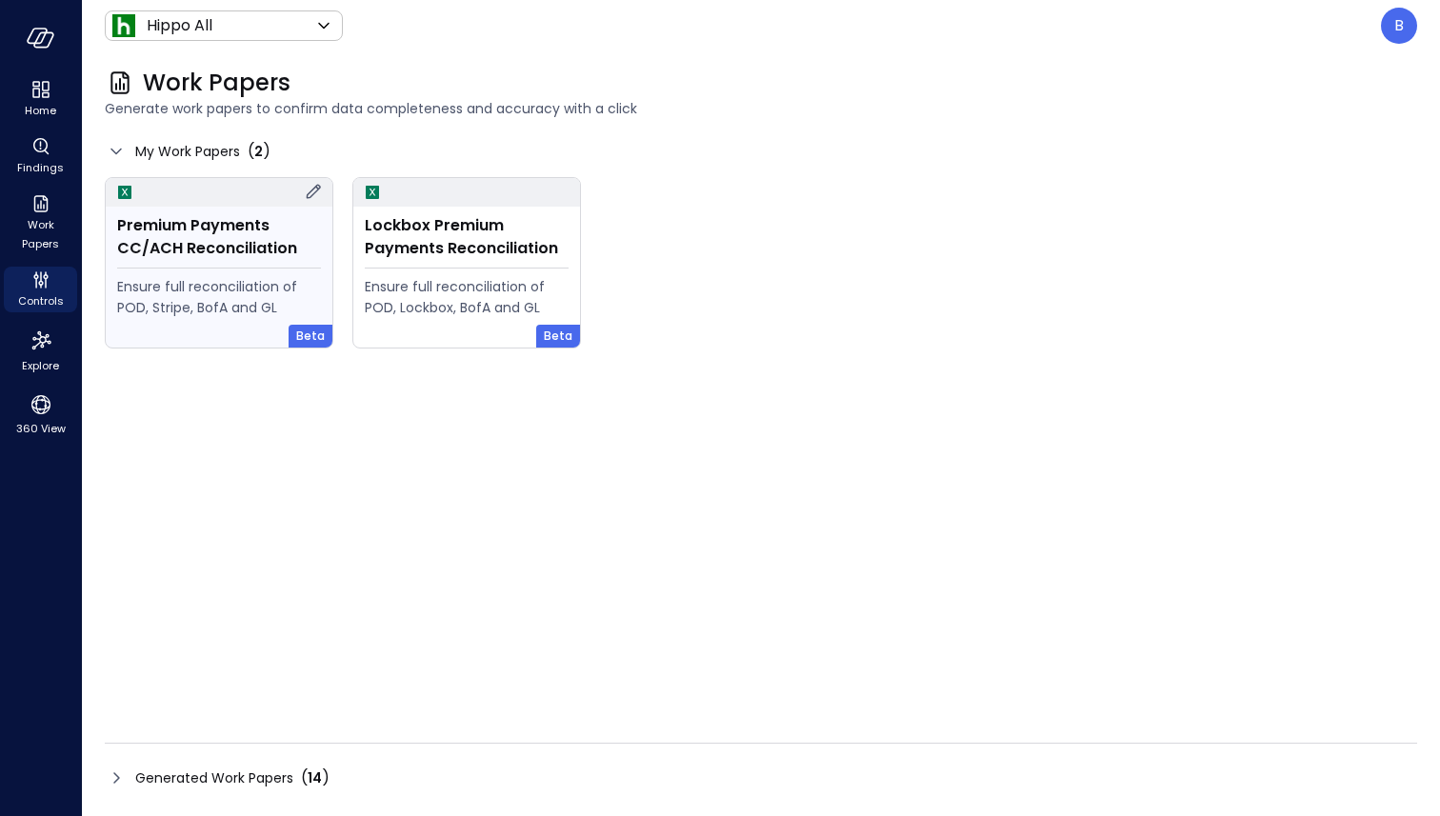
click at [210, 250] on div "Premium Payments CC/ACH Reconciliation" at bounding box center [219, 237] width 204 height 46
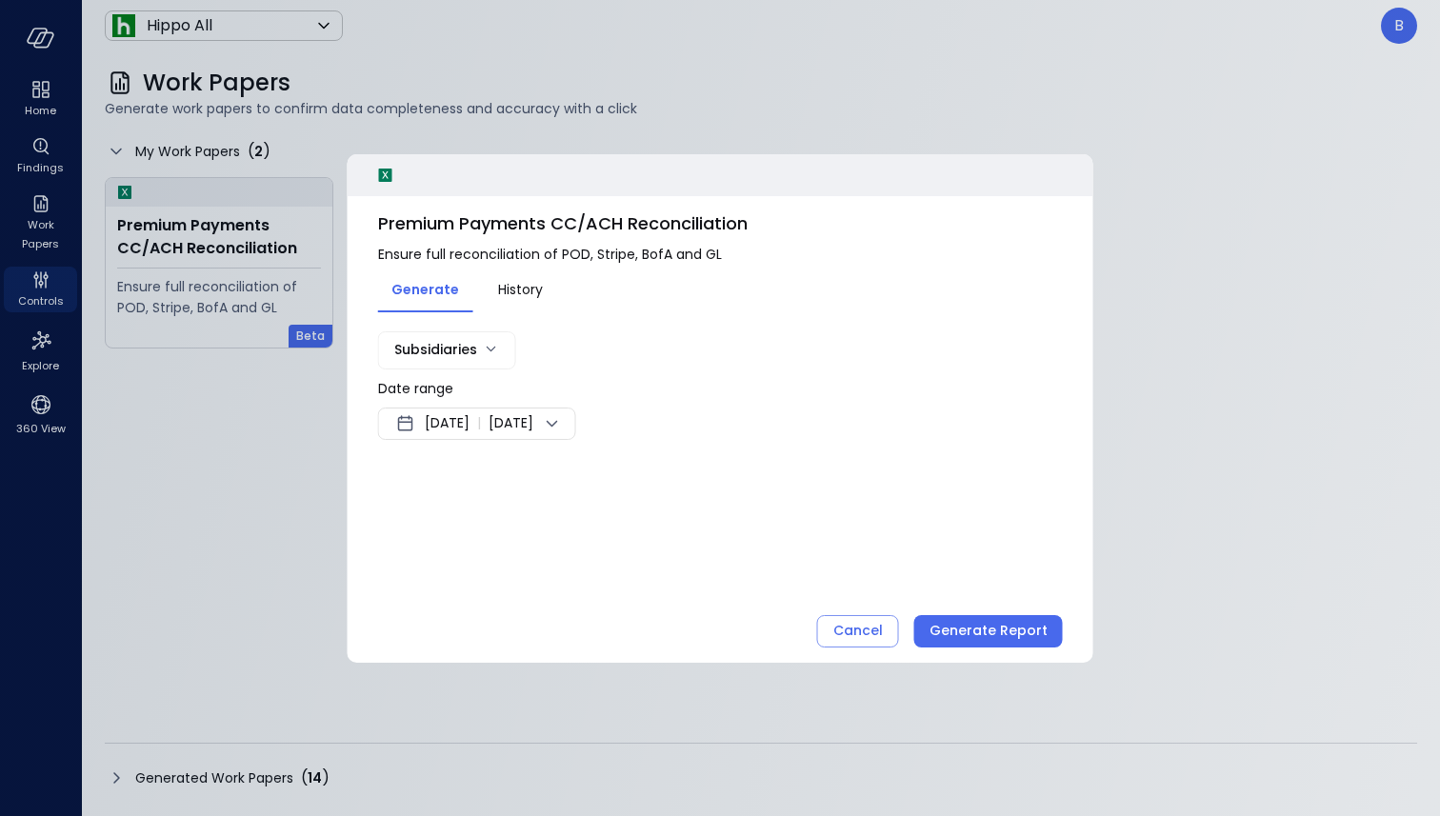
click at [470, 425] on span "[DATE]" at bounding box center [447, 423] width 45 height 23
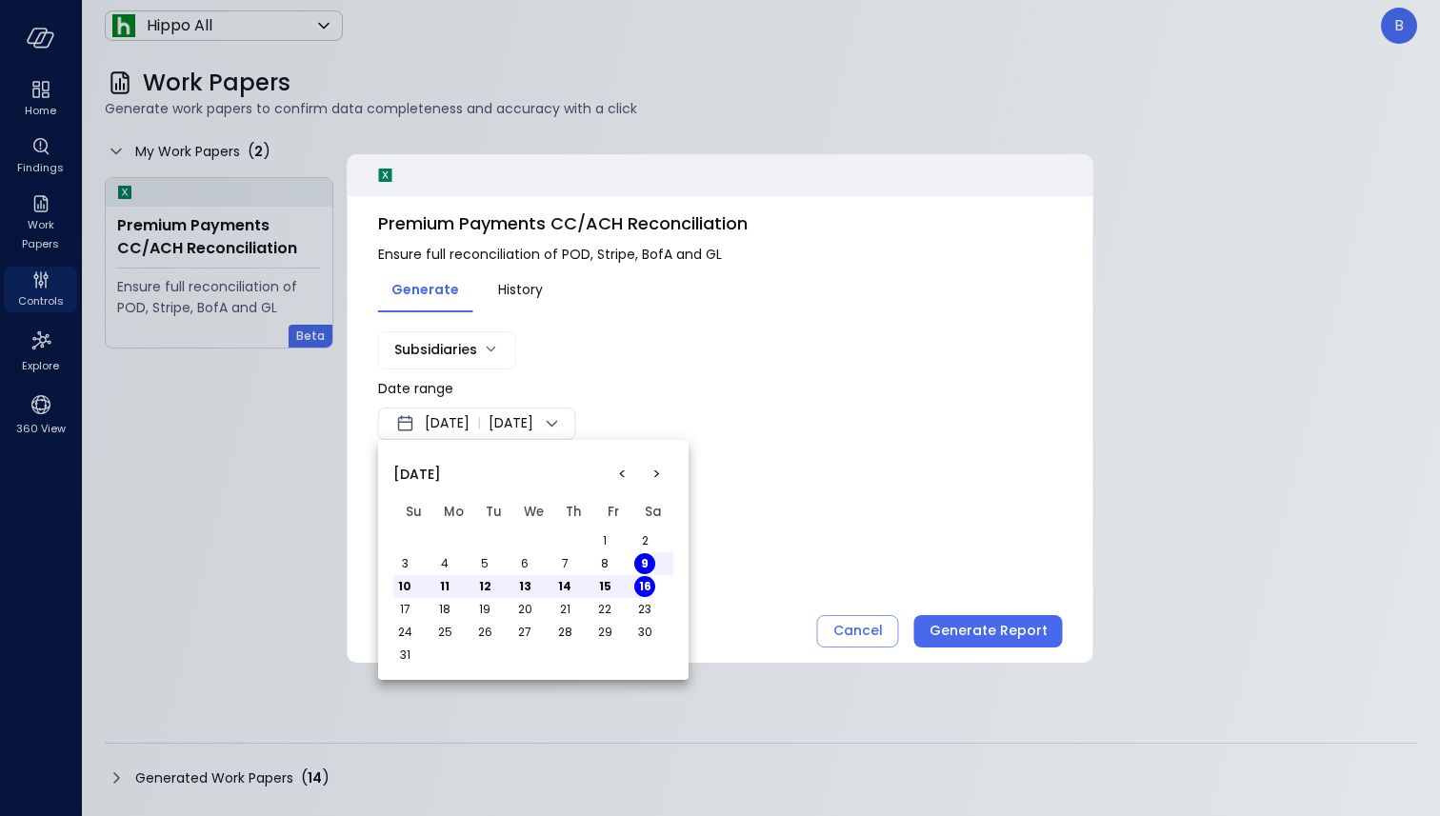
click at [614, 476] on button "<" at bounding box center [622, 474] width 34 height 34
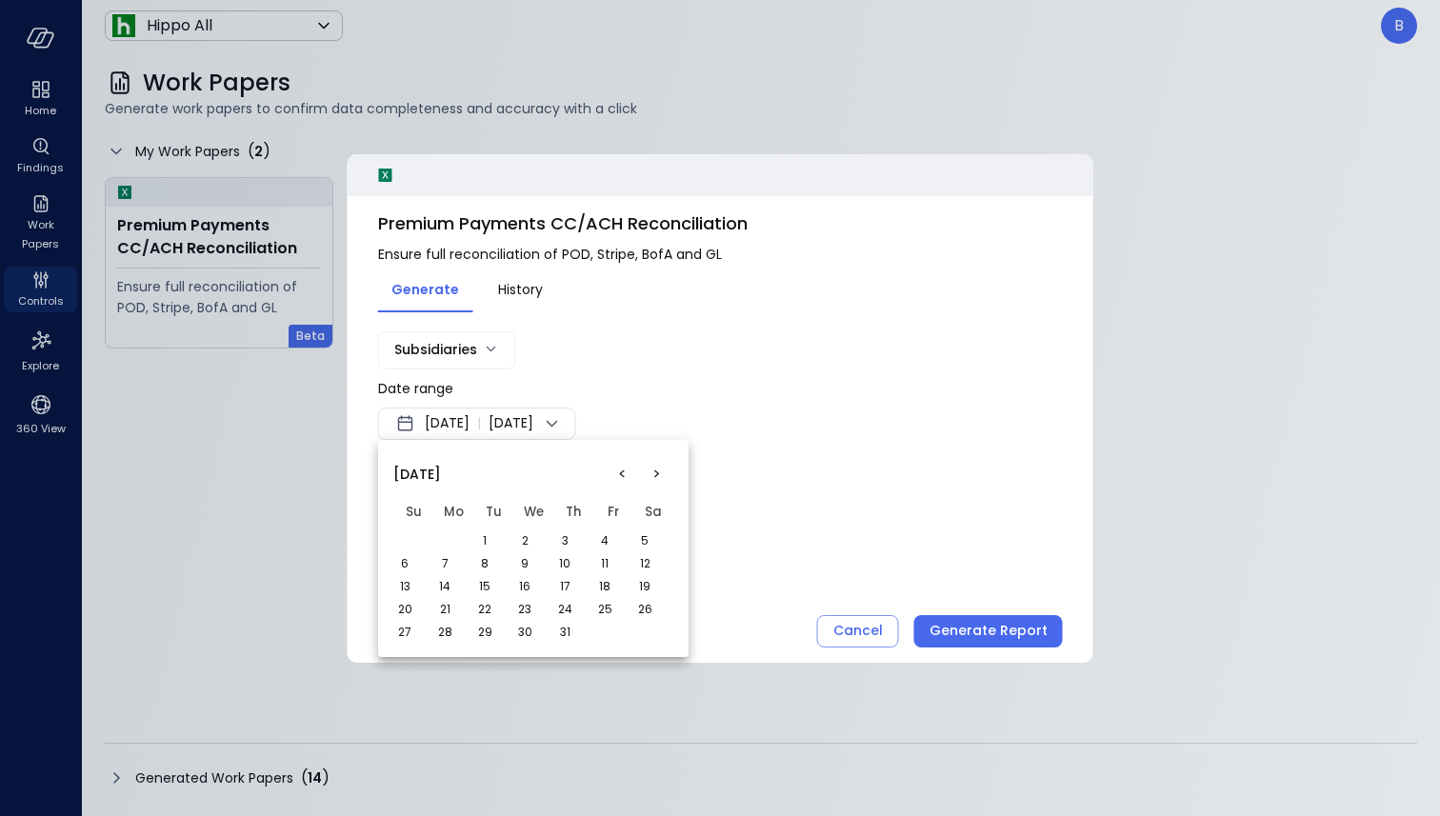
click at [479, 533] on button "1" at bounding box center [484, 540] width 21 height 21
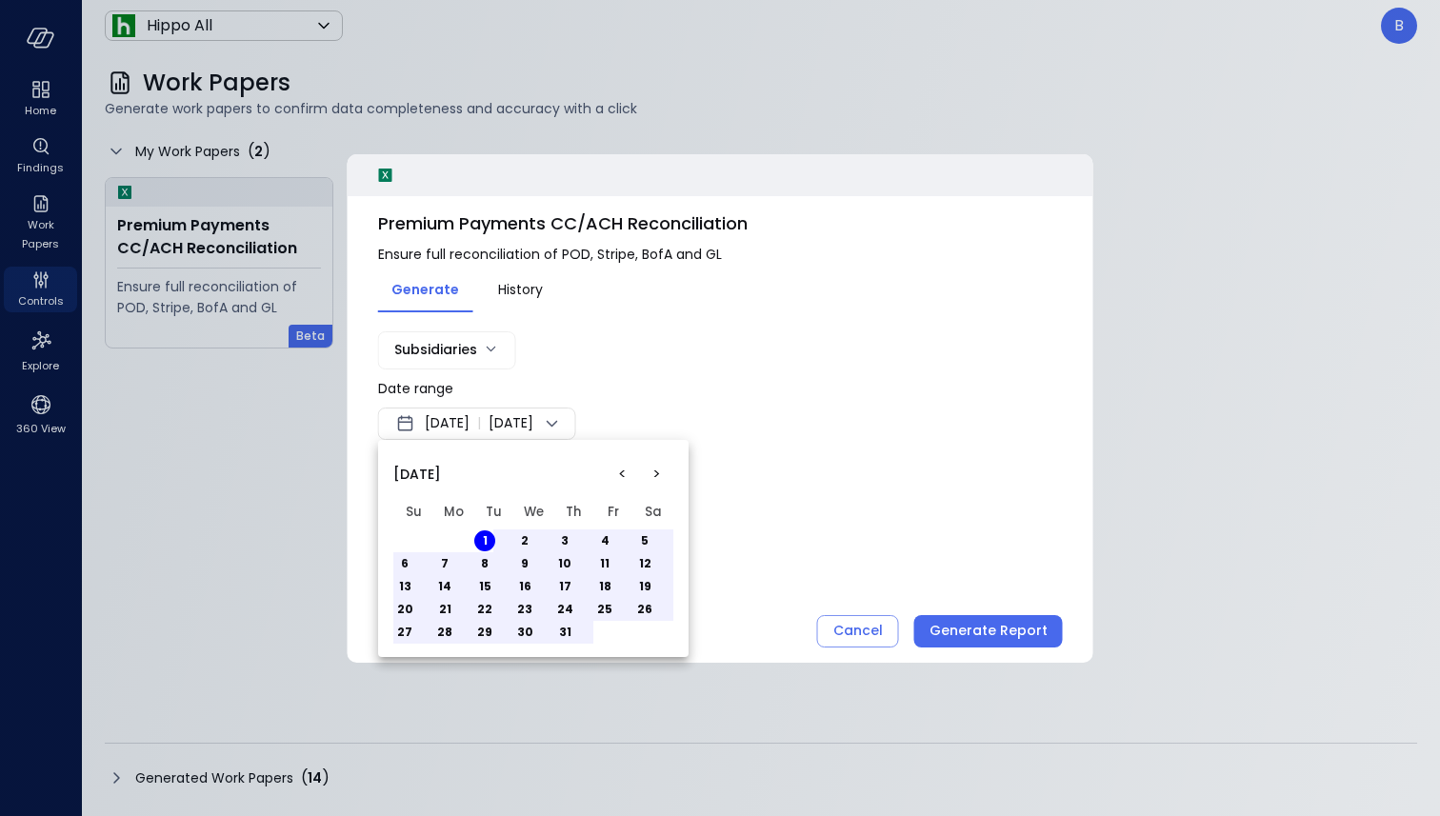
click at [645, 542] on button "5" at bounding box center [644, 540] width 21 height 21
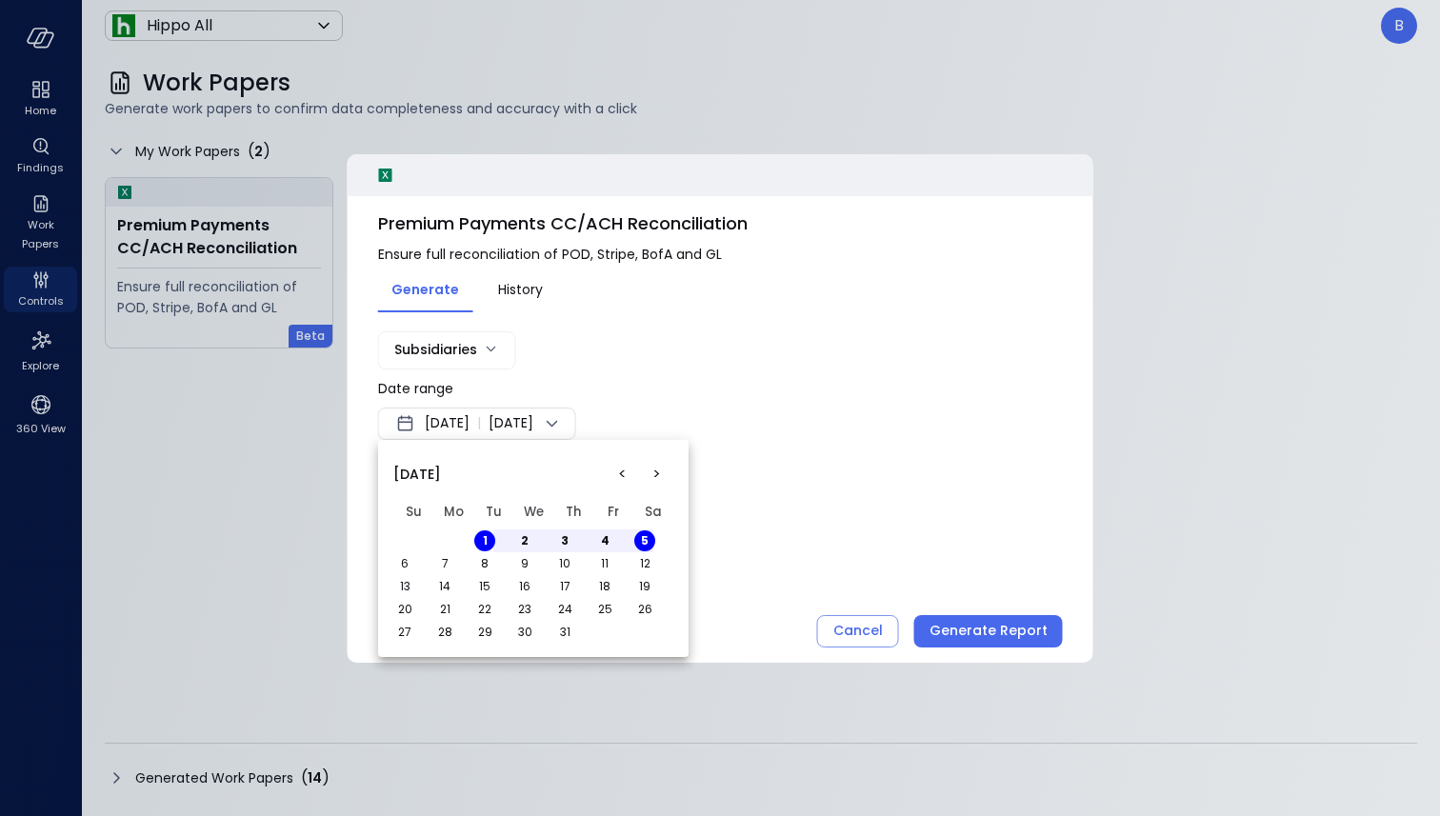
click at [767, 509] on div at bounding box center [720, 408] width 1440 height 816
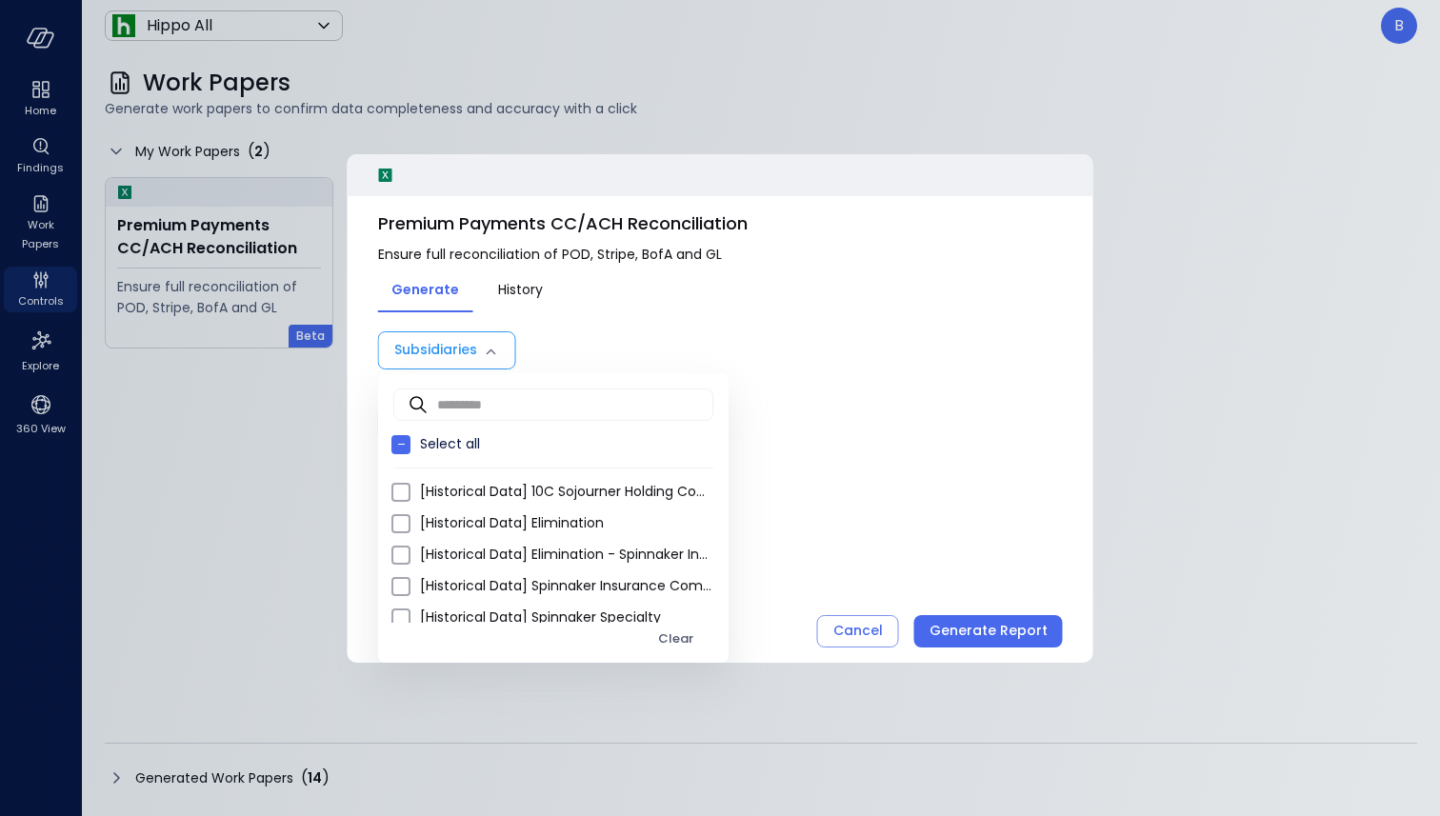
click at [445, 338] on body "Home Findings Work Papers Controls Explore 360 View Hippo All ******* ​ B Work …" at bounding box center [720, 408] width 1440 height 816
click at [609, 362] on div at bounding box center [720, 408] width 1440 height 816
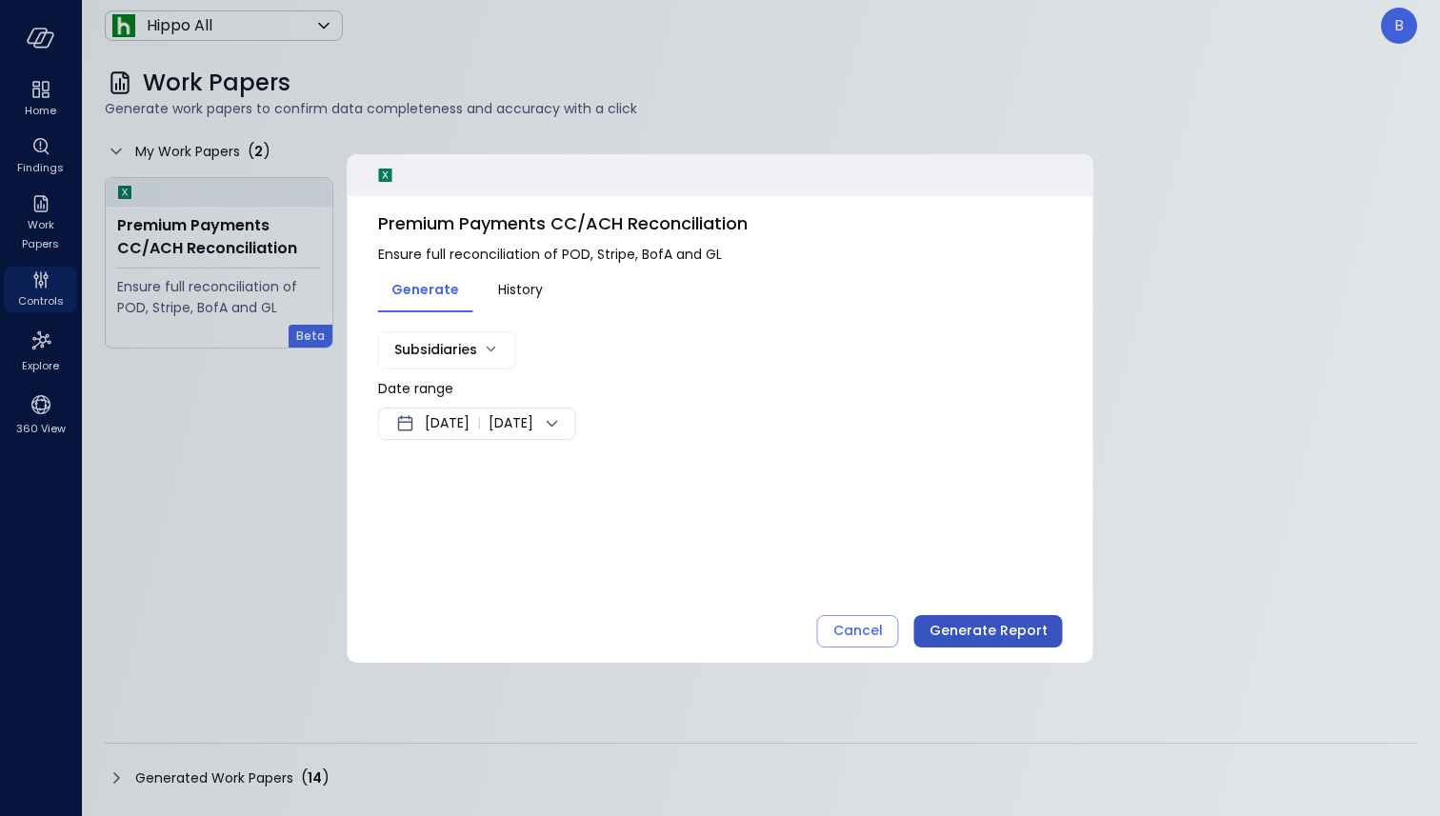
click at [1004, 638] on div "Generate Report" at bounding box center [989, 631] width 118 height 24
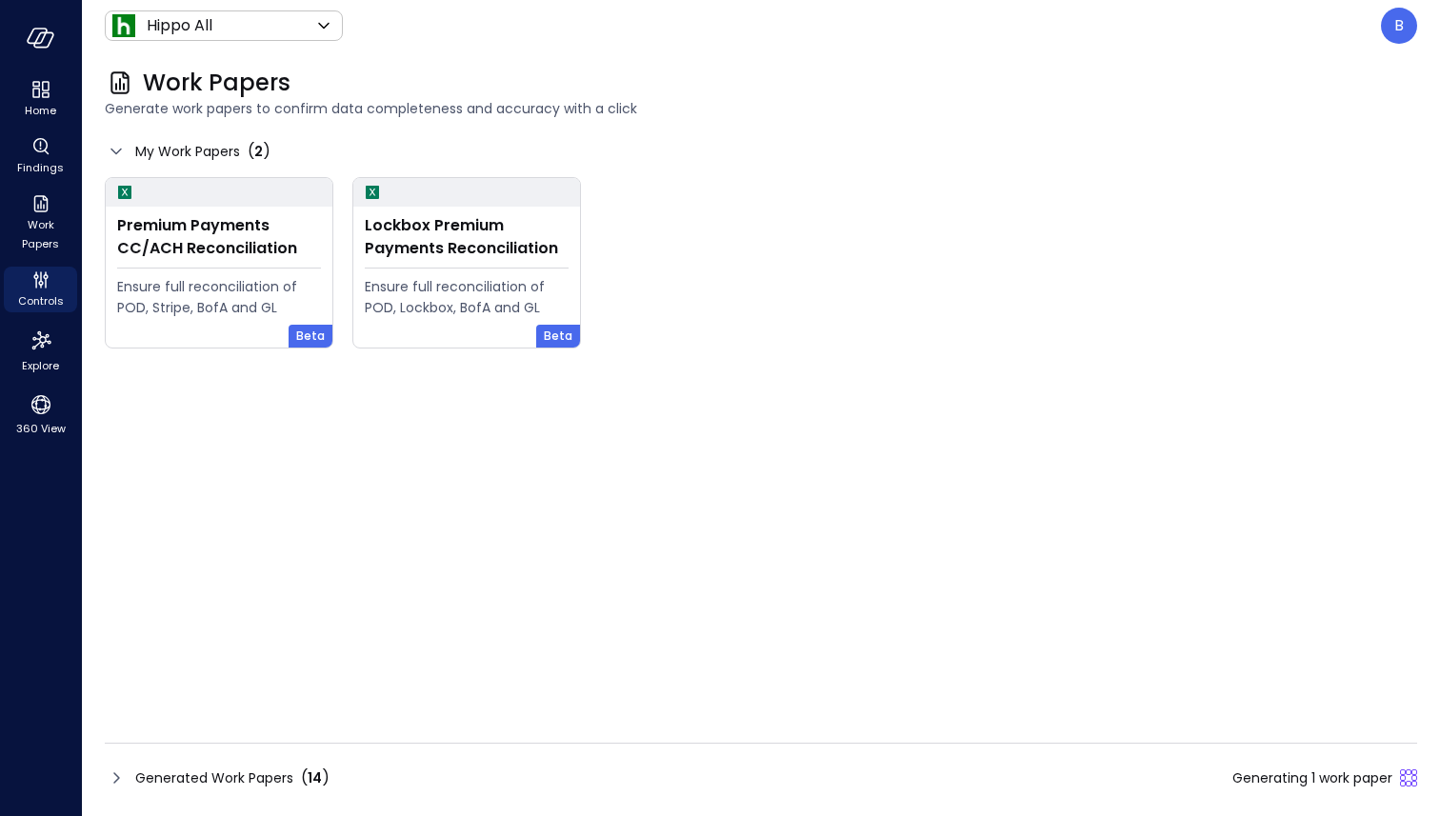
click at [123, 782] on icon at bounding box center [116, 778] width 23 height 23
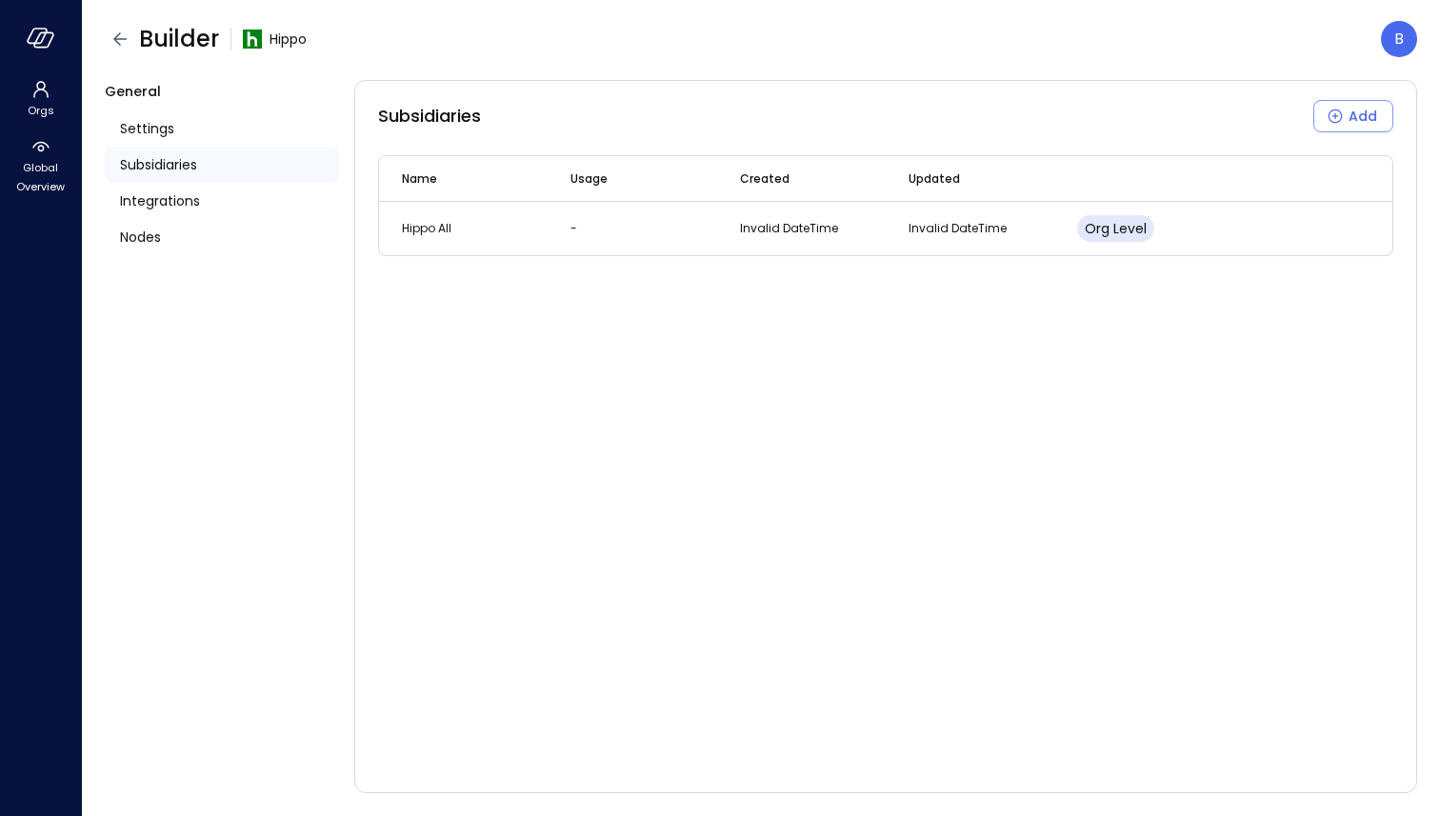
click at [193, 168] on span "Subsidiaries" at bounding box center [158, 164] width 77 height 21
click at [203, 198] on div "Integrations" at bounding box center [222, 201] width 234 height 36
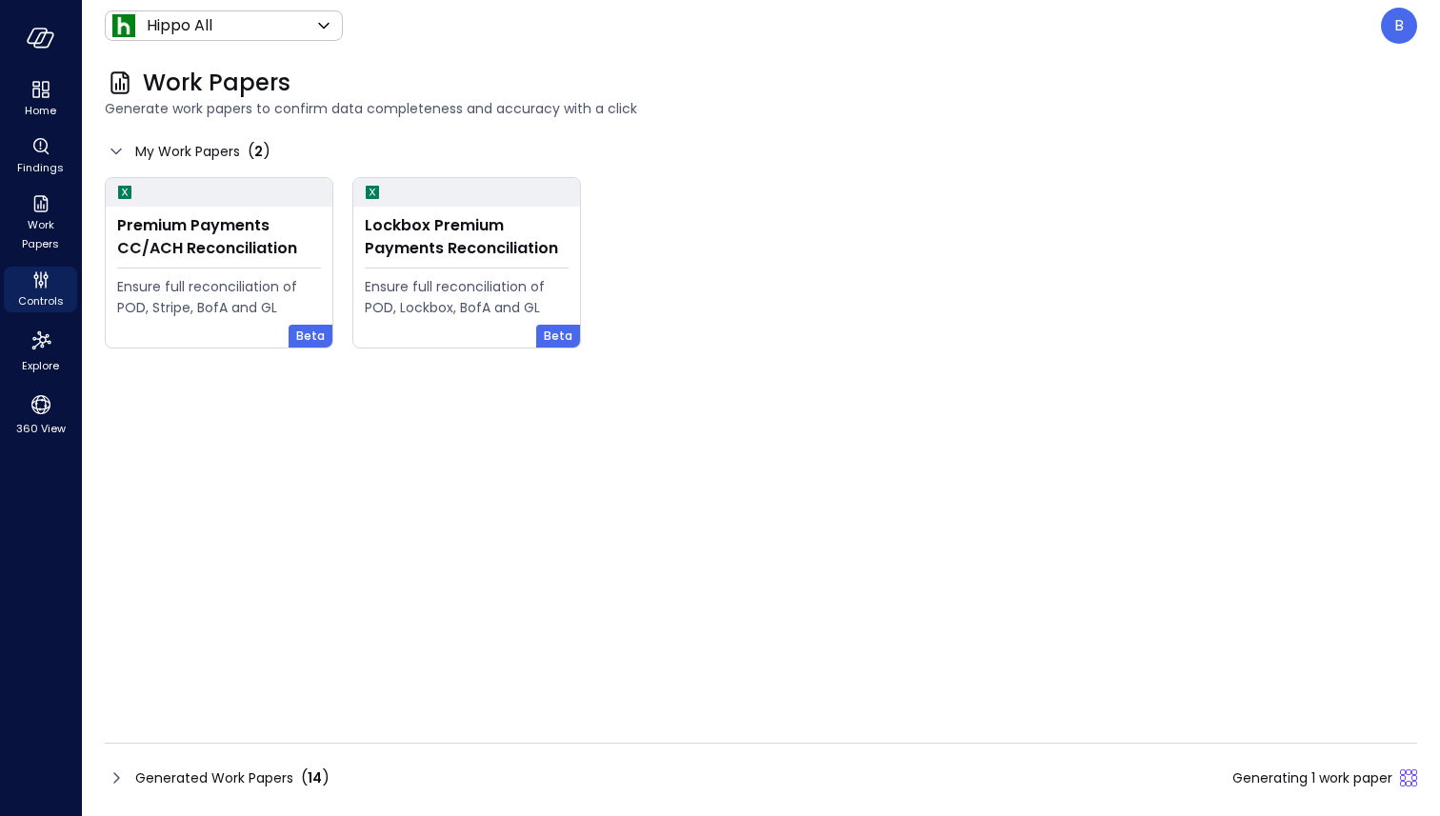
click at [116, 777] on icon at bounding box center [116, 778] width 23 height 23
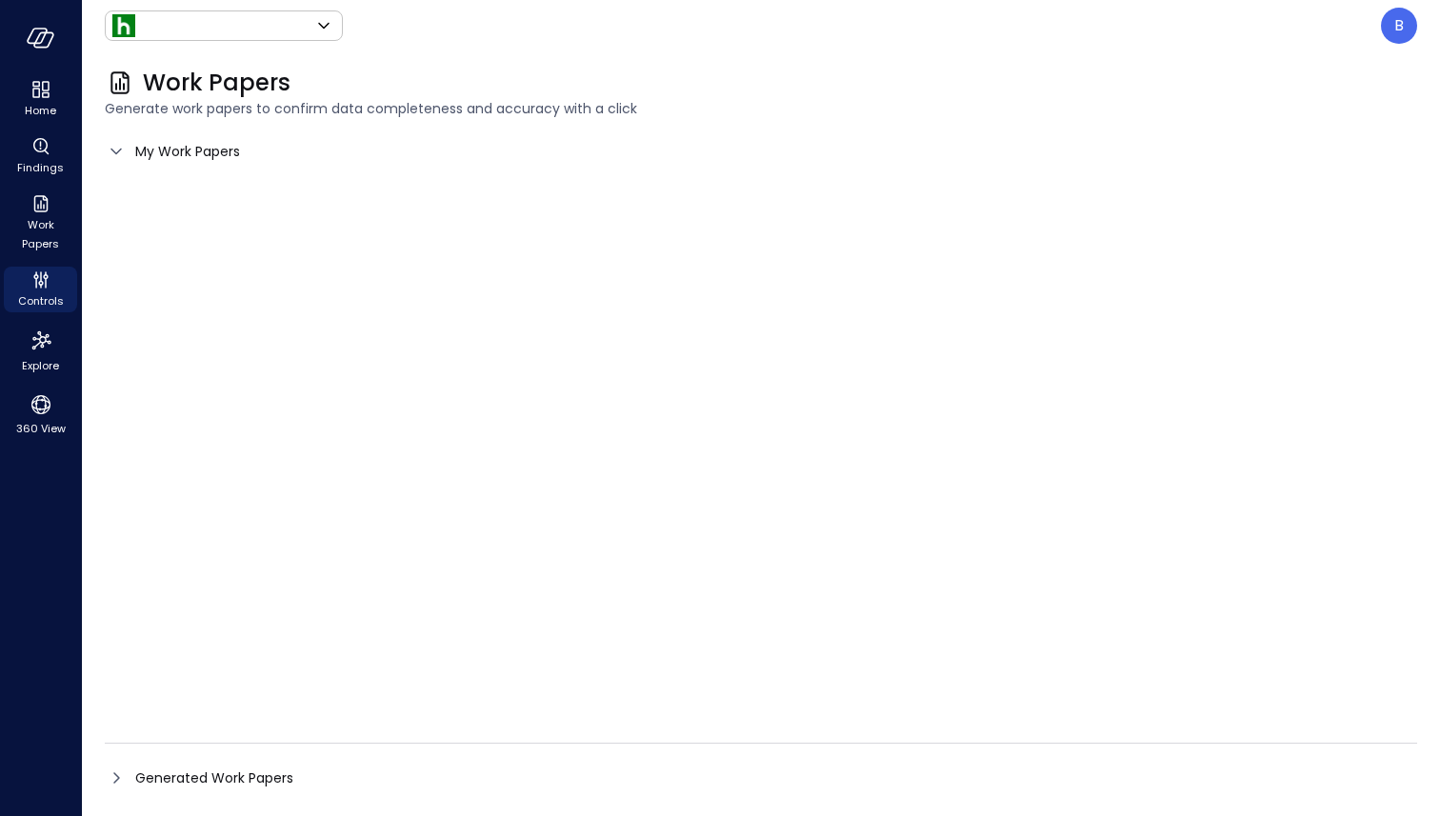
type input "*******"
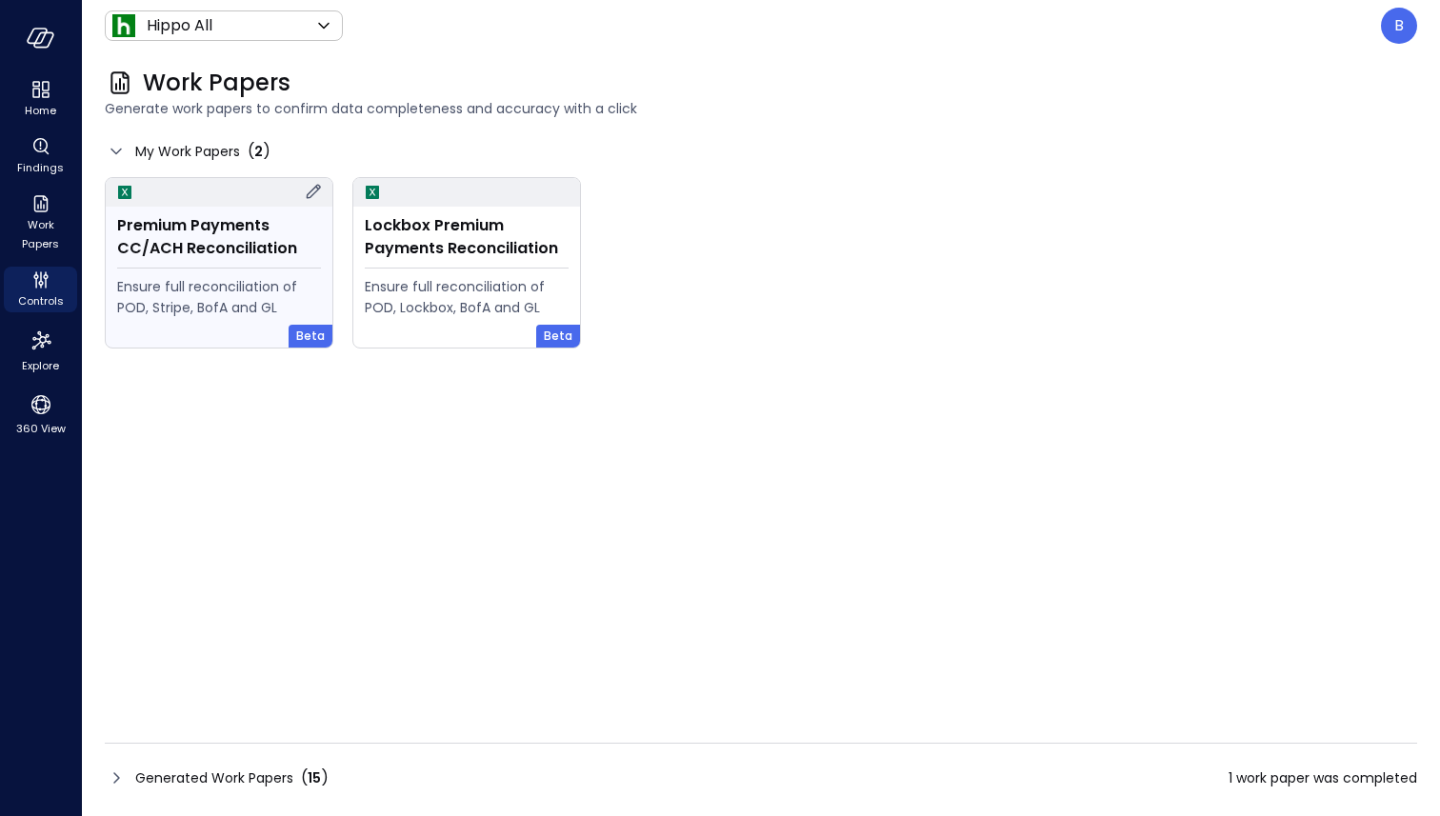
click at [241, 249] on div "Premium Payments CC/ACH Reconciliation" at bounding box center [219, 237] width 204 height 46
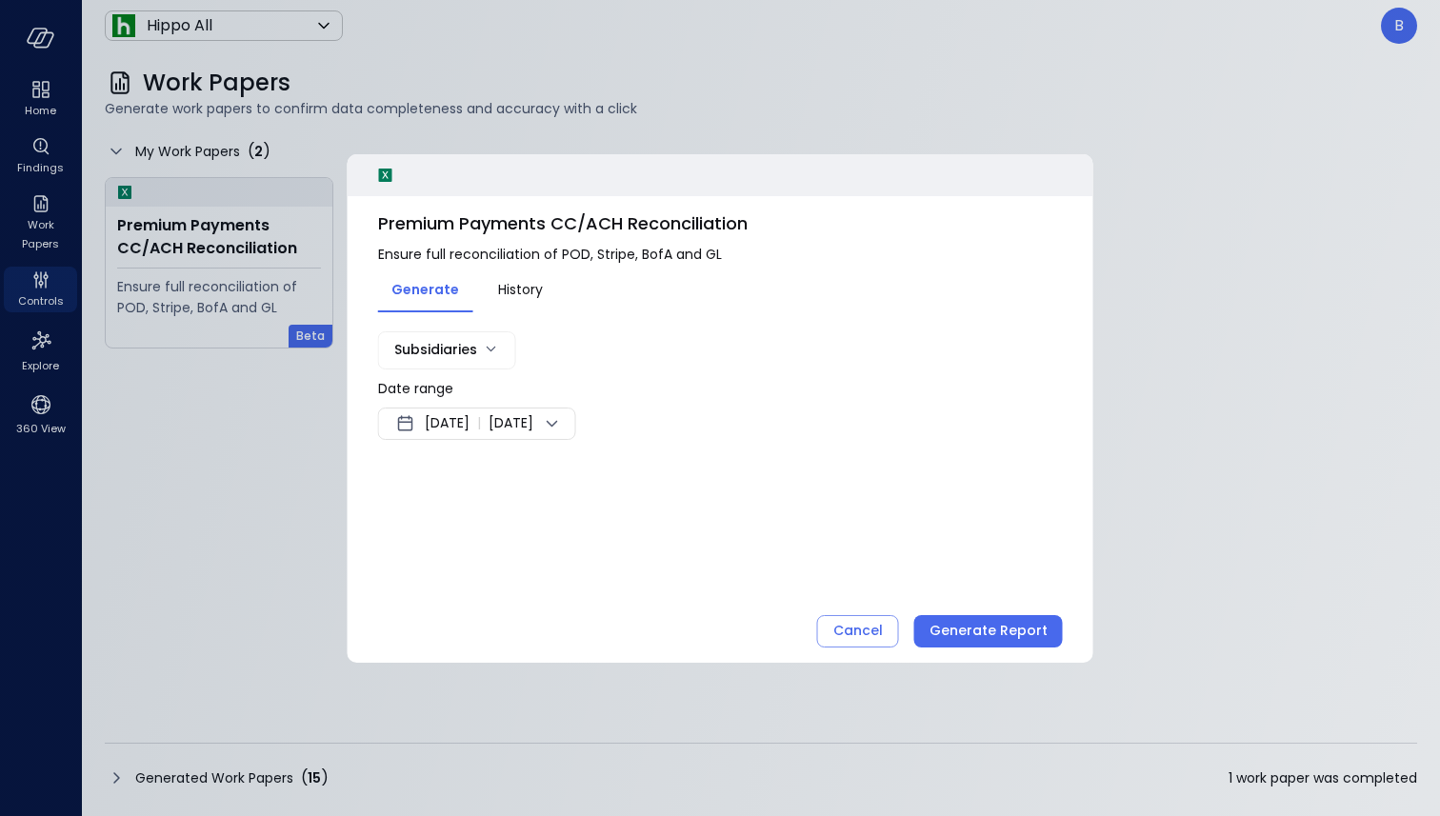
click at [465, 352] on body "Home Findings Work Papers Controls Explore 360 View Hippo All ******* ​ B Work …" at bounding box center [720, 408] width 1440 height 816
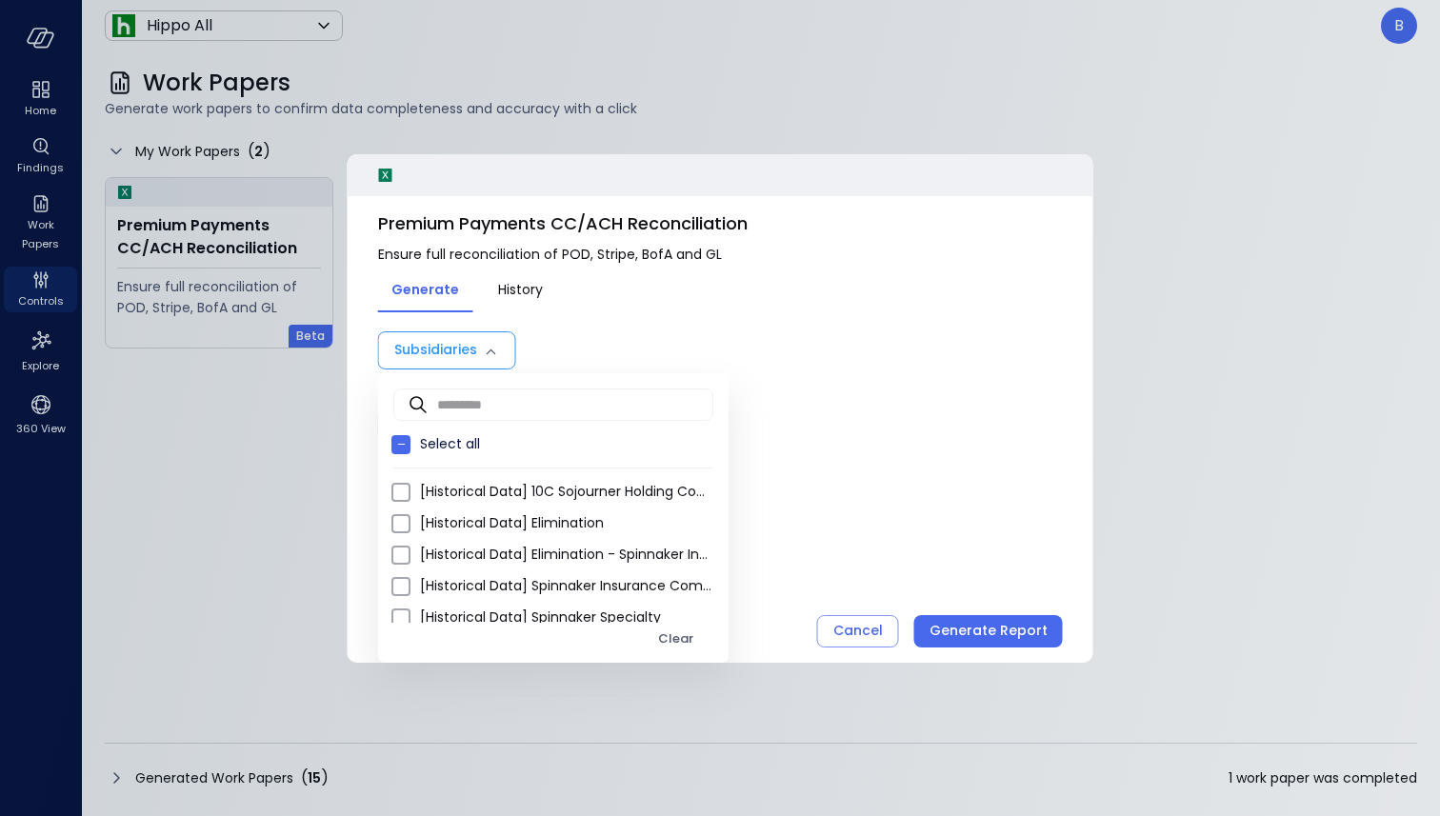
click at [539, 325] on div at bounding box center [720, 408] width 1440 height 816
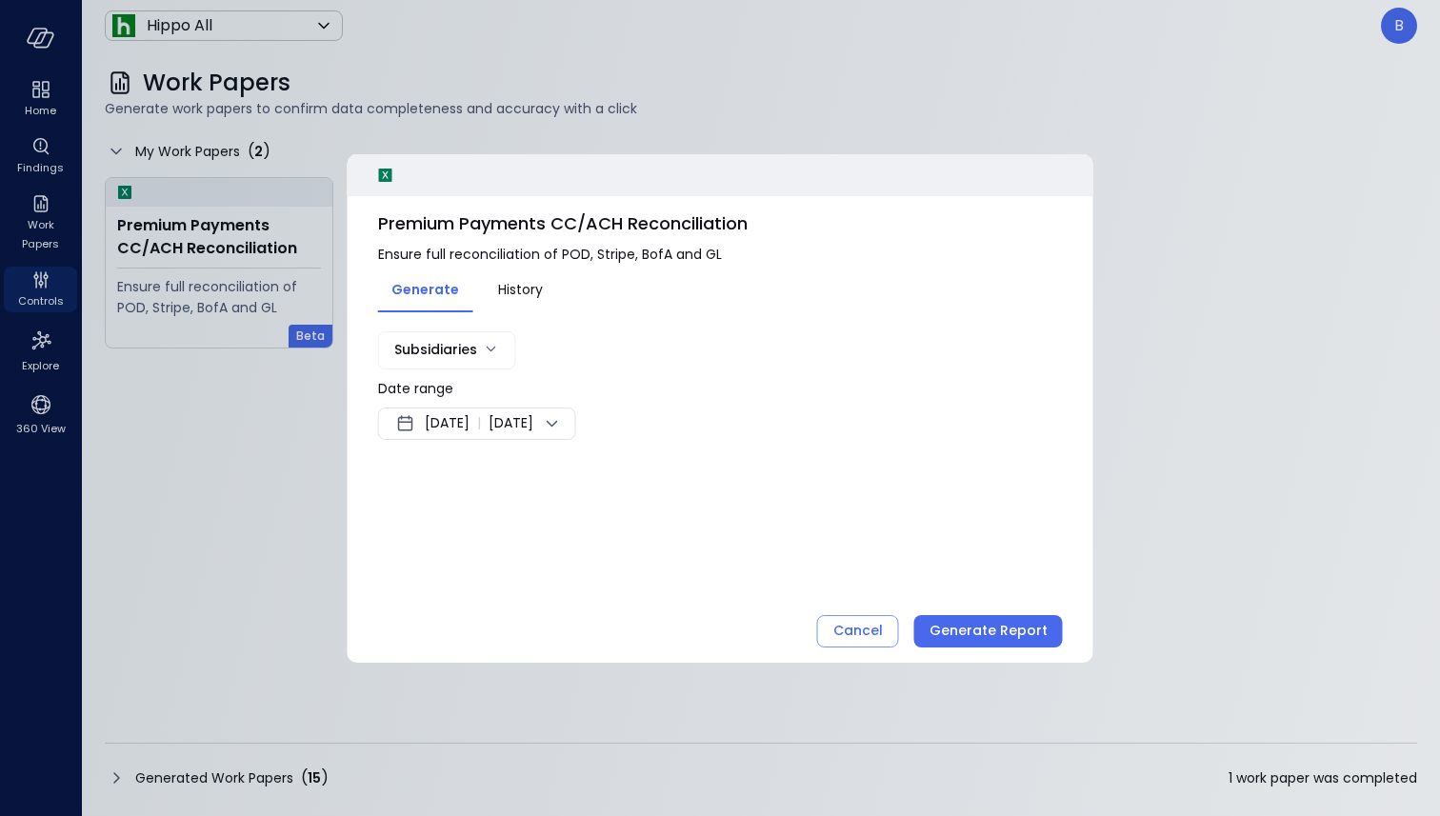
click at [745, 89] on div at bounding box center [720, 408] width 1440 height 816
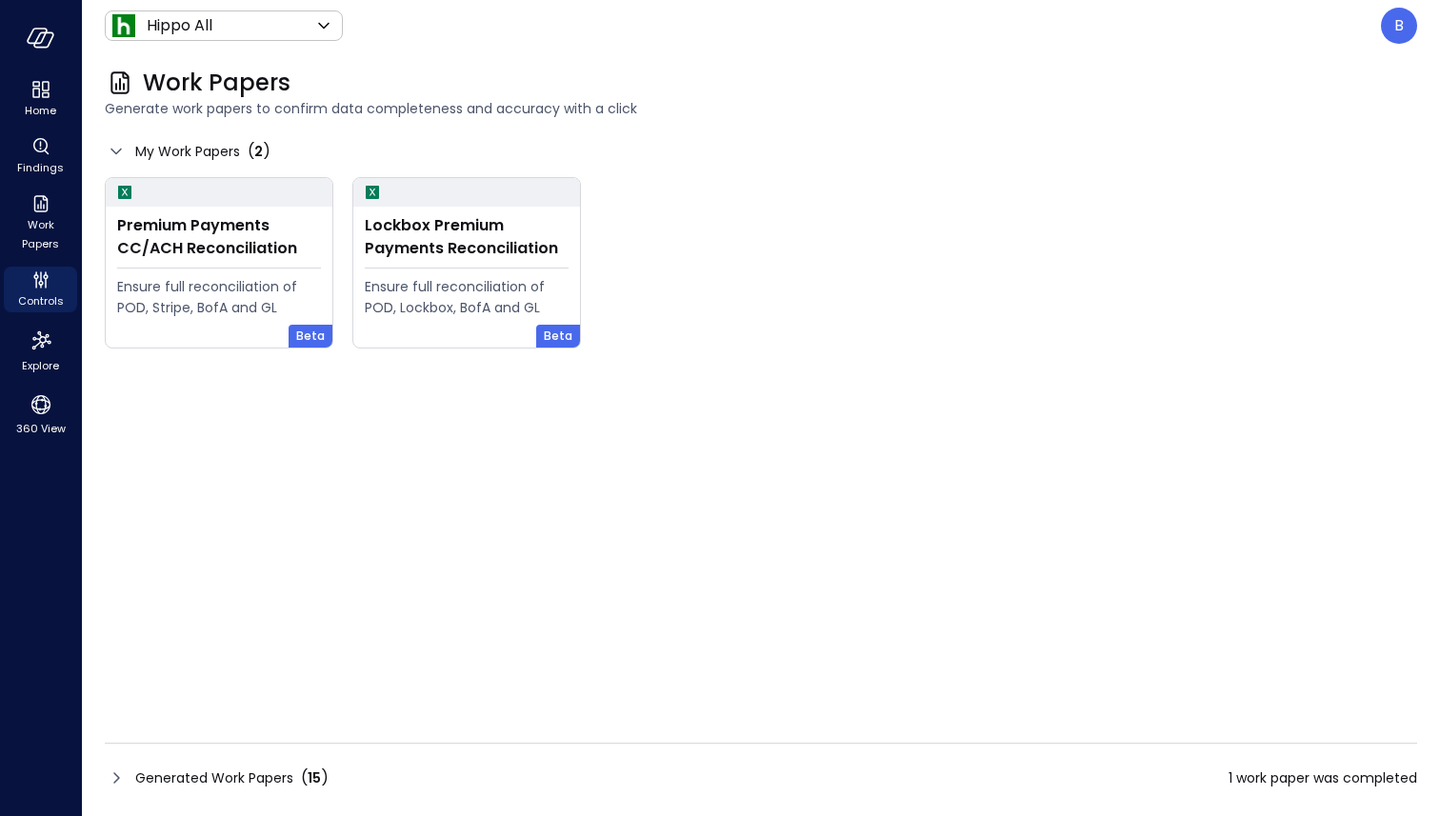
click at [116, 773] on icon at bounding box center [116, 778] width 23 height 23
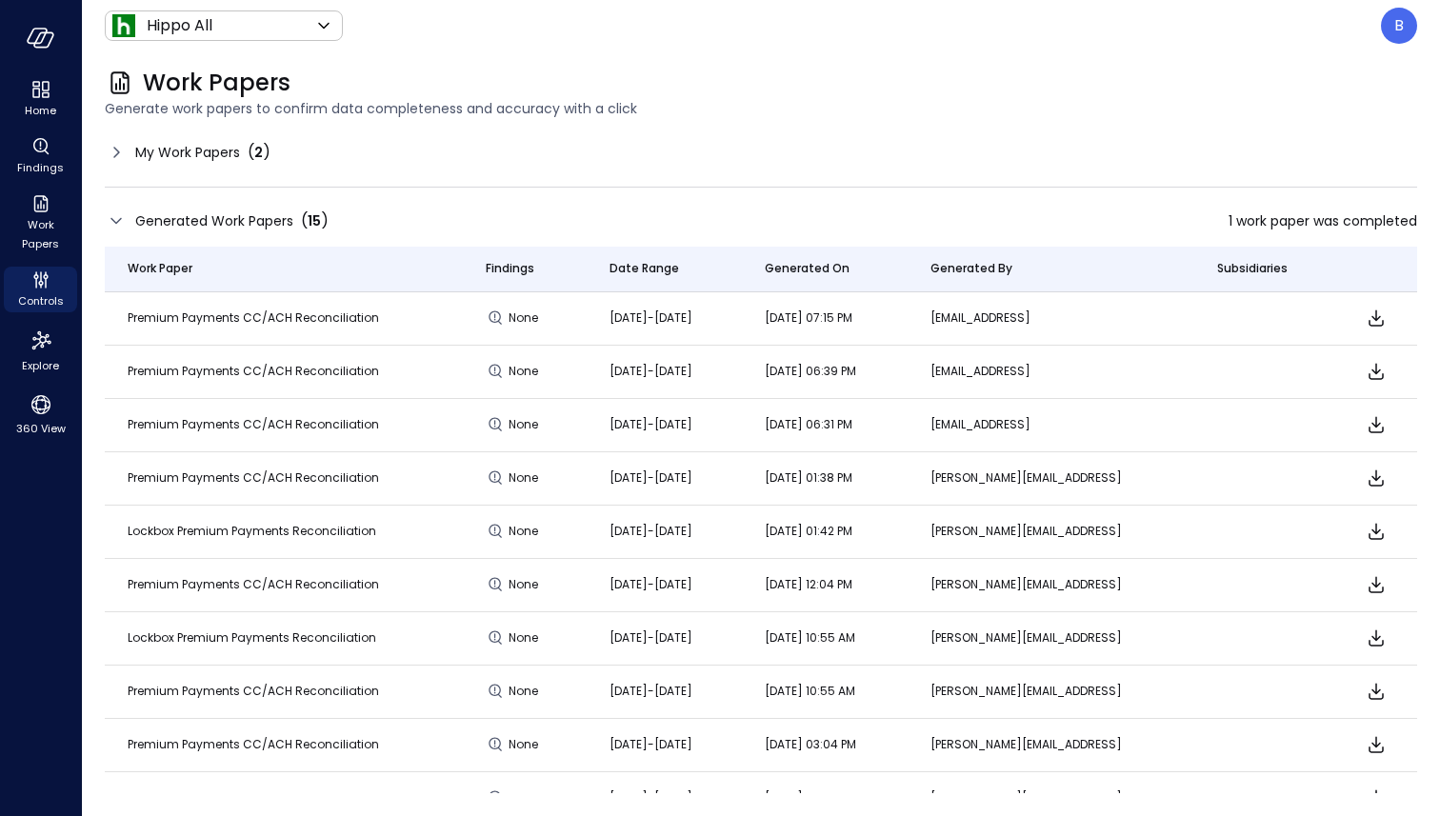
click at [122, 216] on icon at bounding box center [116, 221] width 23 height 23
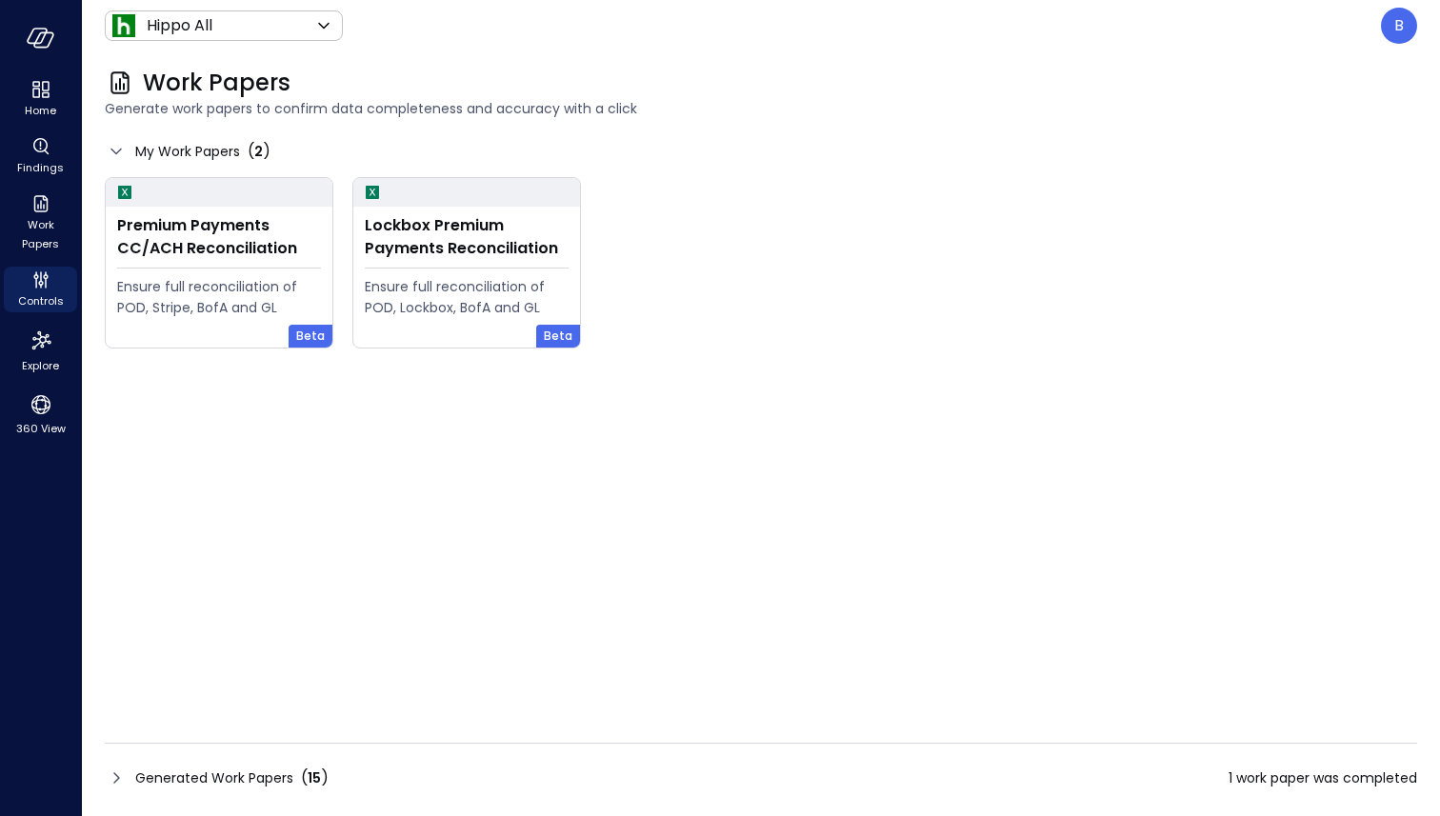
click at [114, 776] on icon at bounding box center [116, 778] width 23 height 23
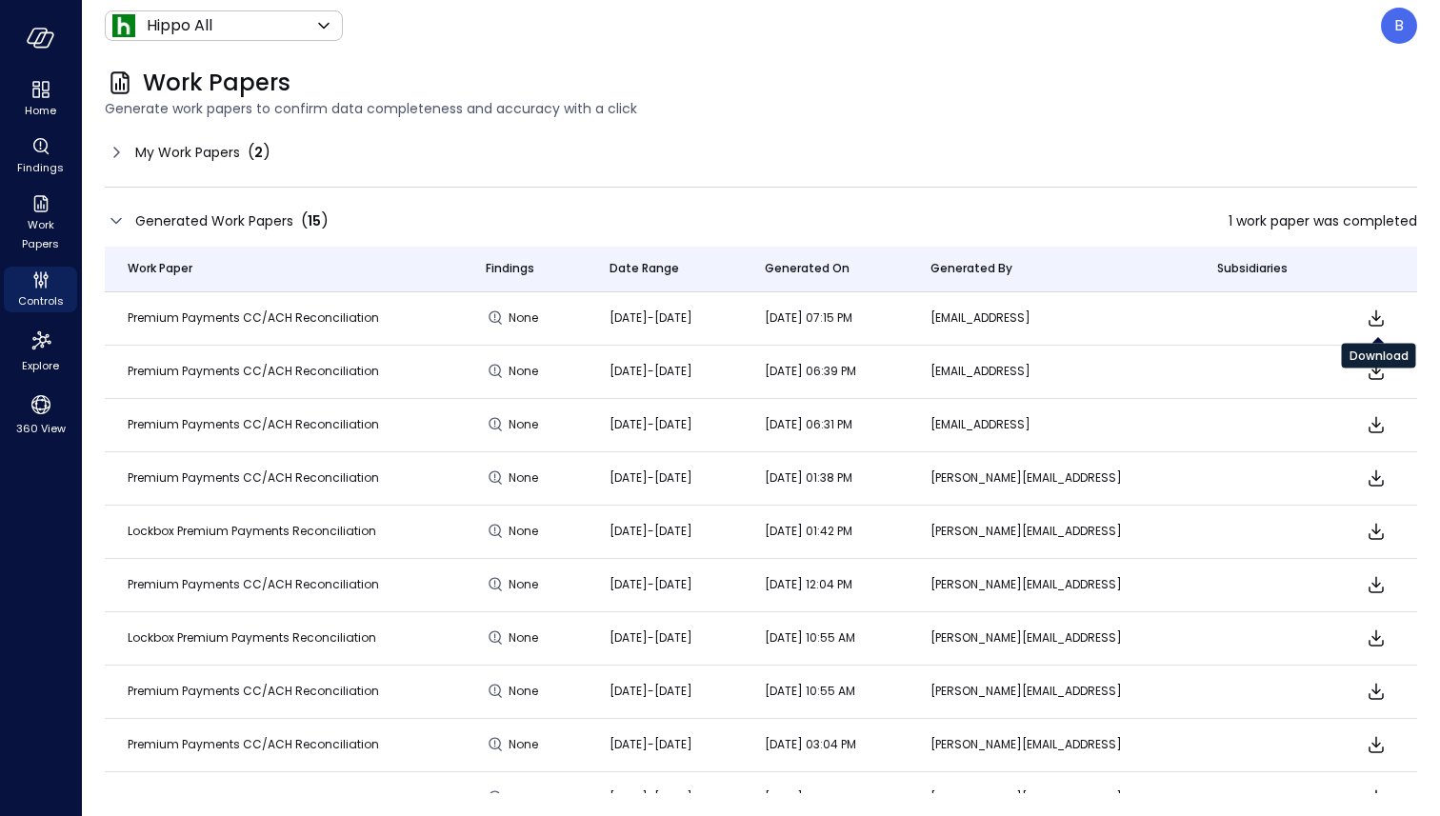
click at [1372, 308] on icon "Download" at bounding box center [1376, 318] width 23 height 23
click at [115, 148] on icon at bounding box center [116, 152] width 6 height 10
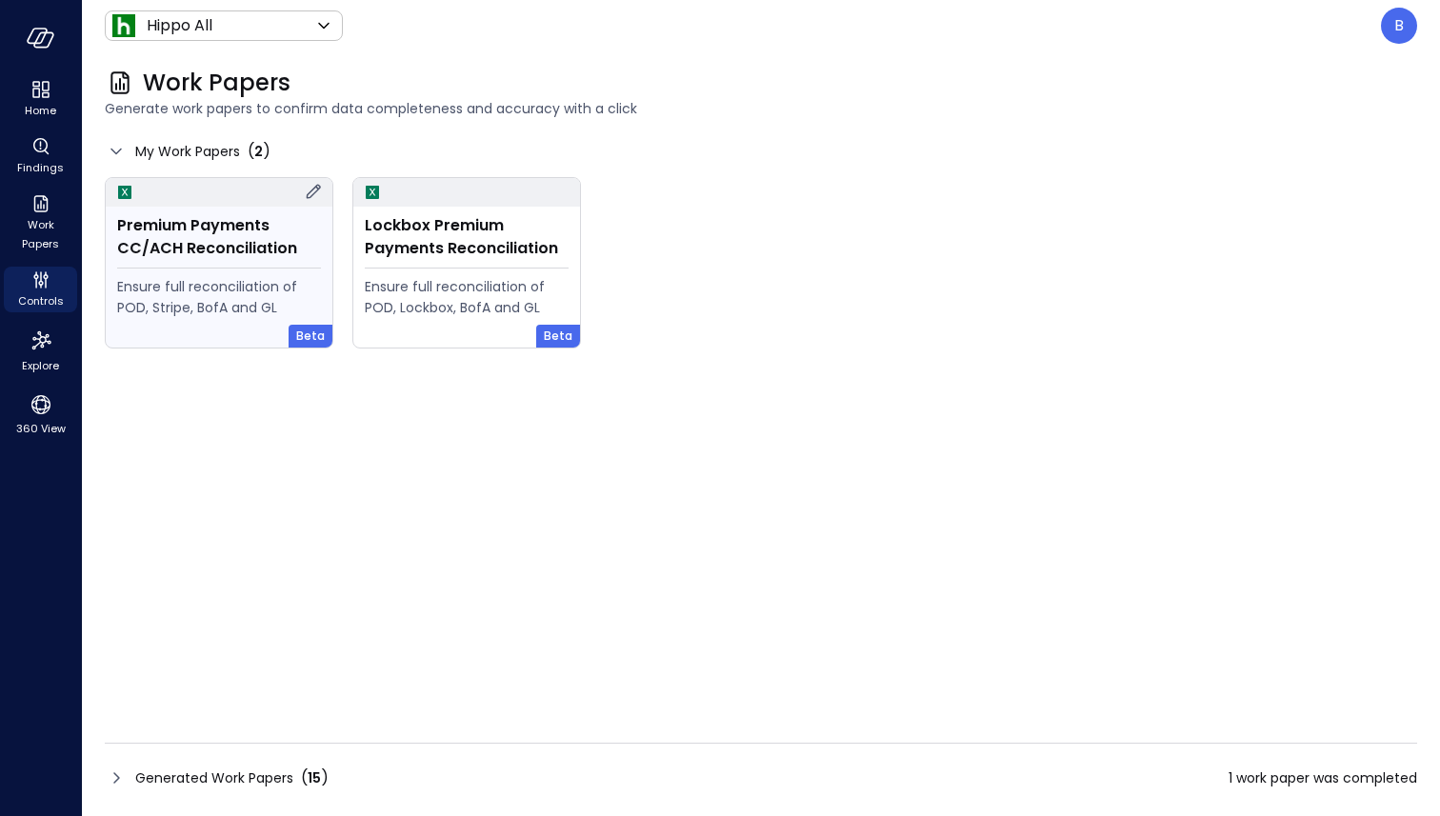
click at [312, 189] on icon at bounding box center [313, 191] width 23 height 23
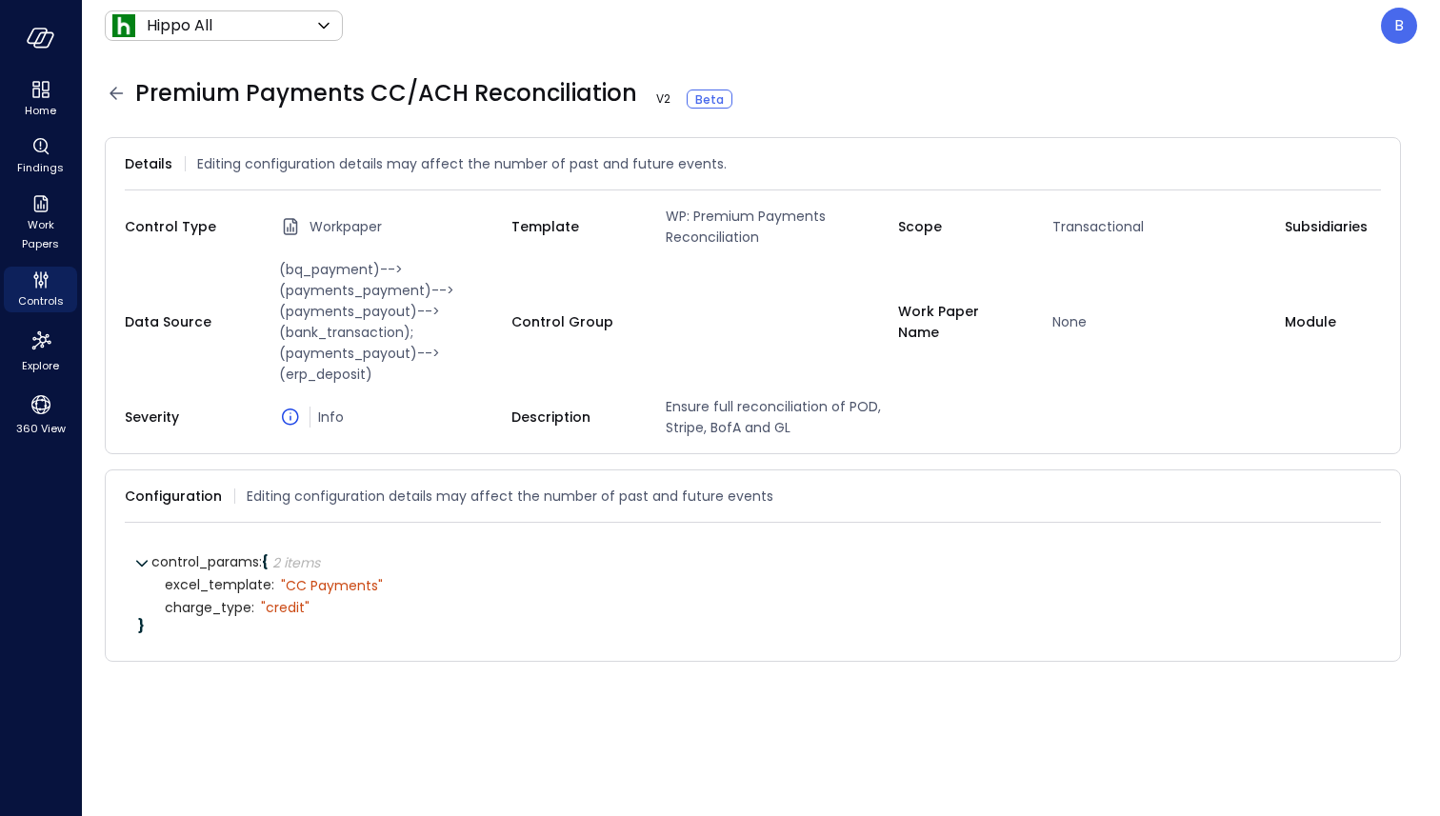
click at [107, 91] on icon at bounding box center [116, 93] width 23 height 23
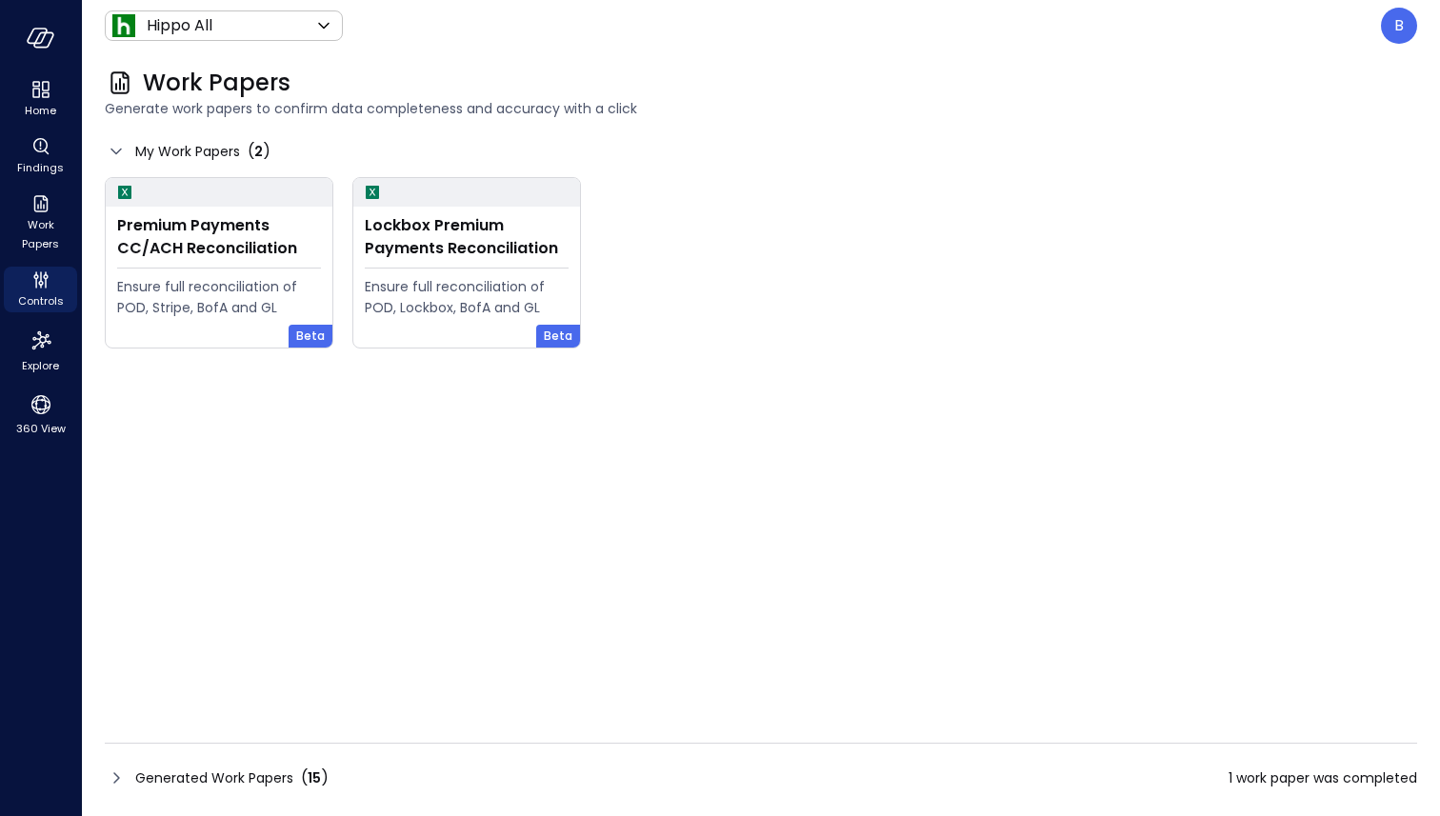
click at [107, 775] on icon at bounding box center [116, 778] width 23 height 23
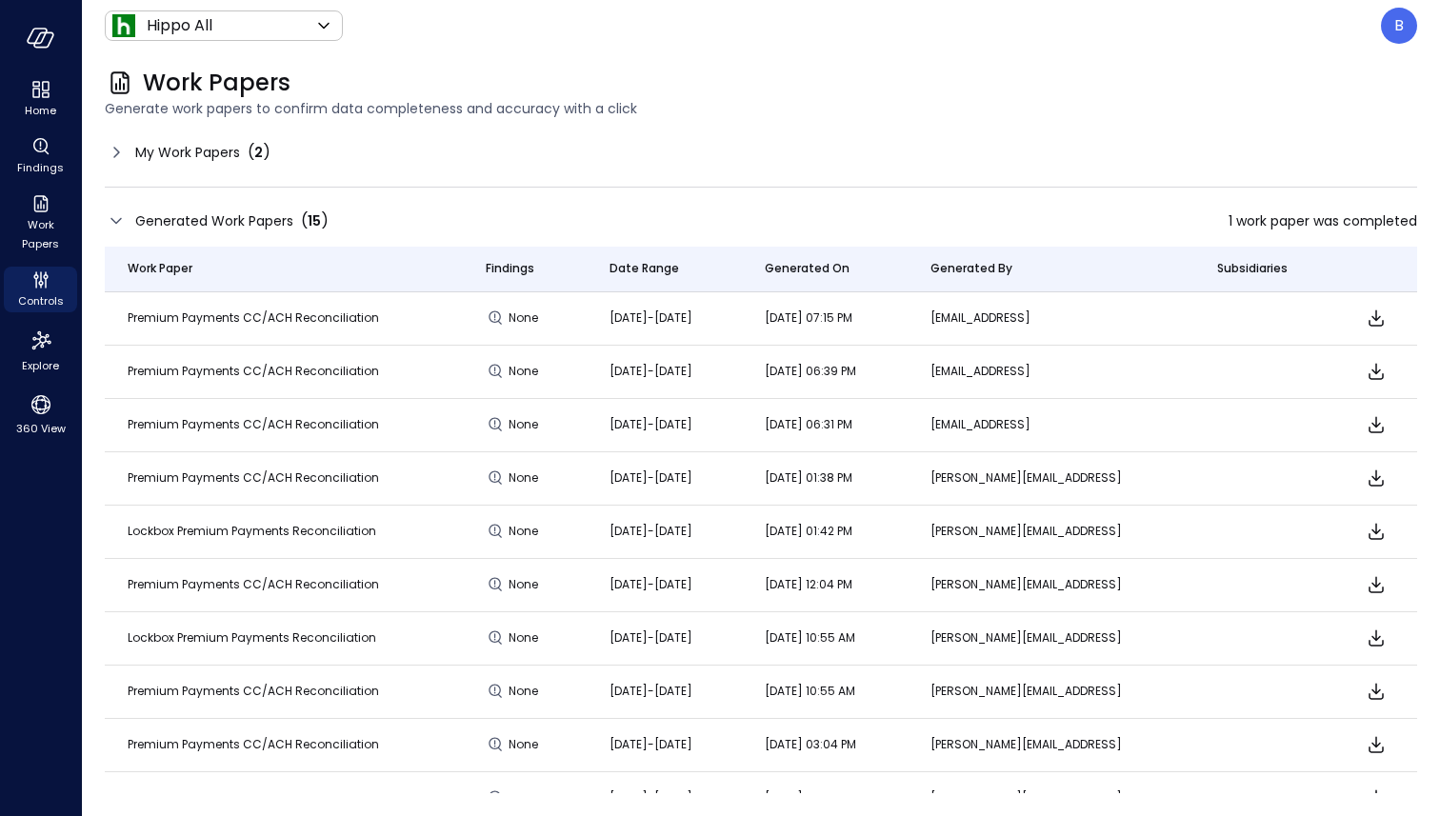
click at [117, 146] on icon at bounding box center [116, 152] width 23 height 23
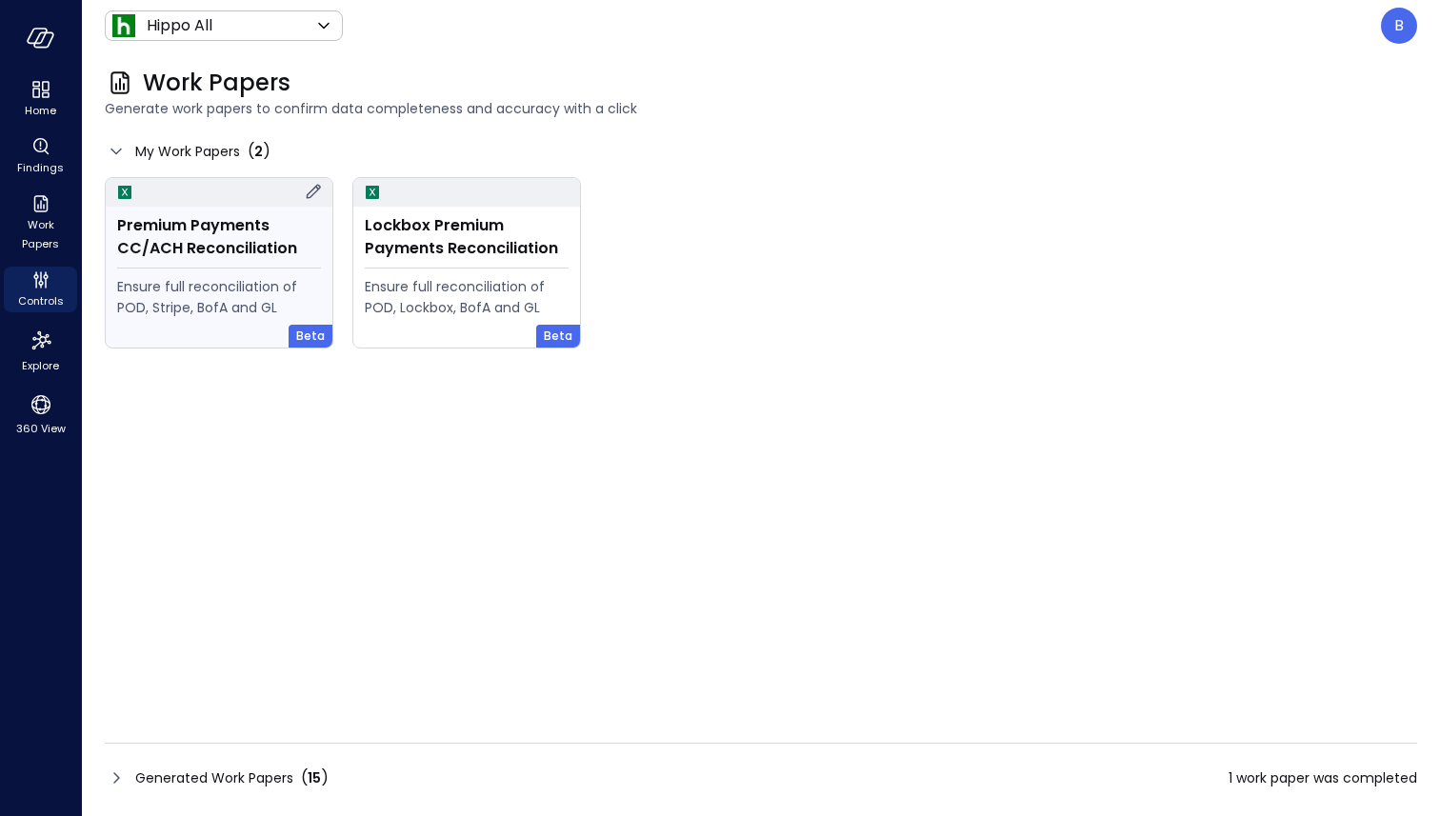
click at [310, 190] on icon at bounding box center [313, 191] width 23 height 23
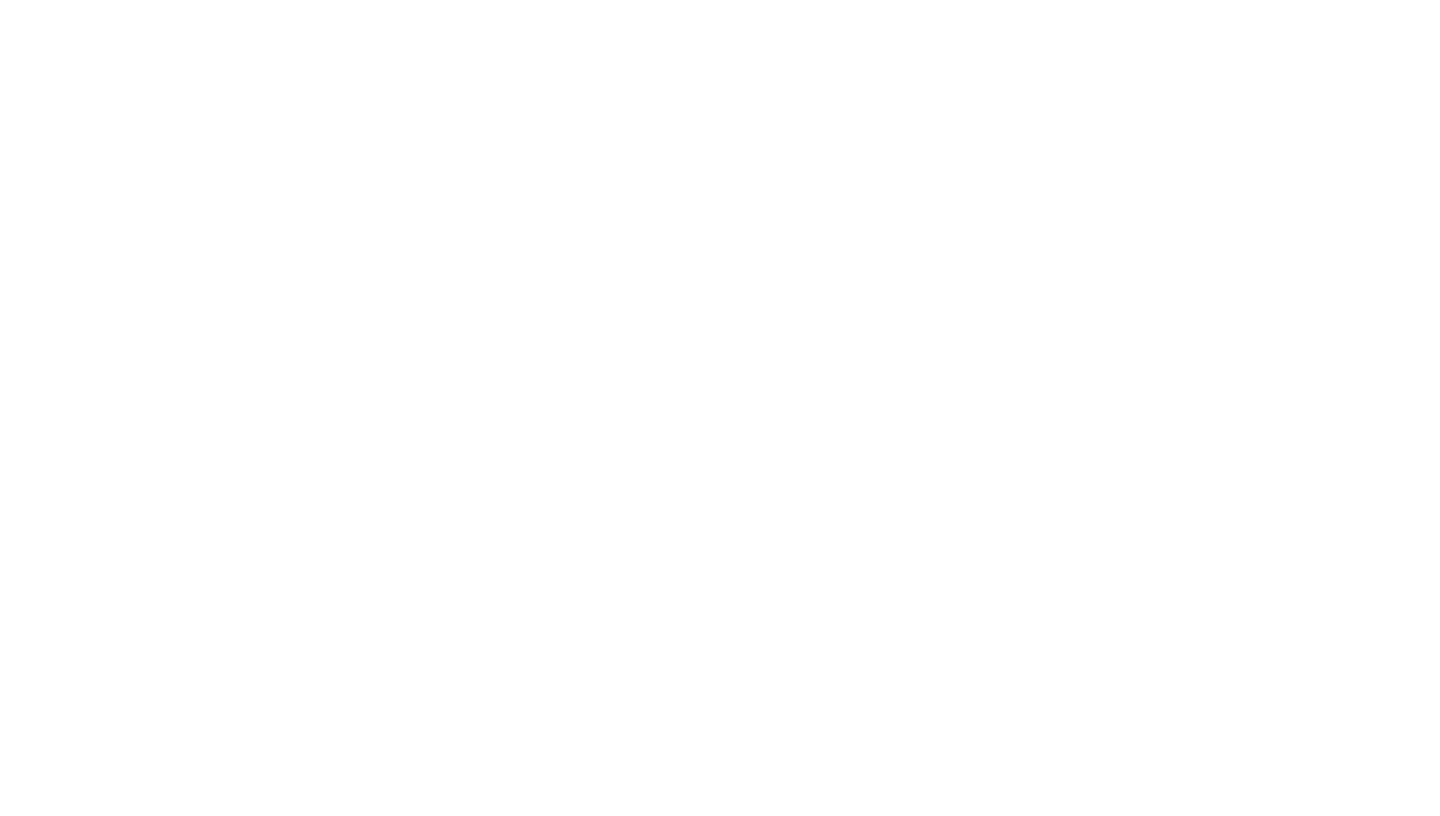
drag, startPoint x: 699, startPoint y: 55, endPoint x: 587, endPoint y: 43, distance: 113.1
click at [589, 43] on main at bounding box center [761, 408] width 1358 height 816
